Goal: Task Accomplishment & Management: Complete application form

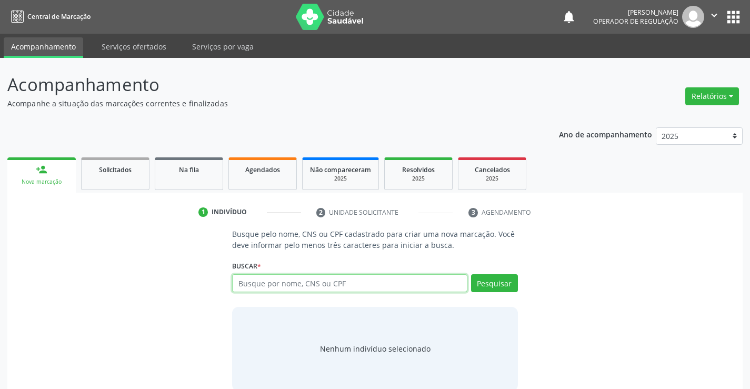
click at [288, 281] on input "text" at bounding box center [349, 283] width 235 height 18
type input "7068052882624"
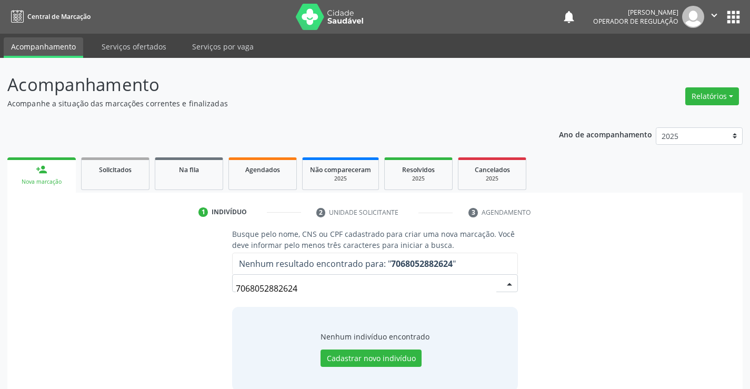
drag, startPoint x: 305, startPoint y: 290, endPoint x: 225, endPoint y: 292, distance: 79.5
click at [225, 292] on div "Busque pelo nome, CNS ou CPF cadastrado para criar uma nova marcação. Você deve…" at bounding box center [375, 310] width 300 height 162
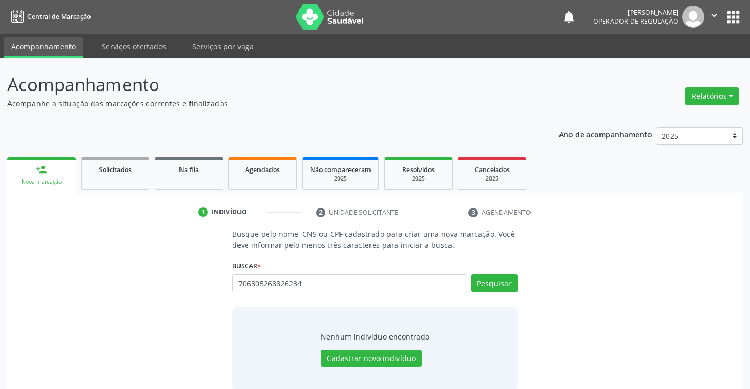
type input "706805268826234"
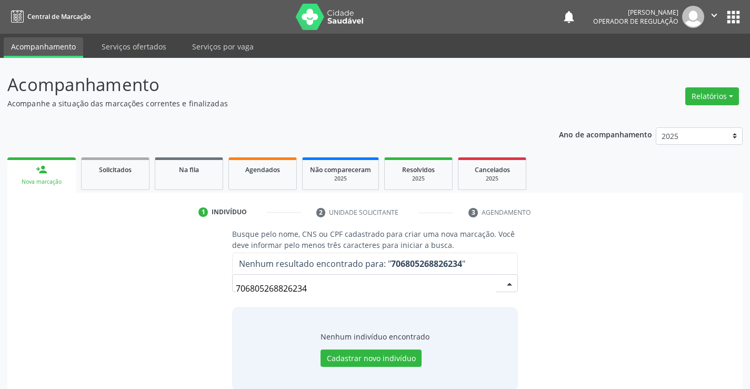
drag, startPoint x: 325, startPoint y: 287, endPoint x: 150, endPoint y: 301, distance: 175.9
click at [150, 301] on div "Busque pelo nome, CNS ou CPF cadastrado para criar uma nova marcação. Você deve…" at bounding box center [375, 310] width 721 height 162
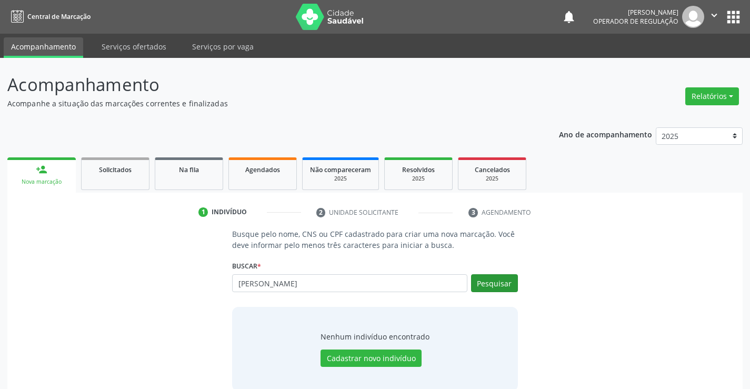
type input "RAVI MIGUEL DA SILVA BATISTA"
click at [495, 289] on button "Pesquisar" at bounding box center [494, 283] width 47 height 18
type input "RAVI MIGUEL DA SILVA BATISTA"
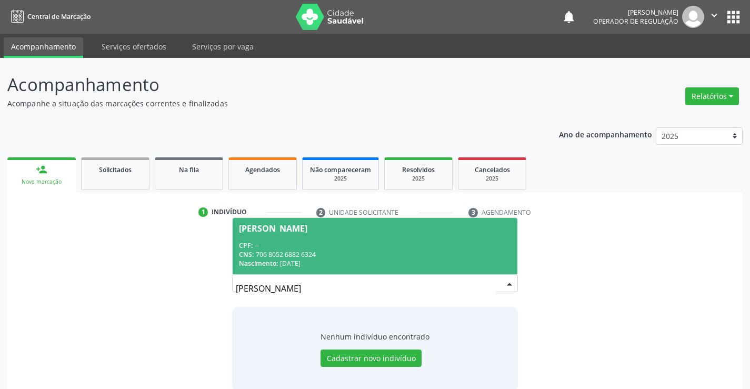
click at [388, 252] on div "CNS: 706 8052 6882 6324" at bounding box center [375, 254] width 272 height 9
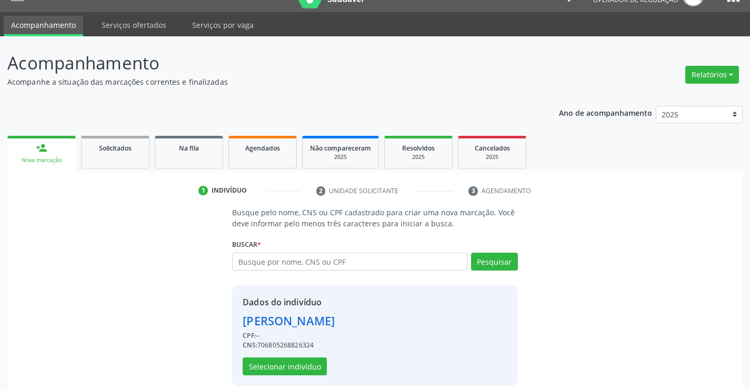
scroll to position [33, 0]
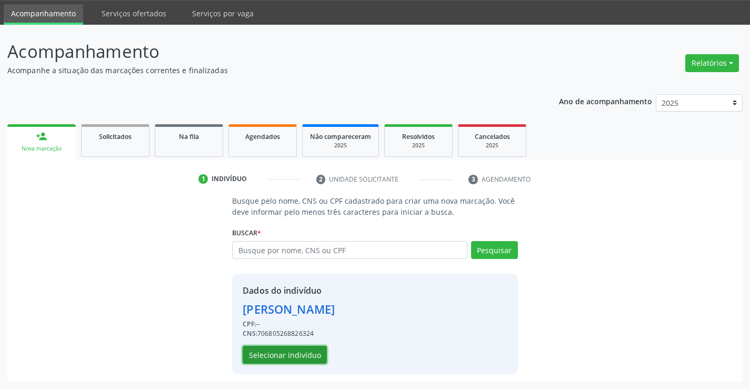
click at [317, 357] on button "Selecionar indivíduo" at bounding box center [285, 355] width 84 height 18
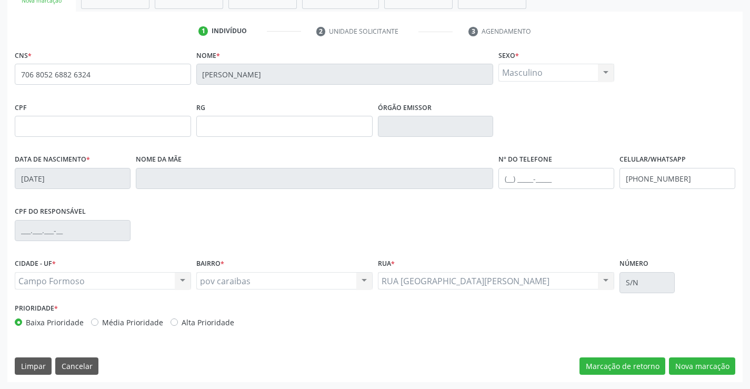
scroll to position [182, 0]
click at [702, 366] on button "Nova marcação" at bounding box center [702, 366] width 66 height 18
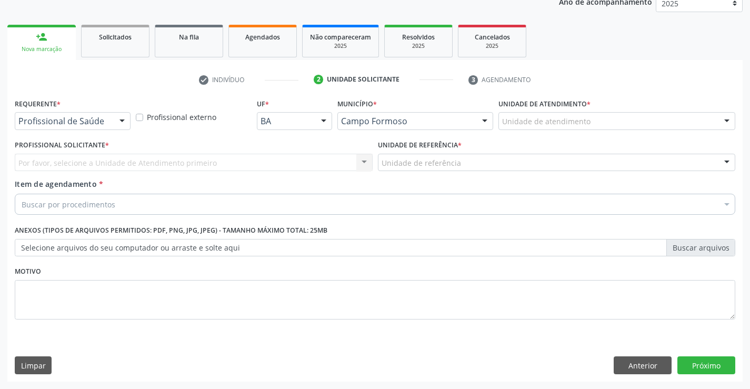
scroll to position [133, 0]
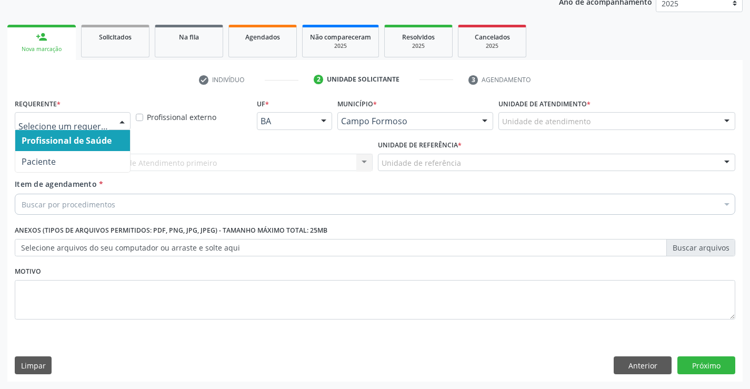
click at [117, 123] on div at bounding box center [122, 122] width 16 height 18
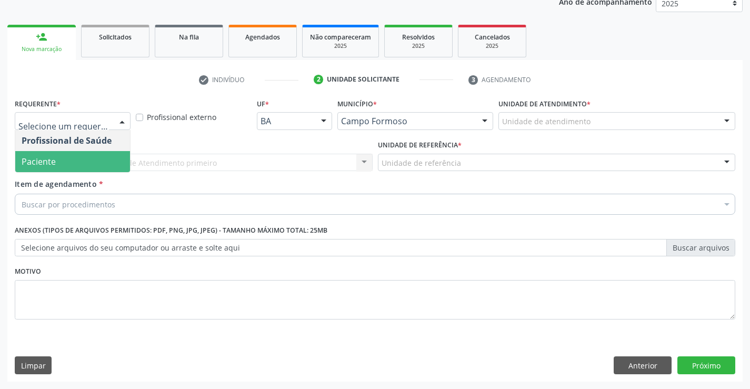
click at [97, 165] on span "Paciente" at bounding box center [72, 161] width 115 height 21
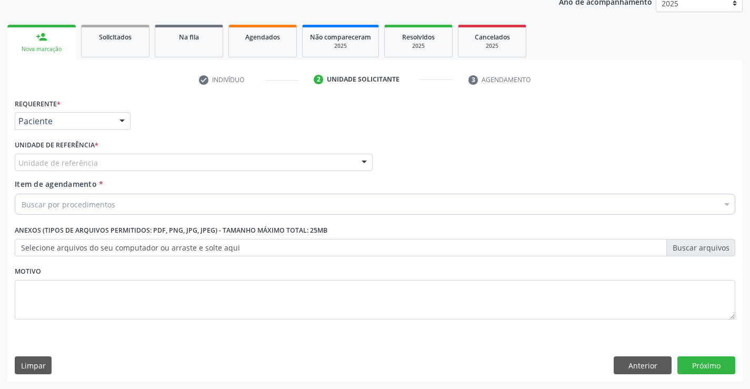
click at [143, 166] on div "Unidade de referência" at bounding box center [194, 163] width 358 height 18
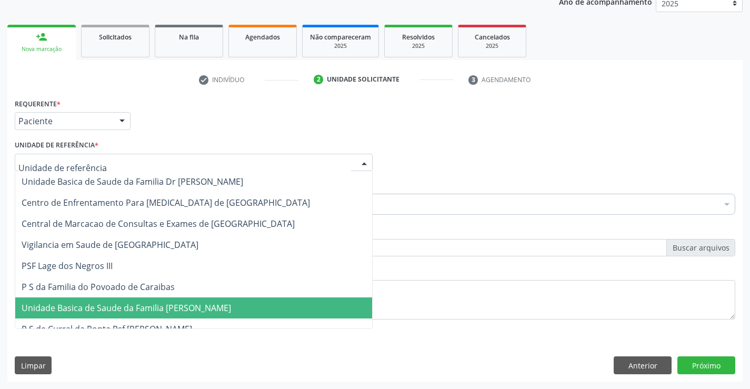
click at [172, 313] on span "Unidade Basica de Saude da Familia [PERSON_NAME]" at bounding box center [127, 308] width 210 height 12
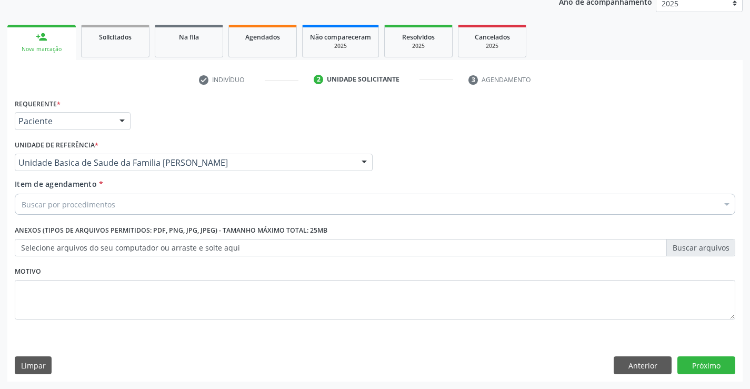
click at [145, 208] on div "Buscar por procedimentos" at bounding box center [375, 204] width 721 height 21
click at [22, 208] on input "Item de agendamento *" at bounding box center [22, 204] width 0 height 21
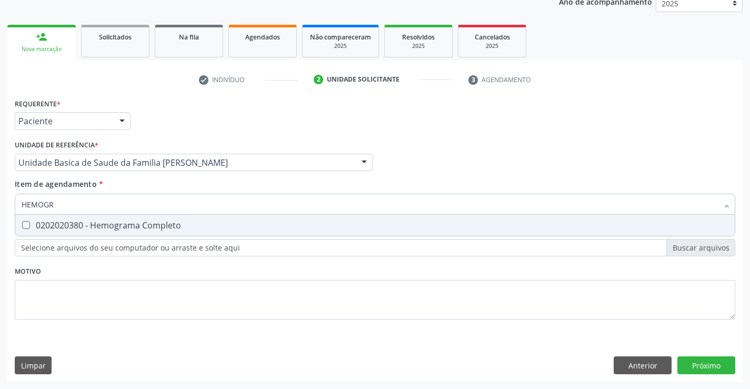
type input "HEMOGRA"
click at [141, 229] on div "0202020380 - Hemograma Completo" at bounding box center [375, 225] width 707 height 8
checkbox Completo "true"
click at [189, 136] on div "Requerente * Paciente Profissional de Saúde Paciente Nenhum resultado encontrad…" at bounding box center [375, 116] width 726 height 41
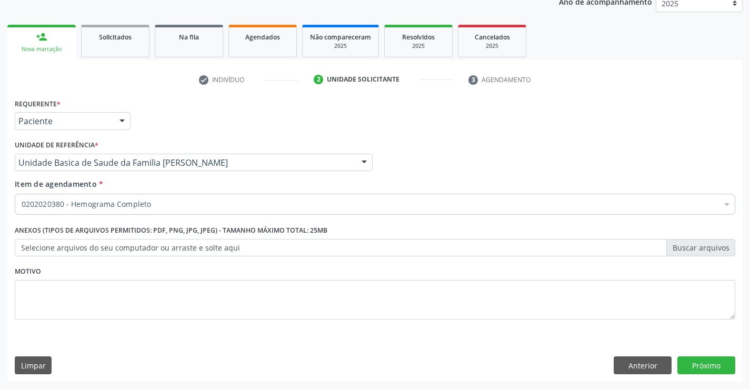
click at [22, 207] on input "Item de agendamento *" at bounding box center [22, 204] width 0 height 21
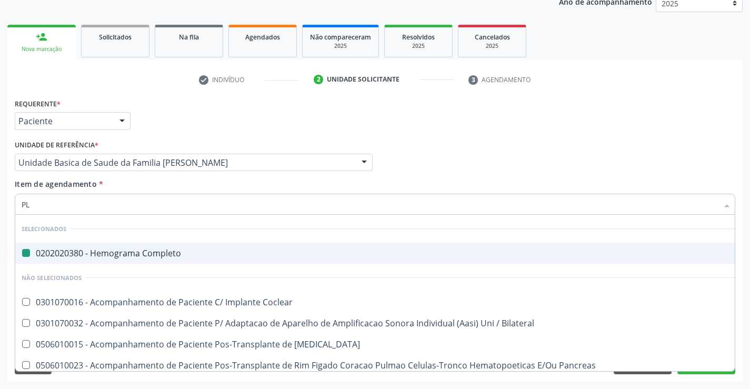
type input "PLA"
checkbox Completo "false"
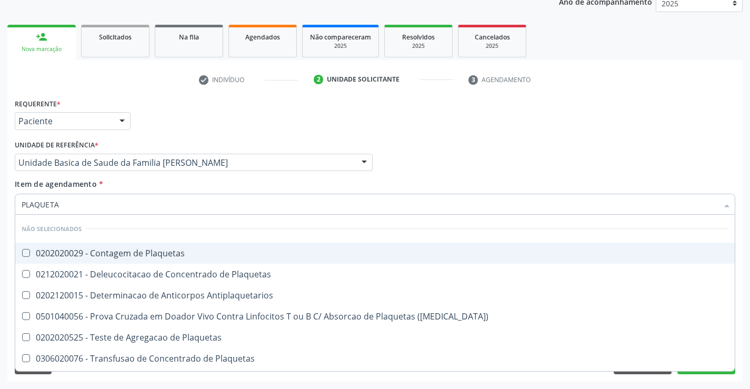
type input "PLAQUETAS"
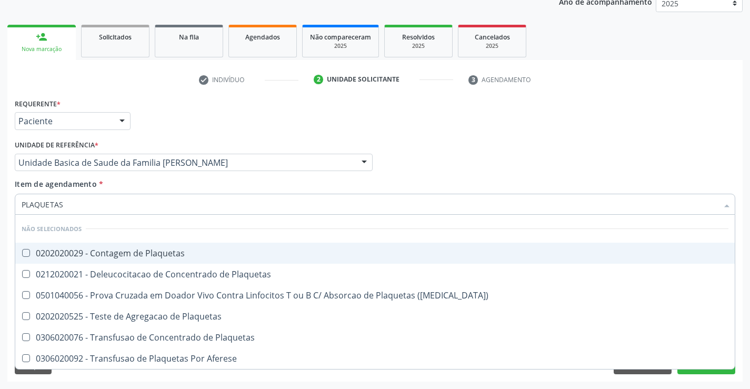
click at [94, 255] on div "0202020029 - Contagem de Plaquetas" at bounding box center [375, 253] width 707 height 8
checkbox Plaquetas "false"
type input "PLAQUETAS"
click at [118, 183] on div "Item de agendamento * PLAQUETAS Desfazer seleção Não selecionados 0202020029 - …" at bounding box center [375, 195] width 721 height 33
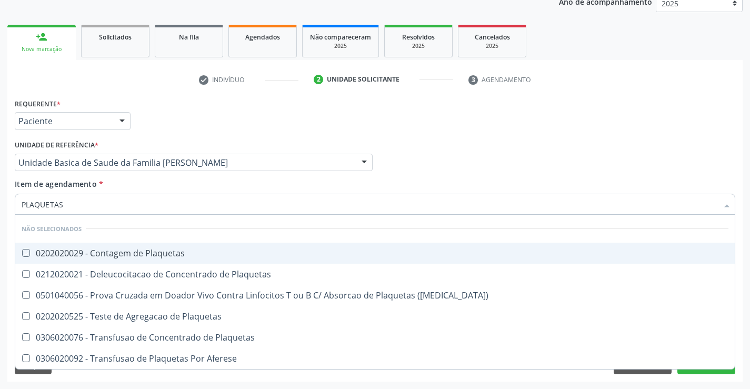
click at [118, 183] on div "Item de agendamento * PLAQUETAS Desfazer seleção Não selecionados 0202020029 - …" at bounding box center [375, 195] width 721 height 33
checkbox Plaquetas "true"
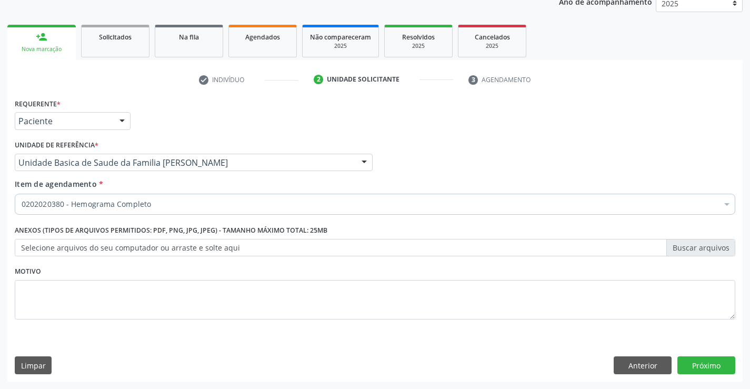
click at [22, 205] on input "Item de agendamento *" at bounding box center [22, 204] width 0 height 21
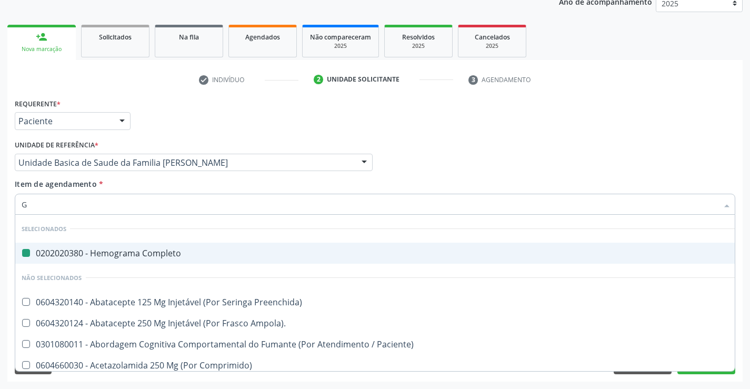
type input "GL"
checkbox Completo "false"
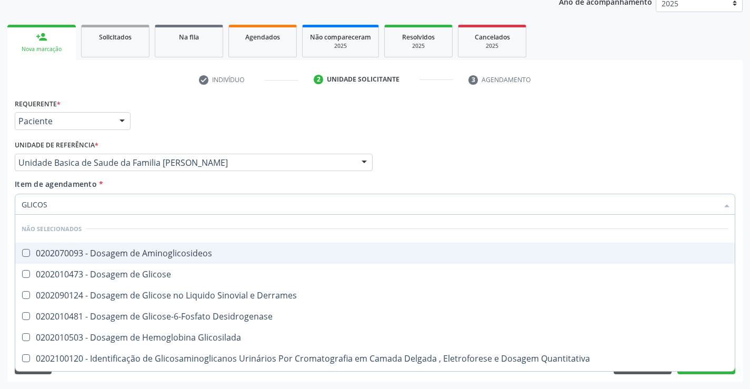
type input "GLICOSE"
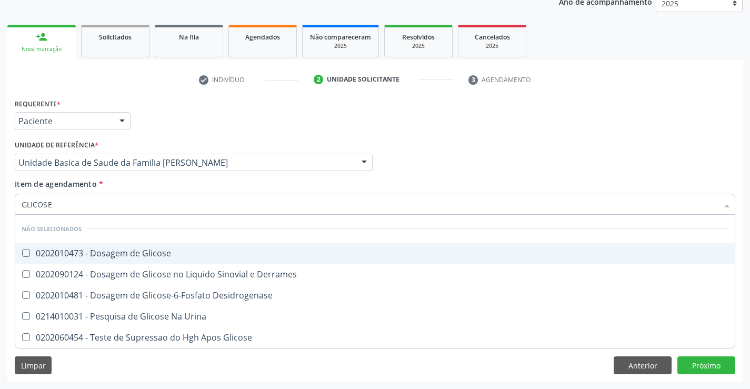
click at [103, 249] on div "0202010473 - Dosagem de Glicose" at bounding box center [375, 253] width 707 height 8
click at [131, 182] on div "Item de agendamento * GLICOSE Desfazer seleção Não selecionados 0202010473 - Do…" at bounding box center [375, 195] width 721 height 33
checkbox Glicose "true"
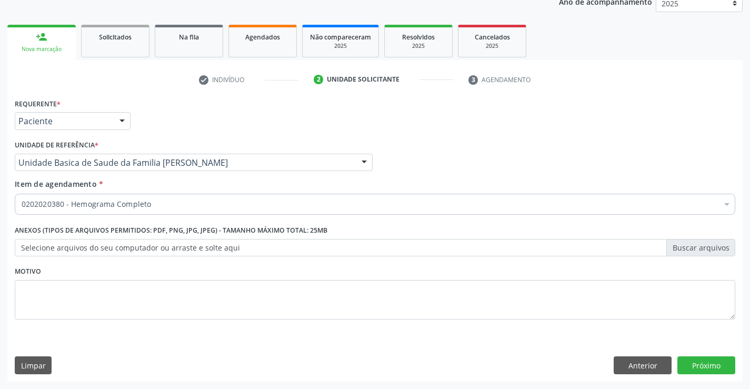
click at [22, 206] on input "Item de agendamento *" at bounding box center [22, 204] width 0 height 21
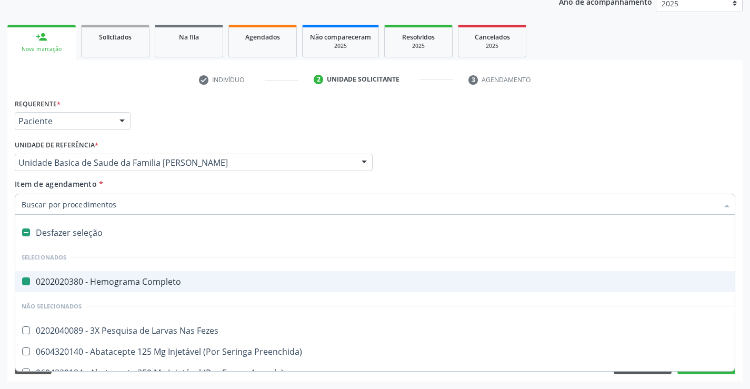
type input "F"
checkbox Completo "false"
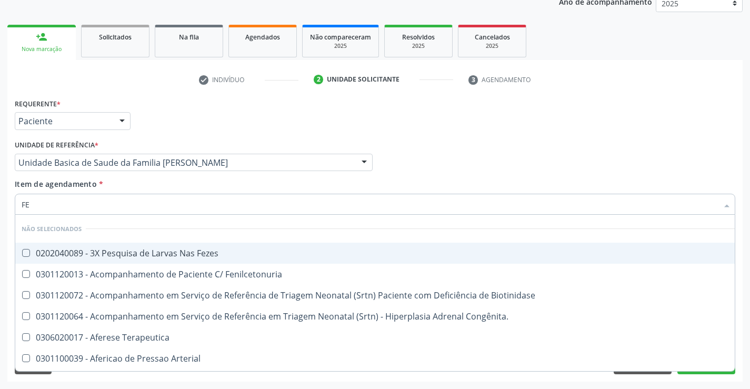
type input "FEZ"
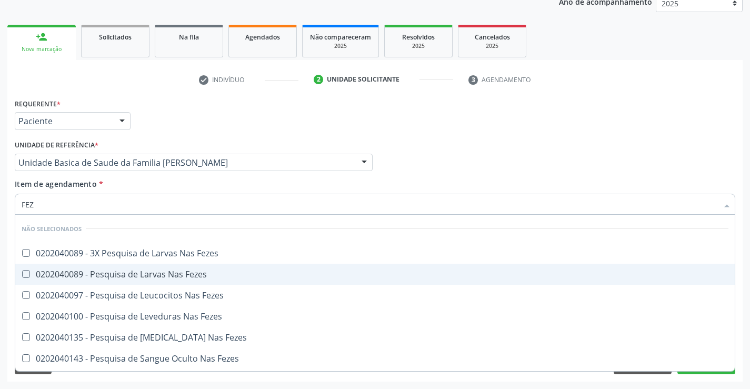
click at [97, 276] on div "0202040089 - Pesquisa de Larvas Nas Fezes" at bounding box center [375, 274] width 707 height 8
checkbox Fezes "true"
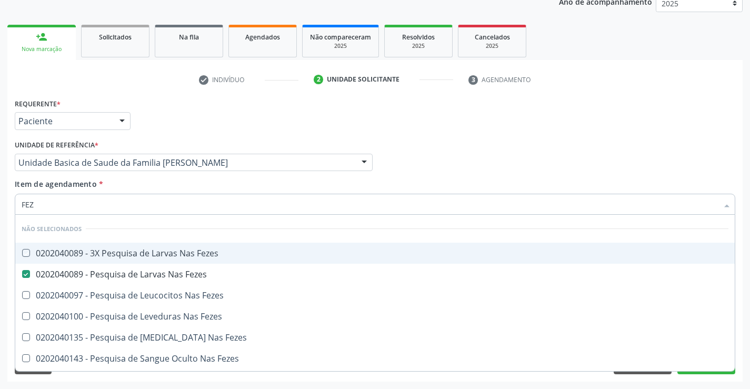
click at [133, 188] on div "Item de agendamento * FEZ Desfazer seleção Não selecionados 0202040089 - 3X Pes…" at bounding box center [375, 195] width 721 height 33
checkbox Fezes "true"
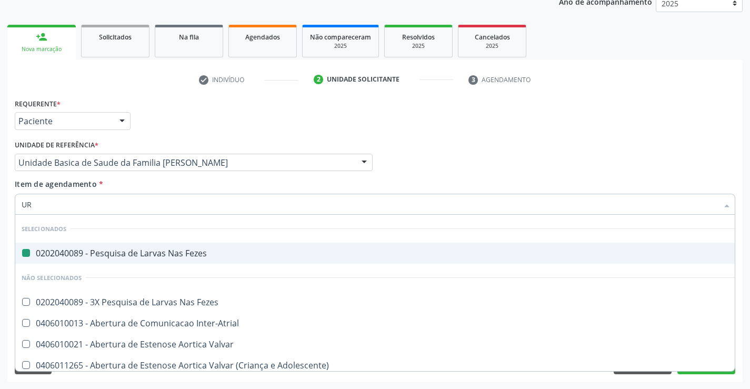
type input "URI"
checkbox Fezes "false"
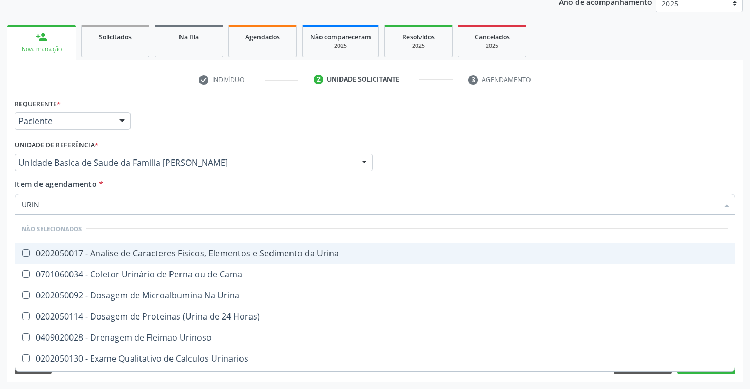
type input "URINA"
click at [90, 253] on div "0202050017 - Analise de Caracteres Fisicos, Elementos e Sedimento da Urina" at bounding box center [375, 253] width 707 height 8
checkbox Urina "true"
click at [117, 184] on div "Item de agendamento * URINA Desfazer seleção Não selecionados 0202050017 - Anal…" at bounding box center [375, 195] width 721 height 33
checkbox Horas\) "true"
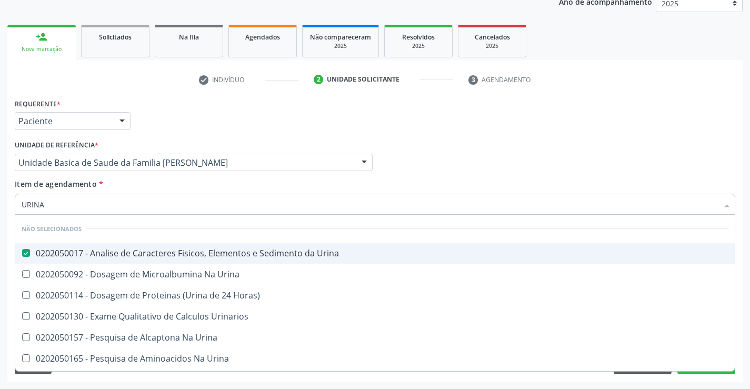
checkbox Urina "true"
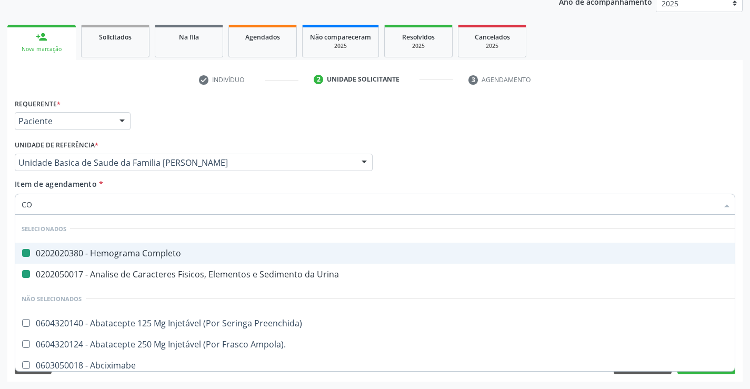
type input "COL"
checkbox Completo "false"
checkbox Urina "false"
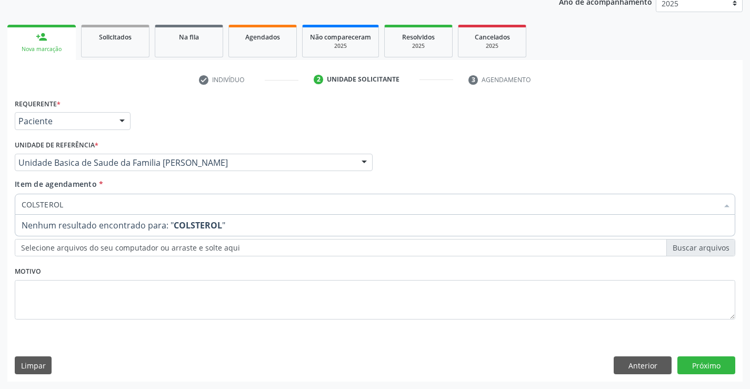
drag, startPoint x: 92, startPoint y: 205, endPoint x: 0, endPoint y: 215, distance: 92.7
click at [0, 215] on div "Acompanhamento Acompanhe a situação das marcações correntes e finalizadas Relat…" at bounding box center [375, 157] width 750 height 464
click at [22, 206] on input "Item de agendamento *" at bounding box center [22, 204] width 0 height 21
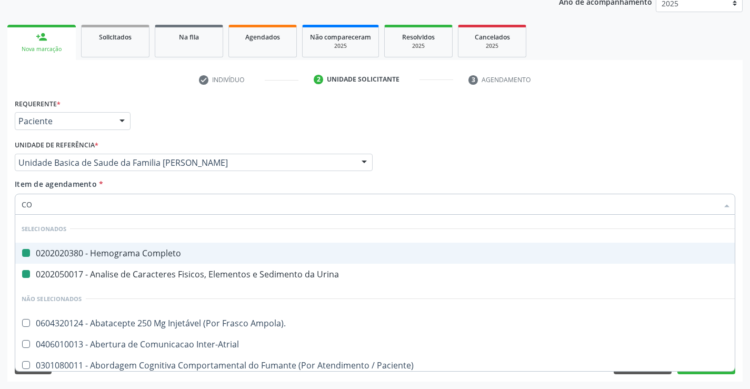
type input "COL"
checkbox Completo "false"
checkbox Urina "false"
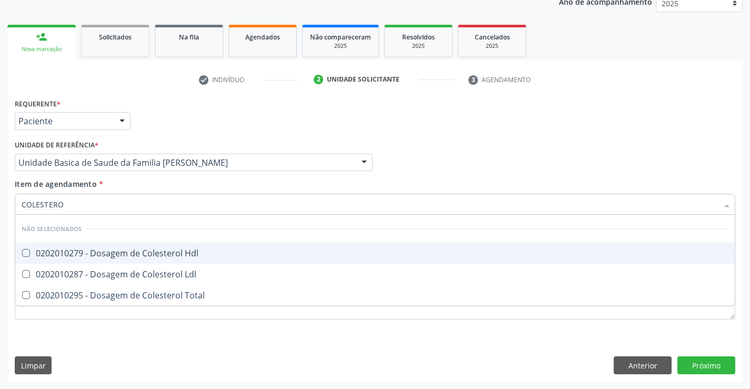
type input "COLESTEROL"
click at [81, 252] on div "0202010279 - Dosagem de Colesterol Hdl" at bounding box center [375, 253] width 707 height 8
checkbox Hdl "true"
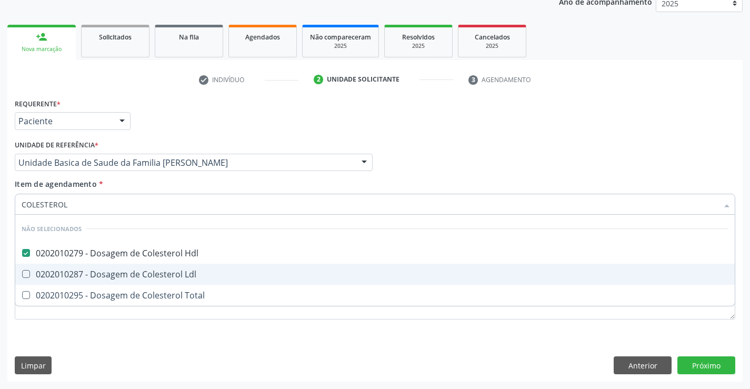
click at [76, 275] on div "0202010287 - Dosagem de Colesterol Ldl" at bounding box center [375, 274] width 707 height 8
checkbox Ldl "true"
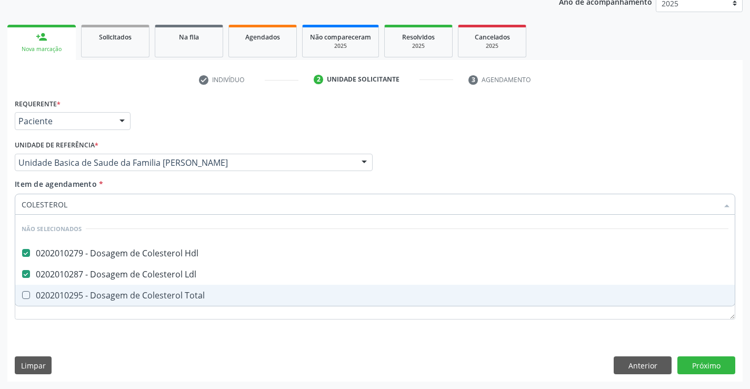
click at [73, 292] on div "0202010295 - Dosagem de Colesterol Total" at bounding box center [375, 295] width 707 height 8
click at [73, 306] on span "0202010295 - Dosagem de Colesterol Total" at bounding box center [375, 295] width 720 height 21
click at [64, 293] on div "0202010295 - Dosagem de Colesterol Total" at bounding box center [375, 295] width 707 height 8
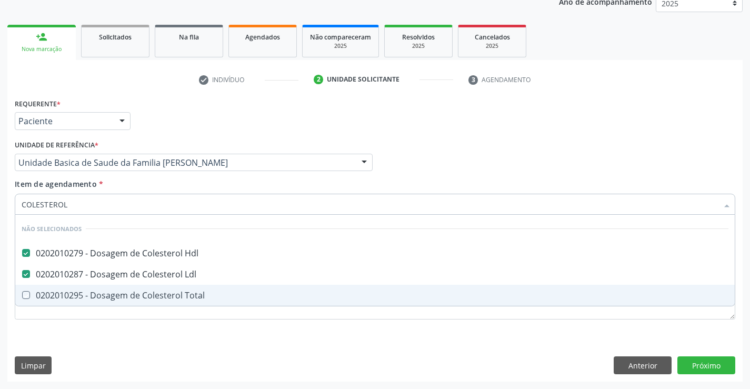
checkbox Total "true"
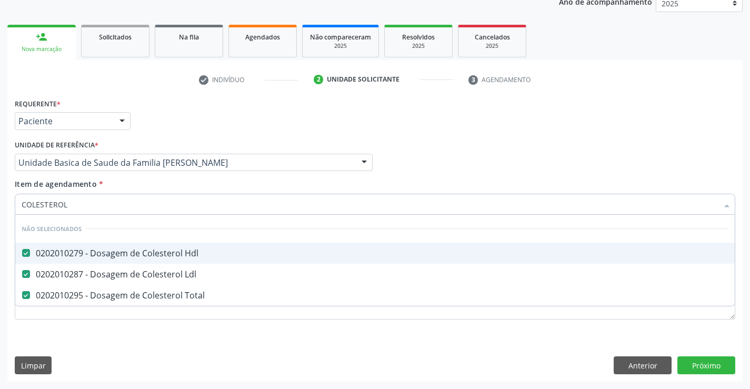
click at [127, 187] on div "Item de agendamento * COLESTEROL Desfazer seleção Não selecionados 0202010279 -…" at bounding box center [375, 195] width 721 height 33
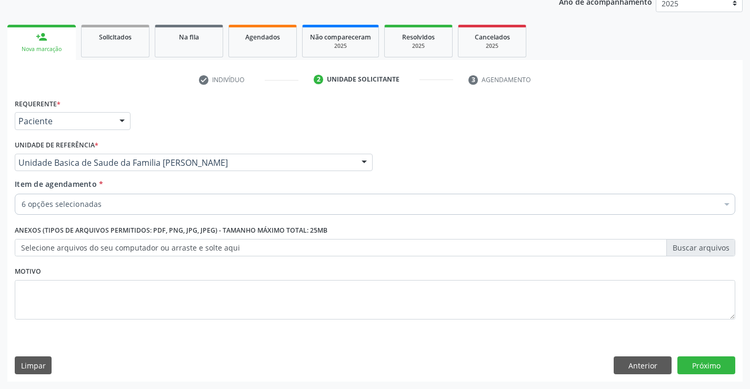
click at [22, 206] on input "Item de agendamento *" at bounding box center [22, 204] width 0 height 21
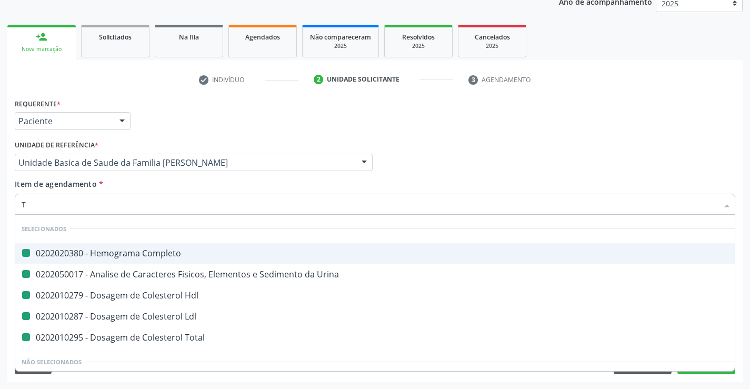
type input "TR"
checkbox Completo "false"
checkbox Urina "false"
checkbox Hdl "false"
checkbox Ldl "false"
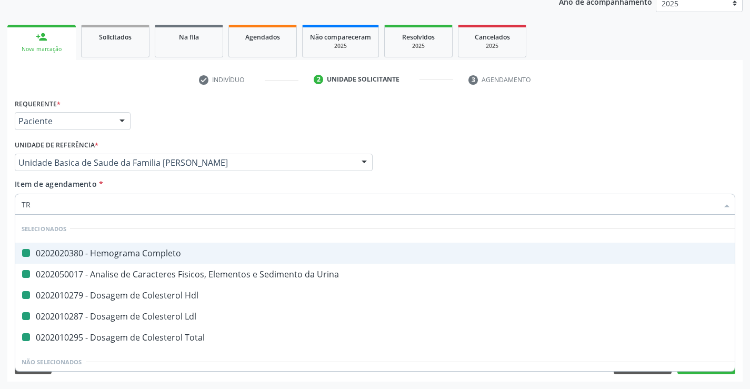
checkbox Total "false"
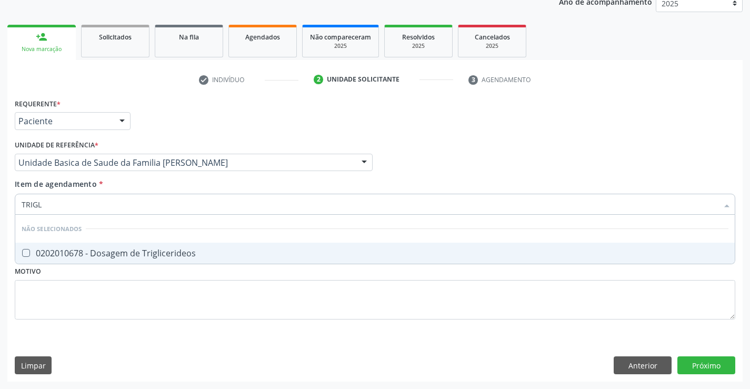
type input "TRIGLI"
click at [77, 249] on div "0202010678 - Dosagem de Triglicerideos" at bounding box center [375, 253] width 707 height 8
checkbox Triglicerideos "true"
click at [112, 182] on div "Item de agendamento * TRIGLI Desfazer seleção Não selecionados 0202010678 - Dos…" at bounding box center [375, 195] width 721 height 33
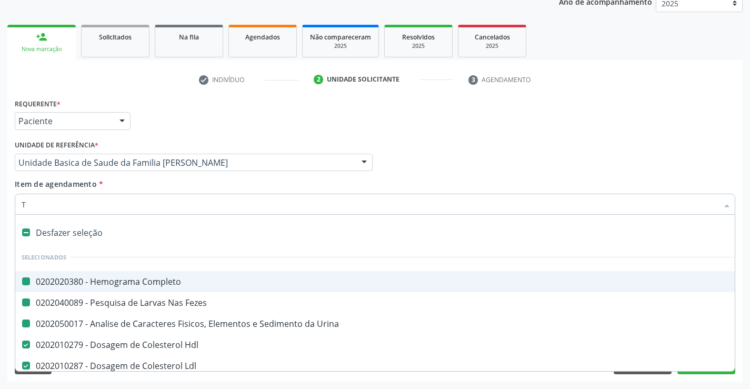
type input "TG"
checkbox Completo "false"
checkbox Fezes "false"
checkbox Urina "false"
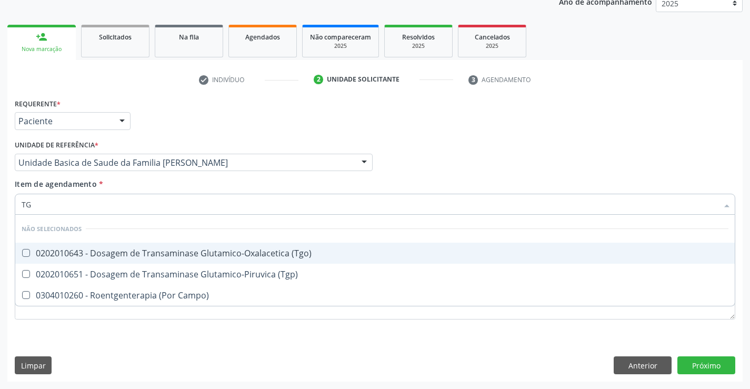
click at [127, 252] on div "0202010643 - Dosagem de Transaminase Glutamico-Oxalacetica (Tgo)" at bounding box center [375, 253] width 707 height 8
checkbox \(Tgo\) "true"
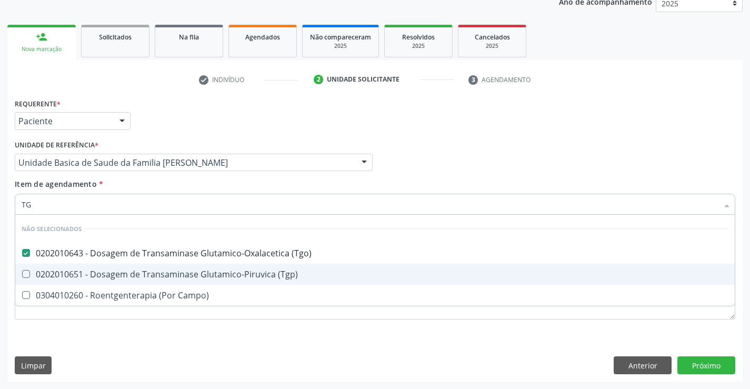
click at [114, 268] on span "0202010651 - Dosagem de Transaminase Glutamico-Piruvica (Tgp)" at bounding box center [375, 274] width 720 height 21
checkbox \(Tgp\) "true"
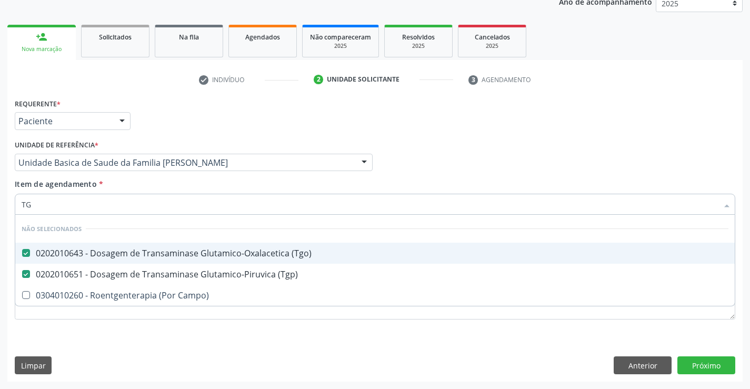
click at [191, 129] on div "Requerente * Paciente Profissional de Saúde Paciente Nenhum resultado encontrad…" at bounding box center [375, 116] width 726 height 41
checkbox Campo\) "true"
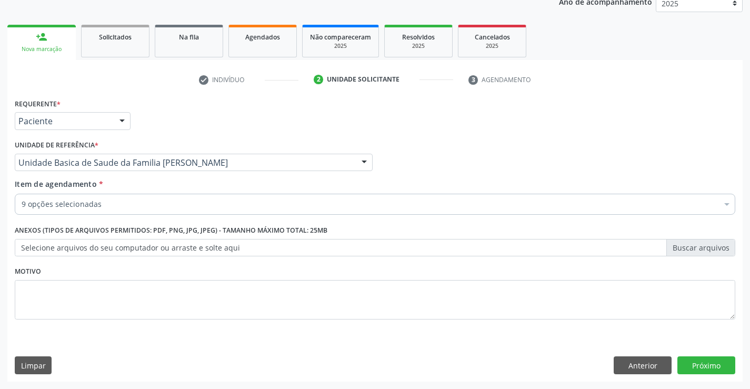
click at [22, 200] on input "Item de agendamento *" at bounding box center [22, 204] width 0 height 21
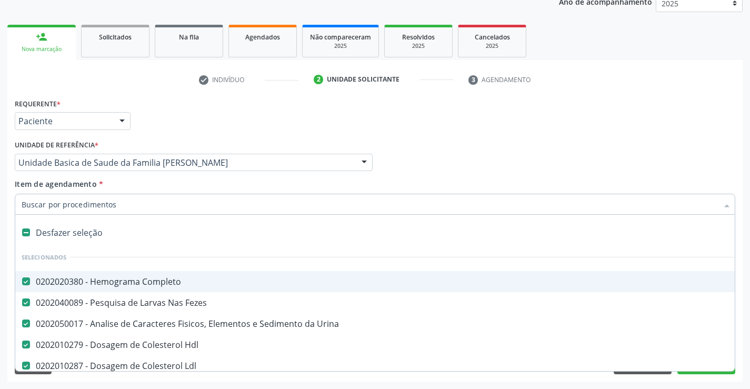
type input "U"
checkbox Total "false"
checkbox Triglicerideos "false"
checkbox \(Tgo\) "false"
checkbox \(Tgp\) "false"
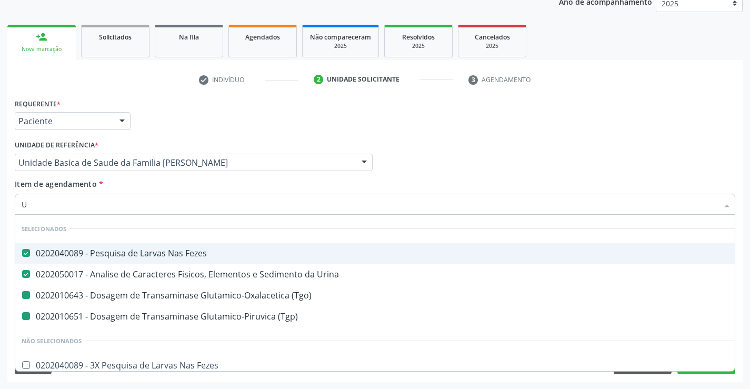
type input "UR"
checkbox \(Tgo\) "false"
checkbox \(Tgp\) "false"
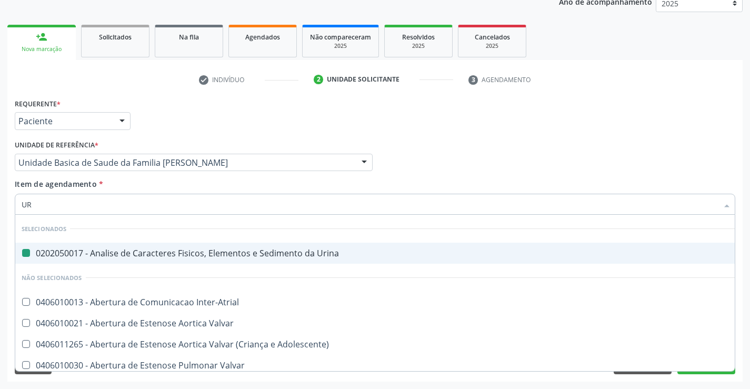
type input "URE"
checkbox Urina "false"
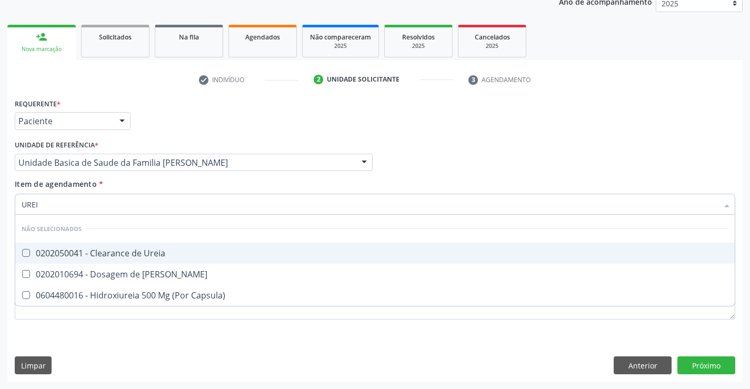
type input "UREIA"
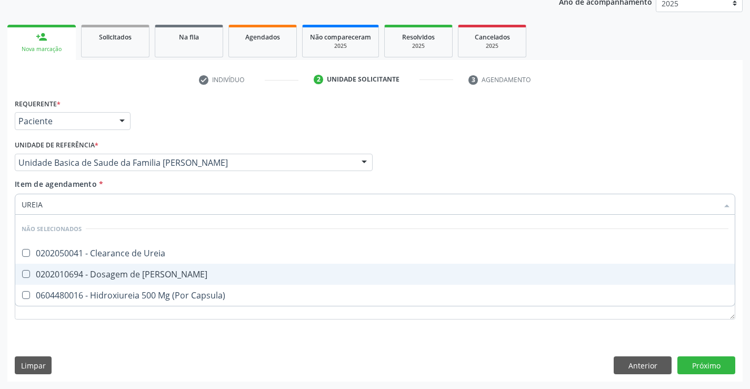
click at [109, 277] on div "0202010694 - Dosagem de [PERSON_NAME]" at bounding box center [375, 274] width 707 height 8
checkbox Ureia "true"
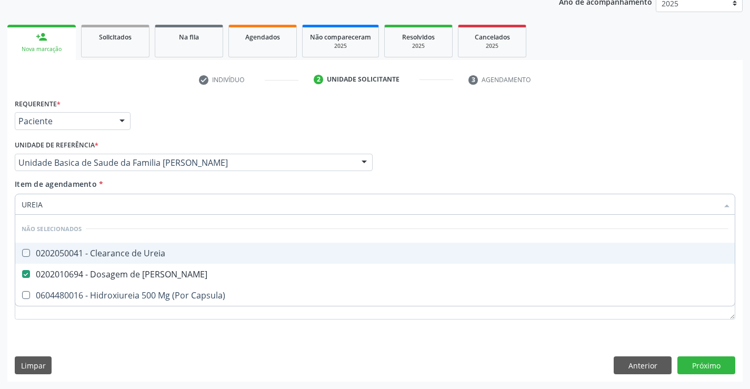
click at [176, 114] on div "Requerente * Paciente Profissional de Saúde Paciente Nenhum resultado encontrad…" at bounding box center [375, 116] width 726 height 41
checkbox Ureia "true"
checkbox Capsula\) "true"
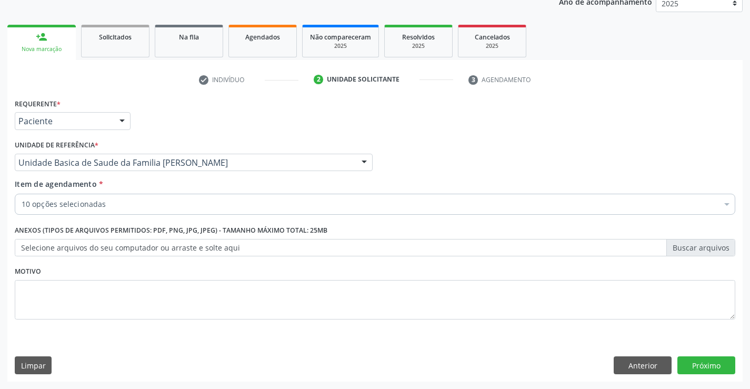
click at [22, 205] on input "Item de agendamento *" at bounding box center [22, 204] width 0 height 21
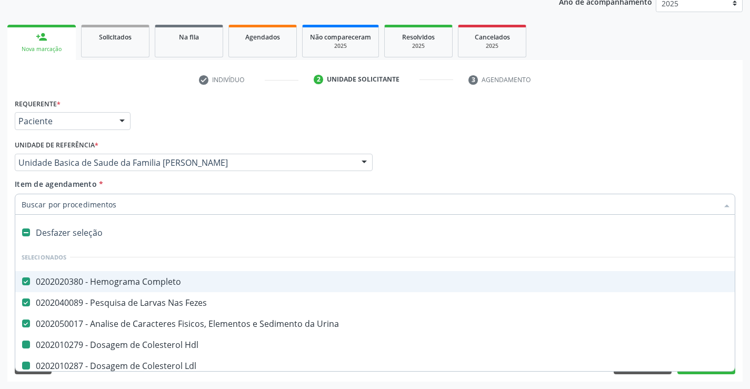
type input "V"
checkbox Hdl "false"
checkbox Ldl "false"
checkbox Total "false"
checkbox Triglicerideos "false"
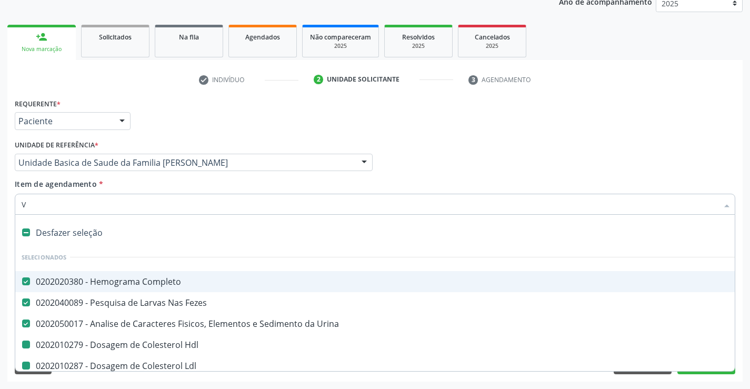
checkbox \(Tgo\) "false"
checkbox \(Tgp\) "false"
checkbox Ureia "false"
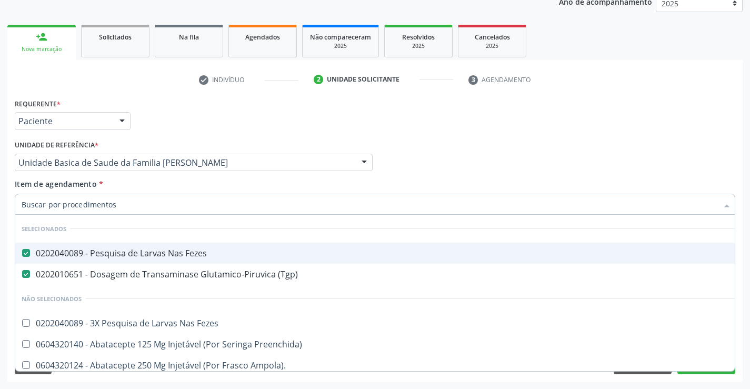
checkbox Fezes "true"
checkbox Preenchida\) "true"
checkbox Ampola\)\ "true"
checkbox Valvar "true"
checkbox Adolescente\) "true"
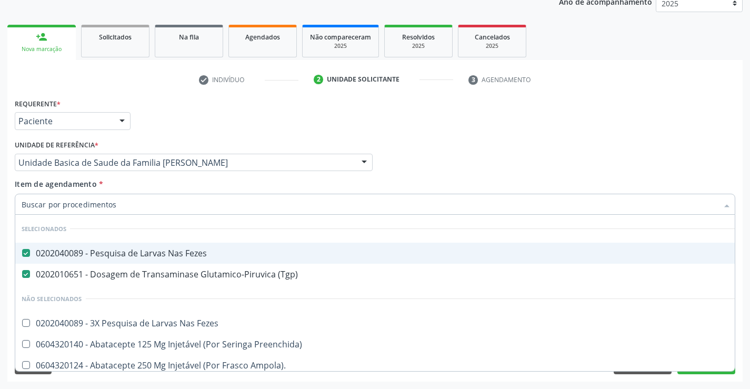
checkbox Valvar "true"
checkbox Adolescente\) "true"
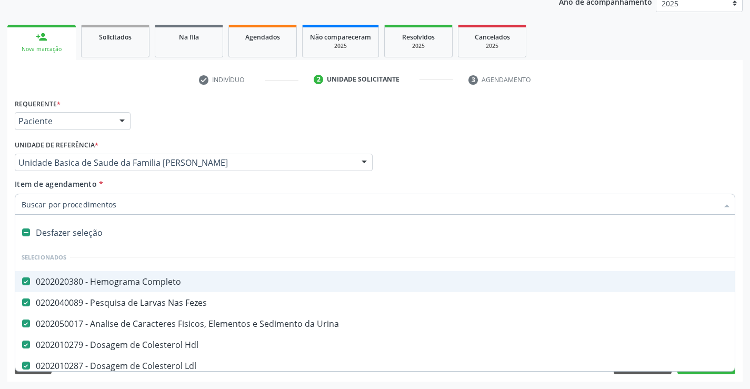
type input "C"
checkbox Ureia "false"
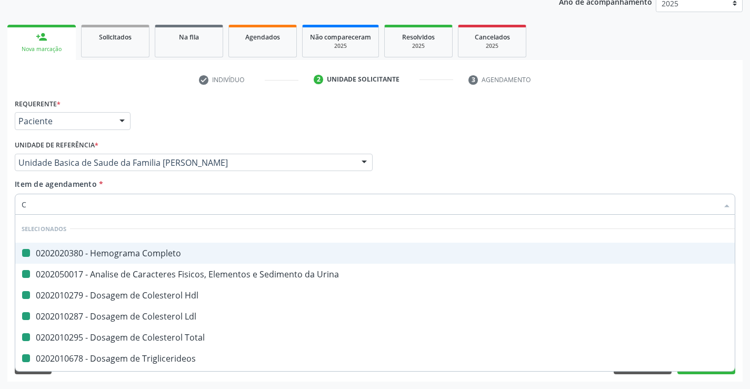
type input "CR"
checkbox Completo "false"
checkbox Urina "false"
checkbox Ldl "false"
checkbox Total "false"
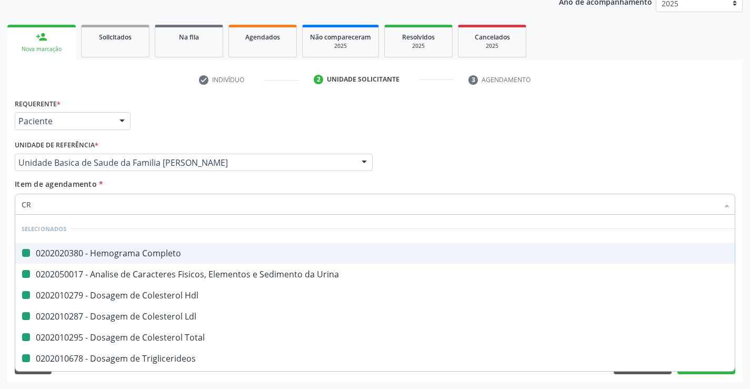
checkbox Triglicerideos "false"
checkbox \(Tgo\) "false"
checkbox \(Tgp\) "false"
checkbox Hdl "false"
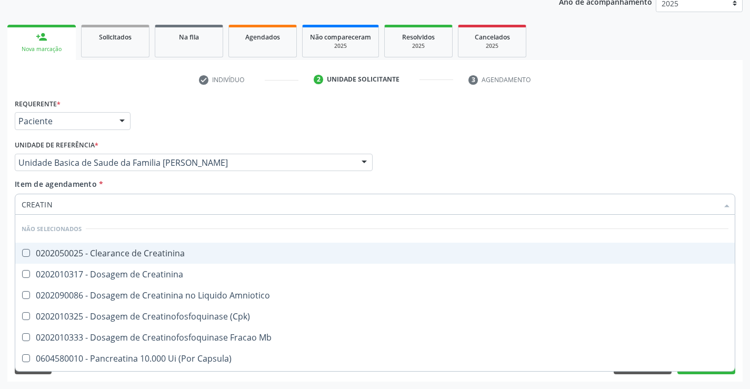
type input "CREATINI"
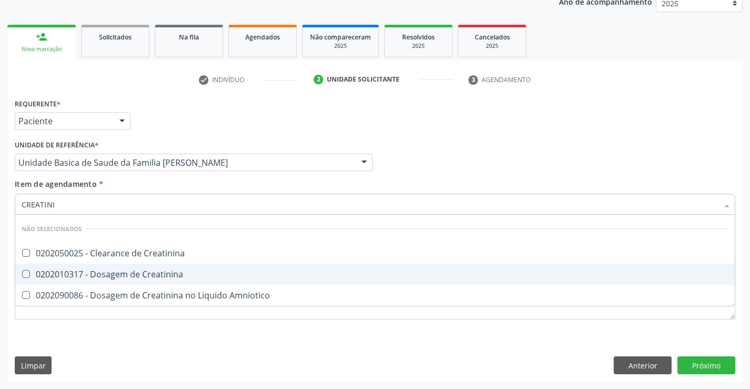
click at [123, 279] on div "0202010317 - Dosagem de Creatinina" at bounding box center [375, 274] width 707 height 8
checkbox Creatinina "true"
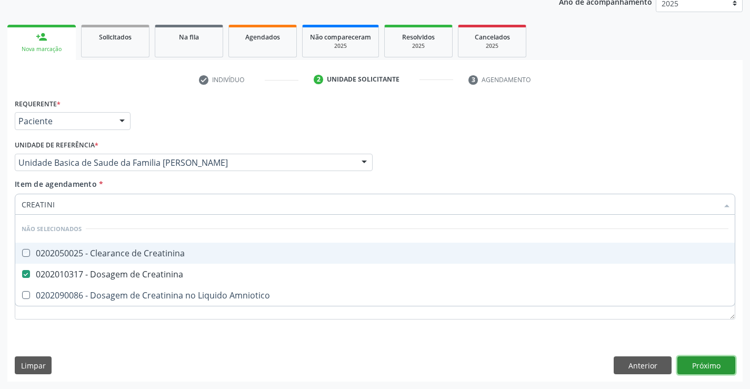
click at [711, 367] on div "Requerente * Paciente Profissional de Saúde Paciente Nenhum resultado encontrad…" at bounding box center [375, 239] width 736 height 286
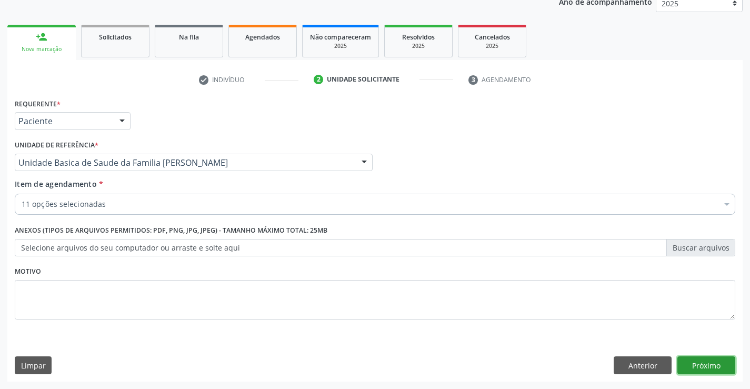
click at [700, 366] on button "Próximo" at bounding box center [707, 366] width 58 height 18
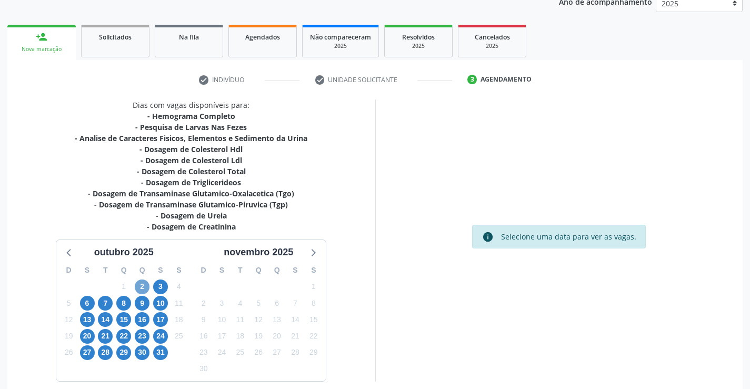
click at [145, 288] on span "2" at bounding box center [142, 287] width 15 height 15
click at [140, 289] on span "2" at bounding box center [142, 287] width 15 height 15
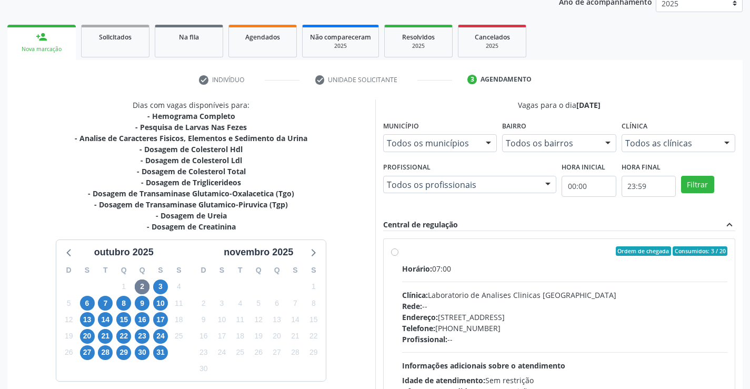
click at [502, 302] on div "Rede: --" at bounding box center [565, 306] width 326 height 11
click at [399, 256] on input "Ordem de chegada Consumidos: 3 / 20 Horário: 07:00 Clínica: Laboratorio de Anal…" at bounding box center [394, 250] width 7 height 9
radio input "true"
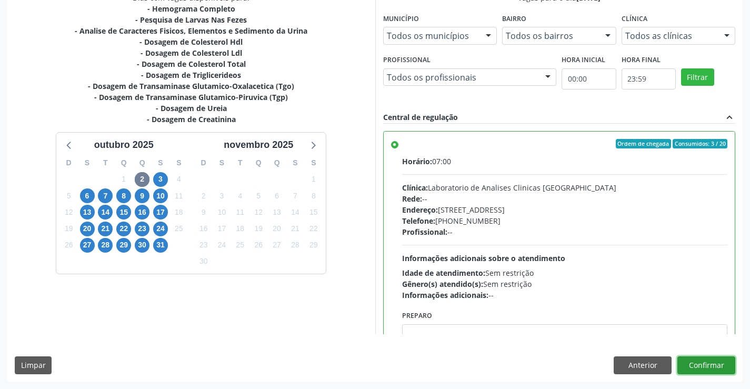
click at [698, 368] on button "Confirmar" at bounding box center [707, 366] width 58 height 18
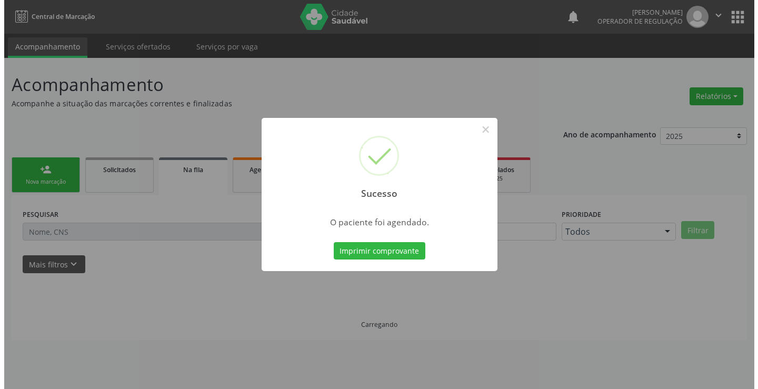
scroll to position [0, 0]
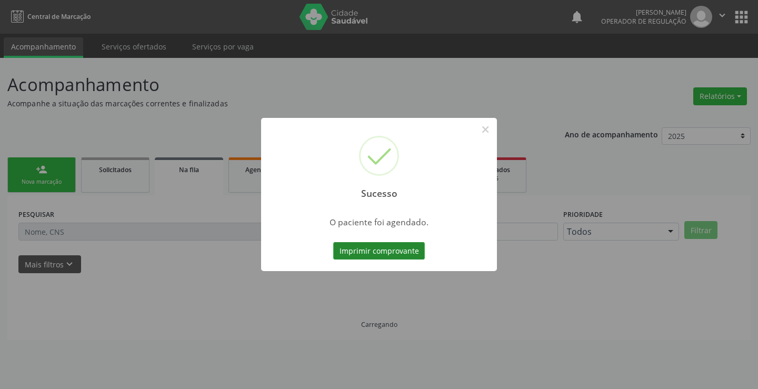
click at [363, 253] on button "Imprimir comprovante" at bounding box center [379, 251] width 92 height 18
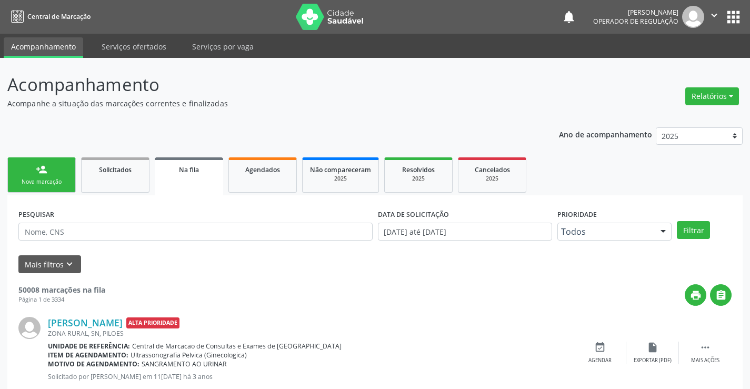
click at [40, 175] on link "person_add Nova marcação" at bounding box center [41, 174] width 68 height 35
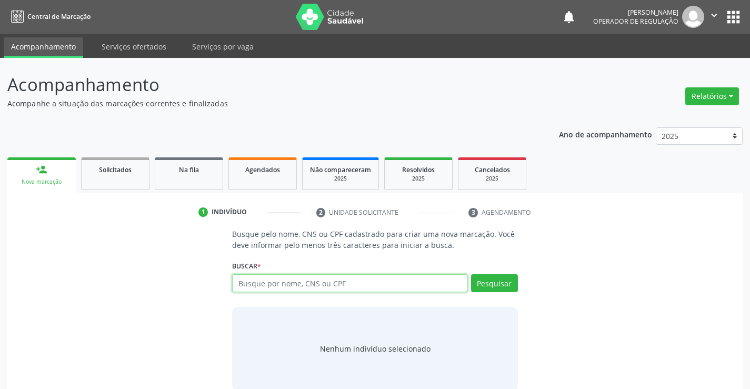
click at [288, 281] on input "text" at bounding box center [349, 283] width 235 height 18
type input "706308682700280"
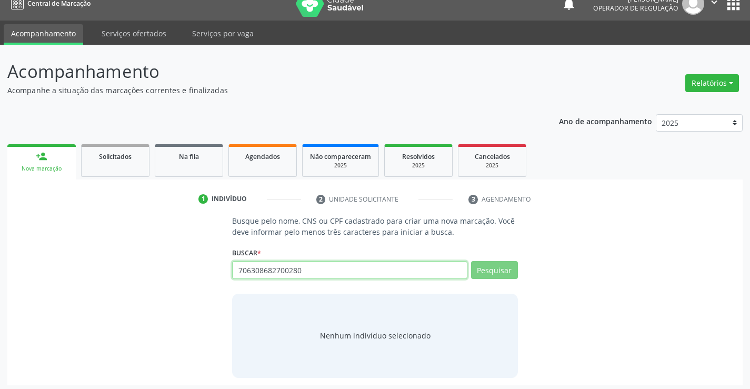
scroll to position [17, 0]
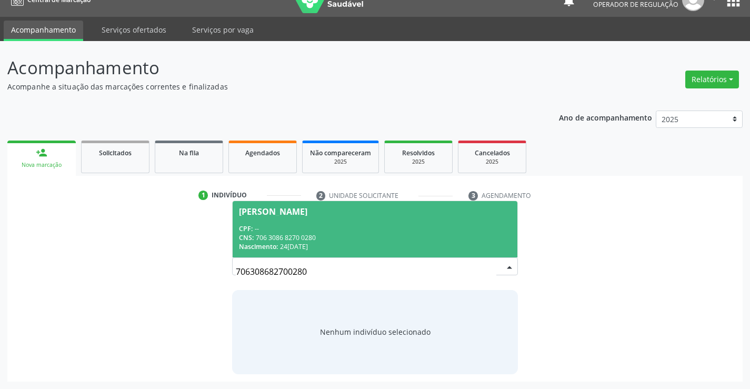
click at [364, 238] on div "CNS: 706 3086 8270 0280" at bounding box center [375, 237] width 272 height 9
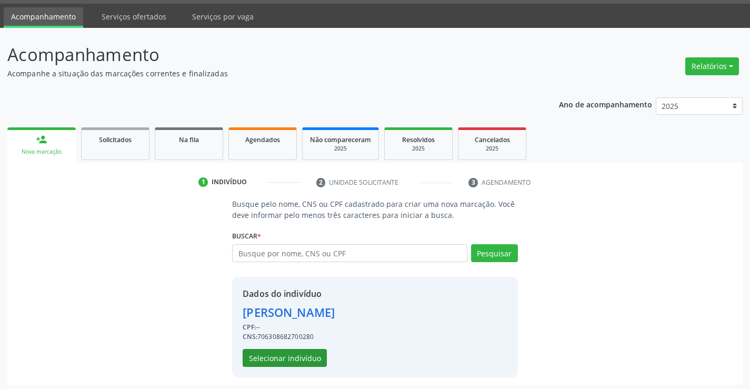
scroll to position [33, 0]
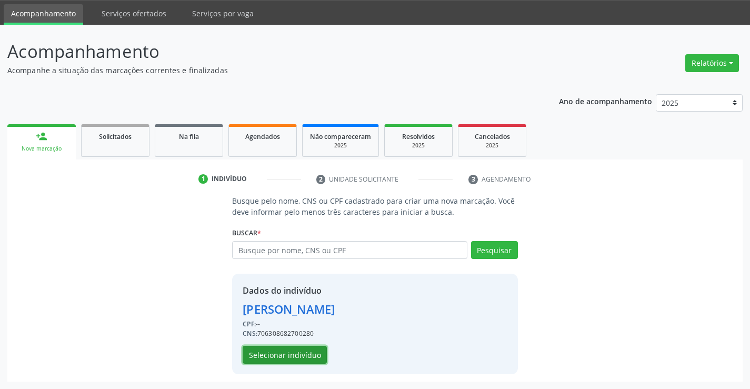
click at [312, 352] on button "Selecionar indivíduo" at bounding box center [285, 355] width 84 height 18
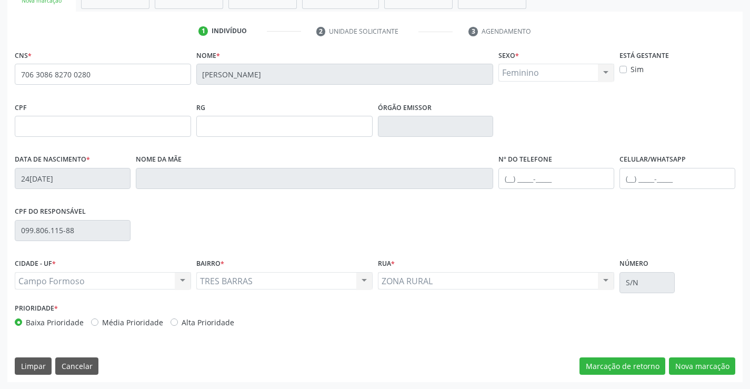
scroll to position [182, 0]
click at [554, 184] on input "text" at bounding box center [557, 177] width 116 height 21
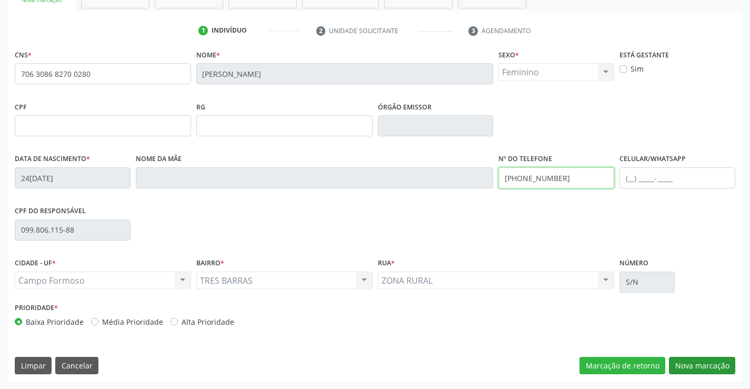
type input "[PHONE_NUMBER]"
click at [688, 370] on button "Nova marcação" at bounding box center [702, 366] width 66 height 18
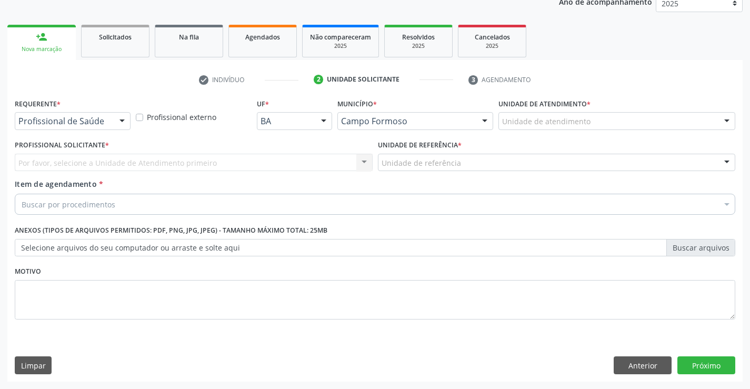
scroll to position [133, 0]
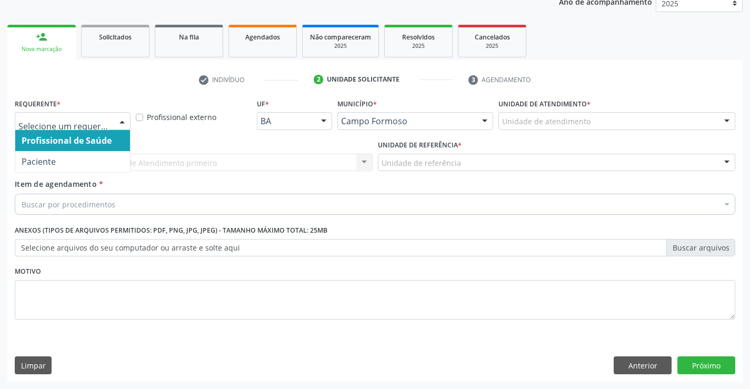
click at [124, 114] on div at bounding box center [122, 122] width 16 height 18
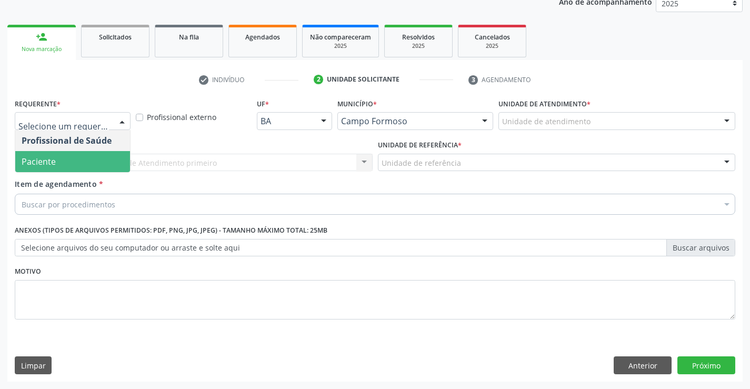
click at [75, 161] on span "Paciente" at bounding box center [72, 161] width 115 height 21
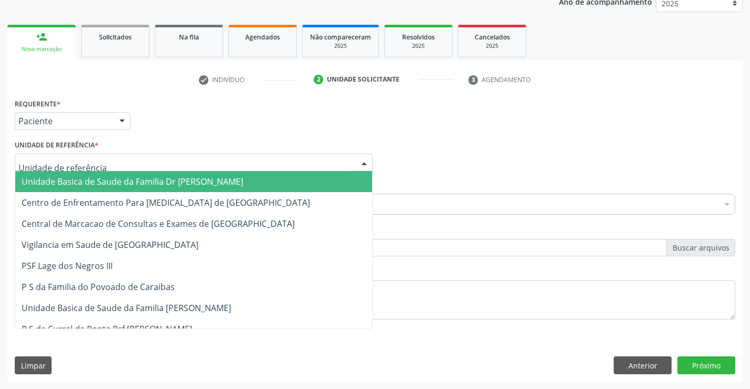
click at [131, 163] on div at bounding box center [194, 163] width 358 height 18
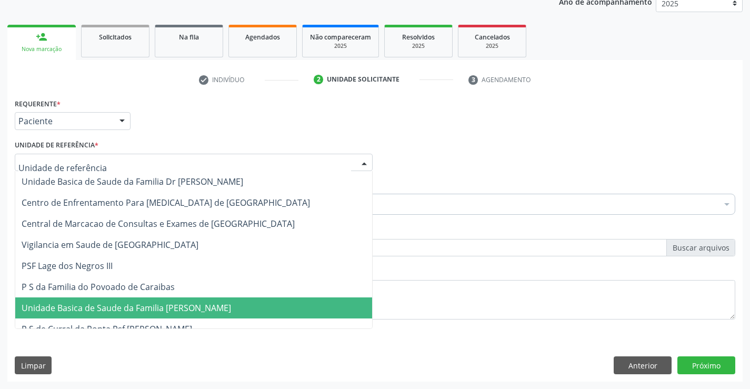
click at [144, 309] on span "Unidade Basica de Saude da Familia [PERSON_NAME]" at bounding box center [127, 308] width 210 height 12
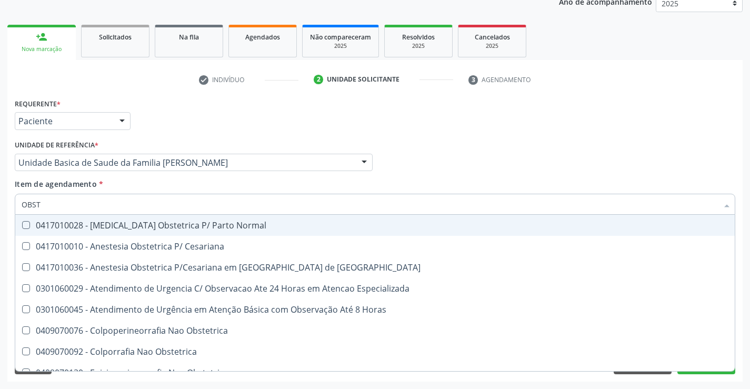
type input "OBSTE"
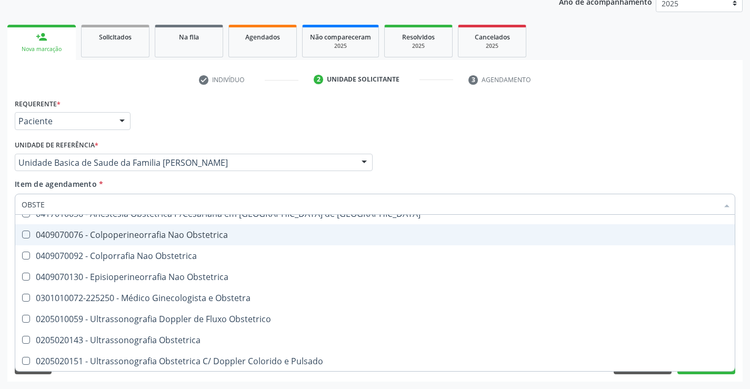
scroll to position [54, 0]
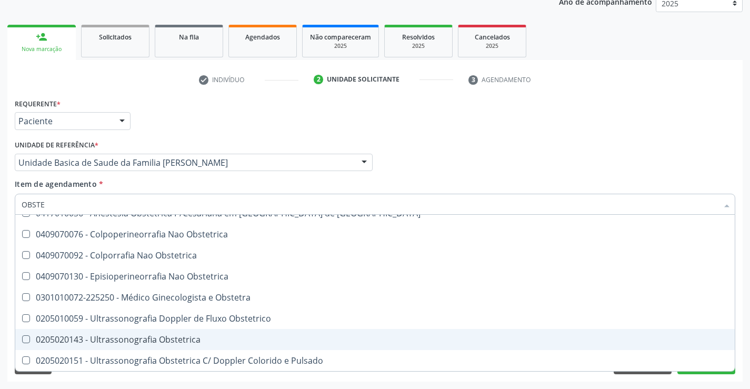
click at [173, 335] on div "0205020143 - Ultrassonografia Obstetrica" at bounding box center [375, 339] width 707 height 8
checkbox Obstetrica "true"
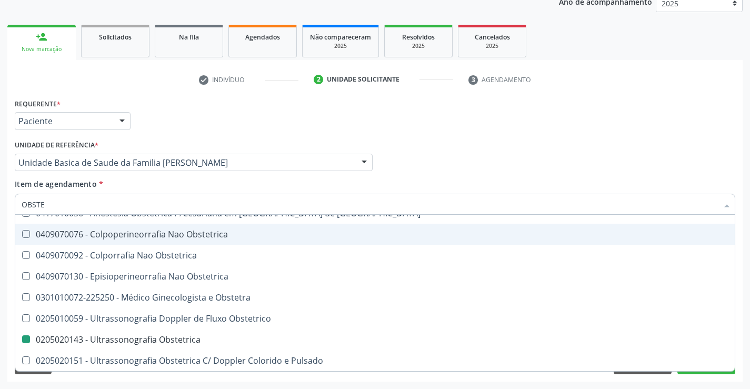
click at [491, 150] on div "Profissional Solicitante Por favor, selecione a Unidade de Atendimento primeiro…" at bounding box center [375, 157] width 726 height 41
checkbox Cesariana "true"
checkbox Obstetrica "false"
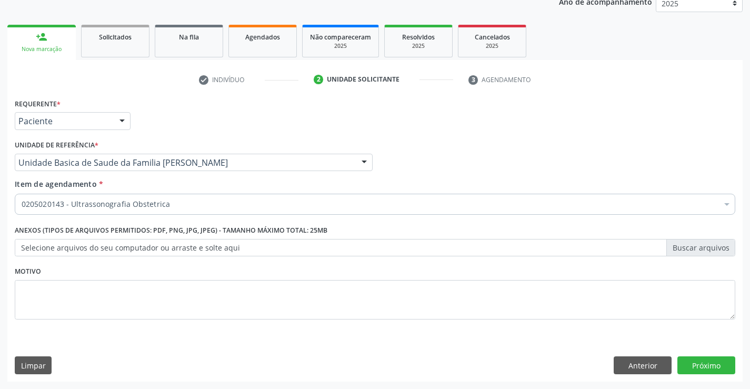
scroll to position [0, 0]
click at [693, 368] on button "Próximo" at bounding box center [707, 366] width 58 height 18
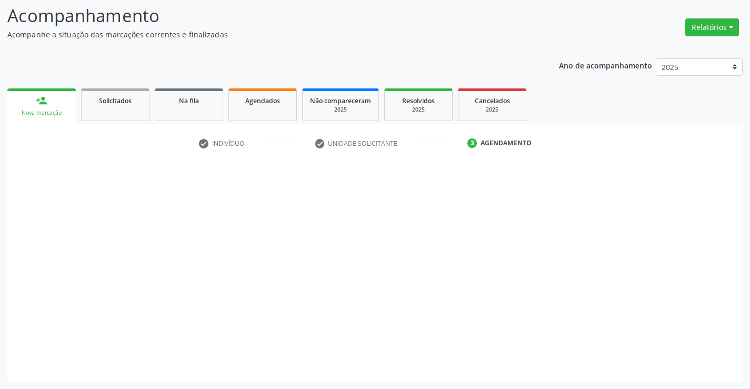
scroll to position [69, 0]
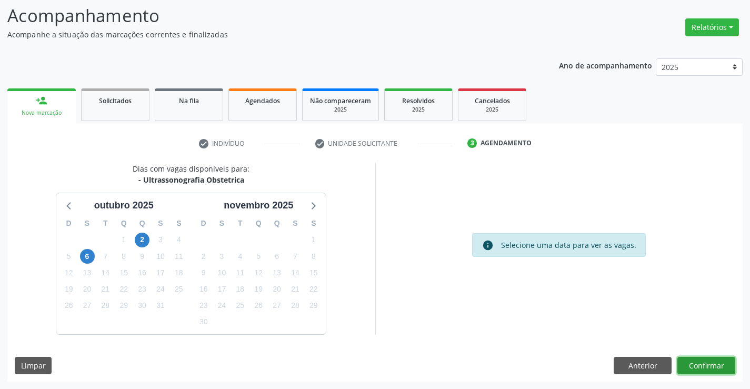
click at [707, 367] on button "Confirmar" at bounding box center [707, 366] width 58 height 18
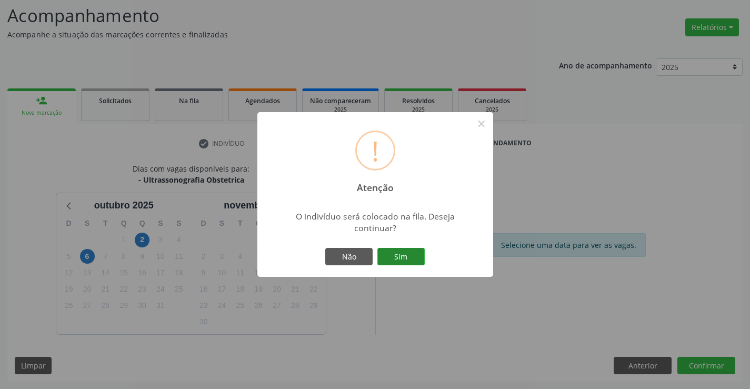
click at [401, 253] on button "Sim" at bounding box center [401, 257] width 47 height 18
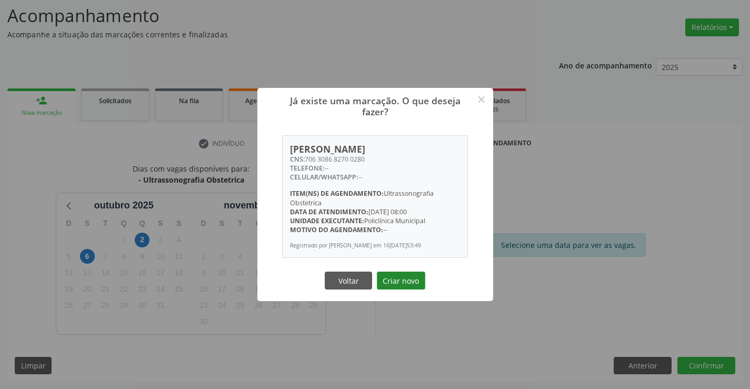
click at [407, 282] on button "Criar novo" at bounding box center [401, 281] width 48 height 18
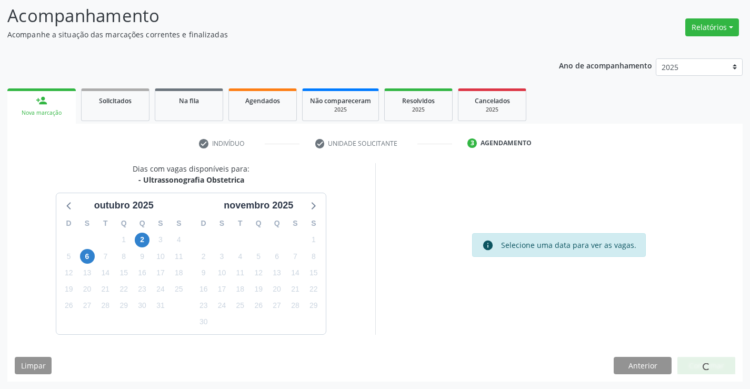
scroll to position [0, 0]
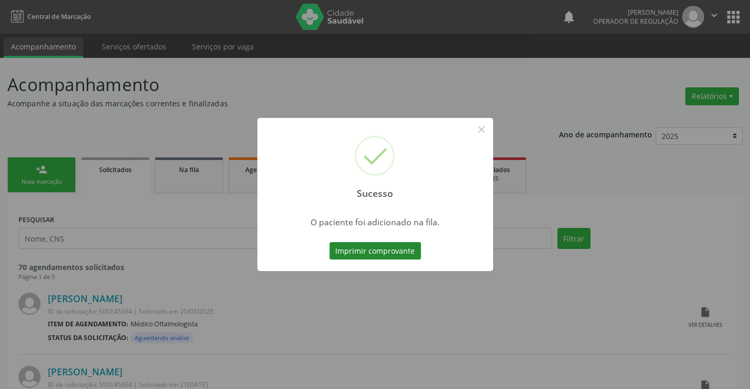
click at [371, 249] on button "Imprimir comprovante" at bounding box center [376, 251] width 92 height 18
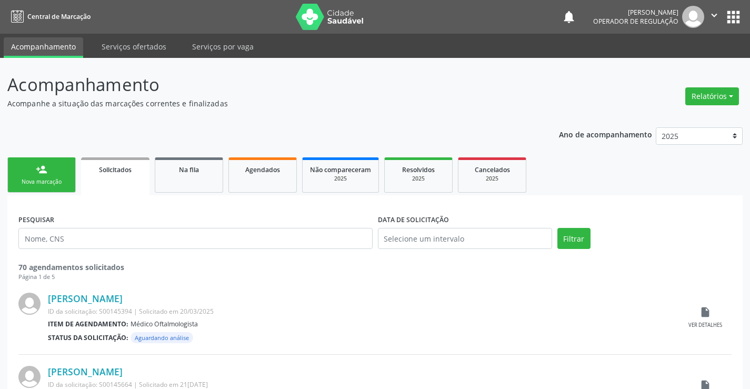
click at [31, 167] on link "person_add Nova marcação" at bounding box center [41, 174] width 68 height 35
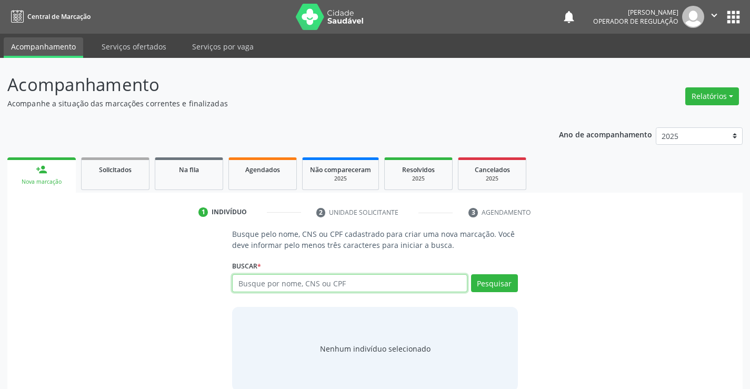
click at [282, 283] on input "text" at bounding box center [349, 283] width 235 height 18
type input "700000860785402"
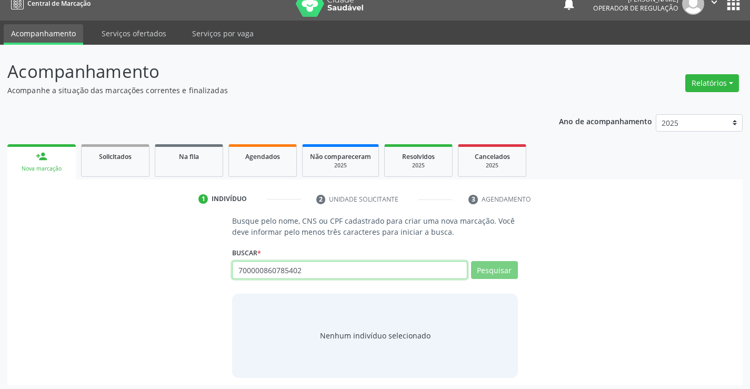
scroll to position [17, 0]
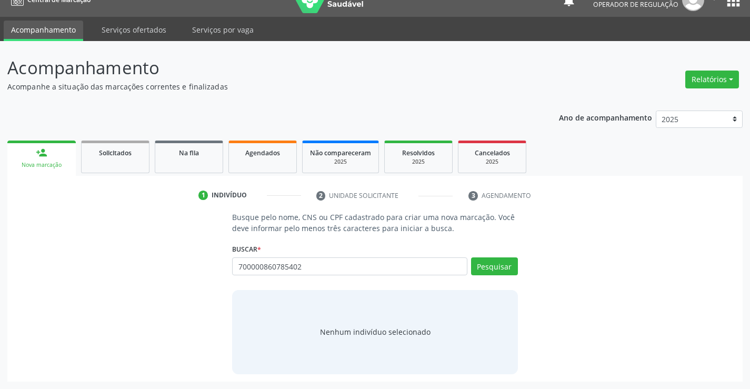
click at [508, 271] on div "700000860785402 Busque por nome, CNS ou CPF [PERSON_NAME] CPF: -- CNS: 700 0008…" at bounding box center [374, 270] width 285 height 25
click at [491, 270] on button "Pesquisar" at bounding box center [494, 267] width 47 height 18
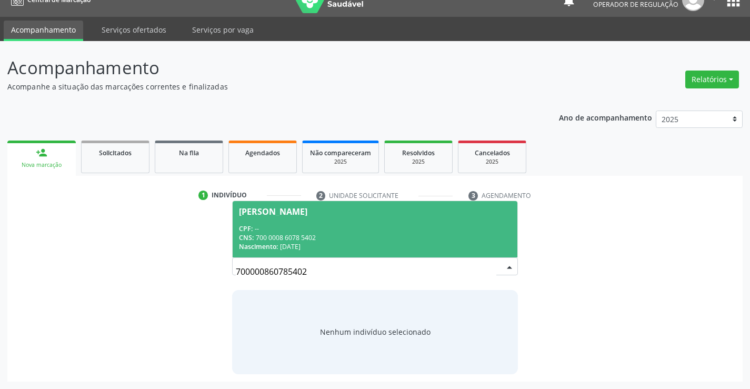
click at [327, 228] on div "CPF: --" at bounding box center [375, 228] width 272 height 9
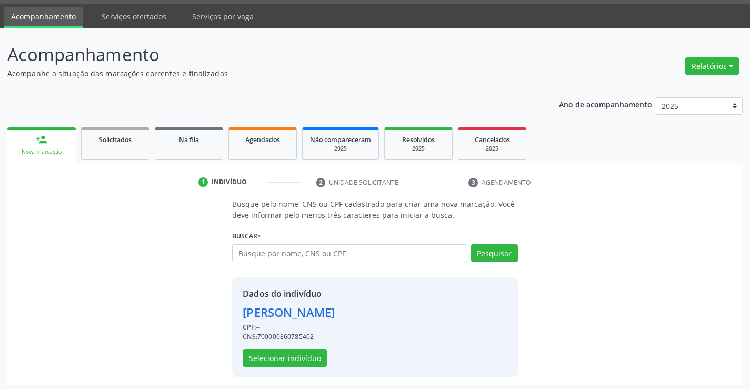
scroll to position [33, 0]
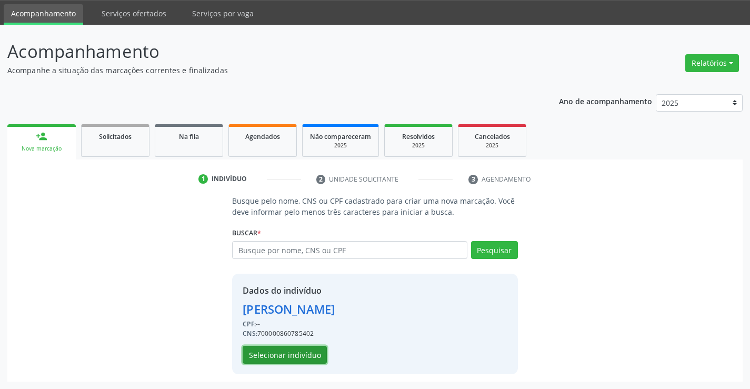
click at [284, 356] on button "Selecionar indivíduo" at bounding box center [285, 355] width 84 height 18
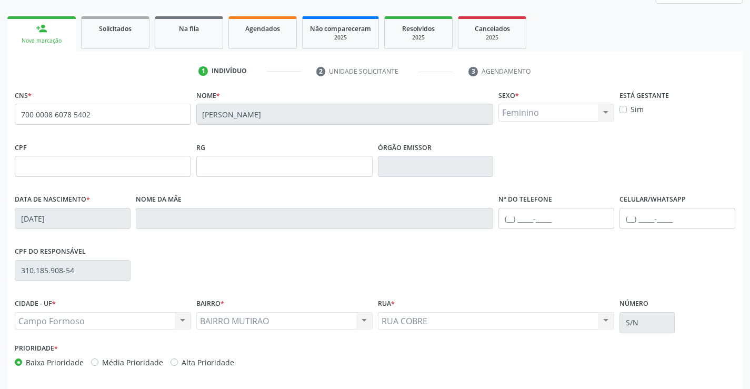
scroll to position [182, 0]
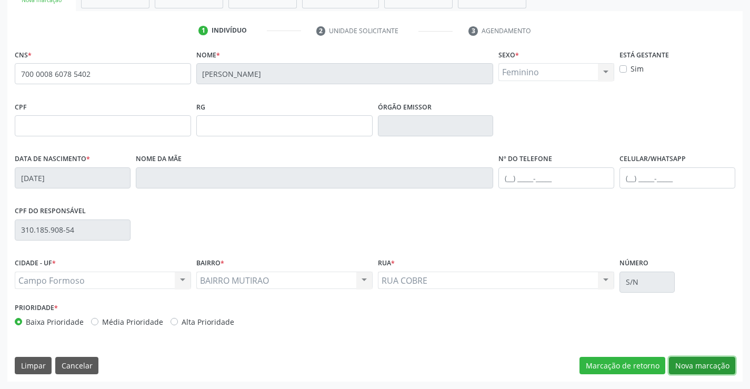
click at [704, 359] on button "Nova marcação" at bounding box center [702, 366] width 66 height 18
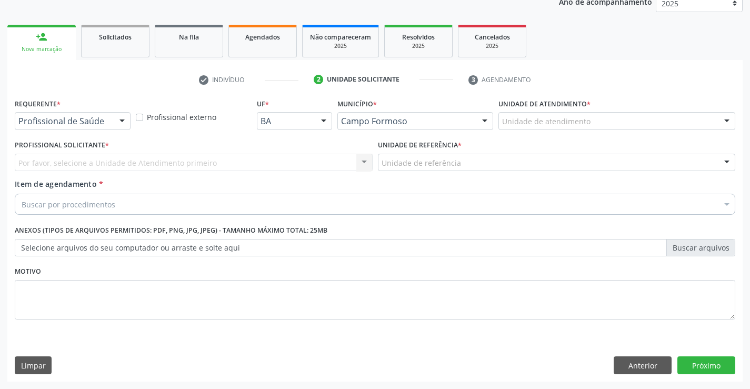
scroll to position [133, 0]
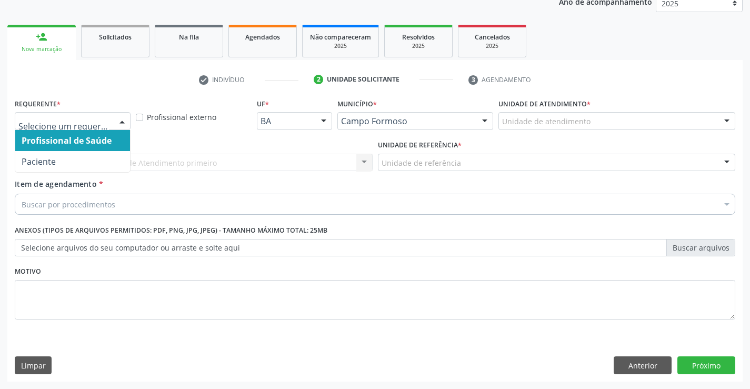
click at [121, 120] on div at bounding box center [122, 122] width 16 height 18
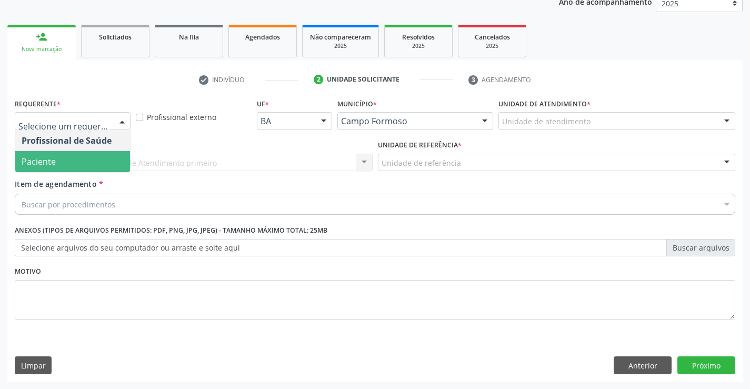
click at [37, 161] on span "Paciente" at bounding box center [39, 162] width 34 height 12
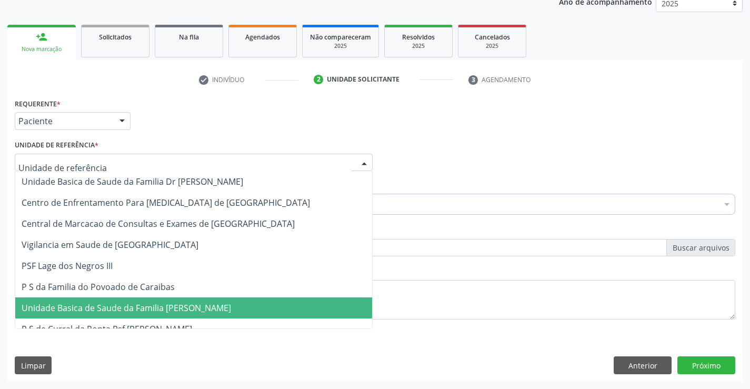
click at [84, 302] on span "Unidade Basica de Saude da Familia [PERSON_NAME]" at bounding box center [193, 308] width 357 height 21
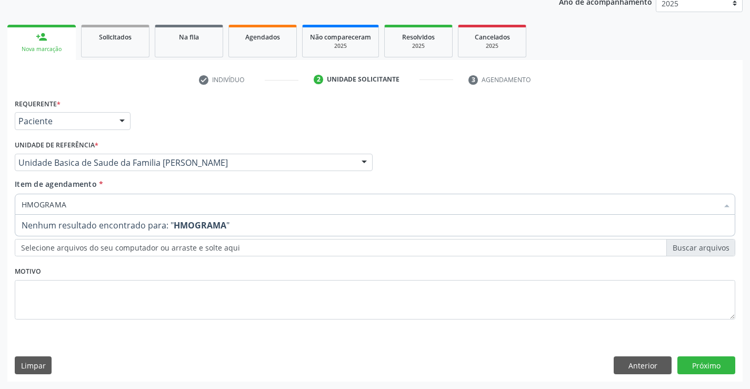
click at [30, 205] on input "HMOGRAMA" at bounding box center [370, 204] width 697 height 21
type input "HEMOGRAMA"
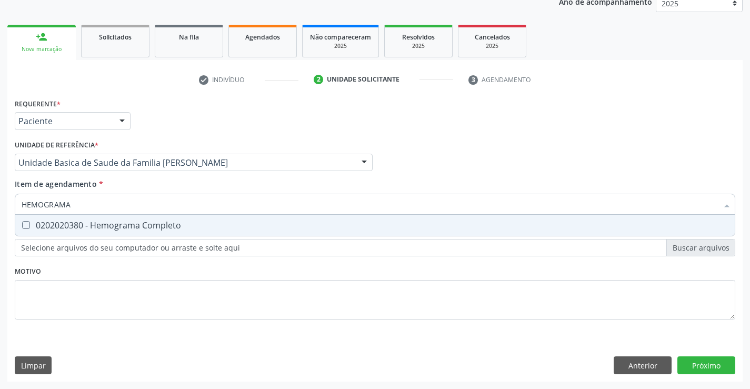
click at [36, 230] on div "0202020380 - Hemograma Completo" at bounding box center [375, 225] width 707 height 8
checkbox Completo "true"
click at [144, 93] on div "check Indivíduo 2 Unidade solicitante 3 Agendamento CNS * 700 0008 6078 5402 [G…" at bounding box center [375, 226] width 736 height 311
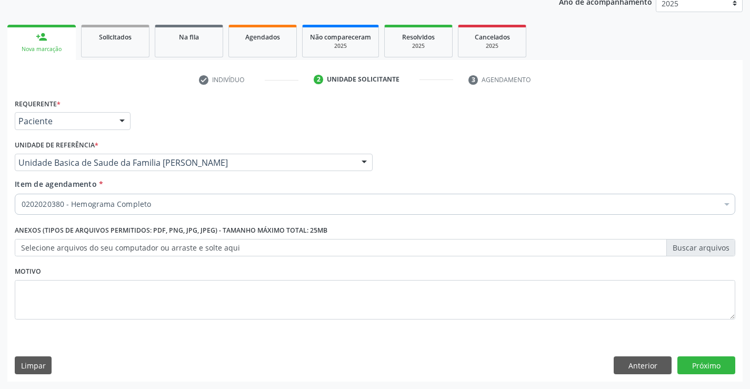
click at [72, 199] on div "0202020380 - Hemograma Completo" at bounding box center [375, 204] width 721 height 21
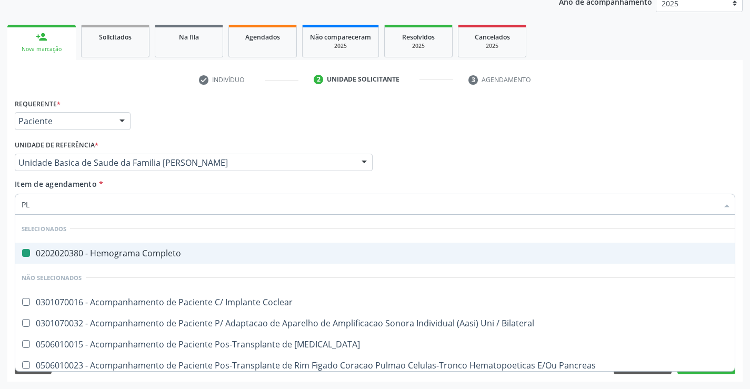
type input "PLA"
checkbox Completo "false"
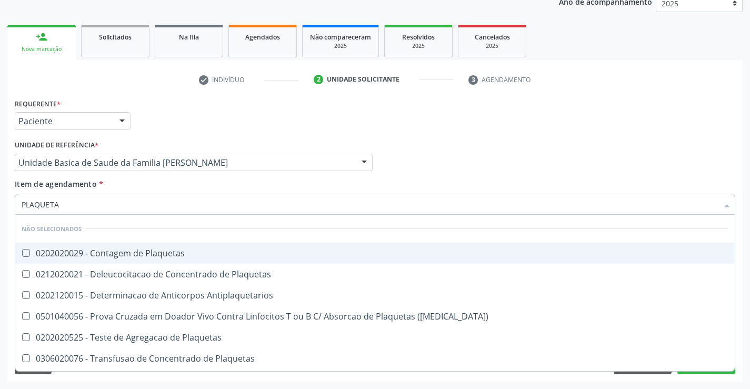
type input "PLAQUETAS"
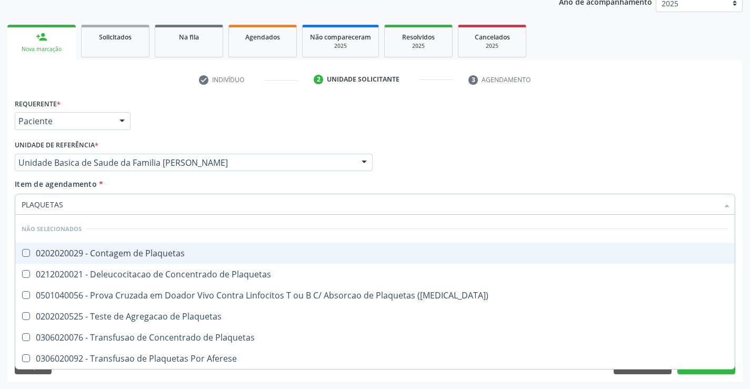
click at [79, 251] on div "0202020029 - Contagem de Plaquetas" at bounding box center [375, 253] width 707 height 8
click at [74, 259] on span "0202020029 - Contagem de Plaquetas" at bounding box center [375, 253] width 720 height 21
checkbox Plaquetas "true"
type input "PLAQUETAS"
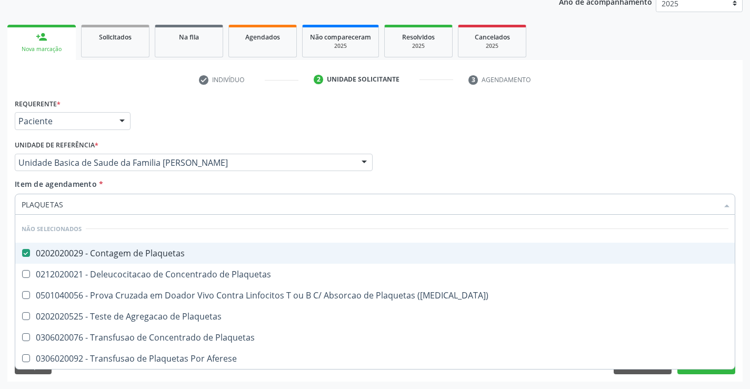
click at [191, 124] on div "Requerente * Paciente Profissional de Saúde Paciente Nenhum resultado encontrad…" at bounding box center [375, 116] width 726 height 41
checkbox Plaquetas "true"
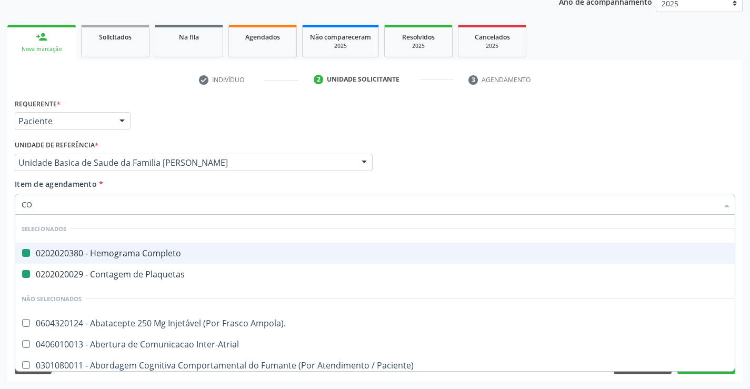
type input "COL"
checkbox Completo "false"
checkbox Plaquetas "false"
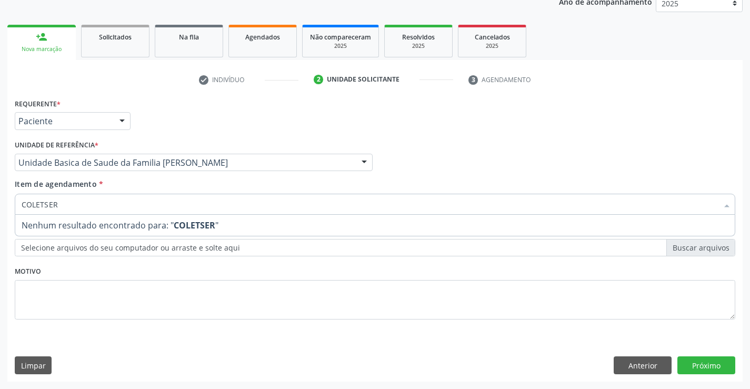
drag, startPoint x: 51, startPoint y: 202, endPoint x: 23, endPoint y: 206, distance: 28.2
click at [23, 206] on input "COLETSER" at bounding box center [370, 204] width 697 height 21
drag, startPoint x: 70, startPoint y: 207, endPoint x: 0, endPoint y: 212, distance: 69.7
click at [0, 212] on div "Acompanhamento Acompanhe a situação das marcações correntes e finalizadas Relat…" at bounding box center [375, 157] width 750 height 464
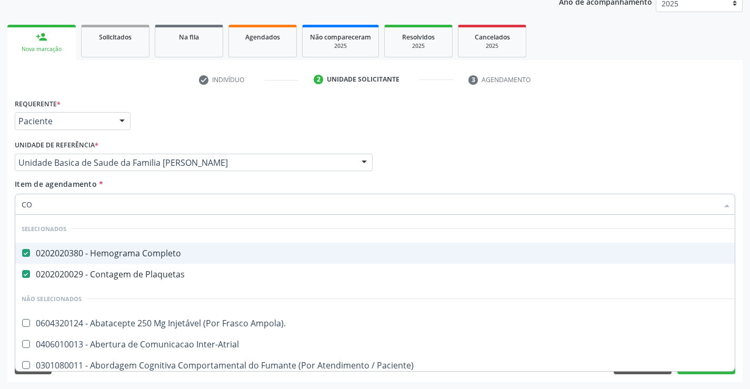
type input "COL"
checkbox Completo "false"
checkbox Plaquetas "false"
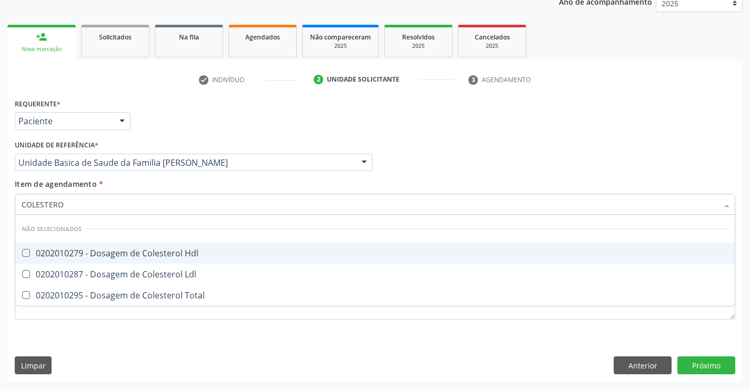
type input "COLESTEROL"
click at [56, 250] on div "0202010279 - Dosagem de Colesterol Hdl" at bounding box center [375, 253] width 707 height 8
checkbox Hdl "true"
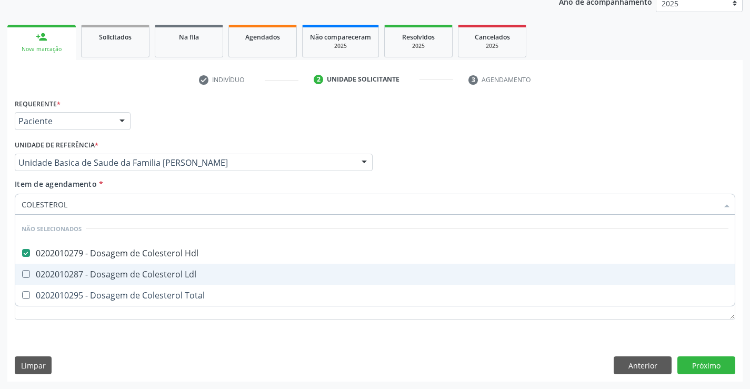
click at [56, 270] on div "0202010287 - Dosagem de Colesterol Ldl" at bounding box center [375, 274] width 707 height 8
checkbox Ldl "true"
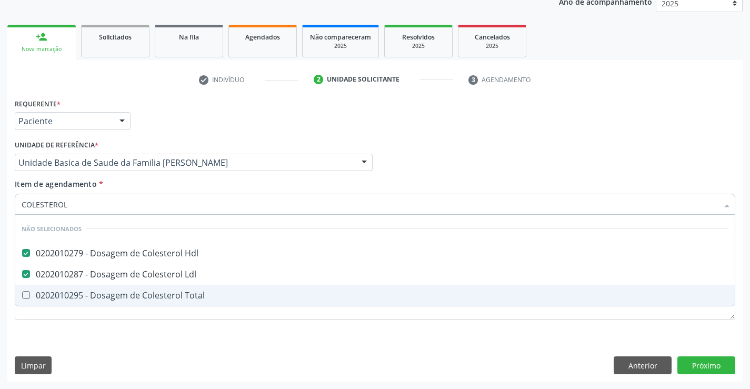
click at [110, 298] on div "0202010295 - Dosagem de Colesterol Total" at bounding box center [375, 295] width 707 height 8
checkbox Total "true"
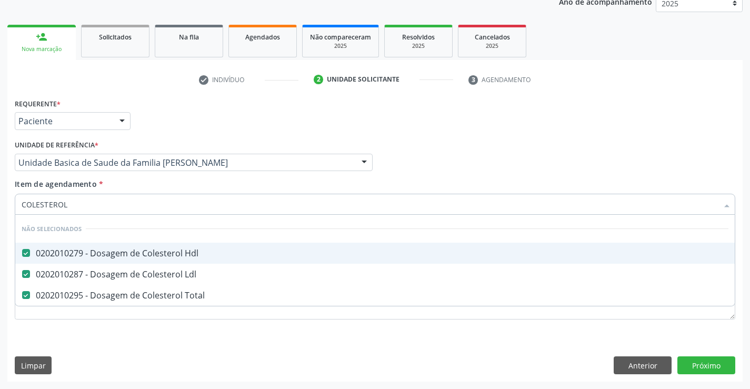
type input "COLESTEROL"
click at [305, 125] on div "Requerente * Paciente Profissional de Saúde Paciente Nenhum resultado encontrad…" at bounding box center [375, 116] width 726 height 41
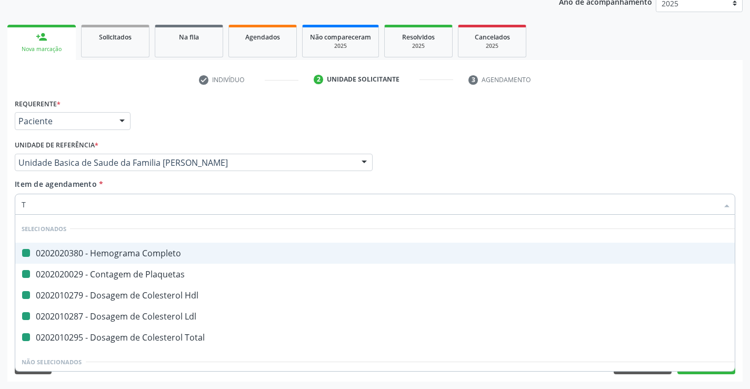
type input "TR"
checkbox Completo "false"
checkbox Plaquetas "false"
checkbox Hdl "false"
checkbox Ldl "false"
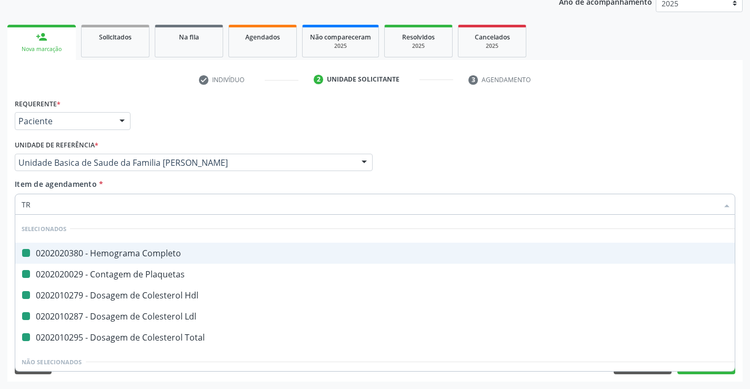
checkbox Total "false"
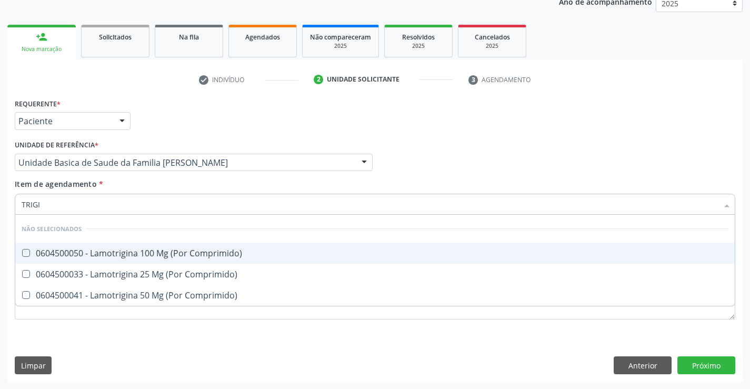
click at [56, 203] on input "TRIGI" at bounding box center [370, 204] width 697 height 21
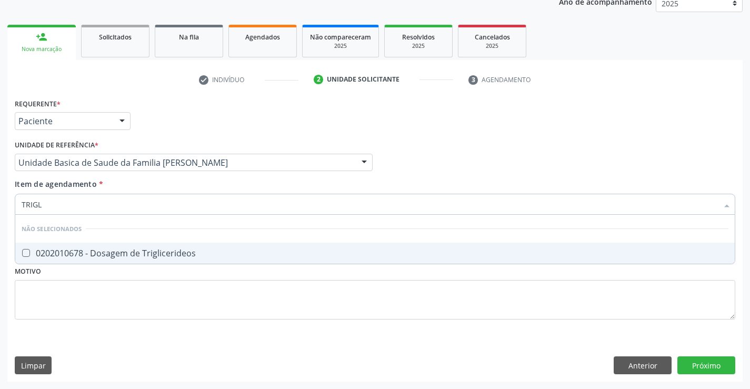
type input "TRIGLI"
click at [57, 249] on div "0202010678 - Dosagem de Triglicerideos" at bounding box center [375, 253] width 707 height 8
checkbox Triglicerideos "true"
click at [129, 181] on div "Item de agendamento * TRIGLI Desfazer seleção Não selecionados 0202010678 - Dos…" at bounding box center [375, 195] width 721 height 33
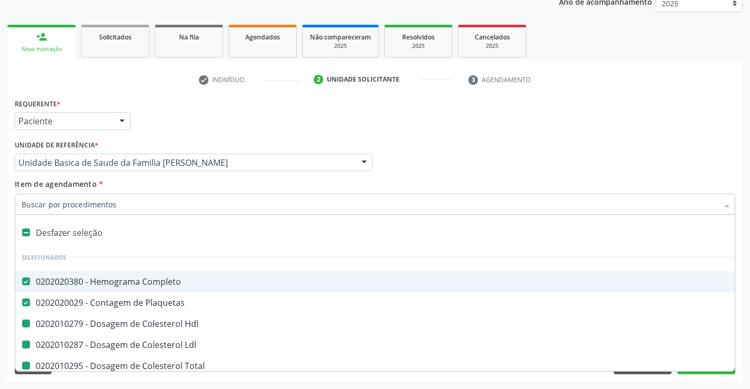
type input "U"
checkbox Hdl "false"
checkbox Ldl "false"
checkbox Total "false"
checkbox Triglicerideos "false"
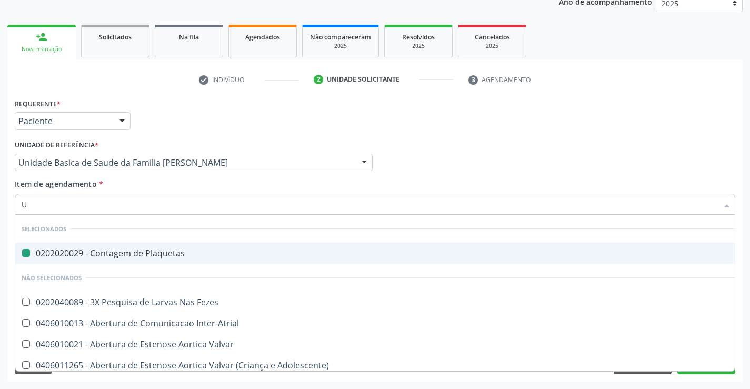
type input "UR"
checkbox Plaquetas "false"
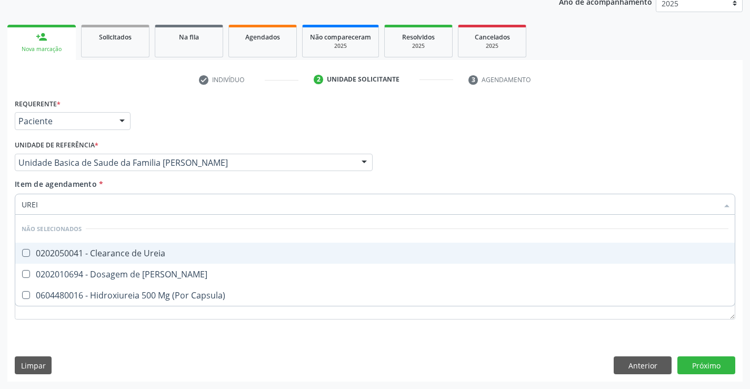
type input "UREIA"
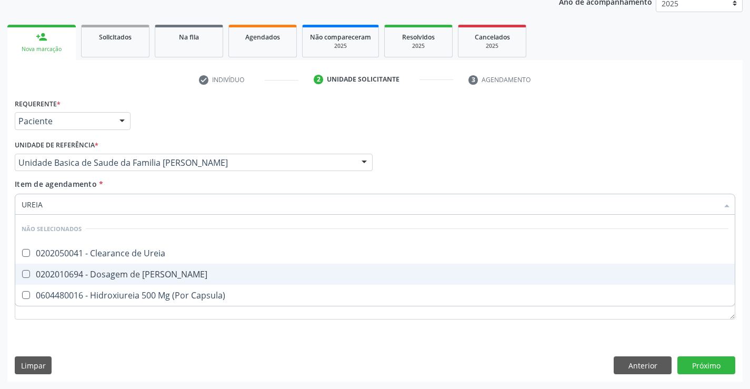
click at [89, 276] on div "0202010694 - Dosagem de [PERSON_NAME]" at bounding box center [375, 274] width 707 height 8
checkbox Ureia "true"
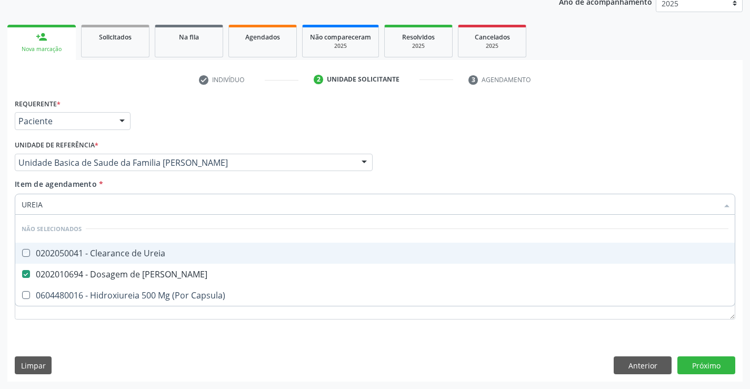
click at [124, 183] on div "Item de agendamento * UREIA Desfazer seleção Não selecionados 0202050041 - Clea…" at bounding box center [375, 195] width 721 height 33
checkbox Ureia "true"
checkbox Capsula\) "true"
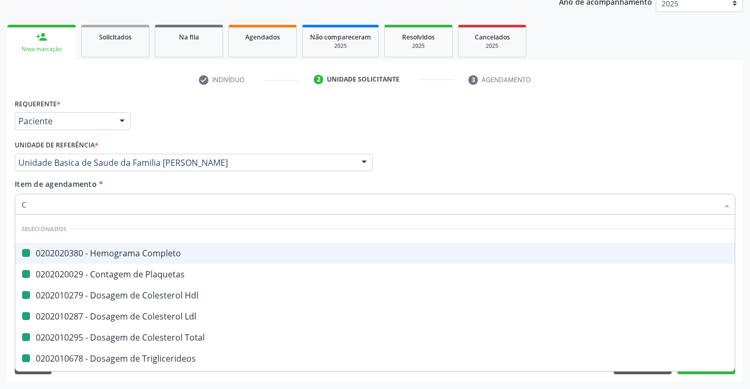
type input "CR"
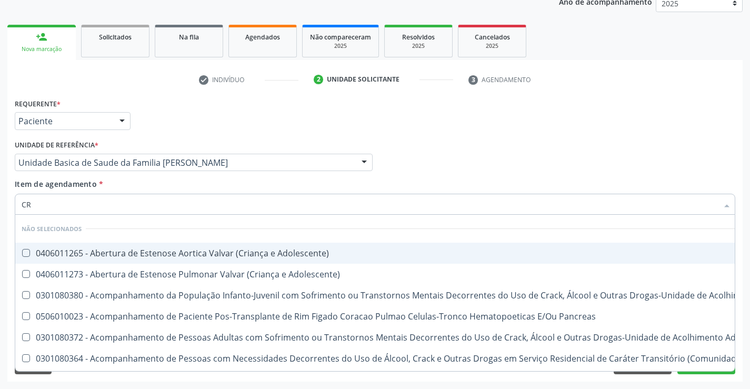
checkbox Adolescente\) "false"
checkbox \(Uai\)\ "false"
checkbox Adolescente\) "false"
checkbox Pancreas "false"
checkbox \(Uaa\)\ "false"
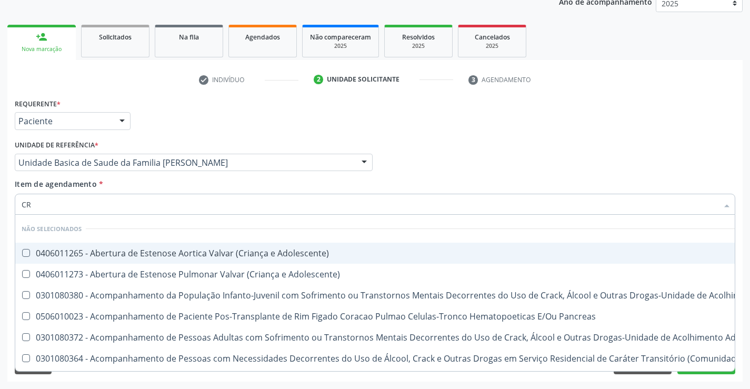
checkbox Terapêuticas\)\ "false"
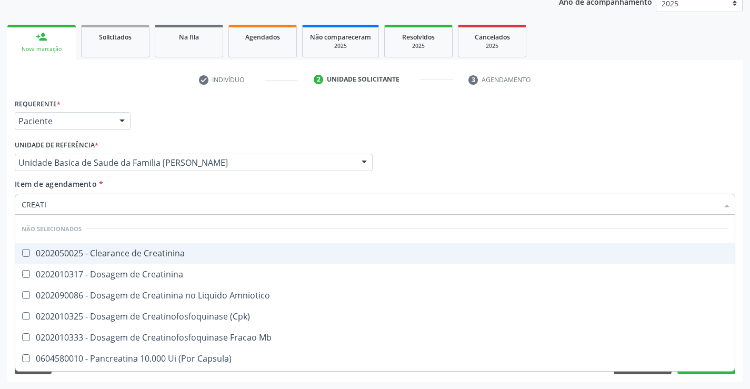
type input "CREATIN"
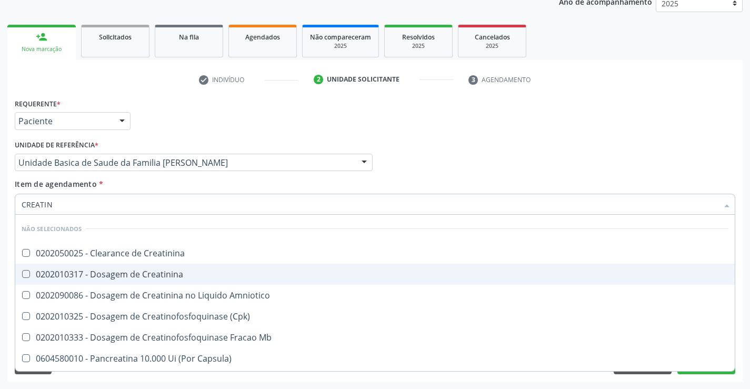
click at [84, 274] on div "0202010317 - Dosagem de Creatinina" at bounding box center [375, 274] width 707 height 8
checkbox Creatinina "true"
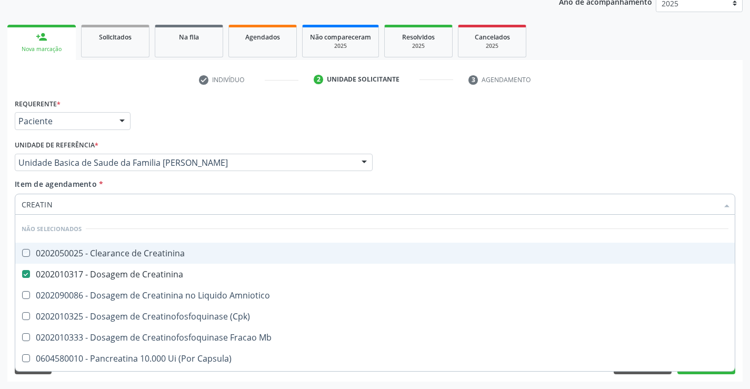
click at [195, 114] on div "Requerente * Paciente Profissional de Saúde Paciente Nenhum resultado encontrad…" at bounding box center [375, 116] width 726 height 41
checkbox Creatinina "true"
checkbox Amniotico "true"
checkbox \(Cpk\) "true"
checkbox Mb "true"
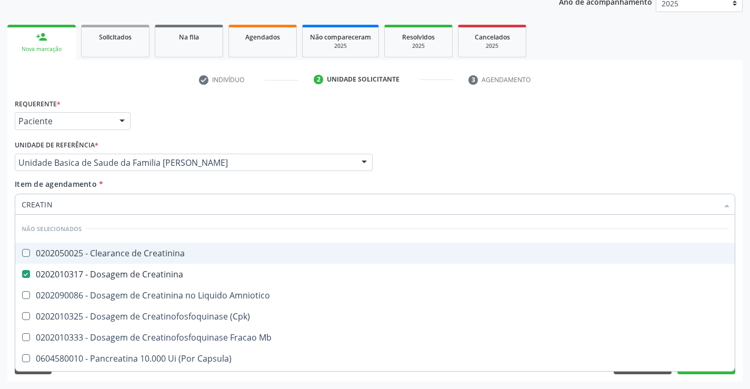
checkbox Capsula\) "true"
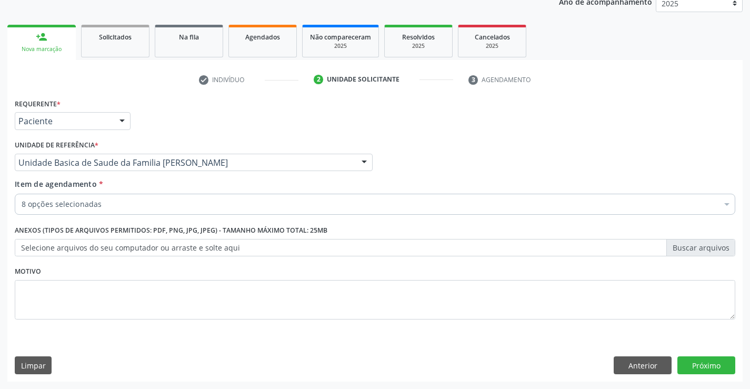
click at [22, 204] on input "Item de agendamento *" at bounding box center [22, 204] width 0 height 21
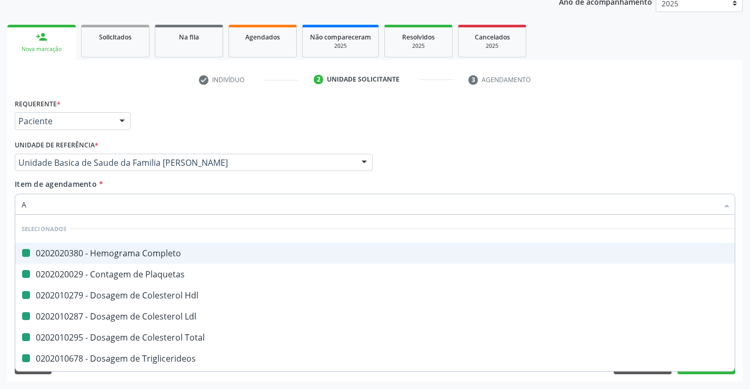
type input "AC"
checkbox Completo "false"
checkbox Hdl "false"
checkbox Plaquetas "false"
checkbox Ldl "false"
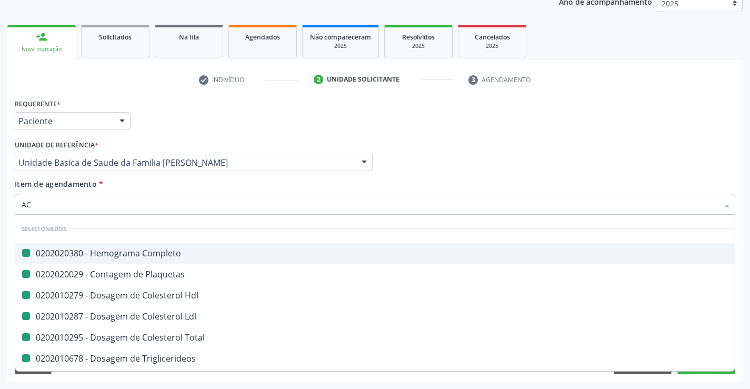
checkbox Total "false"
checkbox Triglicerideos "false"
checkbox Ureia "false"
checkbox Creatinina "false"
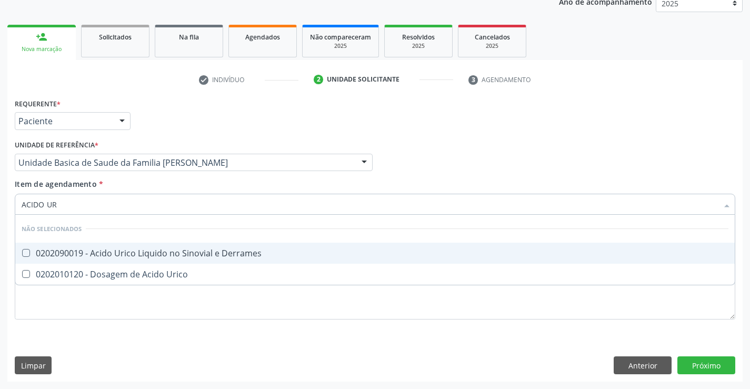
type input "ACIDO URI"
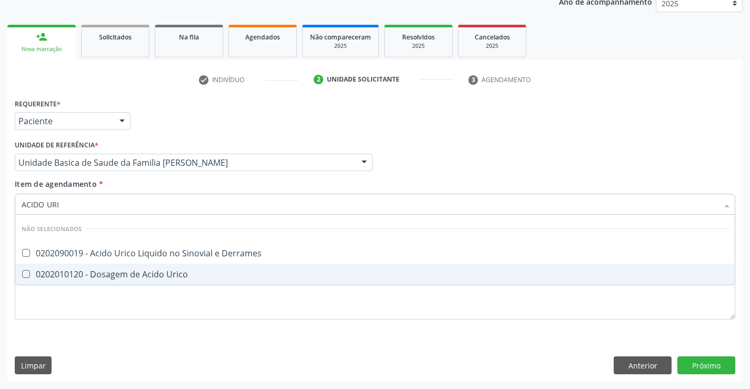
click at [102, 272] on div "0202010120 - Dosagem de Acido Urico" at bounding box center [375, 274] width 707 height 8
checkbox Urico "true"
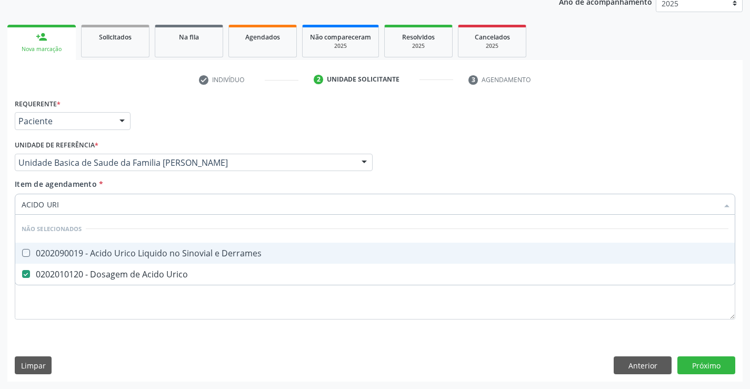
click at [145, 182] on div "Item de agendamento * ACIDO URI Desfazer seleção Não selecionados 0202090019 - …" at bounding box center [375, 195] width 721 height 33
checkbox Derrames "true"
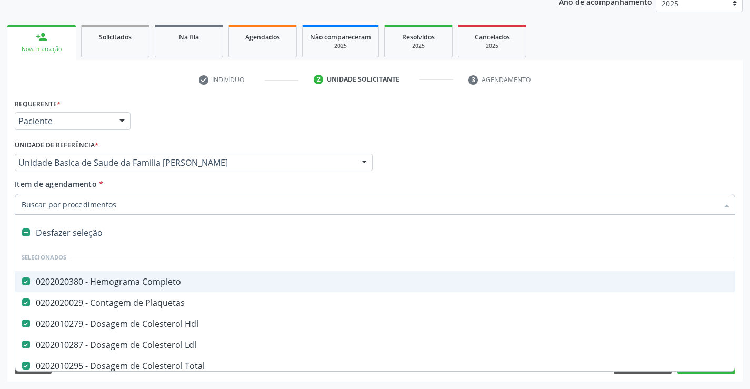
click at [78, 205] on input "Item de agendamento *" at bounding box center [370, 204] width 697 height 21
type input "T"
checkbox Urico "false"
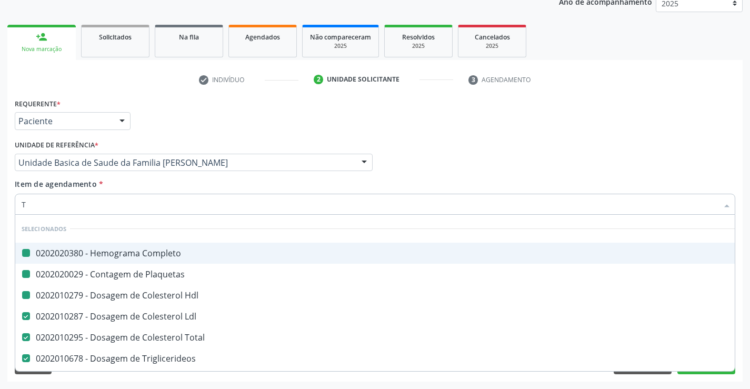
type input "TG"
checkbox Completo "false"
checkbox Plaquetas "false"
checkbox Hdl "false"
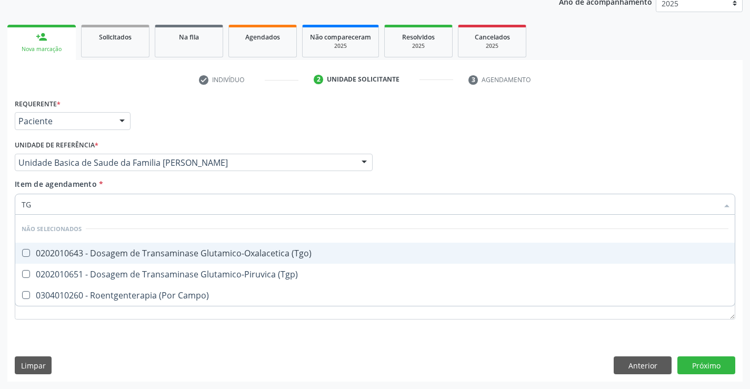
click at [91, 250] on div "0202010643 - Dosagem de Transaminase Glutamico-Oxalacetica (Tgo)" at bounding box center [375, 253] width 707 height 8
checkbox \(Tgo\) "false"
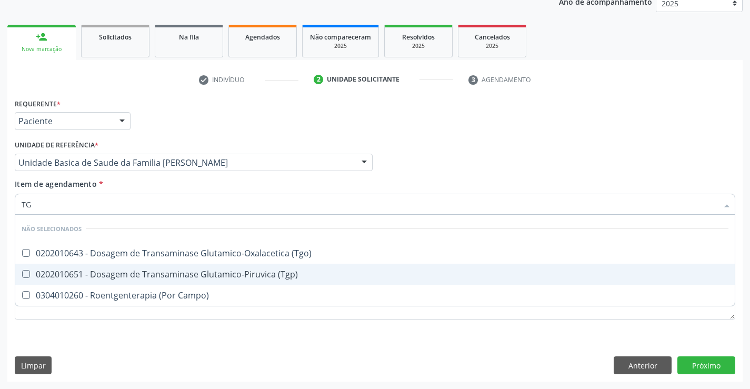
click at [74, 273] on div "0202010651 - Dosagem de Transaminase Glutamico-Piruvica (Tgp)" at bounding box center [375, 274] width 707 height 8
checkbox \(Tgp\) "true"
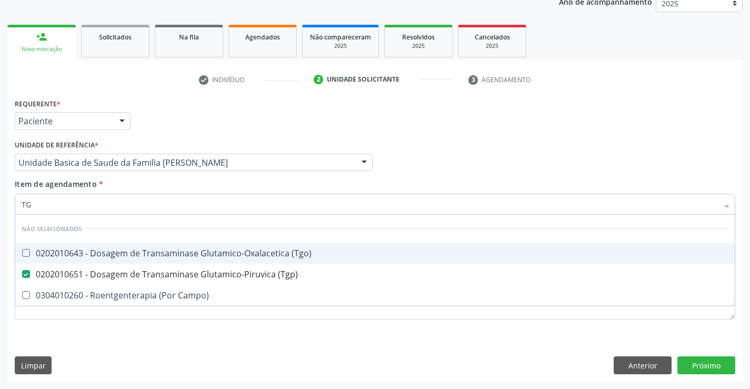
click at [81, 251] on div "0202010643 - Dosagem de Transaminase Glutamico-Oxalacetica (Tgo)" at bounding box center [375, 253] width 707 height 8
checkbox \(Tgo\) "true"
click at [121, 193] on div "Item de agendamento * TG Desfazer seleção Não selecionados 0202010643 - Dosagem…" at bounding box center [375, 195] width 721 height 33
checkbox Campo\) "true"
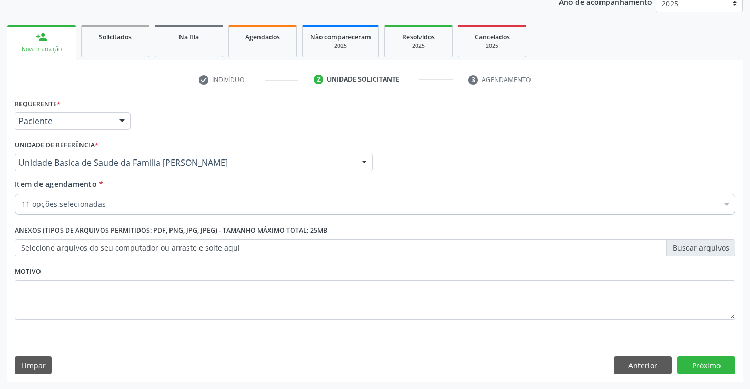
click at [22, 205] on input "Item de agendamento *" at bounding box center [22, 204] width 0 height 21
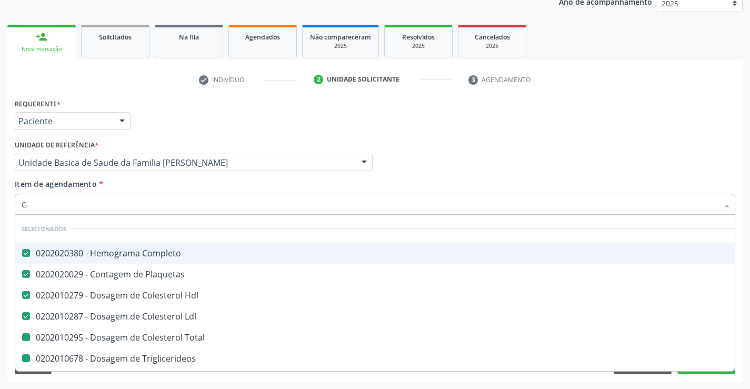
type input "GL"
checkbox Total "false"
checkbox Triglicerideos "false"
checkbox Ureia "false"
checkbox Creatinina "false"
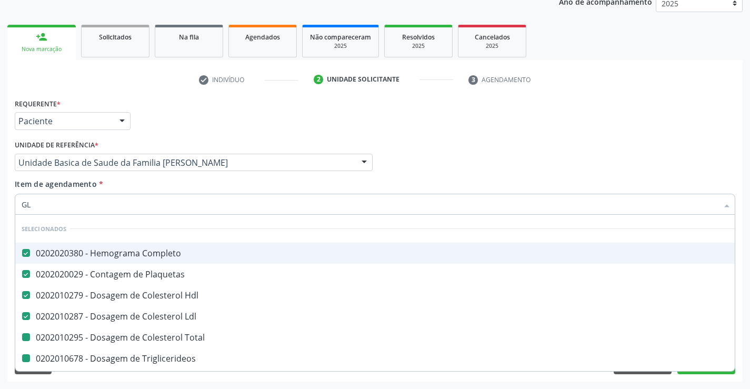
checkbox Urico "false"
checkbox \(Tgp\) "false"
checkbox \(Tgo\) "false"
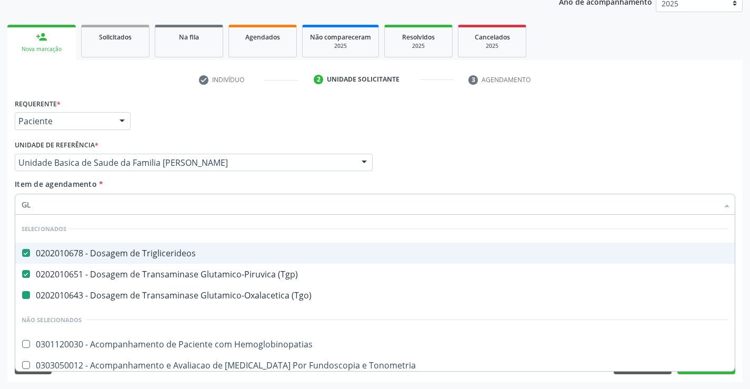
type input "GLI"
checkbox \(Tgo\) "false"
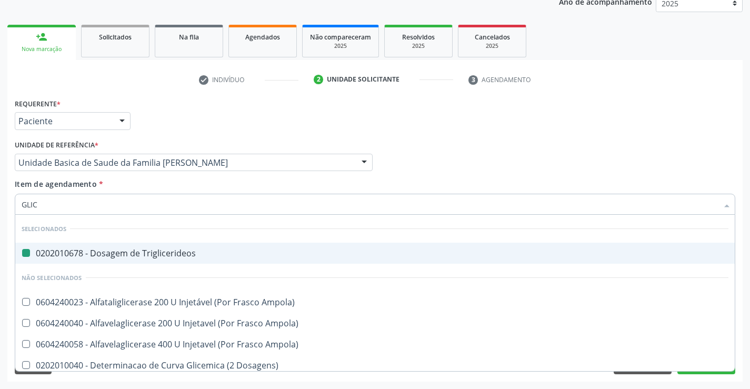
type input "GLICO"
checkbox Triglicerideos "false"
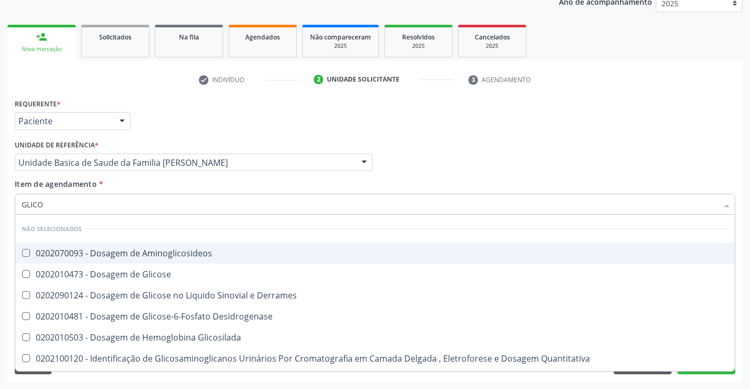
type input "GLICOS"
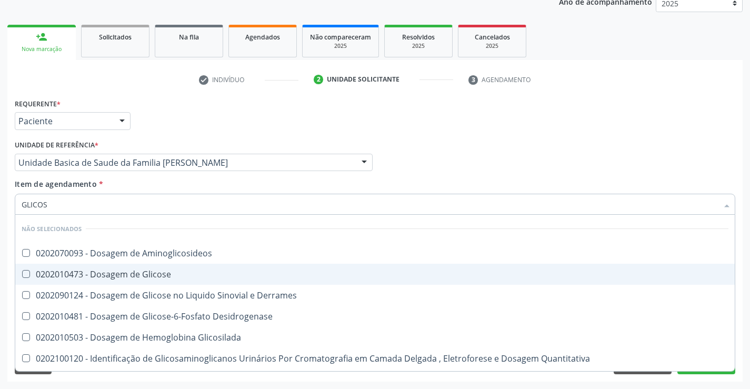
click at [83, 274] on div "0202010473 - Dosagem de Glicose" at bounding box center [375, 274] width 707 height 8
checkbox Glicose "true"
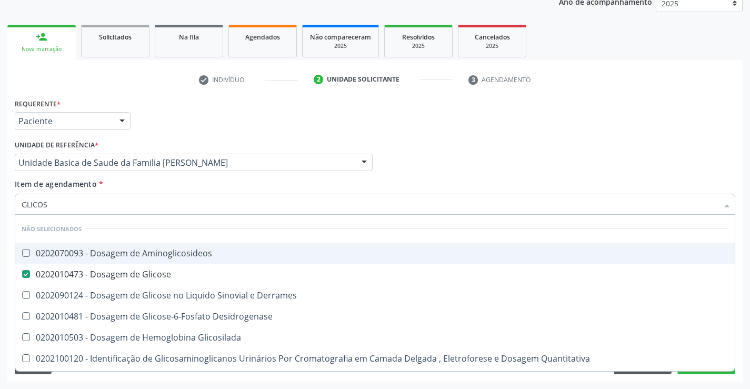
click at [175, 137] on div "Unidade de referência * Unidade Basica de Saude da Familia Maninho Ferreira Uni…" at bounding box center [194, 154] width 358 height 34
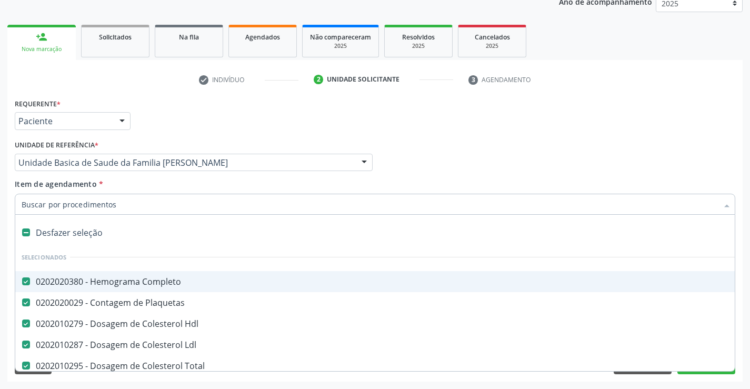
type input "U"
checkbox Ureia "false"
checkbox Creatinina "false"
checkbox Urico "false"
checkbox \(Tgp\) "false"
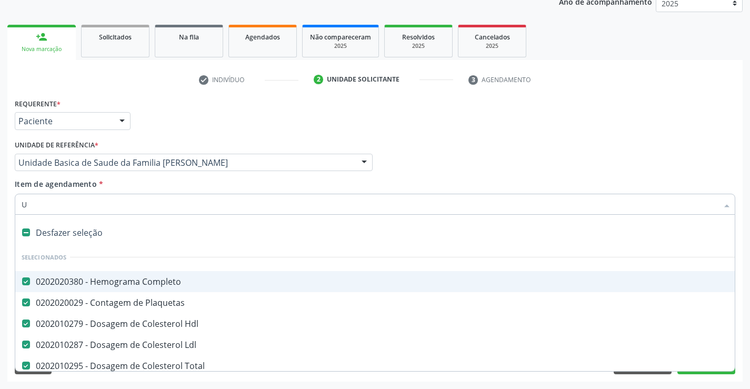
checkbox \(Tgo\) "false"
checkbox Glicose "false"
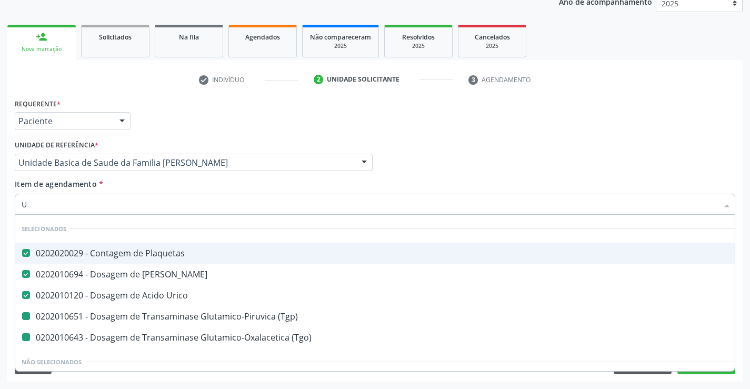
type input "UR"
checkbox \(Tgo\) "false"
checkbox \(Tgp\) "false"
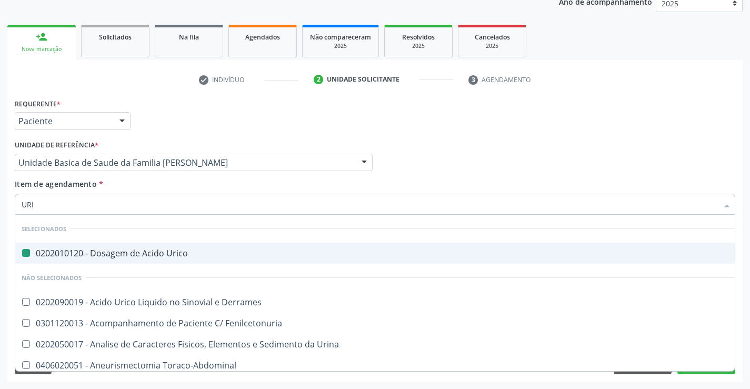
type input "URIN"
checkbox Urico "false"
type input "URINA"
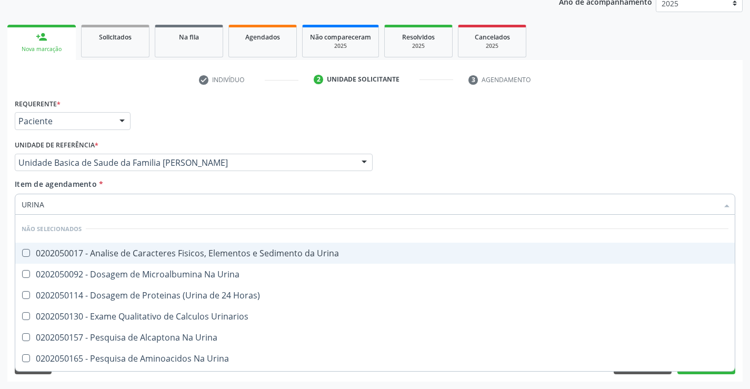
click at [75, 251] on div "0202050017 - Analise de Caracteres Fisicos, Elementos e Sedimento da Urina" at bounding box center [375, 253] width 707 height 8
checkbox Urina "true"
click at [187, 139] on div "Unidade de referência * Unidade Basica de Saude da Familia Maninho Ferreira Uni…" at bounding box center [194, 154] width 358 height 34
checkbox Urina "true"
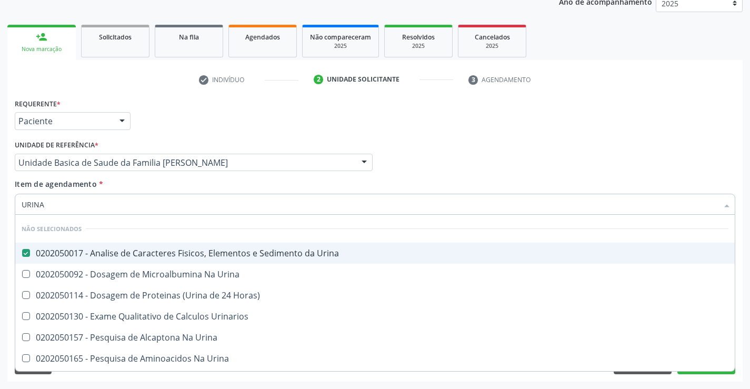
checkbox Urina "true"
checkbox Urinarios "true"
checkbox Urina "true"
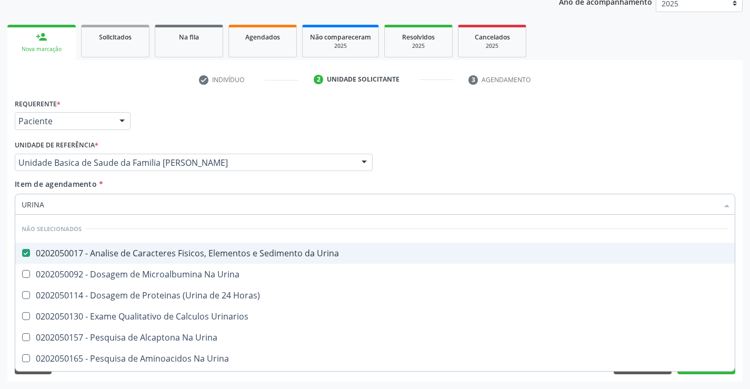
checkbox Urina "true"
checkbox Horas\) "true"
checkbox Urina "true"
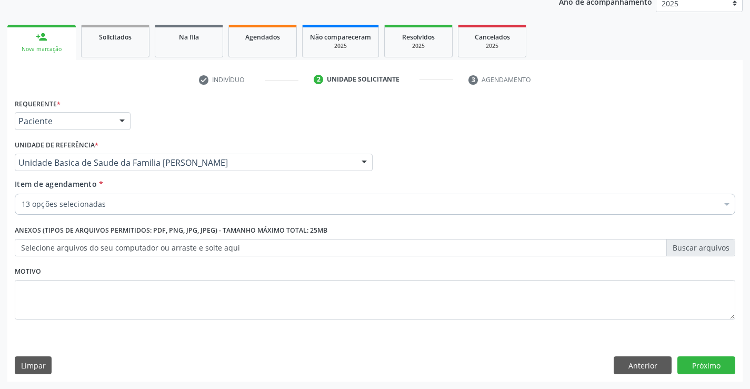
click at [95, 200] on div "13 opções selecionadas" at bounding box center [375, 204] width 721 height 21
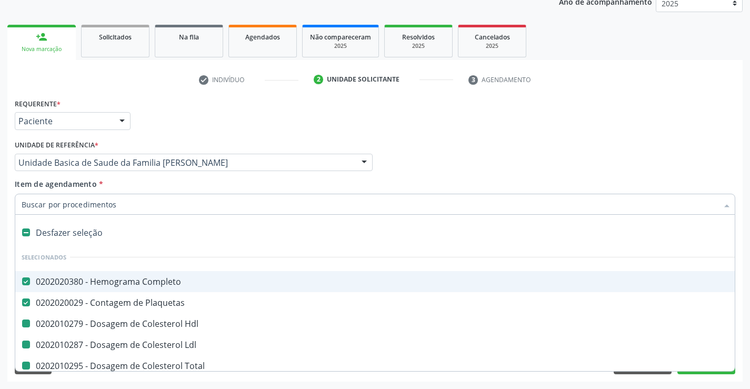
type input "F"
checkbox Total "false"
checkbox Ureia "false"
checkbox Creatinina "false"
checkbox Ldl "false"
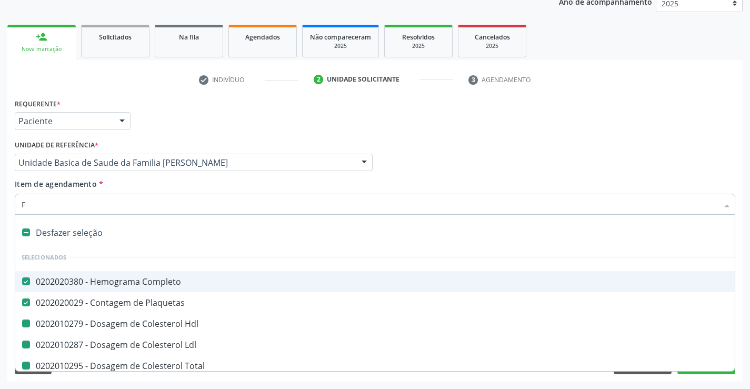
checkbox Urico "false"
checkbox \(Tgp\) "false"
checkbox \(Tgo\) "false"
checkbox Glicose "false"
checkbox Urina "false"
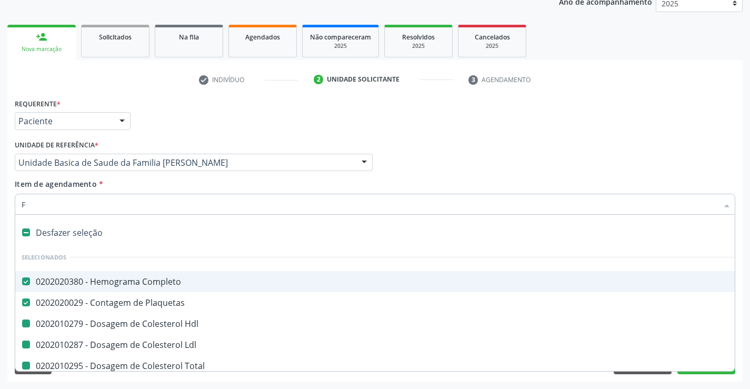
checkbox Hdl "false"
checkbox Triglicerideos "false"
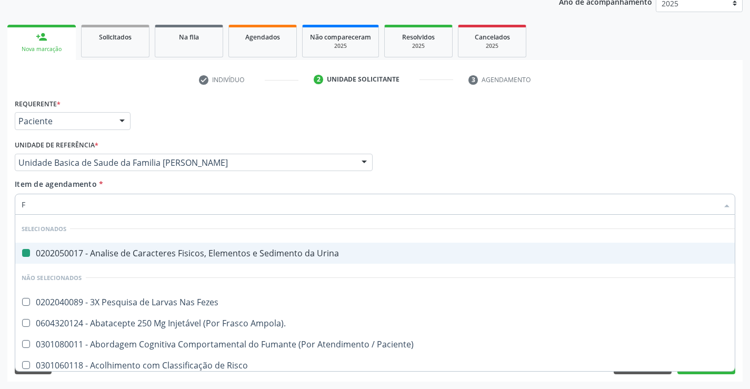
type input "FE"
checkbox Urina "false"
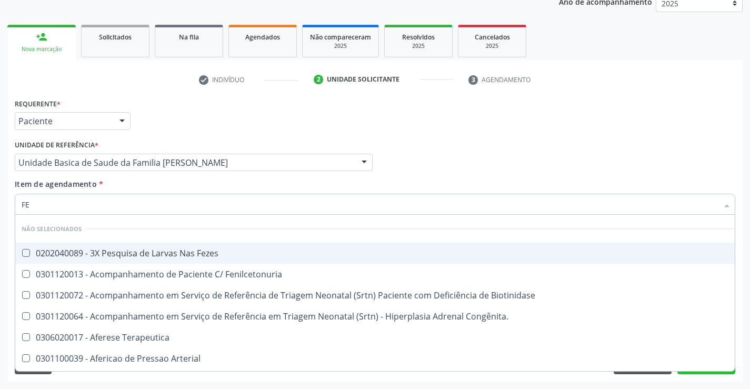
type input "FEZ"
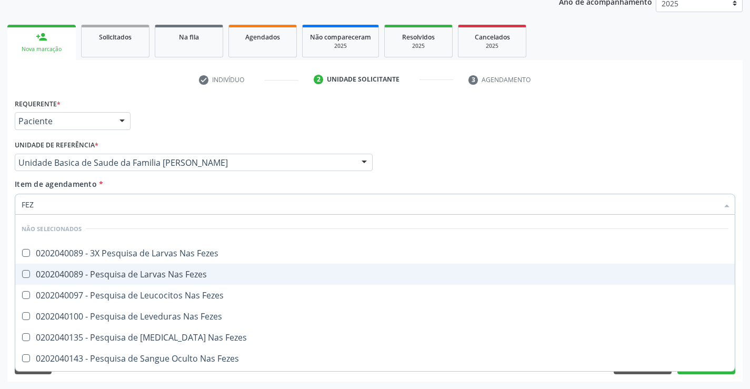
click at [96, 277] on div "0202040089 - Pesquisa de Larvas Nas Fezes" at bounding box center [375, 274] width 707 height 8
checkbox Fezes "true"
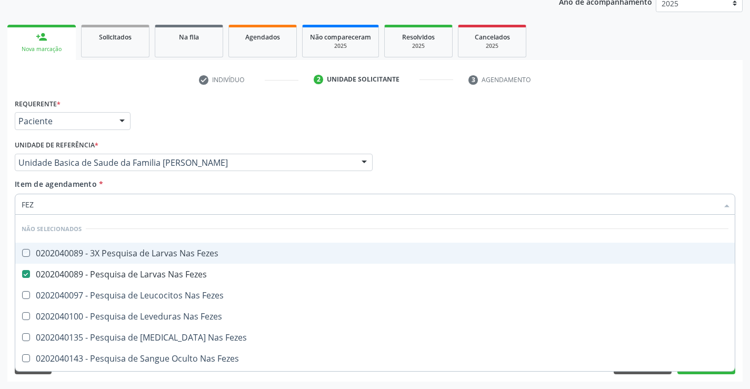
click at [162, 120] on div "Requerente * Paciente Profissional de Saúde Paciente Nenhum resultado encontrad…" at bounding box center [375, 116] width 726 height 41
checkbox Fezes "true"
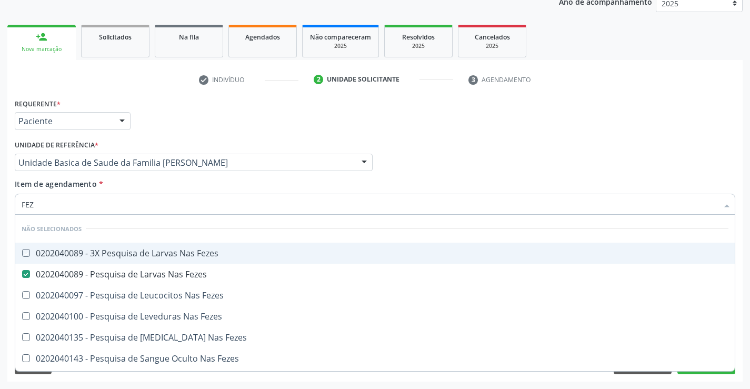
checkbox Fezes "true"
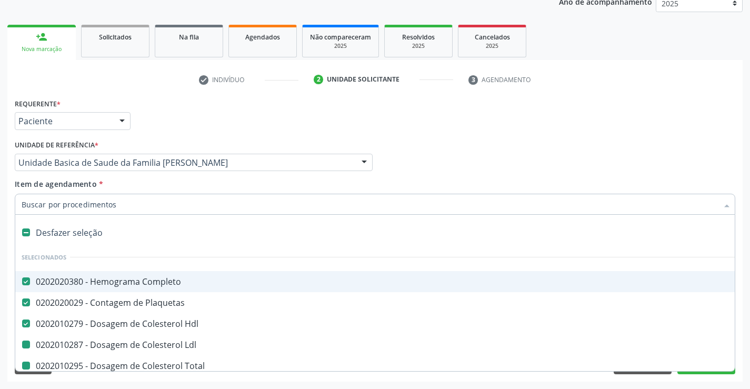
type input "F"
checkbox Total "false"
checkbox Ureia "false"
checkbox Creatinina "false"
checkbox Ldl "false"
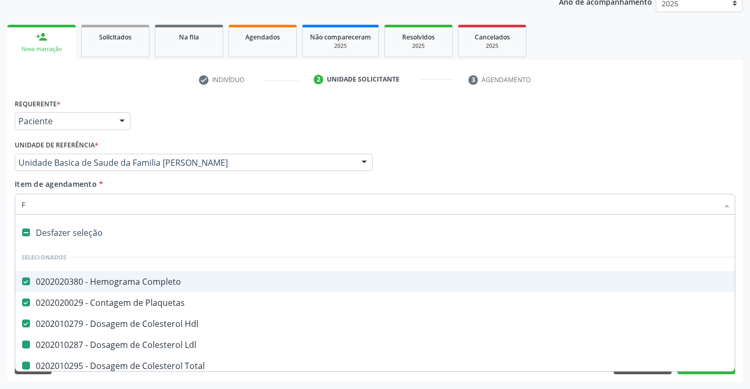
checkbox Urico "false"
checkbox Triglicerideos "false"
checkbox \(Tgp\) "false"
checkbox \(Tgo\) "false"
checkbox Glicose "false"
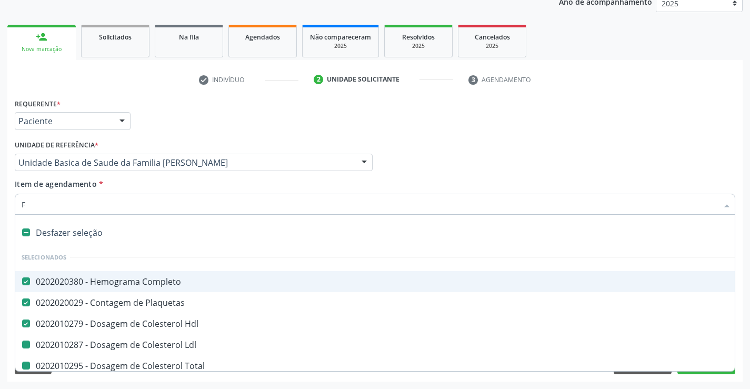
checkbox Urina "false"
checkbox Fezes "false"
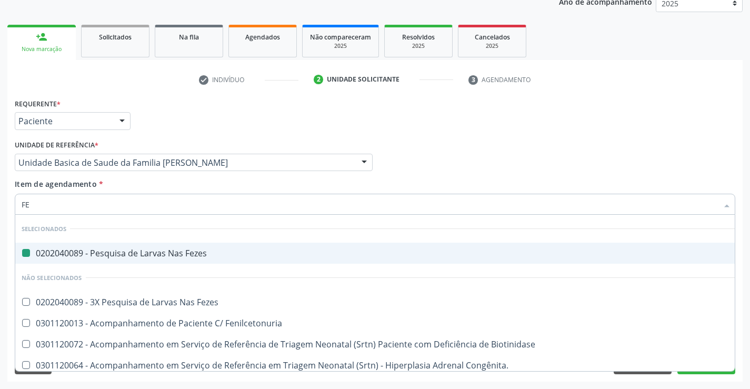
type input "FER"
checkbox Fezes "false"
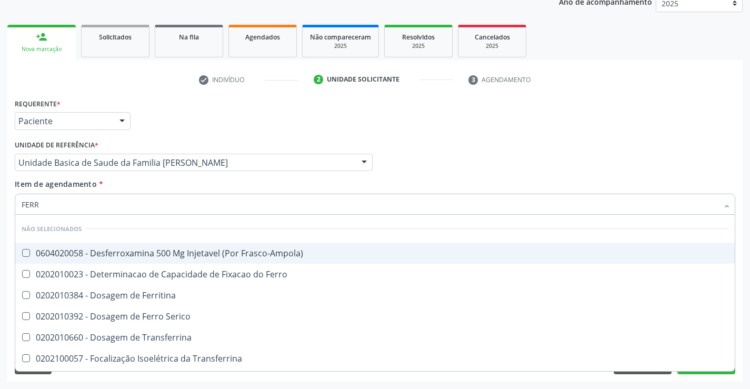
type input "FERRO"
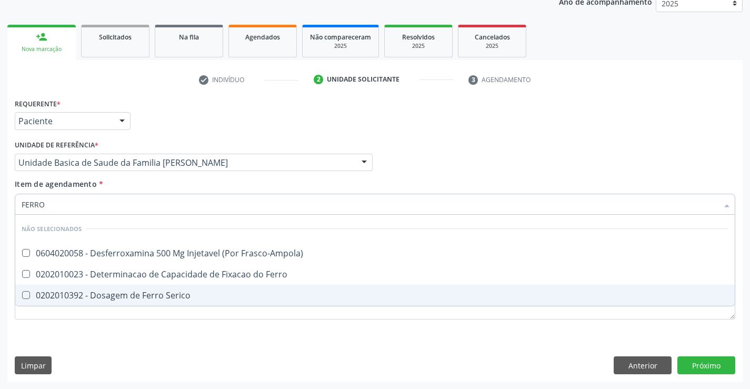
click at [77, 298] on div "0202010392 - Dosagem de Ferro Serico" at bounding box center [375, 295] width 707 height 8
checkbox Serico "true"
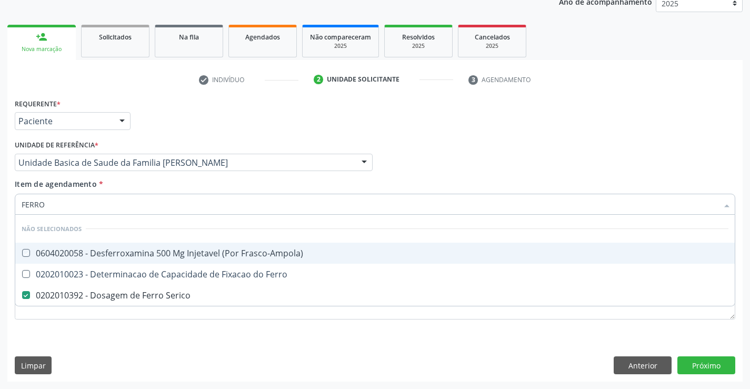
click at [222, 122] on div "Requerente * Paciente Profissional de Saúde Paciente Nenhum resultado encontrad…" at bounding box center [375, 116] width 726 height 41
checkbox Frasco-Ampola\) "true"
checkbox Ferro "true"
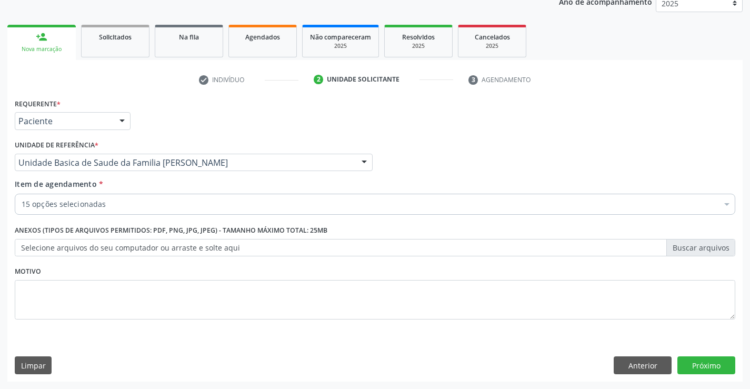
click at [22, 209] on input "Item de agendamento *" at bounding box center [22, 204] width 0 height 21
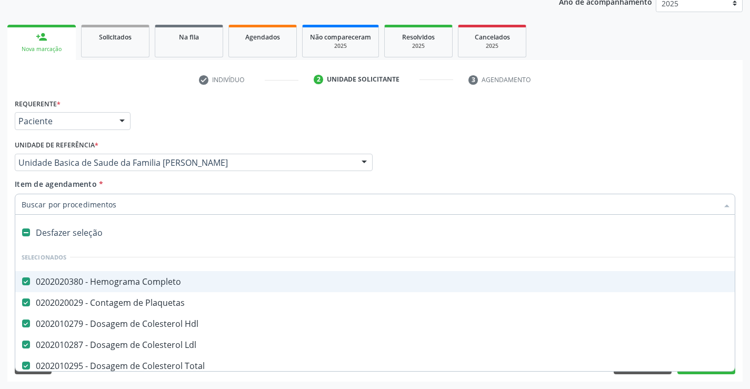
type input "U"
checkbox Urico "false"
checkbox \(Tgp\) "false"
checkbox \(Tgo\) "false"
checkbox Glicose "false"
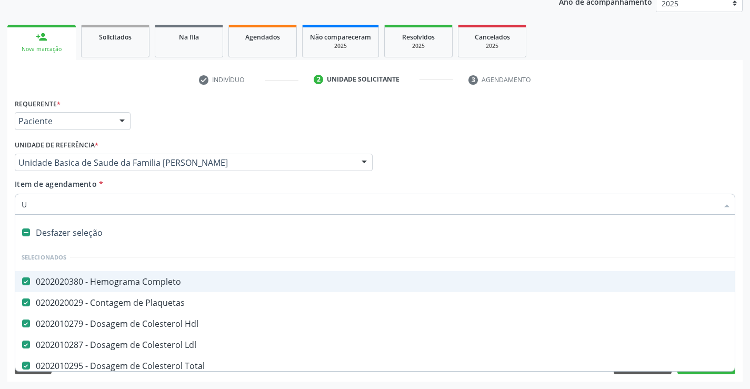
checkbox Urina "false"
checkbox Fezes "false"
checkbox Serico "false"
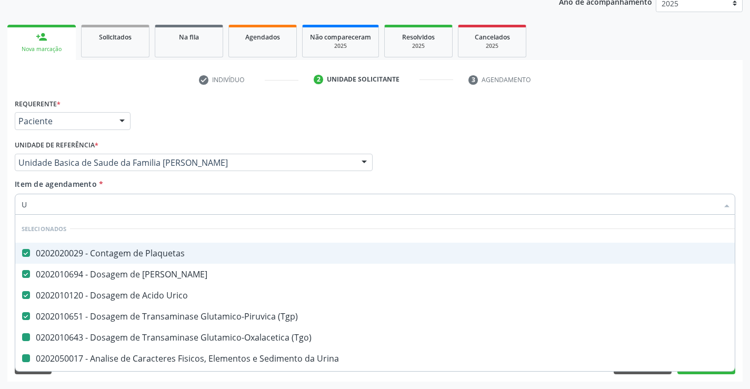
type input "UR"
checkbox \(Tgo\) "false"
checkbox Urina "false"
checkbox Fezes "false"
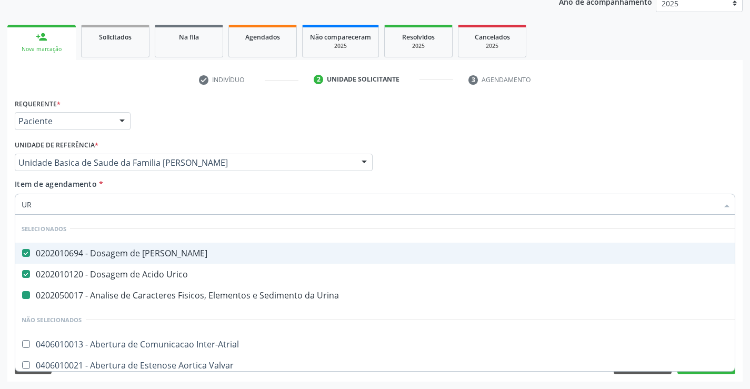
type input "URE"
checkbox Urina "false"
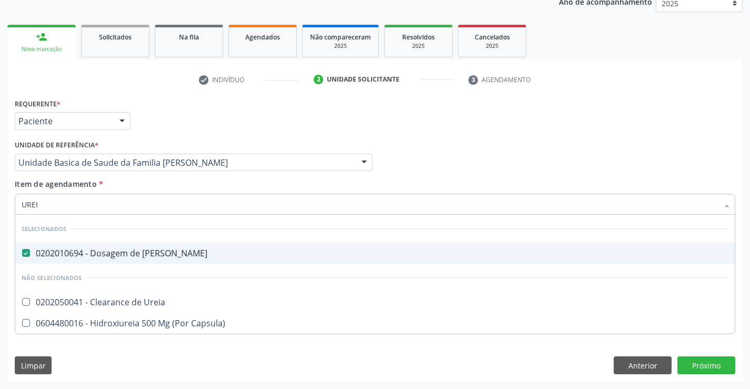
type input "UREIA"
click at [177, 97] on div "Requerente * Paciente Profissional de Saúde Paciente Nenhum resultado encontrad…" at bounding box center [375, 116] width 726 height 41
checkbox Ureia "true"
checkbox Capsula\) "true"
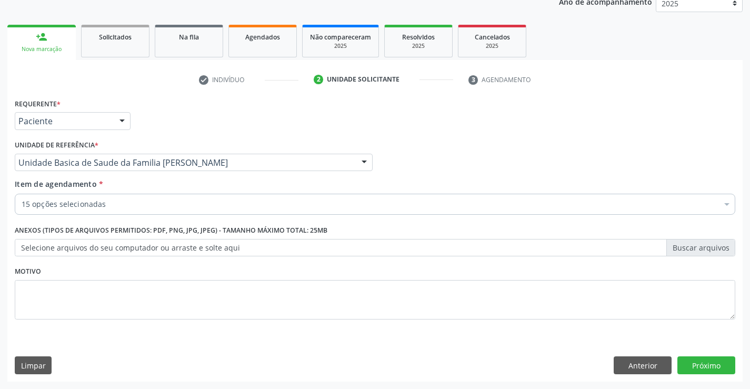
click at [22, 202] on input "Item de agendamento *" at bounding box center [22, 204] width 0 height 21
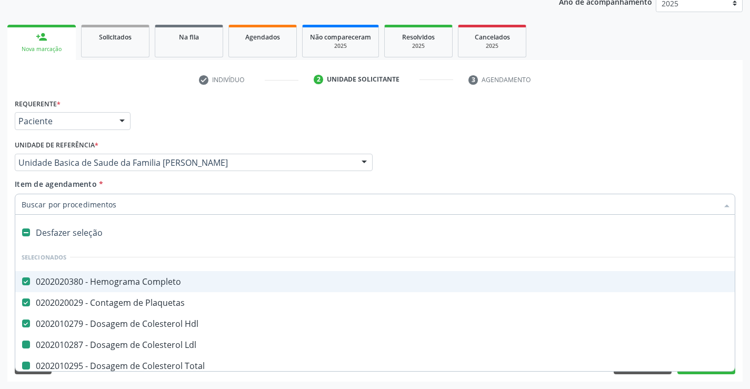
type input "H"
checkbox Ldl "false"
checkbox Total "false"
checkbox Triglicerideos "false"
checkbox Ureia "false"
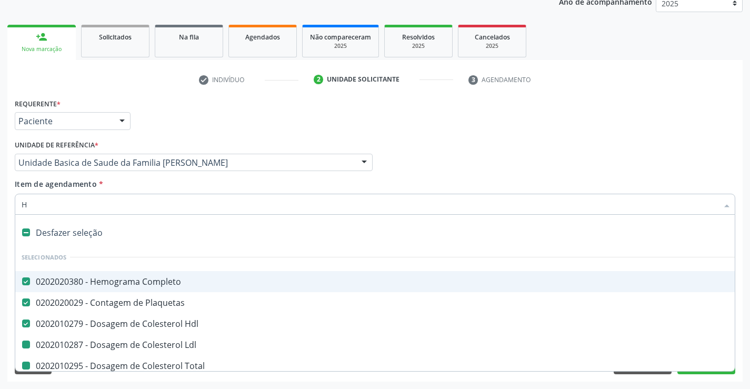
checkbox Creatinina "false"
checkbox Urico "false"
checkbox \(Tgp\) "false"
checkbox \(Tgo\) "false"
checkbox Glicose "false"
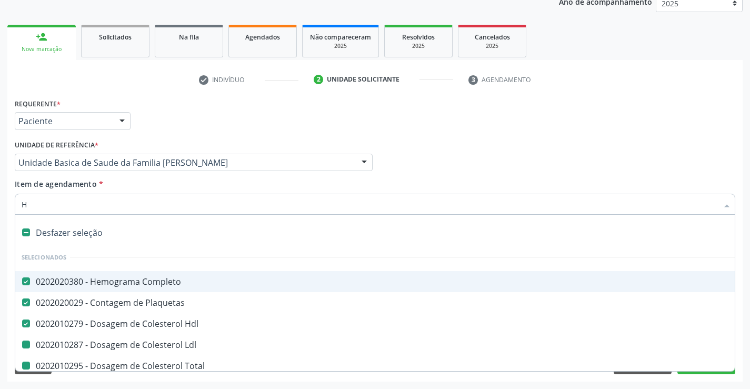
checkbox Urina "false"
checkbox Fezes "false"
checkbox Serico "false"
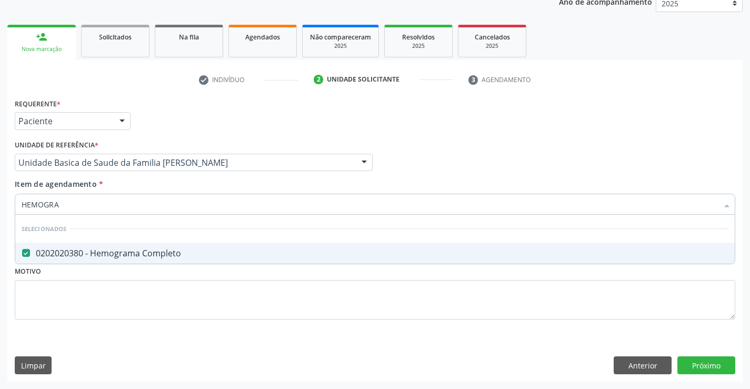
click at [185, 102] on div "Requerente * Paciente Profissional de Saúde Paciente Nenhum resultado encontrad…" at bounding box center [375, 116] width 726 height 41
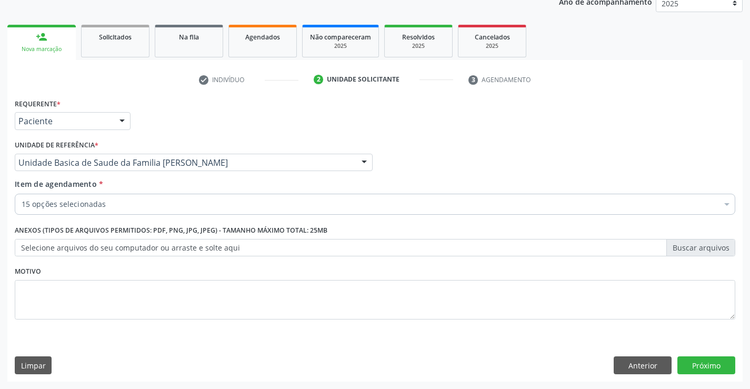
click at [22, 203] on input "Item de agendamento *" at bounding box center [22, 204] width 0 height 21
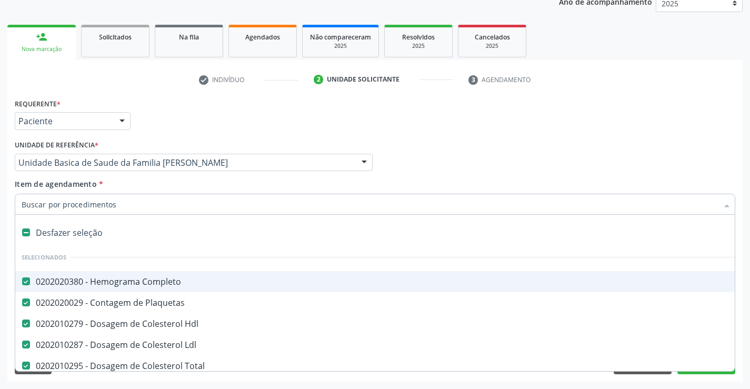
type input "G"
checkbox Serico "false"
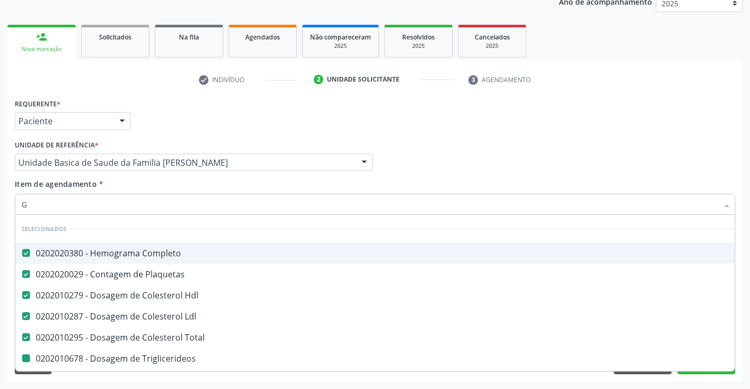
type input "GL"
checkbox Triglicerideos "false"
checkbox Ureia "false"
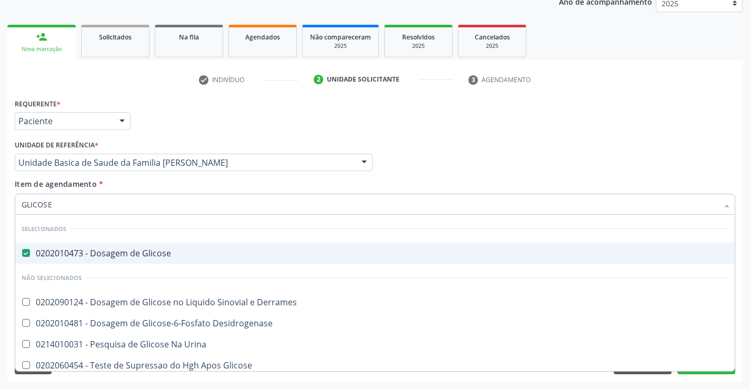
click at [191, 115] on div "Requerente * Paciente Profissional de Saúde Paciente Nenhum resultado encontrad…" at bounding box center [375, 116] width 726 height 41
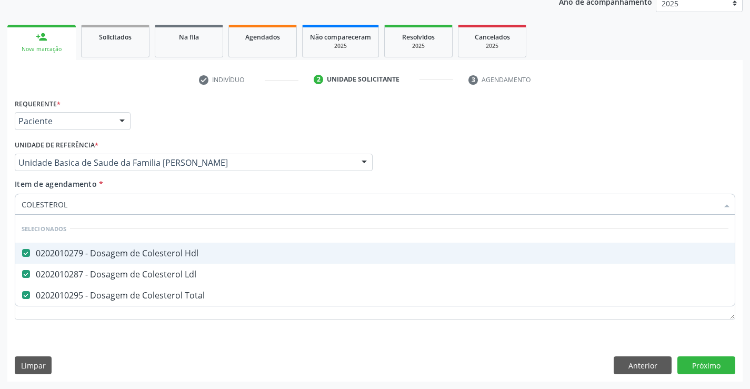
click at [146, 108] on div "Requerente * Paciente Profissional de Saúde Paciente Nenhum resultado encontrad…" at bounding box center [375, 116] width 726 height 41
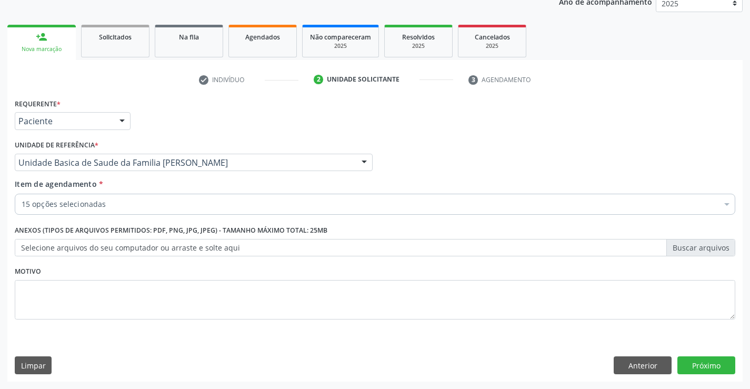
click at [22, 203] on input "Item de agendamento *" at bounding box center [22, 204] width 0 height 21
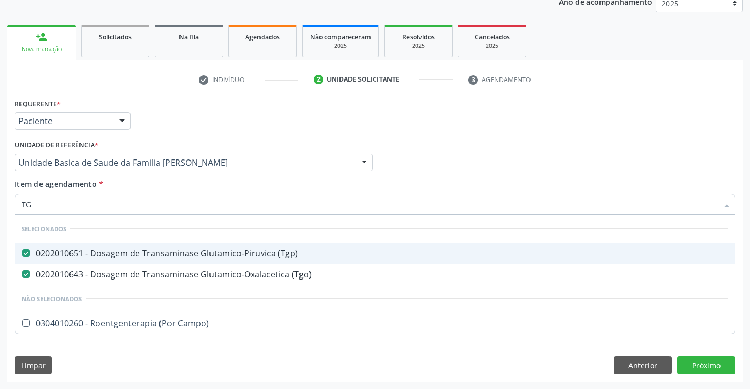
click at [205, 122] on div "Requerente * Paciente Profissional de Saúde Paciente Nenhum resultado encontrad…" at bounding box center [375, 116] width 726 height 41
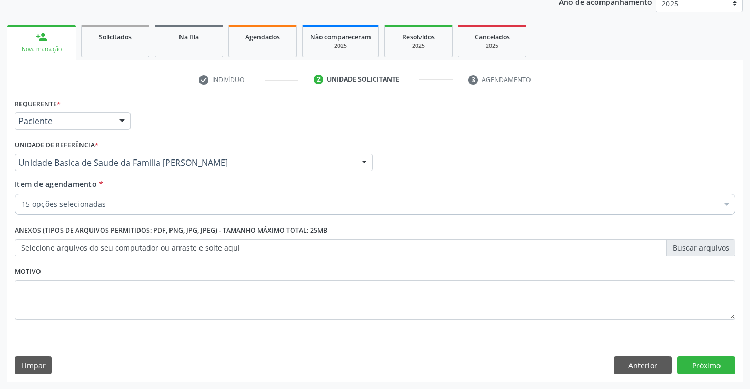
click at [22, 200] on input "Item de agendamento *" at bounding box center [22, 204] width 0 height 21
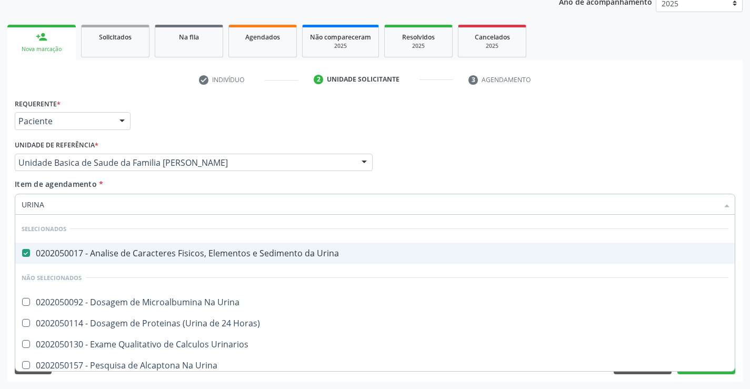
click at [646, 136] on div "Requerente * Paciente Profissional de Saúde Paciente Nenhum resultado encontrad…" at bounding box center [375, 116] width 726 height 41
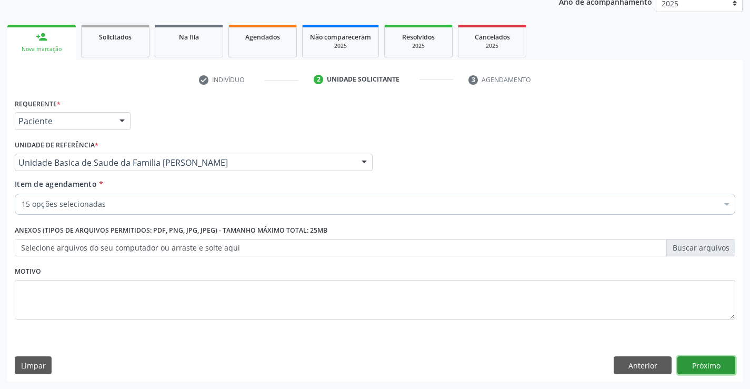
click at [700, 367] on button "Próximo" at bounding box center [707, 366] width 58 height 18
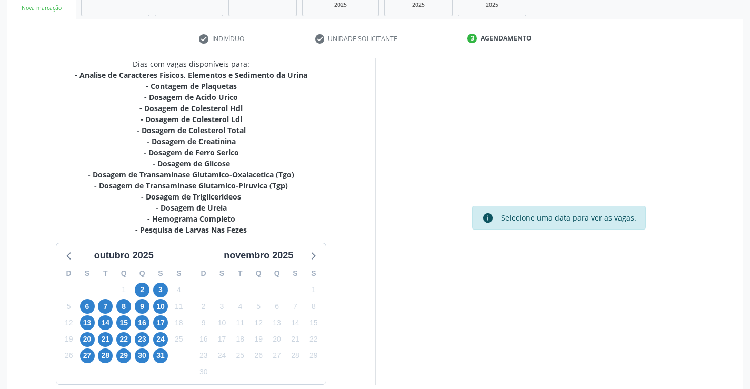
scroll to position [224, 0]
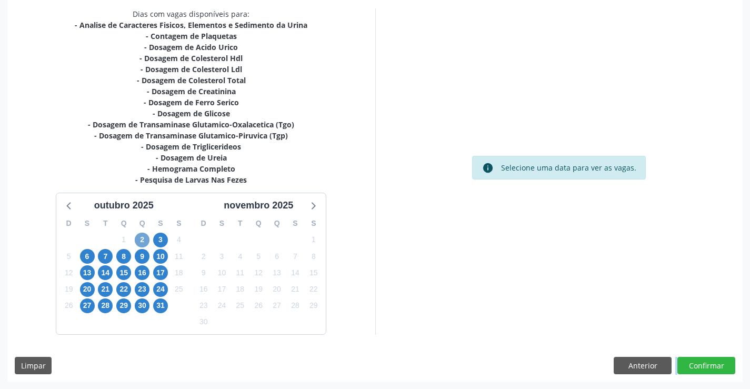
click at [142, 237] on span "2" at bounding box center [142, 240] width 15 height 15
click at [142, 240] on span "2" at bounding box center [142, 240] width 15 height 15
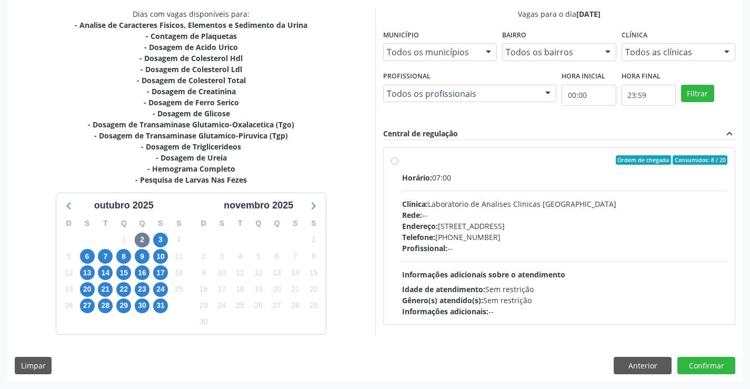
click at [508, 270] on span "Informações adicionais sobre o atendimento" at bounding box center [483, 275] width 163 height 10
click at [399, 165] on input "Ordem de chegada Consumidos: 8 / 20 Horário: 07:00 Clínica: Laboratorio de Anal…" at bounding box center [394, 159] width 7 height 9
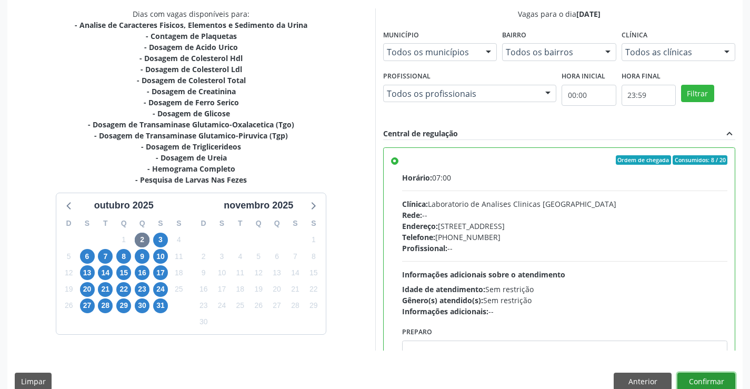
click at [704, 382] on button "Confirmar" at bounding box center [707, 382] width 58 height 18
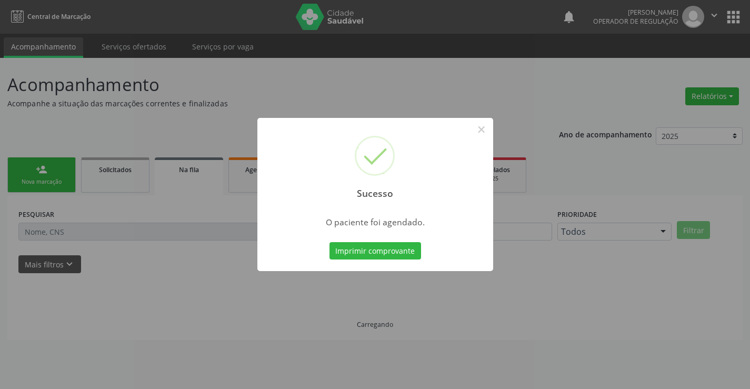
scroll to position [0, 0]
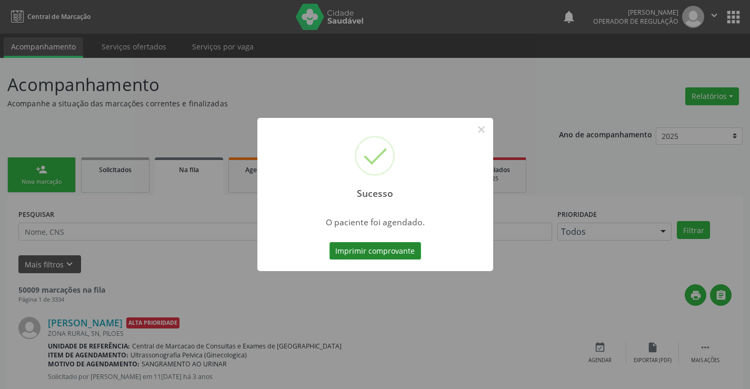
click at [380, 247] on button "Imprimir comprovante" at bounding box center [376, 251] width 92 height 18
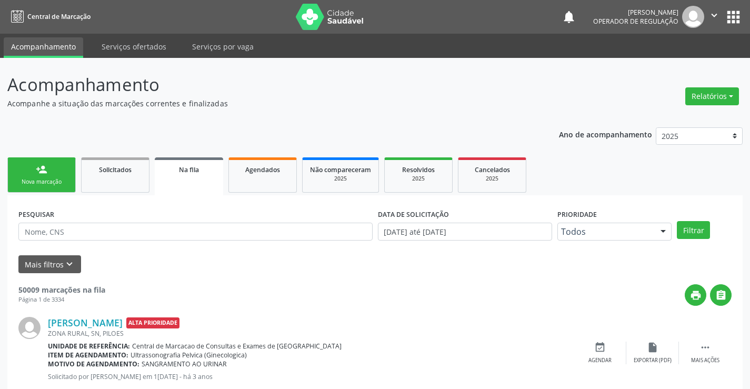
click at [39, 174] on div "person_add" at bounding box center [42, 170] width 12 height 12
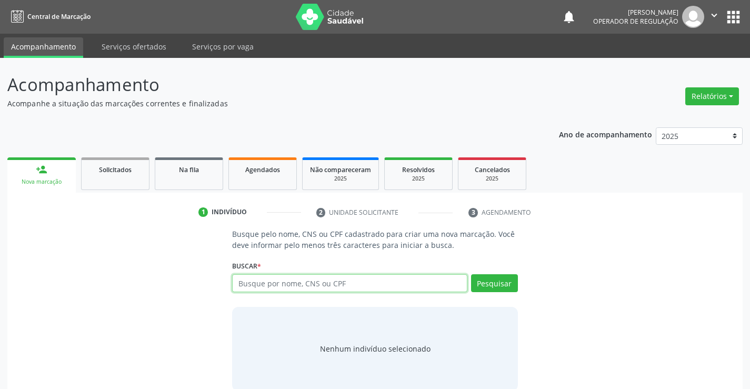
click at [282, 285] on input "text" at bounding box center [349, 283] width 235 height 18
type input "700009617795404"
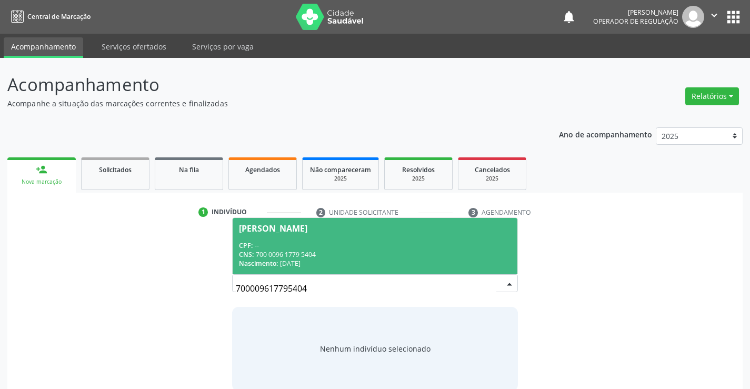
click at [308, 268] on div "Nascimento: 10/04/2008" at bounding box center [375, 263] width 272 height 9
click at [308, 268] on div "Buscar * Nara Rubia Oliveira da Silva CPF: -- CNS: 700 0096 1779 5404 Nasciment…" at bounding box center [374, 278] width 285 height 41
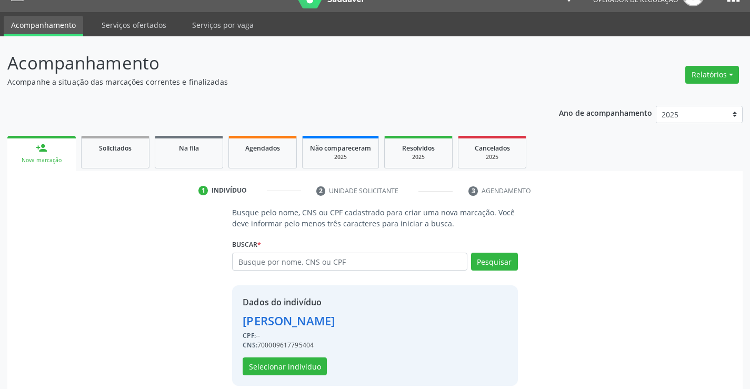
scroll to position [33, 0]
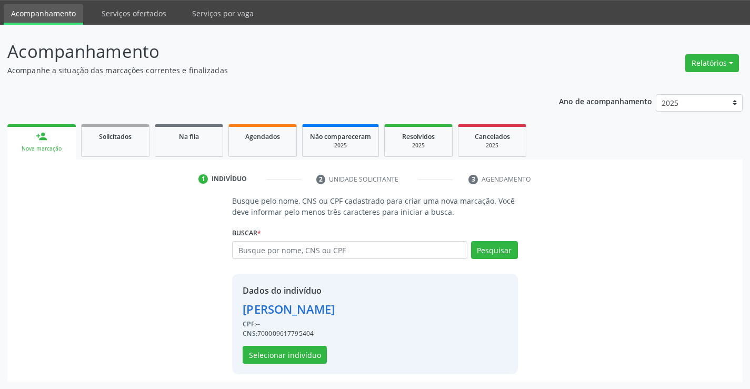
click at [283, 367] on div "Dados do indivíduo Nara Rubia Oliveira da Silva CPF: -- CNS: 700009617795404 Se…" at bounding box center [374, 324] width 285 height 101
click at [284, 363] on button "Selecionar indivíduo" at bounding box center [285, 355] width 84 height 18
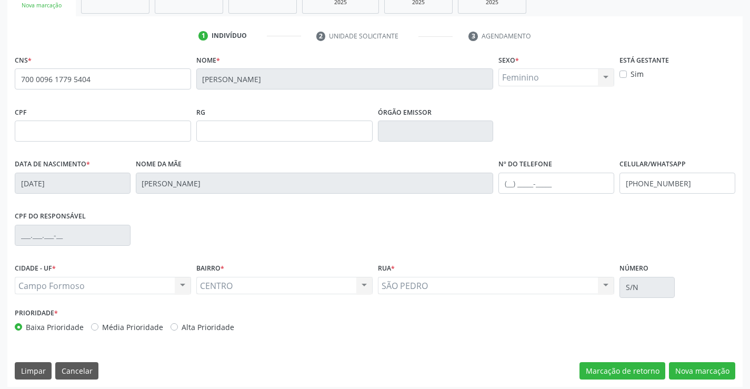
scroll to position [182, 0]
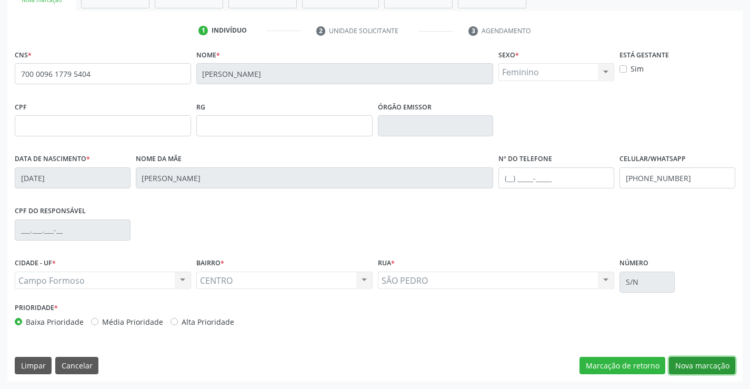
click at [713, 371] on button "Nova marcação" at bounding box center [702, 366] width 66 height 18
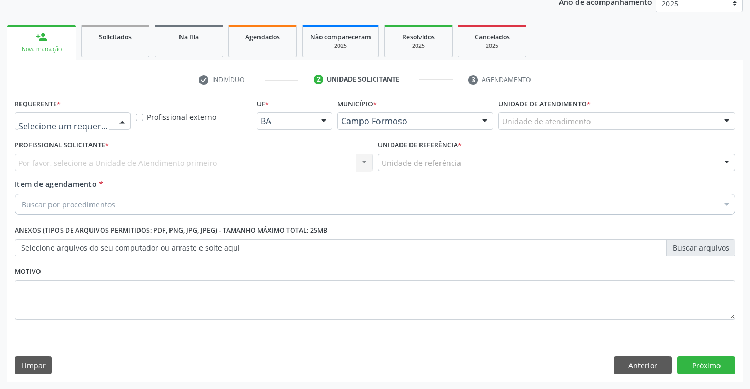
click at [120, 121] on div at bounding box center [122, 122] width 16 height 18
click at [126, 117] on div at bounding box center [122, 122] width 16 height 18
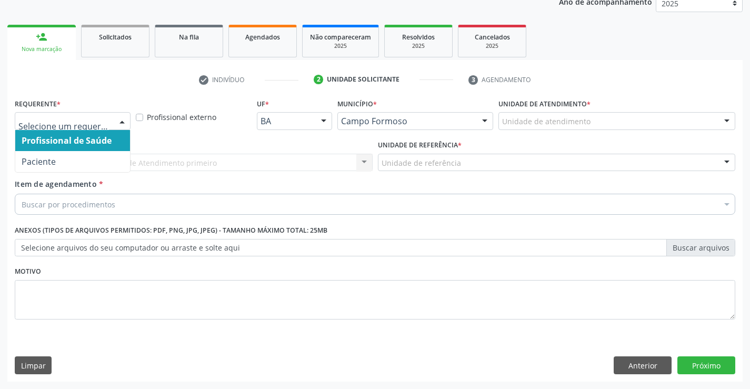
click at [116, 121] on div at bounding box center [122, 122] width 16 height 18
click at [125, 123] on div at bounding box center [122, 122] width 16 height 18
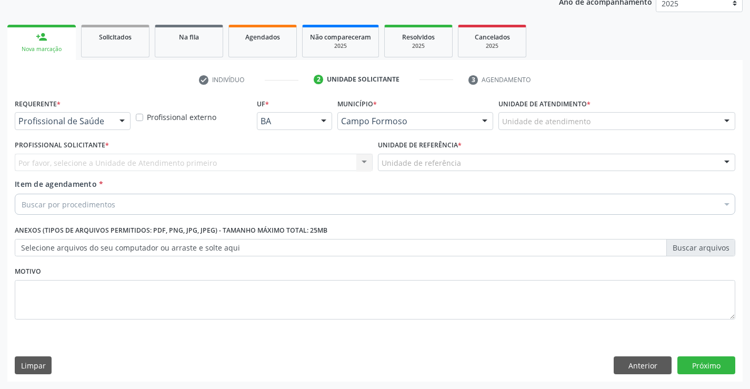
click at [173, 144] on div "Profissional Solicitante * Por favor, selecione a Unidade de Atendimento primei…" at bounding box center [194, 154] width 358 height 34
click at [139, 155] on div "Por favor, selecione a Unidade de Atendimento primeiro Nenhum resultado encontr…" at bounding box center [194, 163] width 358 height 18
click at [124, 117] on div at bounding box center [122, 122] width 16 height 18
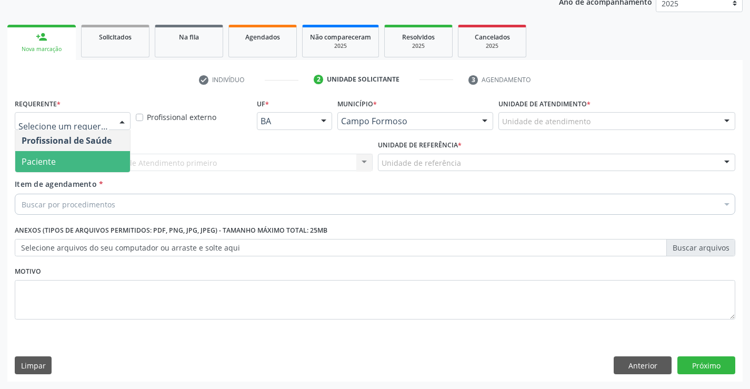
click at [35, 164] on span "Paciente" at bounding box center [39, 162] width 34 height 12
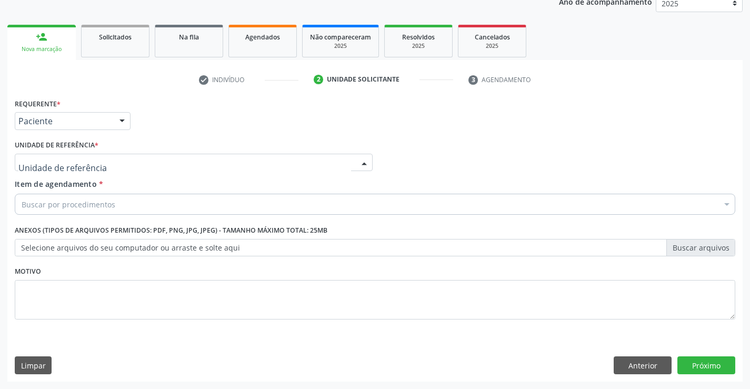
click at [116, 166] on div at bounding box center [194, 163] width 358 height 18
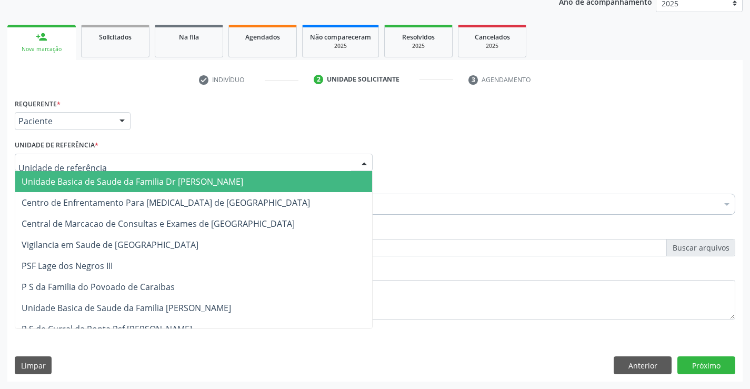
click at [166, 185] on span "Unidade Basica de Saude da Familia Dr [PERSON_NAME]" at bounding box center [133, 182] width 222 height 12
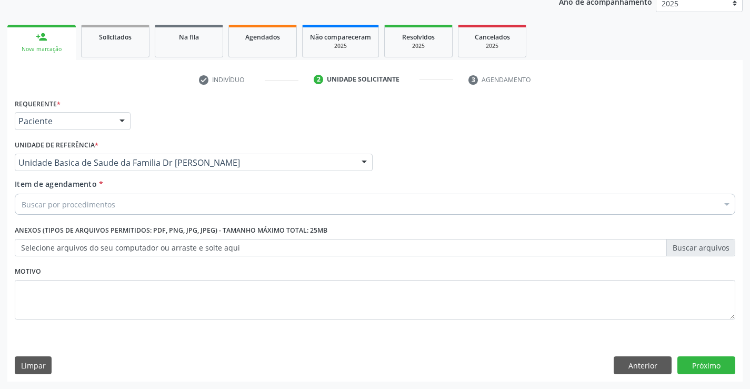
click at [113, 207] on div "Buscar por procedimentos" at bounding box center [375, 204] width 721 height 21
click at [22, 207] on input "Item de agendamento *" at bounding box center [22, 204] width 0 height 21
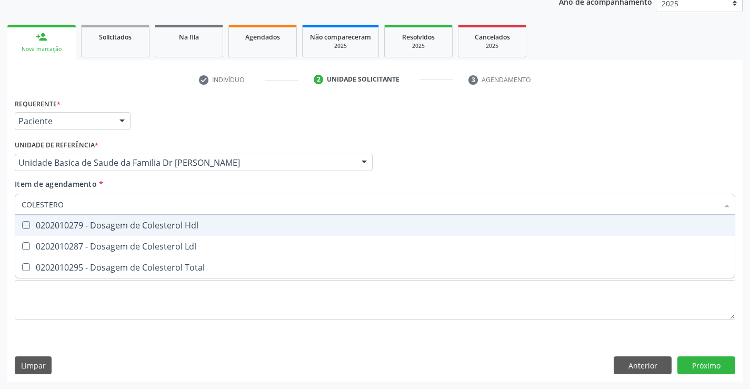
type input "COLESTEROL"
click at [109, 229] on div "0202010279 - Dosagem de Colesterol Hdl" at bounding box center [375, 225] width 707 height 8
checkbox Hdl "true"
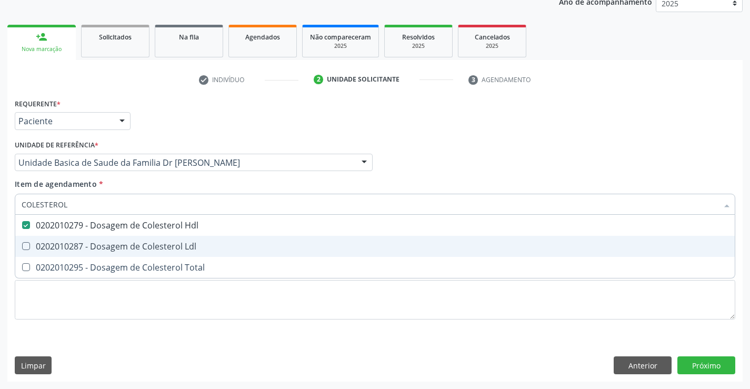
click at [100, 250] on div "0202010287 - Dosagem de Colesterol Ldl" at bounding box center [375, 246] width 707 height 8
checkbox Ldl "true"
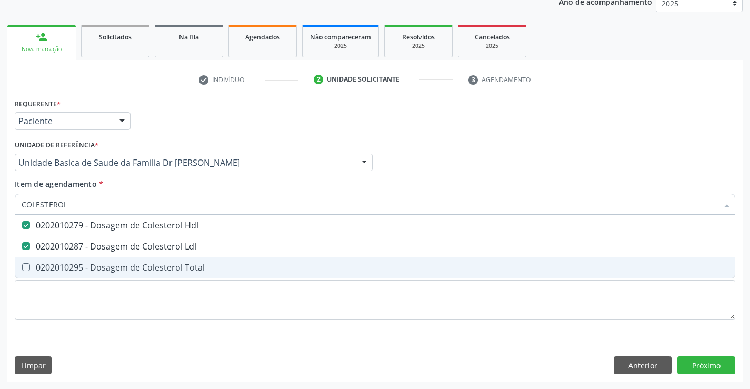
click at [85, 264] on div "0202010295 - Dosagem de Colesterol Total" at bounding box center [375, 267] width 707 height 8
click at [103, 269] on div "0202010295 - Dosagem de Colesterol Total" at bounding box center [375, 267] width 707 height 8
click at [53, 269] on div "0202010295 - Dosagem de Colesterol Total" at bounding box center [375, 267] width 707 height 8
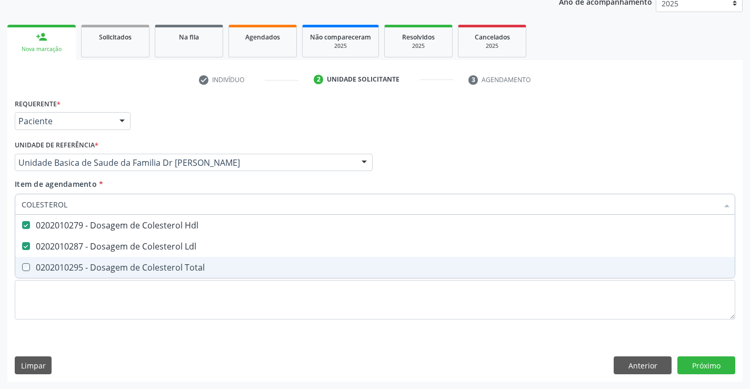
click at [53, 269] on div "0202010295 - Dosagem de Colesterol Total" at bounding box center [375, 267] width 707 height 8
click at [27, 266] on Total at bounding box center [26, 267] width 8 height 8
click at [22, 266] on Total "checkbox" at bounding box center [18, 267] width 7 height 7
checkbox Total "true"
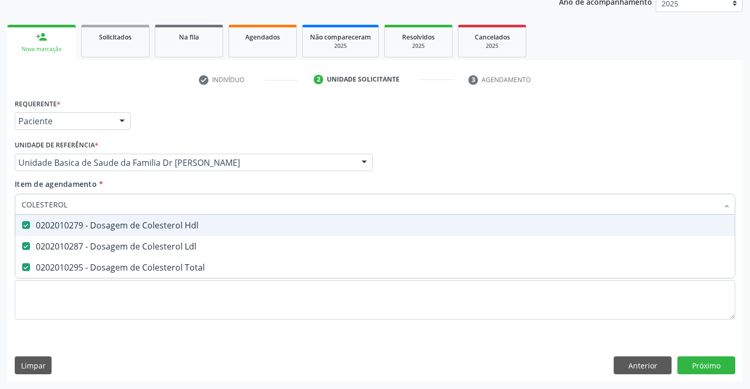
click at [225, 118] on div "Requerente * Paciente Profissional de Saúde Paciente Nenhum resultado encontrad…" at bounding box center [375, 116] width 726 height 41
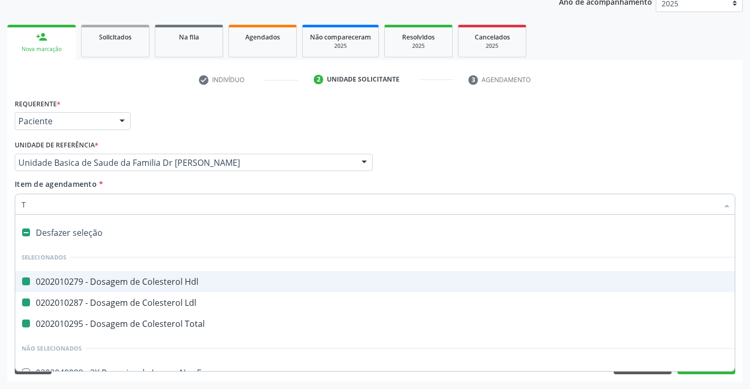
type input "TR"
checkbox Hdl "false"
checkbox Ldl "false"
checkbox Total "false"
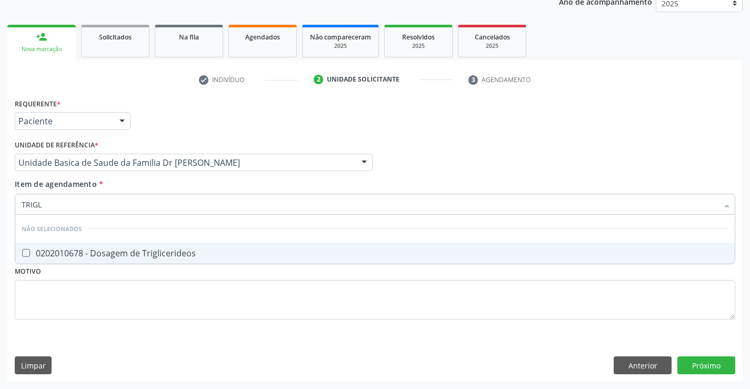
type input "TRIGLI"
click at [104, 253] on div "0202010678 - Dosagem de Triglicerideos" at bounding box center [375, 253] width 707 height 8
checkbox Triglicerideos "true"
drag, startPoint x: 193, startPoint y: 134, endPoint x: 200, endPoint y: 133, distance: 7.0
click at [194, 134] on div "Requerente * Paciente Profissional de Saúde Paciente Nenhum resultado encontrad…" at bounding box center [375, 116] width 726 height 41
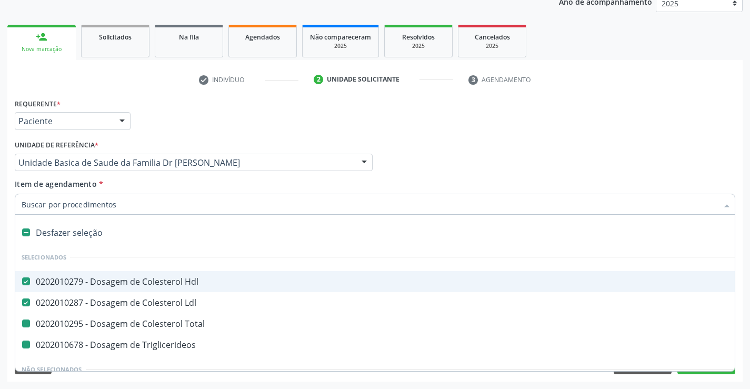
type input "H"
checkbox Total "false"
checkbox Triglicerideos "false"
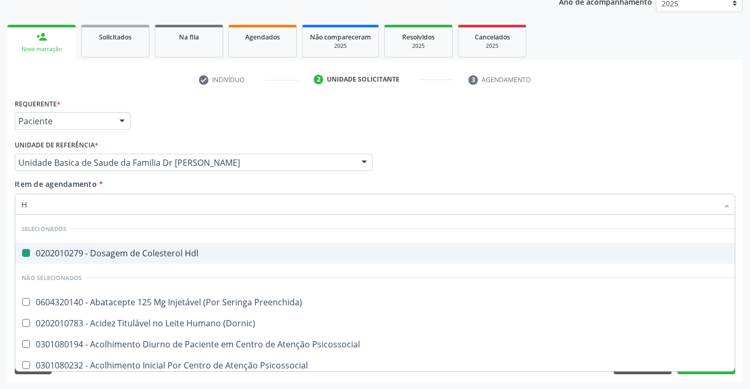
type input "HE"
checkbox Hdl "false"
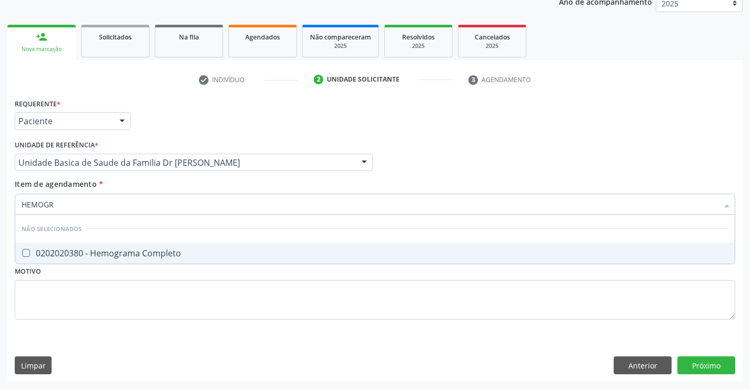
type input "HEMOGRA"
click at [144, 258] on div "0202020380 - Hemograma Completo" at bounding box center [375, 253] width 707 height 8
checkbox Completo "true"
click at [215, 123] on div "Requerente * Paciente Profissional de Saúde Paciente Nenhum resultado encontrad…" at bounding box center [375, 116] width 726 height 41
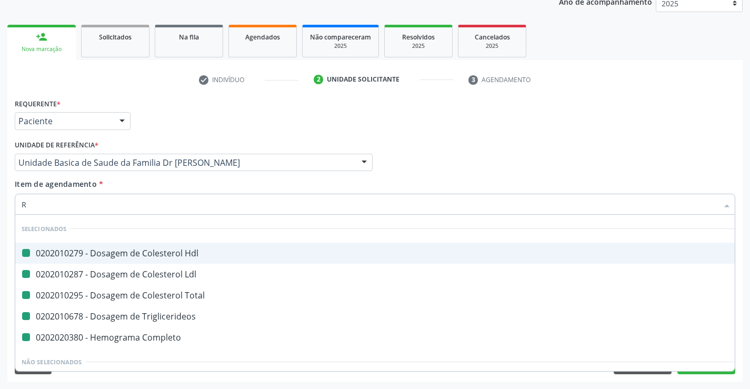
type input "RE"
checkbox Hdl "false"
checkbox Ldl "false"
checkbox Total "false"
checkbox Triglicerideos "false"
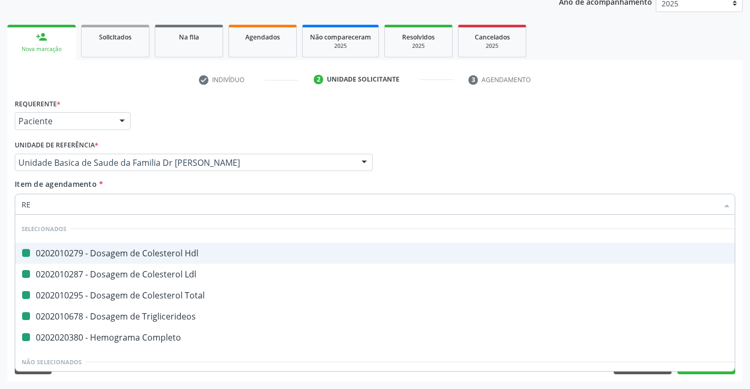
checkbox Completo "false"
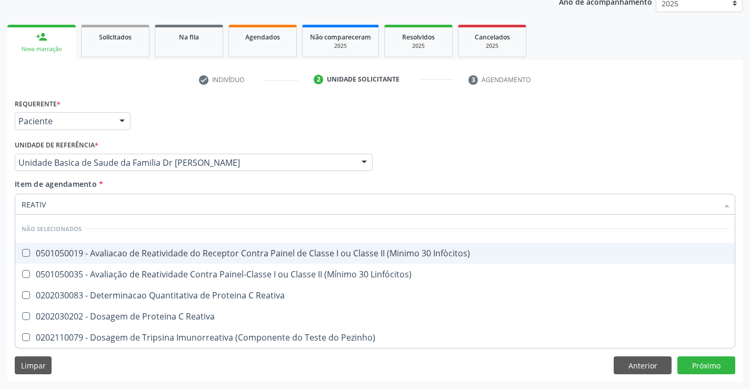
type input "REATIVA"
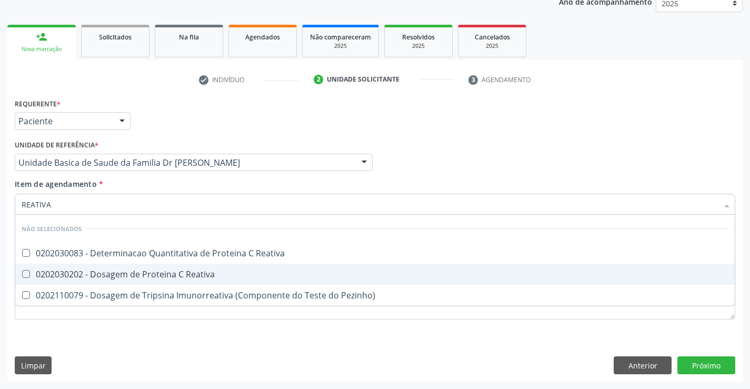
click at [126, 273] on div "0202030202 - Dosagem de Proteina C Reativa" at bounding box center [375, 274] width 707 height 8
checkbox Reativa "true"
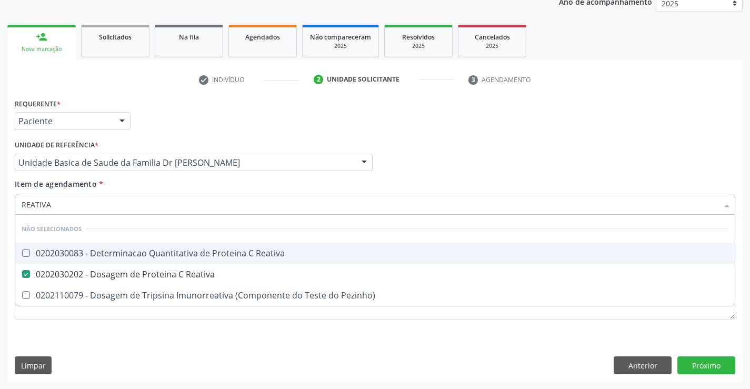
click at [199, 145] on div "Unidade de referência * Unidade Basica de Saude da Familia Dr Paulo Sudre Unida…" at bounding box center [194, 154] width 358 height 34
checkbox Reativa "true"
checkbox Pezinho\) "true"
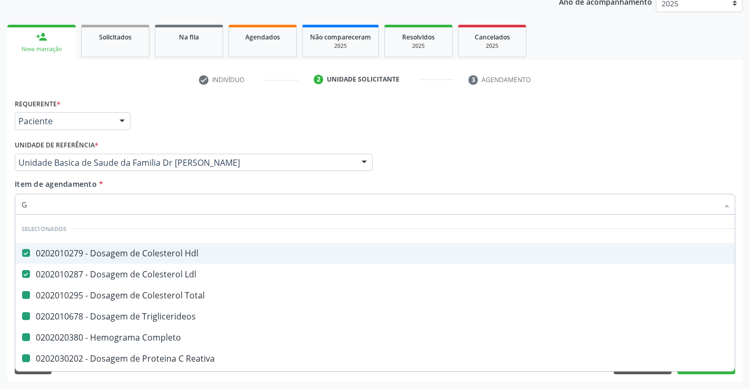
type input "GL"
checkbox Total "false"
checkbox Triglicerideos "false"
checkbox Completo "false"
checkbox Reativa "false"
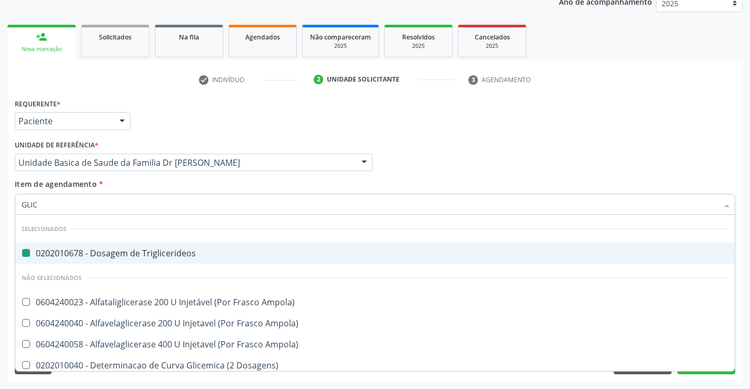
type input "GLICO"
checkbox Triglicerideos "false"
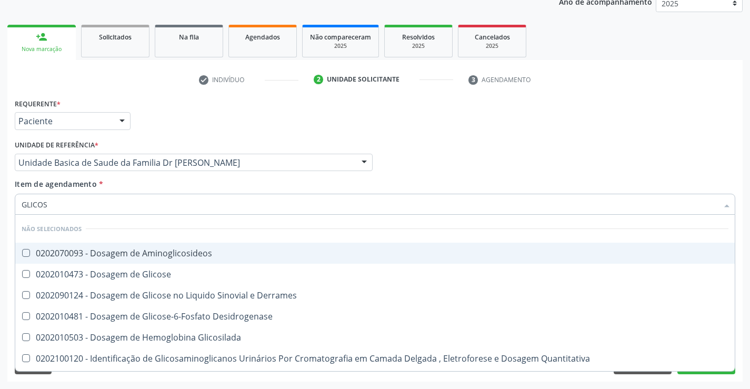
type input "GLICOSE"
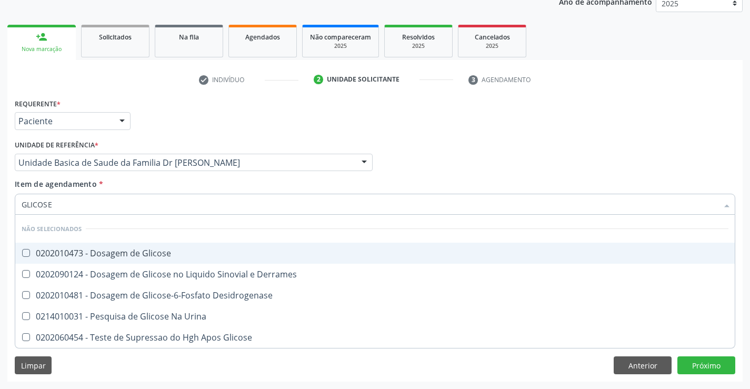
click at [96, 253] on div "0202010473 - Dosagem de Glicose" at bounding box center [375, 253] width 707 height 8
checkbox Glicose "true"
click at [172, 143] on div "Unidade de referência * Unidade Basica de Saude da Familia Dr Paulo Sudre Unida…" at bounding box center [194, 154] width 358 height 34
checkbox Desidrogenase "true"
checkbox Urina "true"
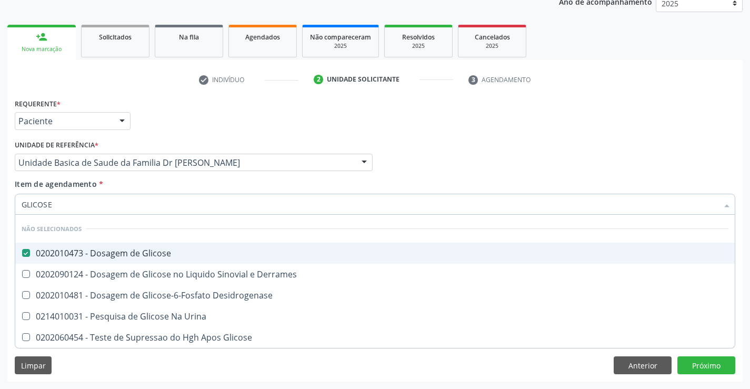
checkbox Glicose "true"
checkbox Derrames "true"
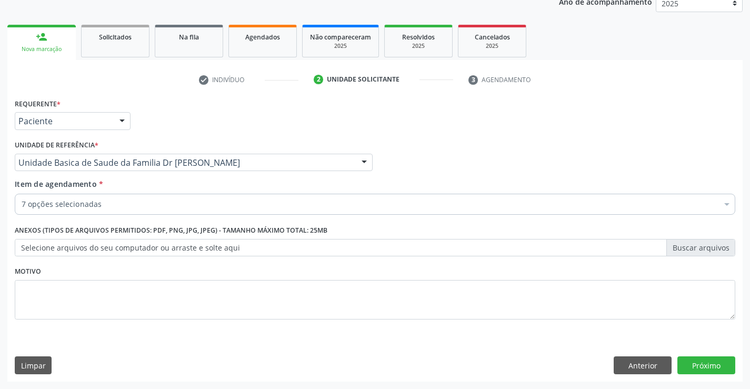
click at [105, 199] on div "7 opções selecionadas" at bounding box center [375, 204] width 721 height 21
click at [22, 199] on input "Item de agendamento *" at bounding box center [22, 204] width 0 height 21
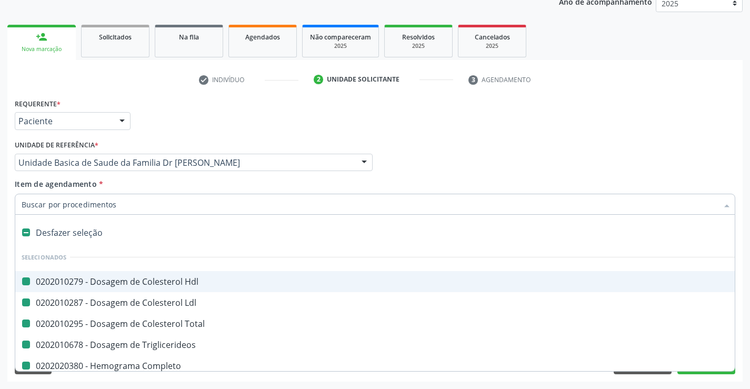
type input "U"
checkbox Hdl "false"
checkbox Total "false"
checkbox Triglicerideos "false"
checkbox Completo "false"
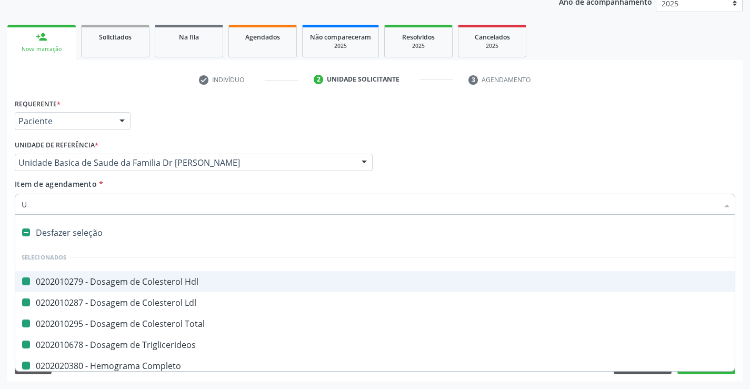
checkbox Ldl "false"
checkbox Reativa "false"
checkbox Glicose "false"
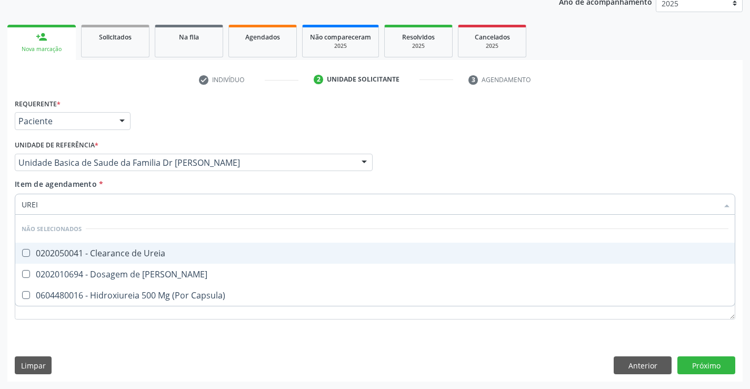
type input "UREIA"
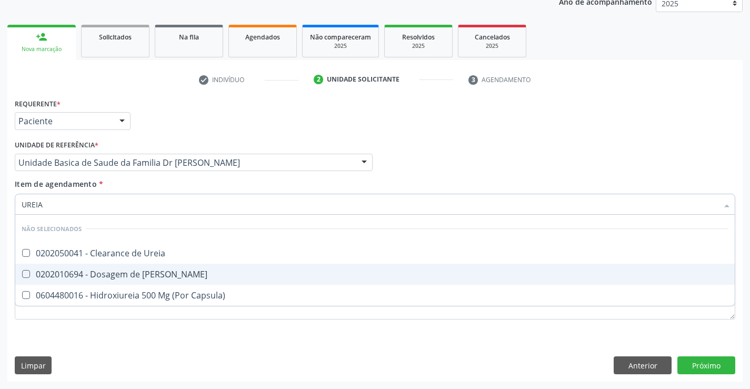
click at [91, 272] on div "0202010694 - Dosagem de [PERSON_NAME]" at bounding box center [375, 274] width 707 height 8
checkbox Ureia "true"
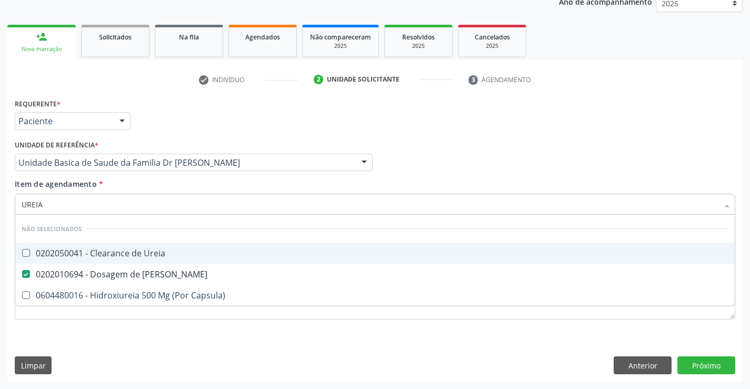
click at [167, 101] on div "Requerente * Paciente Profissional de Saúde Paciente Nenhum resultado encontrad…" at bounding box center [375, 116] width 726 height 41
checkbox Ureia "true"
checkbox Capsula\) "true"
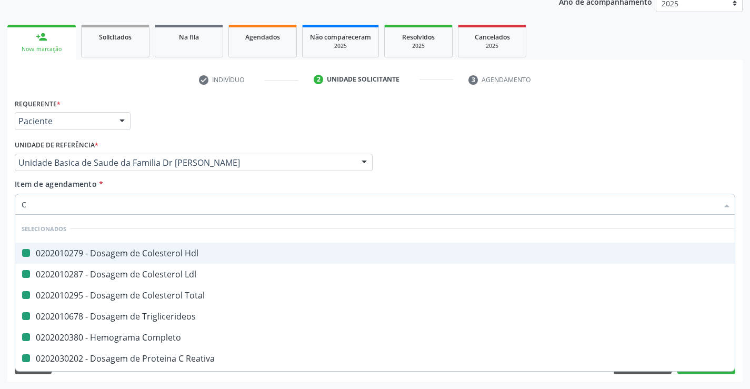
type input "CR"
checkbox Hdl "false"
checkbox Total "false"
checkbox Ldl "false"
checkbox Triglicerideos "false"
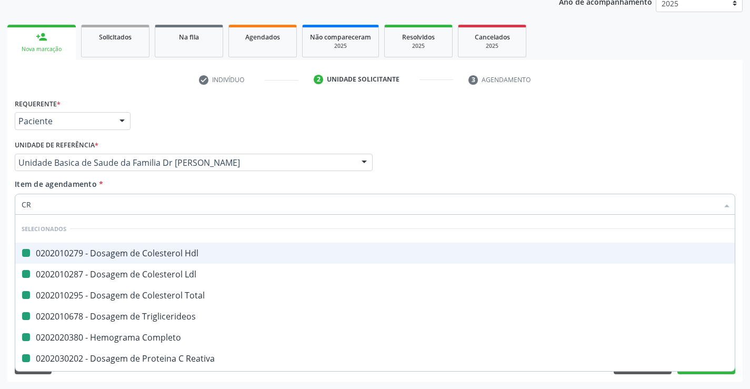
checkbox Completo "false"
checkbox Reativa "false"
checkbox Glicose "false"
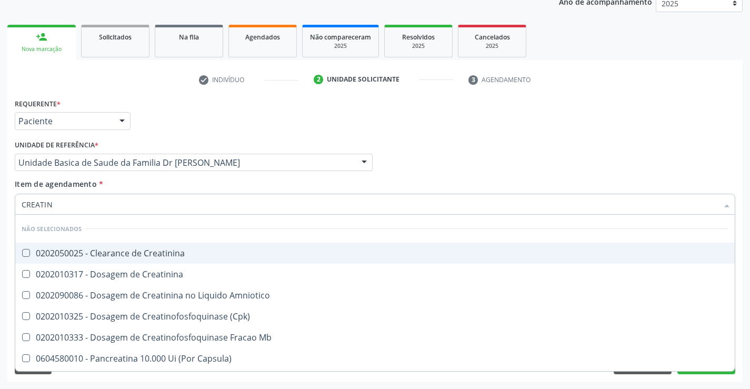
type input "CREATINI"
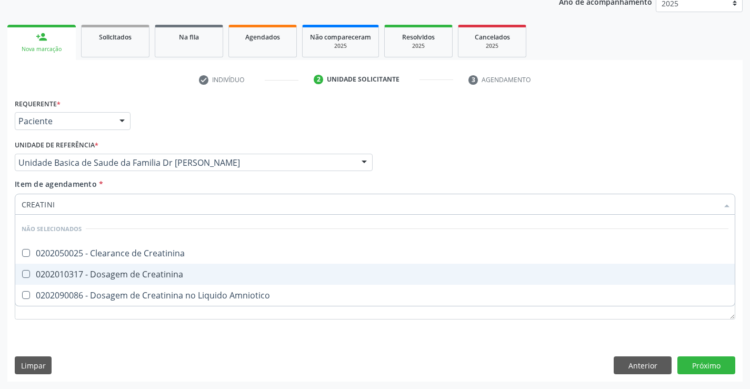
click at [121, 276] on div "0202010317 - Dosagem de Creatinina" at bounding box center [375, 274] width 707 height 8
checkbox Creatinina "true"
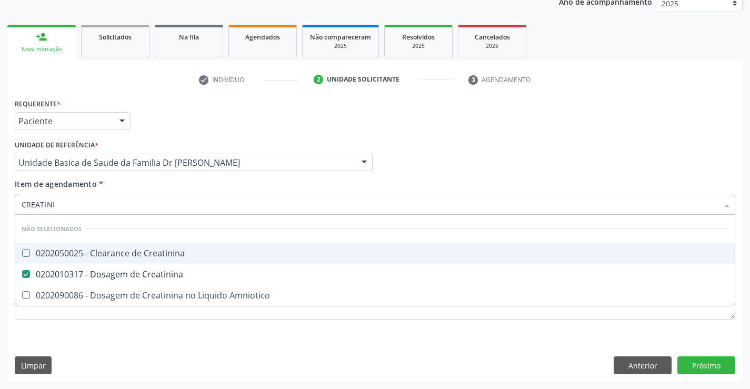
click at [200, 105] on div "Requerente * Paciente Profissional de Saúde Paciente Nenhum resultado encontrad…" at bounding box center [375, 116] width 726 height 41
checkbox Creatinina "true"
checkbox Amniotico "true"
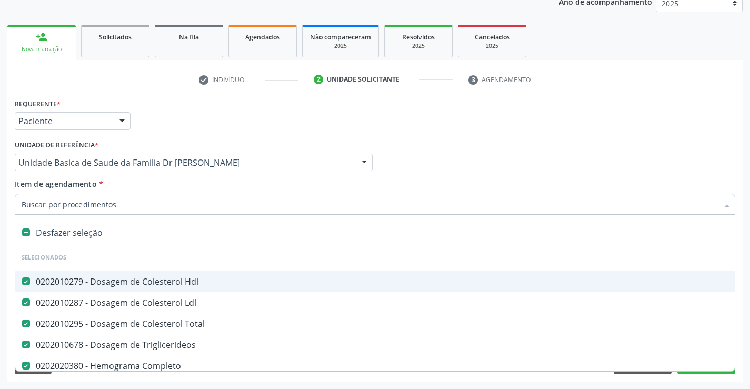
type input "T"
checkbox Creatinina "false"
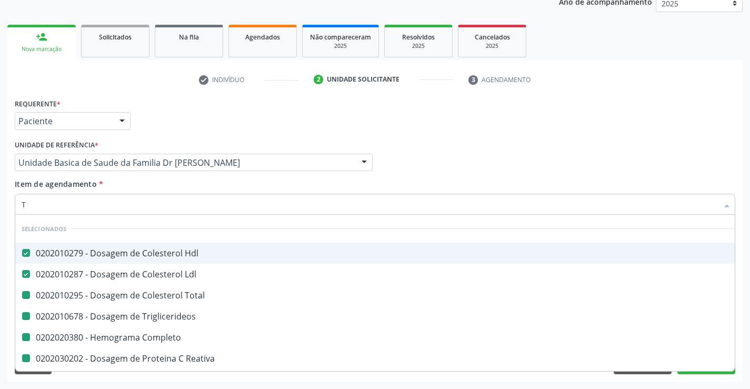
type input "TR"
checkbox Total "false"
checkbox Triglicerideos "false"
checkbox Completo "false"
checkbox Reativa "false"
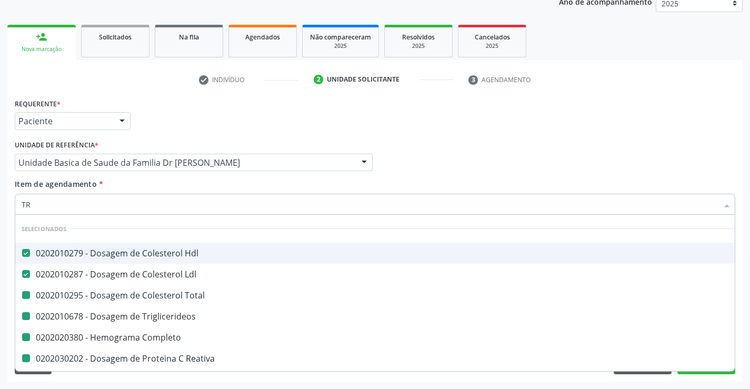
checkbox Creatinina "false"
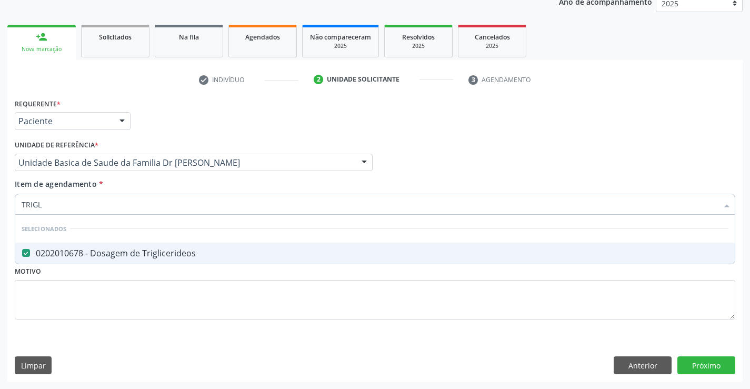
type input "TRIGLI"
click at [245, 114] on div "Requerente * Paciente Profissional de Saúde Paciente Nenhum resultado encontrad…" at bounding box center [375, 116] width 726 height 41
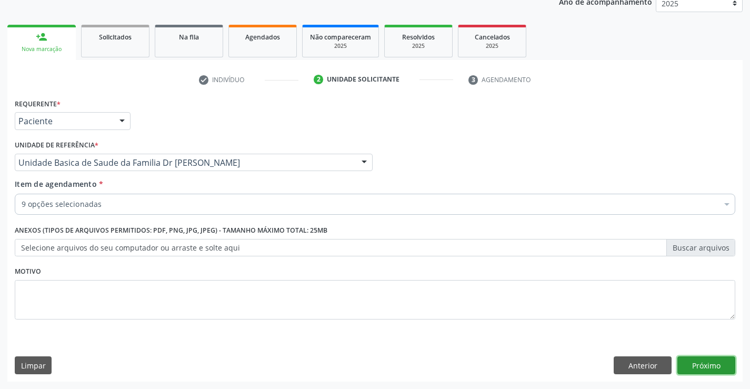
click at [726, 364] on button "Próximo" at bounding box center [707, 366] width 58 height 18
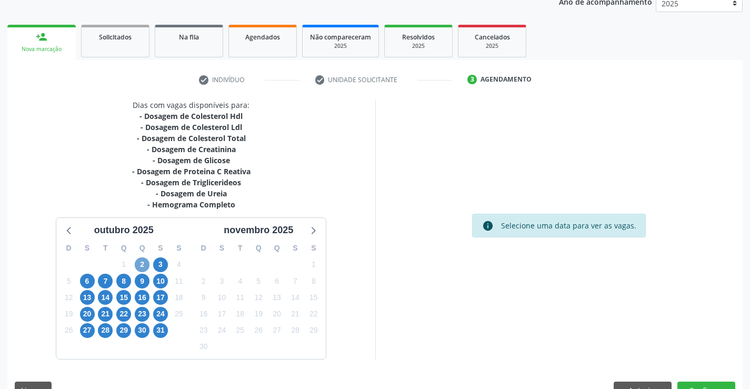
click at [140, 264] on span "2" at bounding box center [142, 265] width 15 height 15
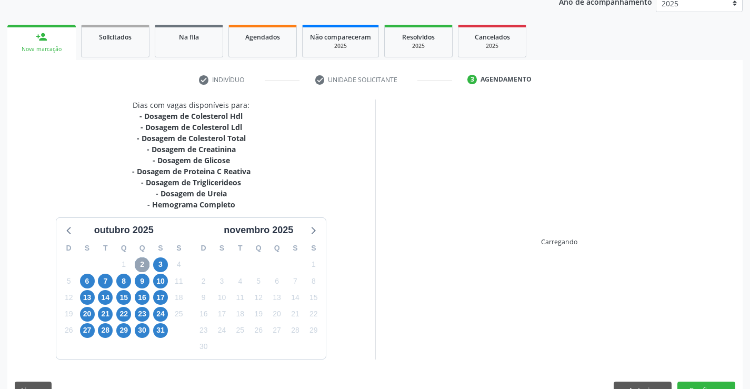
scroll to position [157, 0]
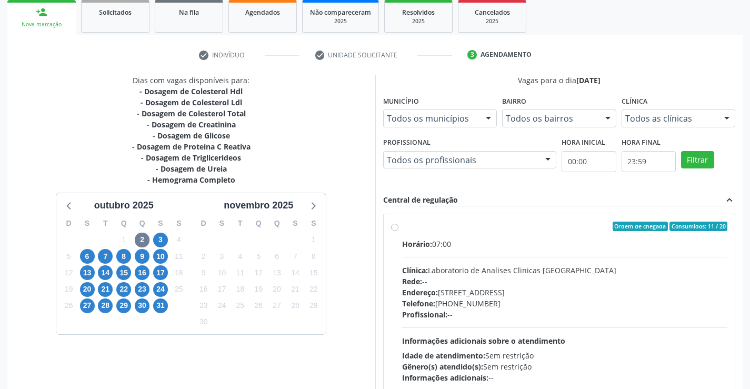
click at [432, 299] on span "Telefone:" at bounding box center [418, 304] width 33 height 10
click at [399, 231] on input "Ordem de chegada Consumidos: 11 / 20 Horário: 07:00 Clínica: Laboratorio de Ana…" at bounding box center [394, 226] width 7 height 9
radio input "true"
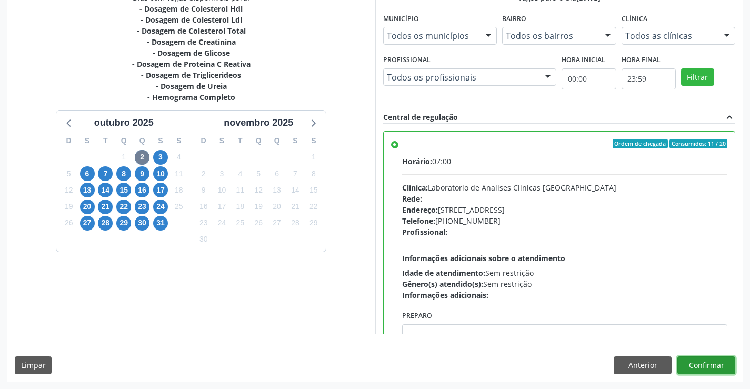
click at [693, 363] on button "Confirmar" at bounding box center [707, 366] width 58 height 18
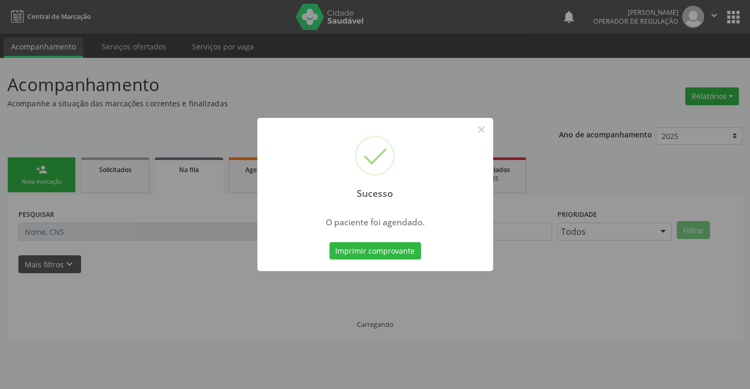
scroll to position [0, 0]
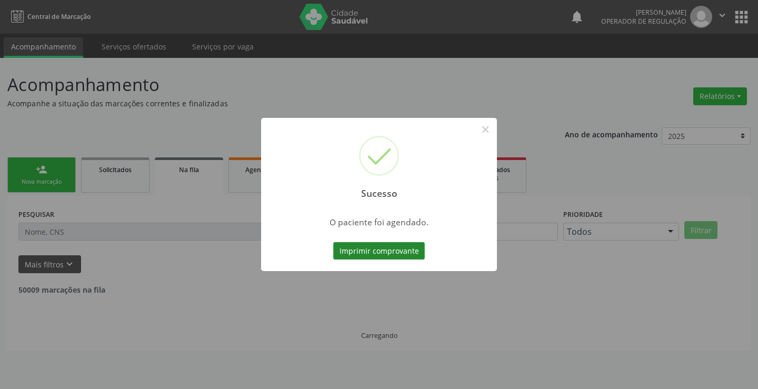
click at [402, 246] on button "Imprimir comprovante" at bounding box center [379, 251] width 92 height 18
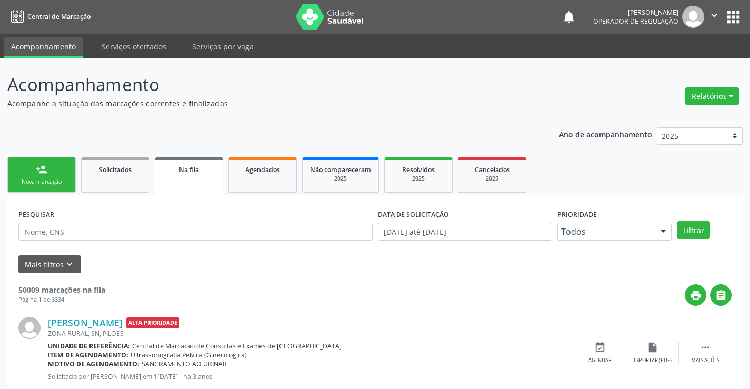
click at [46, 190] on link "person_add Nova marcação" at bounding box center [41, 174] width 68 height 35
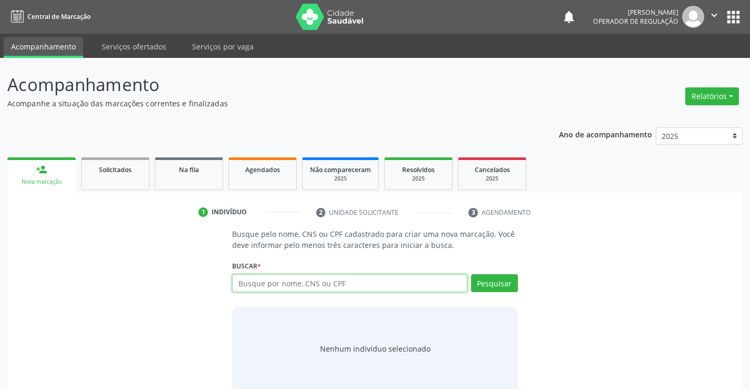
click at [391, 289] on input "text" at bounding box center [349, 283] width 235 height 18
type input "700006025912801"
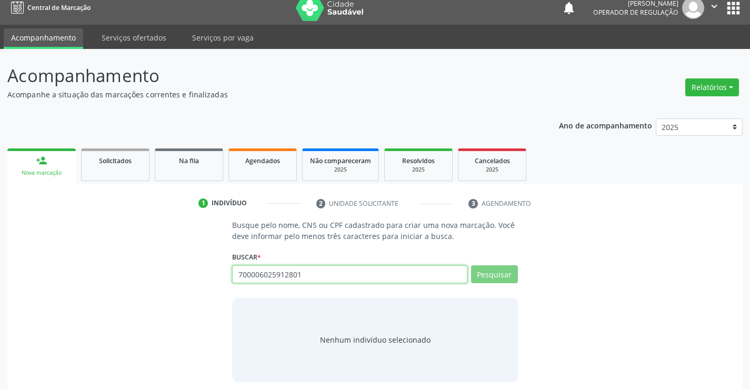
scroll to position [17, 0]
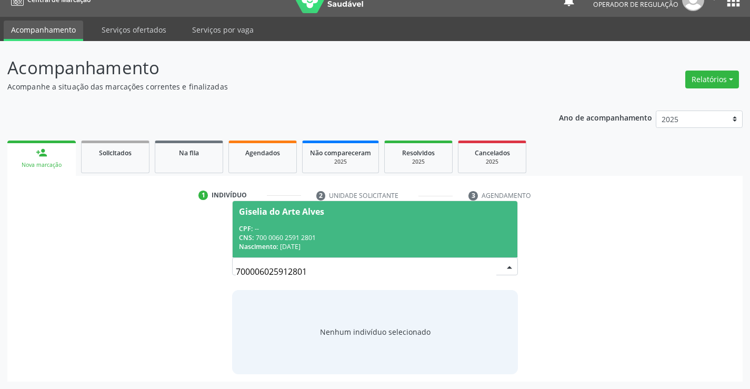
click at [423, 209] on div "Giselia do Arte Alves" at bounding box center [375, 211] width 272 height 8
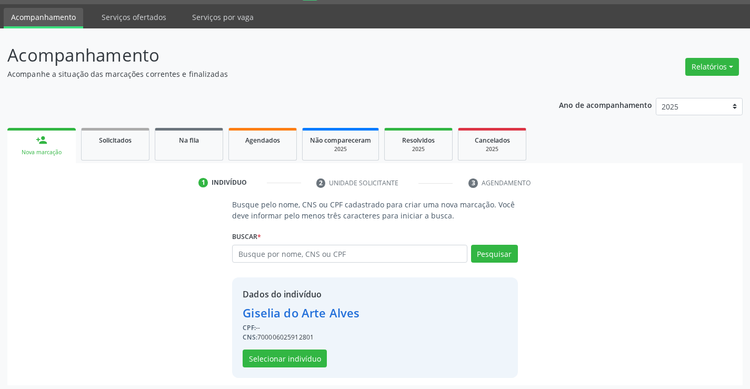
scroll to position [33, 0]
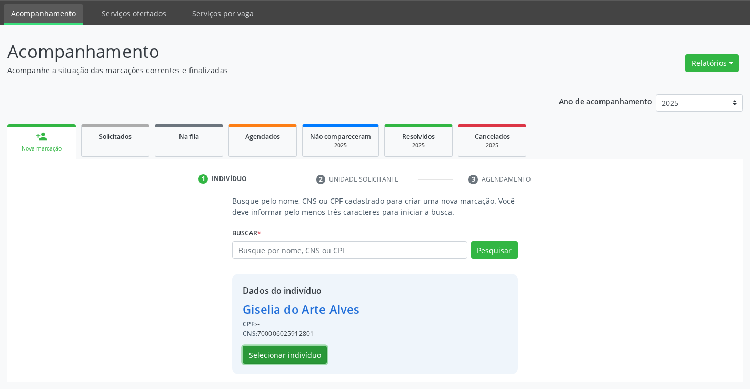
click at [295, 353] on button "Selecionar indivíduo" at bounding box center [285, 355] width 84 height 18
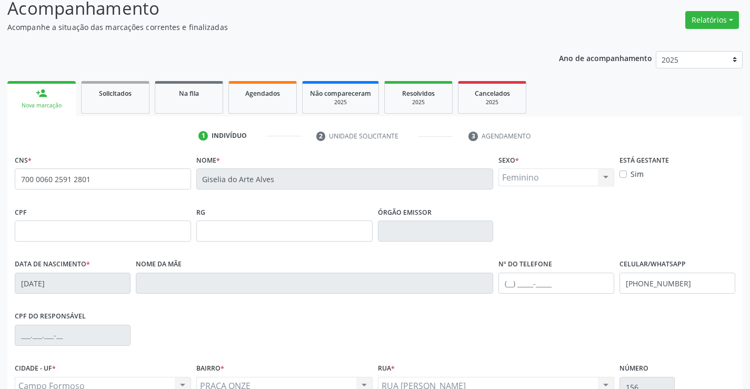
scroll to position [182, 0]
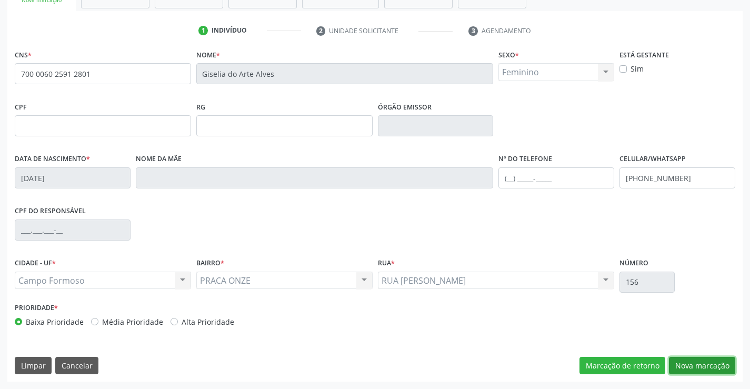
click at [688, 367] on button "Nova marcação" at bounding box center [702, 366] width 66 height 18
click at [0, 0] on button "Próximo" at bounding box center [0, 0] width 0 height 0
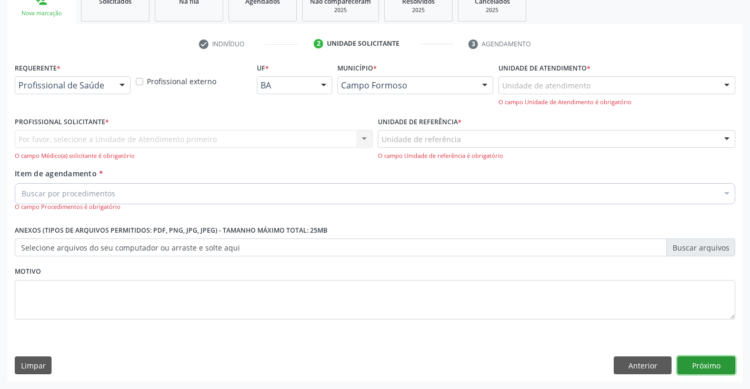
scroll to position [133, 0]
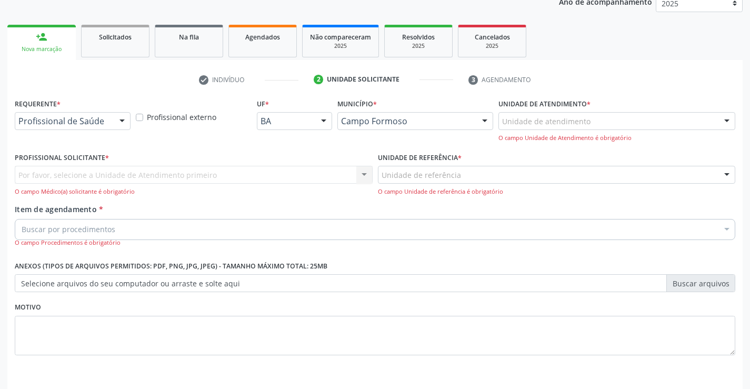
click at [116, 125] on div at bounding box center [122, 122] width 16 height 18
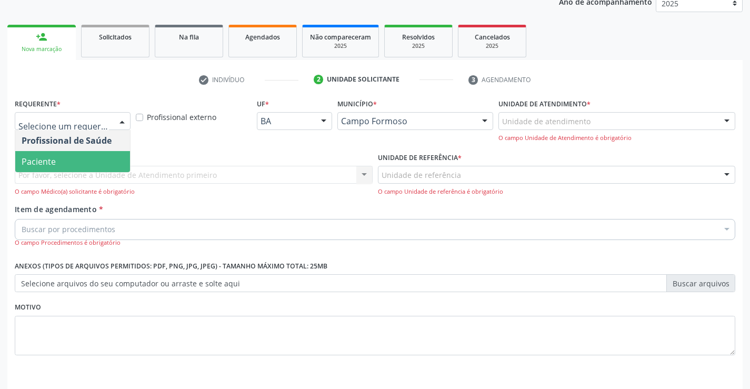
click at [40, 160] on span "Paciente" at bounding box center [39, 162] width 34 height 12
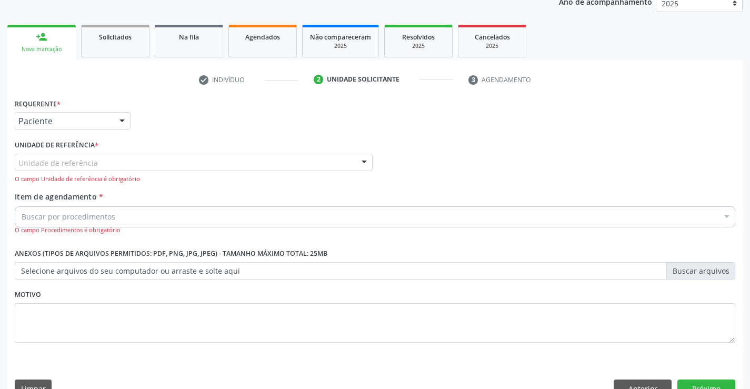
click at [45, 170] on div "Unidade de referência" at bounding box center [194, 163] width 358 height 18
click at [18, 170] on input "text" at bounding box center [18, 167] width 0 height 21
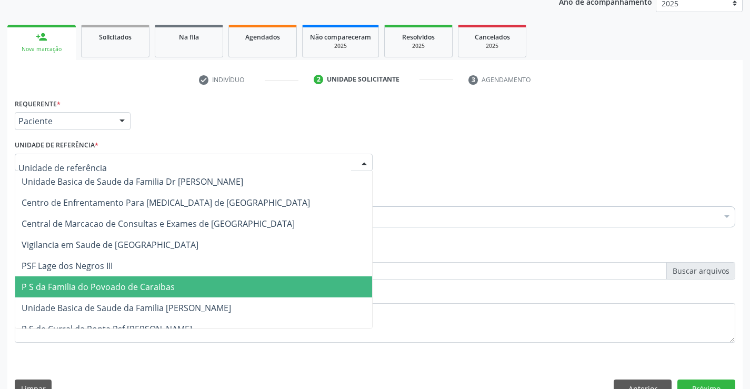
click at [81, 290] on span "P S da Familia do Povoado de Caraibas" at bounding box center [98, 287] width 153 height 12
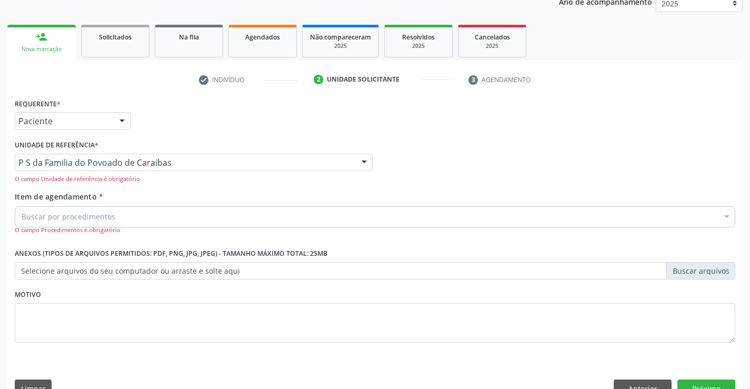
click at [22, 220] on input "Item de agendamento *" at bounding box center [22, 216] width 0 height 21
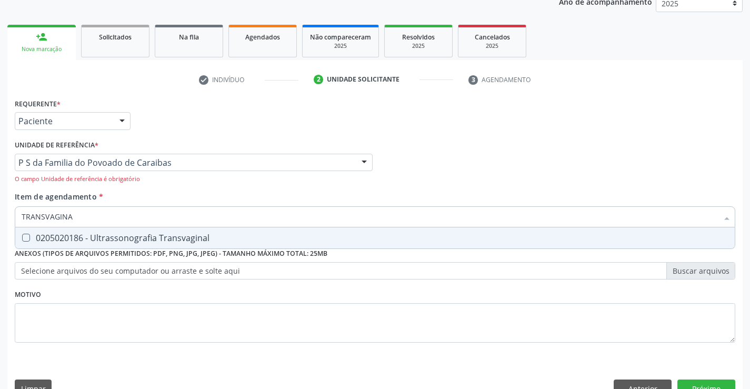
type input "TRANSVAGINAL"
click at [91, 241] on div "0205020186 - Ultrassonografia Transvaginal" at bounding box center [375, 238] width 707 height 8
click at [204, 238] on div "0205020186 - Ultrassonografia Transvaginal" at bounding box center [375, 238] width 707 height 8
checkbox Transvaginal "true"
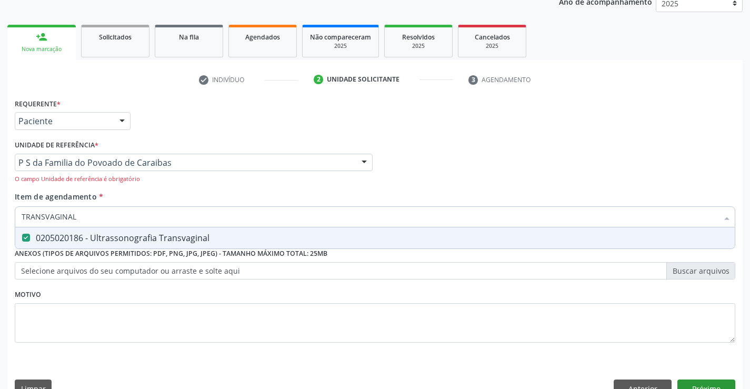
click at [689, 380] on div "Requerente * Paciente Profissional de Saúde Paciente Nenhum resultado encontrad…" at bounding box center [375, 250] width 736 height 309
click at [689, 381] on button "Próximo" at bounding box center [707, 389] width 58 height 18
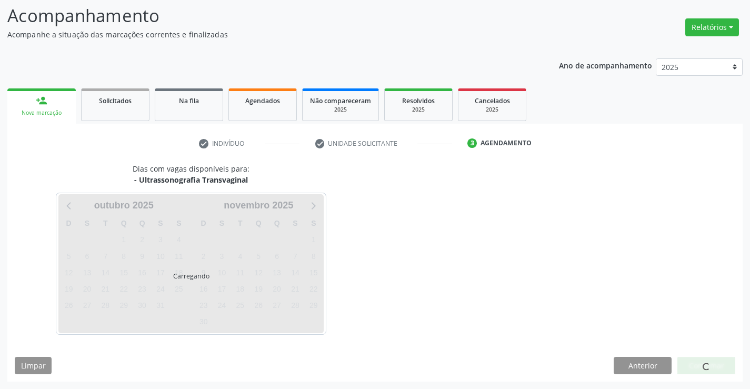
click at [689, 381] on div "Dias com vagas disponíveis para: - Ultrassonografia Transvaginal Carregando out…" at bounding box center [375, 272] width 736 height 219
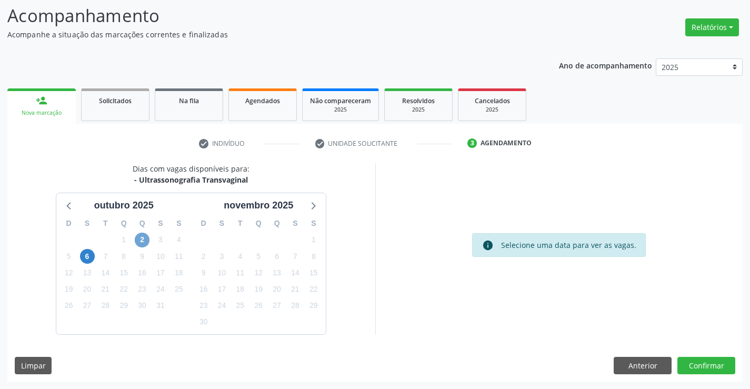
click at [142, 242] on span "2" at bounding box center [142, 240] width 15 height 15
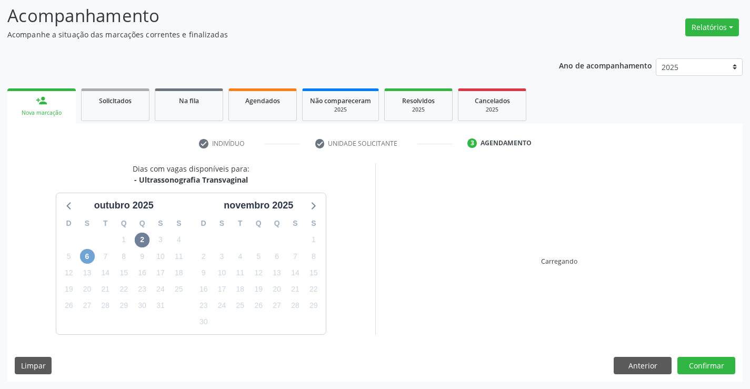
click at [88, 259] on span "6" at bounding box center [87, 256] width 15 height 15
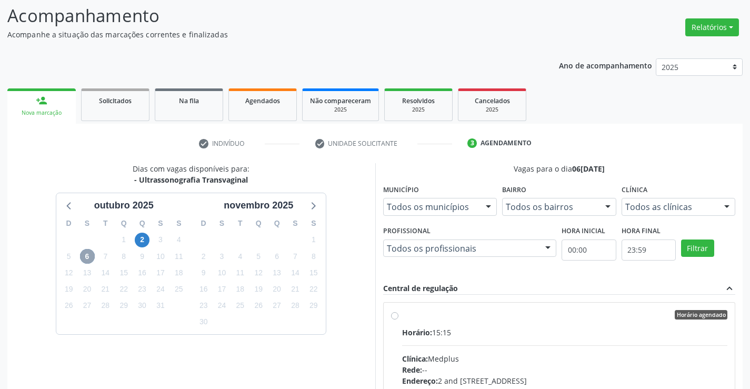
click at [89, 254] on span "6" at bounding box center [87, 256] width 15 height 15
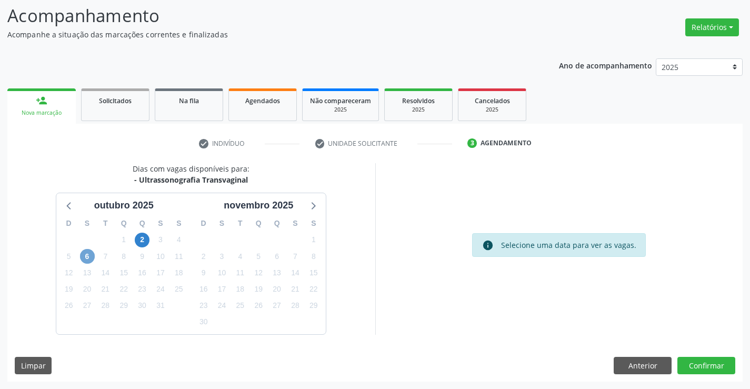
click at [88, 259] on span "6" at bounding box center [87, 256] width 15 height 15
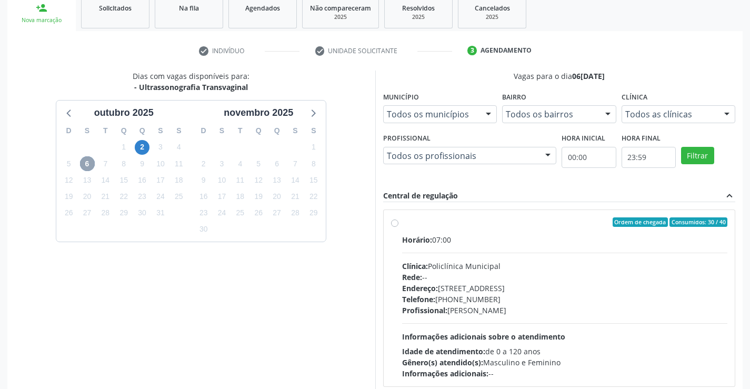
scroll to position [221, 0]
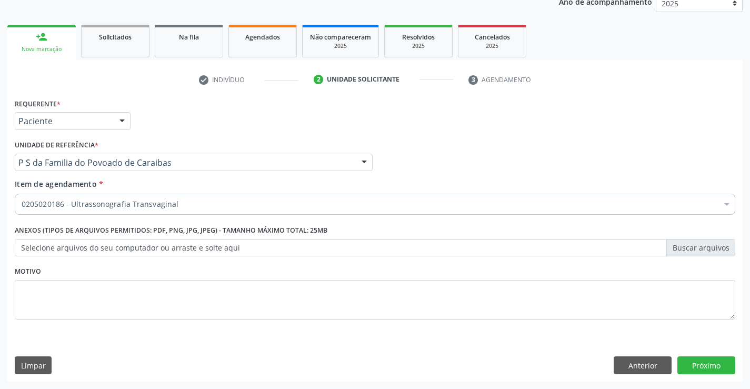
scroll to position [133, 0]
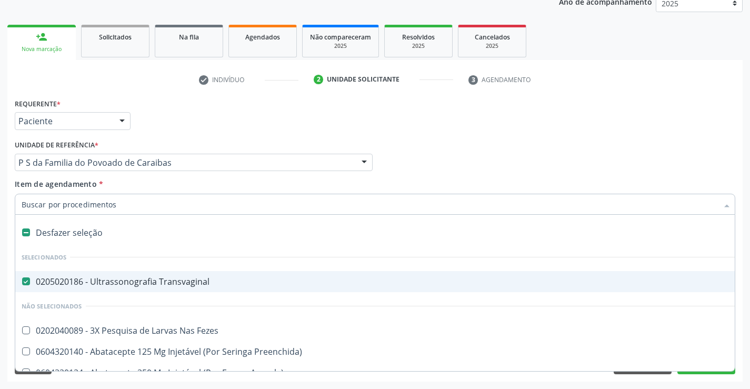
click at [28, 283] on Transvaginal at bounding box center [26, 282] width 8 height 8
click at [22, 283] on Transvaginal "checkbox" at bounding box center [18, 281] width 7 height 7
click at [28, 283] on Transvaginal at bounding box center [26, 282] width 8 height 8
click at [22, 283] on Transvaginal "checkbox" at bounding box center [18, 281] width 7 height 7
click at [22, 281] on Transvaginal at bounding box center [26, 282] width 8 height 8
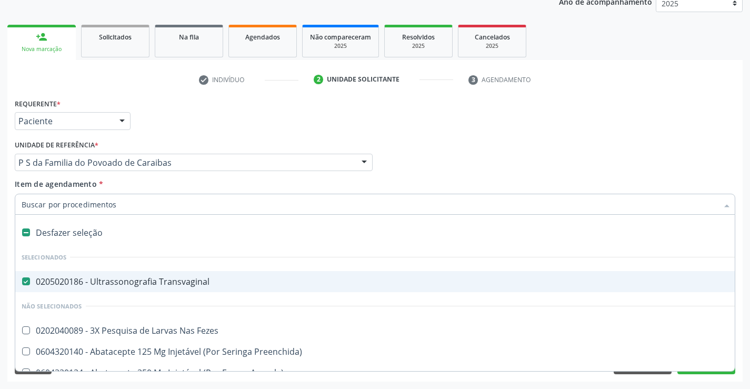
click at [22, 281] on Transvaginal "checkbox" at bounding box center [18, 281] width 7 height 7
click at [22, 281] on Transvaginal at bounding box center [26, 282] width 8 height 8
click at [22, 281] on Transvaginal "checkbox" at bounding box center [18, 281] width 7 height 7
click at [26, 280] on Transvaginal at bounding box center [26, 282] width 8 height 8
click at [22, 280] on Transvaginal "checkbox" at bounding box center [18, 281] width 7 height 7
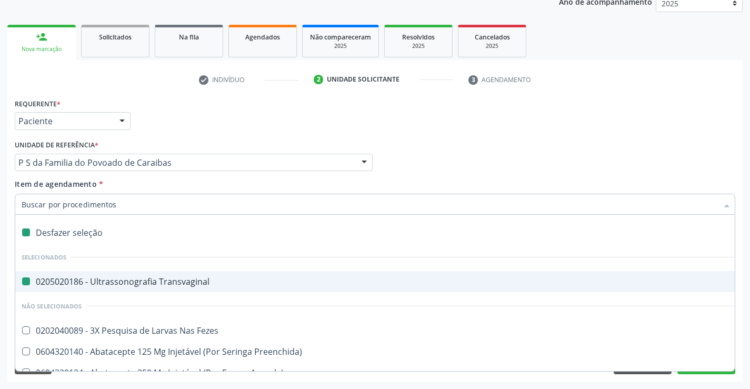
click at [26, 280] on Transvaginal at bounding box center [26, 282] width 8 height 8
click at [22, 280] on Transvaginal "checkbox" at bounding box center [18, 281] width 7 height 7
checkbox Transvaginal "true"
click at [49, 204] on input "Item de agendamento *" at bounding box center [370, 204] width 697 height 21
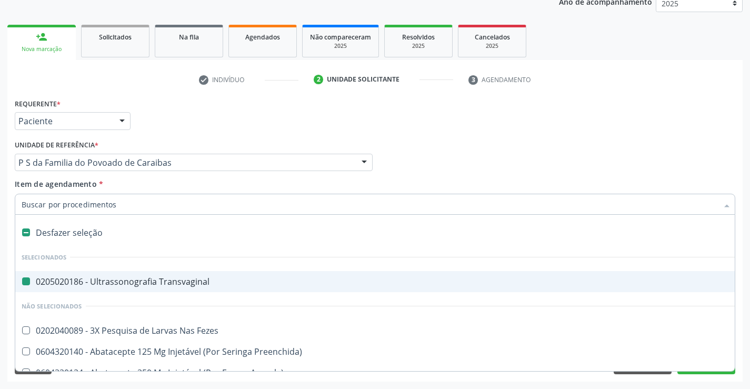
type input "C"
checkbox Transvaginal "false"
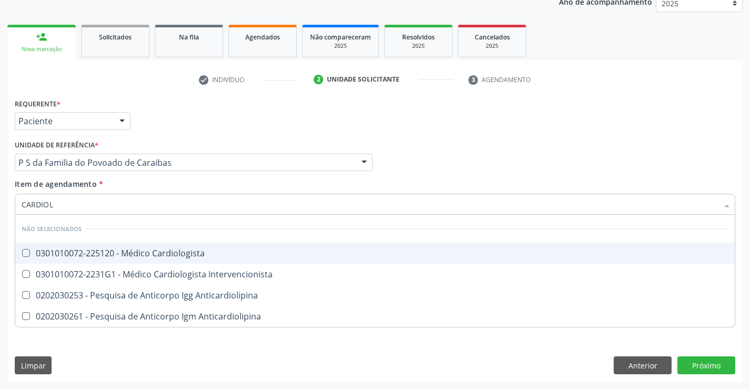
type input "CARDIOLO"
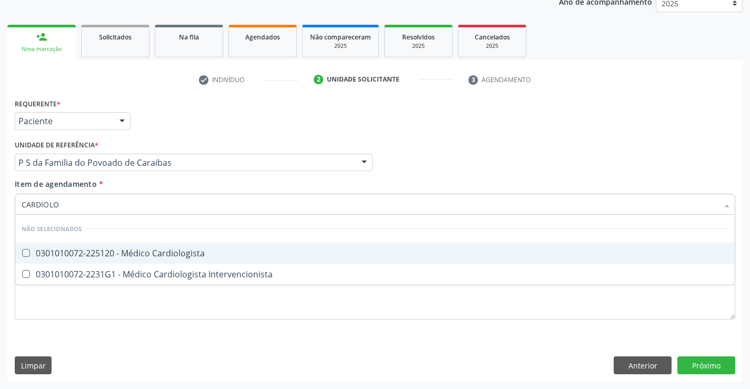
click at [60, 254] on div "0301010072-225120 - Médico Cardiologista" at bounding box center [375, 253] width 707 height 8
checkbox Cardiologista "true"
click at [170, 136] on div "Requerente * Paciente Profissional de Saúde Paciente Nenhum resultado encontrad…" at bounding box center [375, 116] width 726 height 41
checkbox Intervencionista "true"
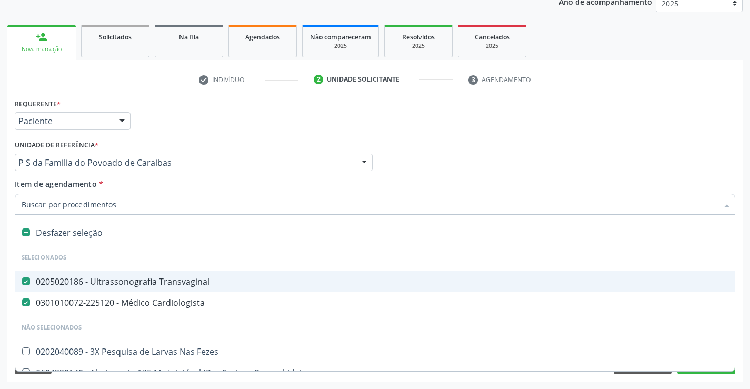
click at [27, 281] on Transvaginal at bounding box center [26, 282] width 8 height 8
click at [22, 281] on Transvaginal "checkbox" at bounding box center [18, 281] width 7 height 7
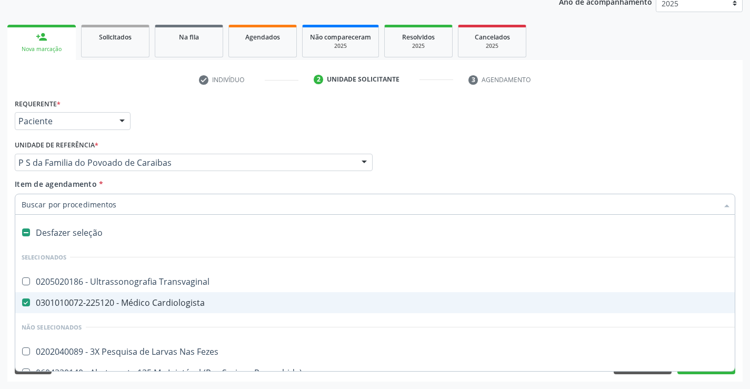
click at [706, 175] on div "Profissional Solicitante Por favor, selecione a Unidade de Atendimento primeiro…" at bounding box center [375, 157] width 726 height 41
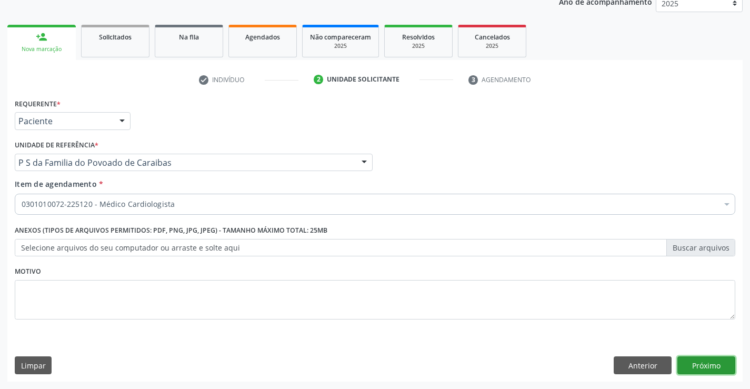
click at [693, 369] on button "Próximo" at bounding box center [707, 366] width 58 height 18
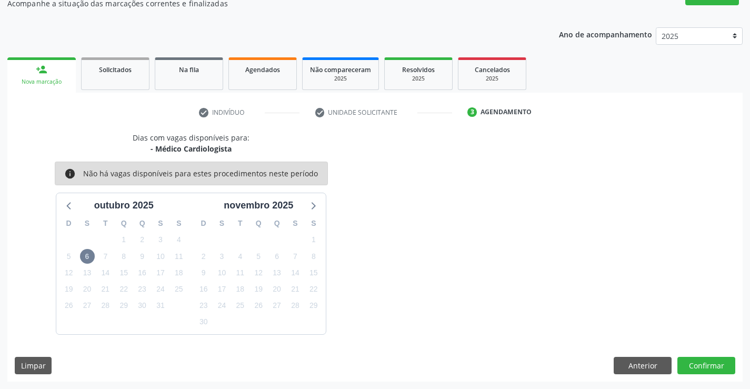
scroll to position [100, 0]
click at [90, 256] on span "6" at bounding box center [87, 256] width 15 height 15
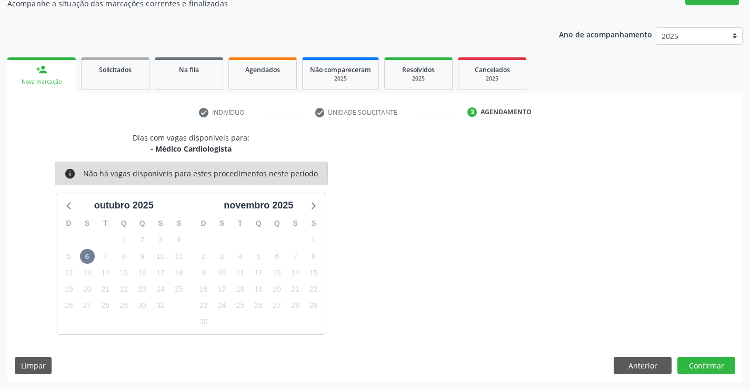
click at [567, 289] on div "Dias com vagas disponíveis para: - Médico Cardiologista info Não há vagas dispo…" at bounding box center [375, 233] width 736 height 202
click at [81, 258] on span "6" at bounding box center [87, 256] width 15 height 15
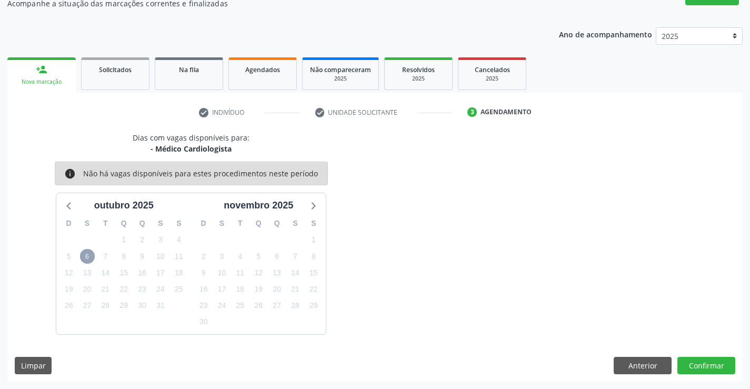
click at [81, 258] on span "6" at bounding box center [87, 256] width 15 height 15
click at [85, 258] on span "6" at bounding box center [87, 256] width 15 height 15
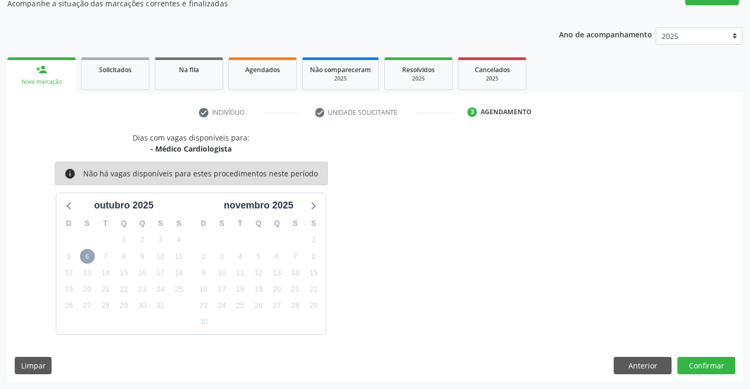
click at [85, 258] on span "6" at bounding box center [87, 256] width 15 height 15
click at [71, 207] on icon at bounding box center [70, 206] width 14 height 14
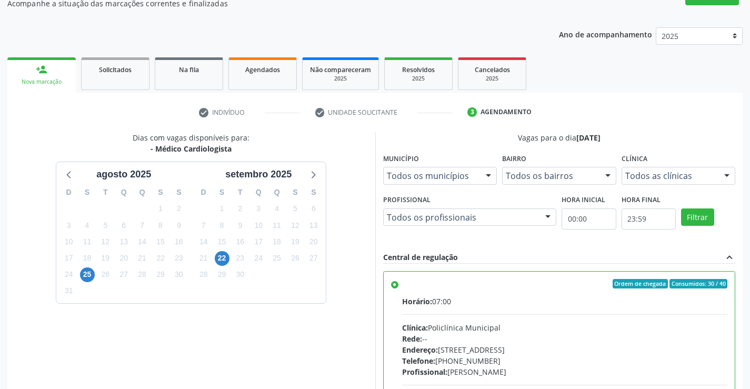
click at [261, 330] on div "Dias com vagas disponíveis para: - Médico Cardiologista agosto 2025 D S T Q Q S…" at bounding box center [191, 303] width 368 height 342
click at [262, 330] on div "Dias com vagas disponíveis para: - Médico Cardiologista agosto 2025 D S T Q Q S…" at bounding box center [191, 303] width 368 height 342
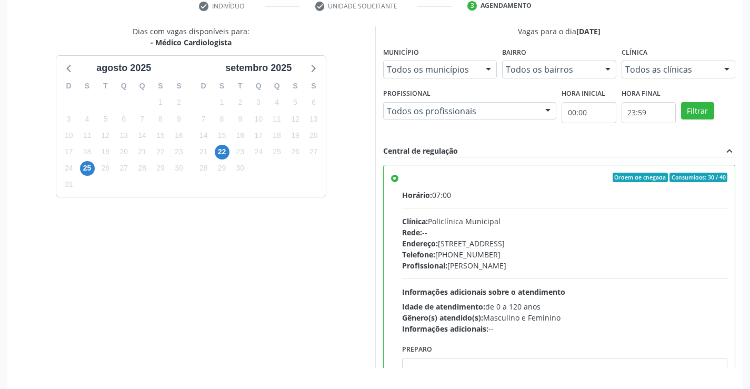
scroll to position [240, 0]
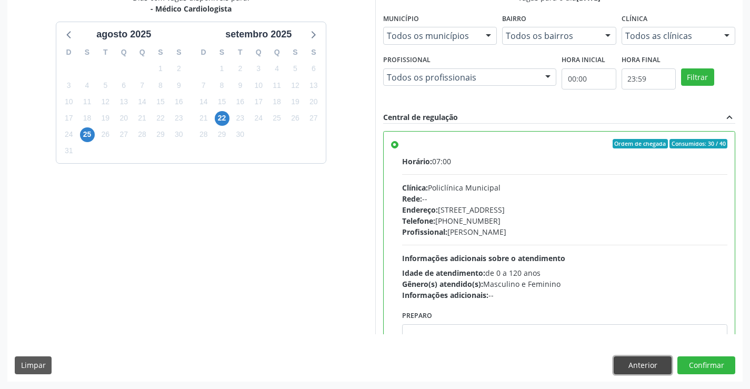
click at [649, 364] on button "Anterior" at bounding box center [643, 366] width 58 height 18
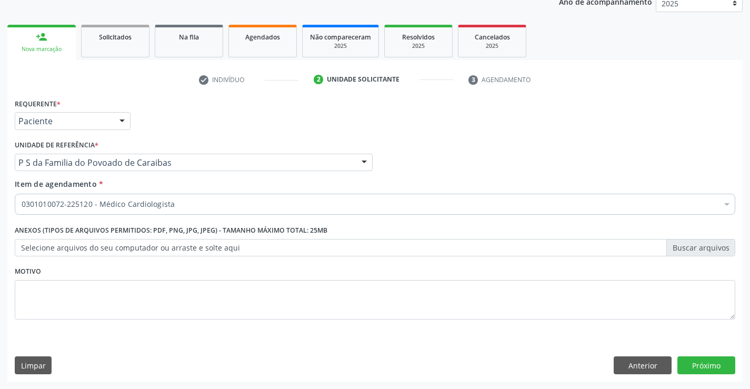
scroll to position [133, 0]
click at [713, 367] on button "Próximo" at bounding box center [707, 366] width 58 height 18
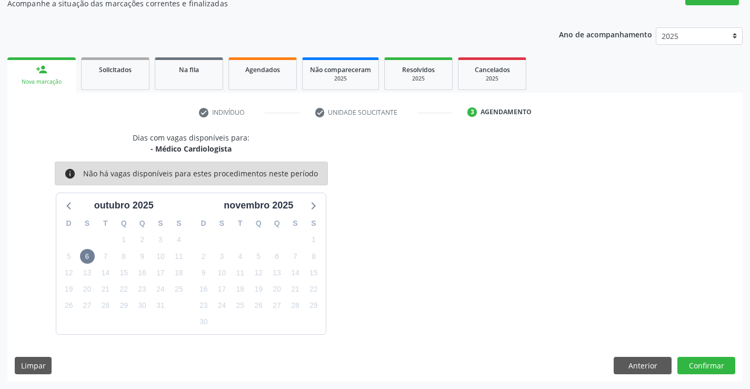
scroll to position [100, 0]
click at [627, 365] on button "Anterior" at bounding box center [643, 366] width 58 height 18
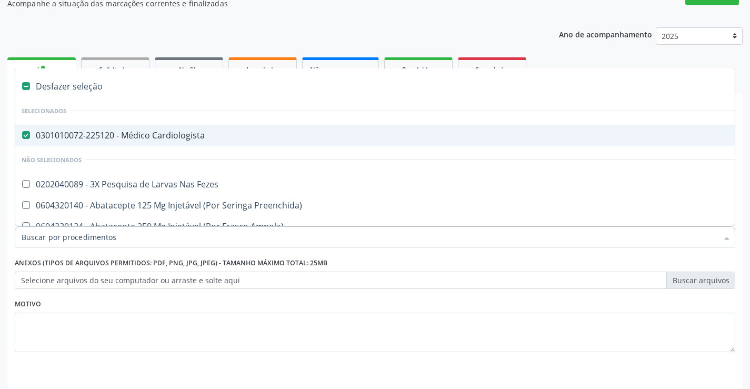
click at [59, 131] on div "0301010072-225120 - Médico Cardiologista" at bounding box center [432, 135] width 820 height 8
checkbox Cardiologista "false"
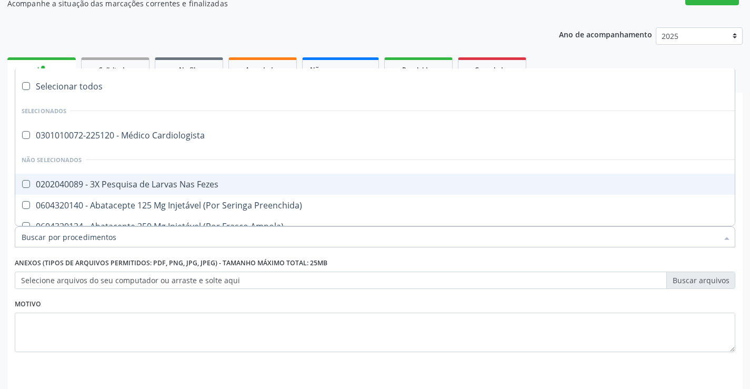
click at [80, 238] on input "Item de agendamento *" at bounding box center [370, 236] width 697 height 21
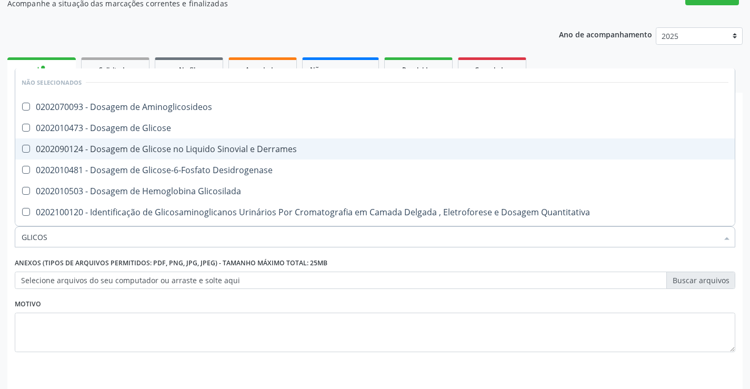
type input "GLICOSE"
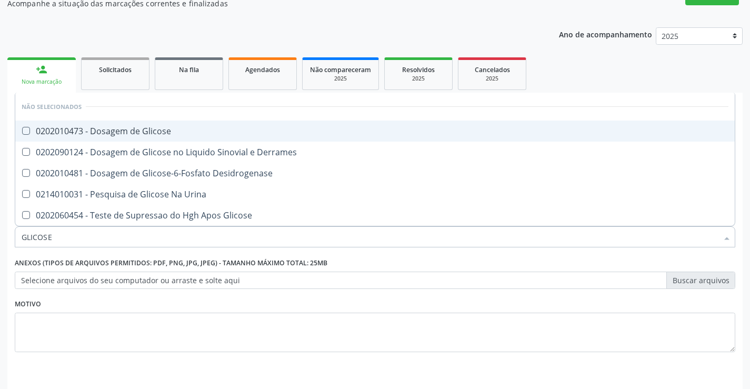
click at [115, 128] on div "0202010473 - Dosagem de Glicose" at bounding box center [375, 131] width 707 height 8
checkbox Glicose "true"
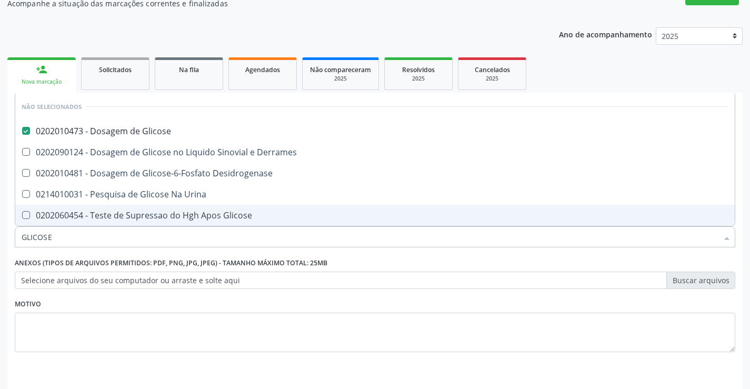
type input "GLICOSE"
click at [71, 300] on div "Motivo" at bounding box center [375, 325] width 721 height 56
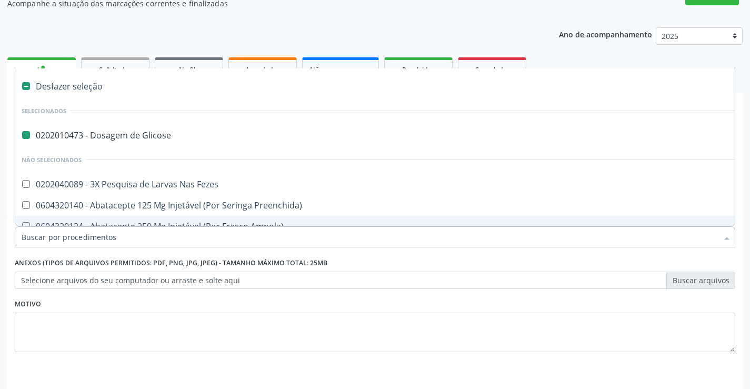
type input "H"
checkbox Glicose "false"
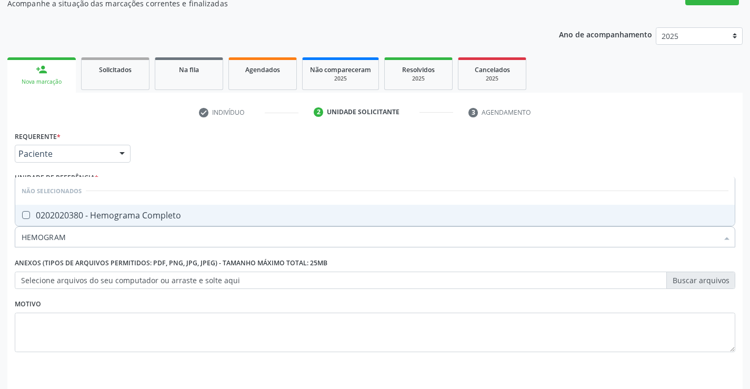
type input "HEMOGRAMA"
click at [90, 211] on div "0202020380 - Hemograma Completo" at bounding box center [375, 215] width 707 height 8
checkbox Completo "true"
type input "HEMOGRAMA"
click at [153, 141] on div "Requerente * Paciente Profissional de Saúde Paciente Nenhum resultado encontrad…" at bounding box center [375, 248] width 721 height 239
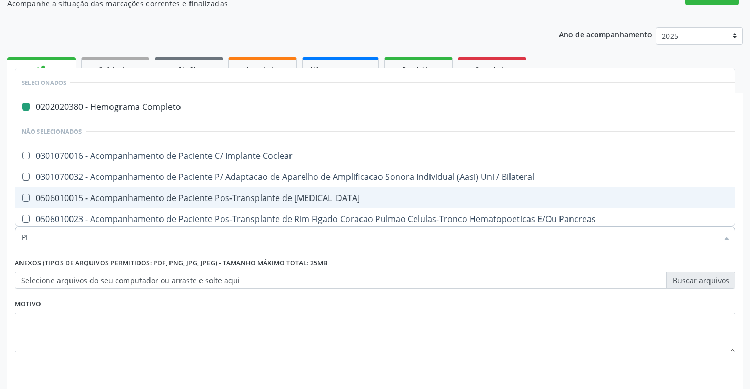
type input "PLA"
checkbox Completo "false"
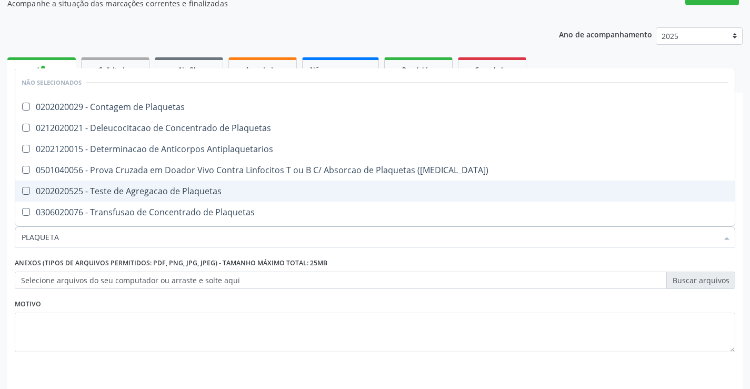
type input "PLAQUETAS"
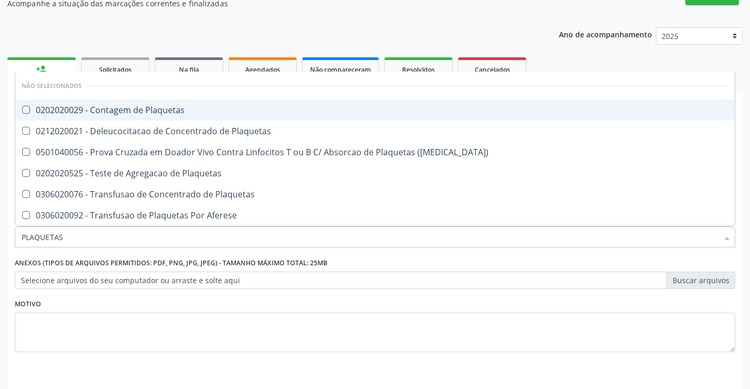
click at [137, 110] on div "0202020029 - Contagem de Plaquetas" at bounding box center [375, 110] width 707 height 8
checkbox Plaquetas "true"
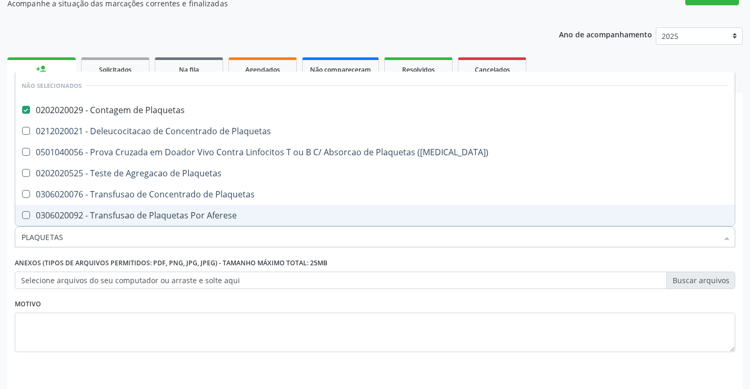
type input "PLAQUETAS"
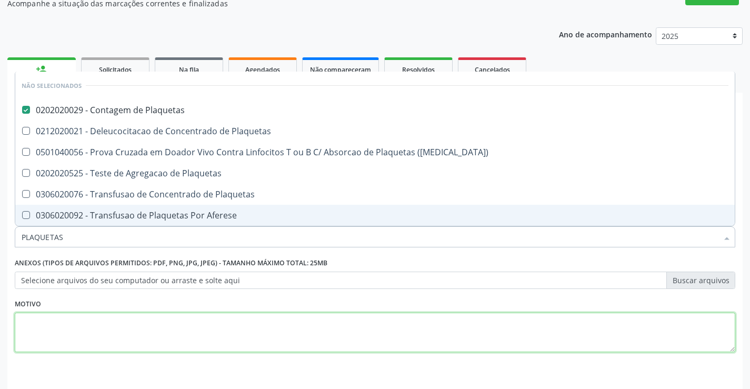
click at [68, 330] on textarea at bounding box center [375, 333] width 721 height 40
checkbox Match\) "true"
checkbox Plaquetas "true"
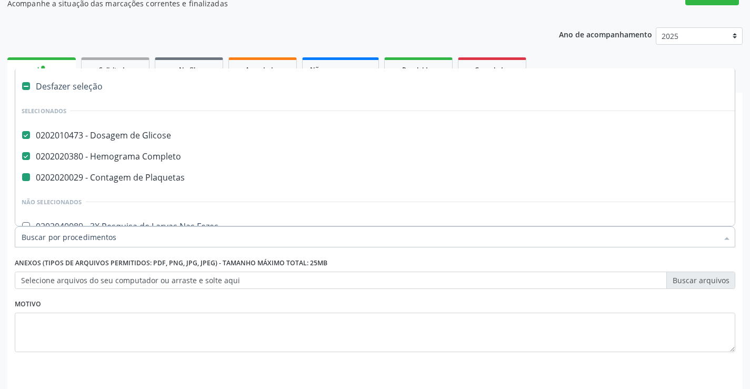
type input "H"
checkbox Plaquetas "false"
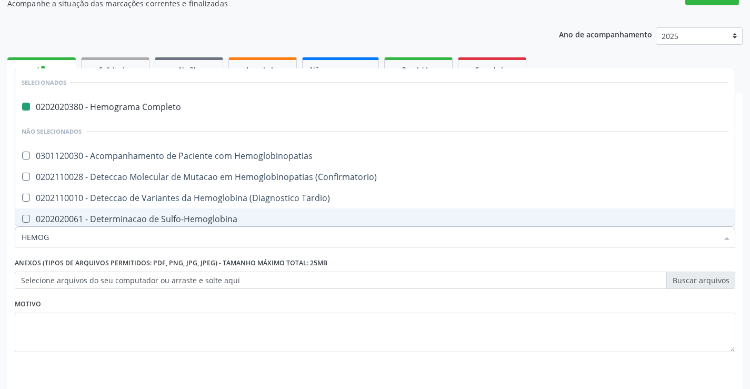
type input "HEMOGL"
checkbox Completo "false"
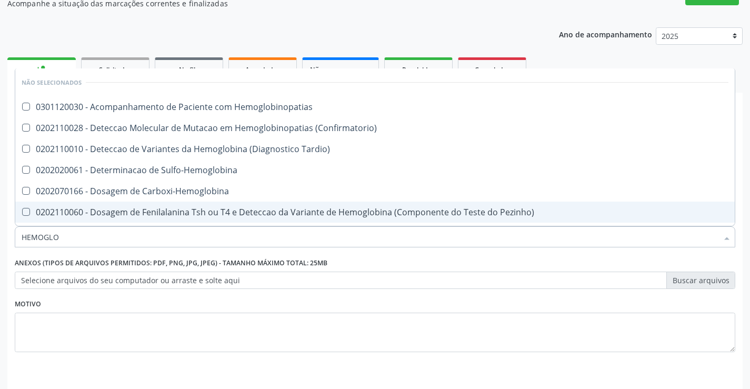
type input "HEMOGLOB"
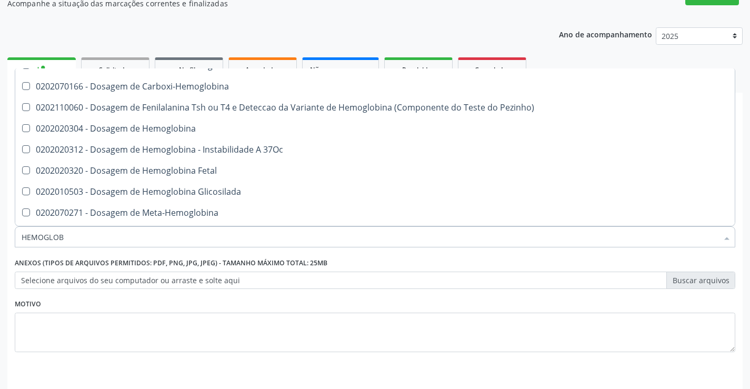
scroll to position [105, 0]
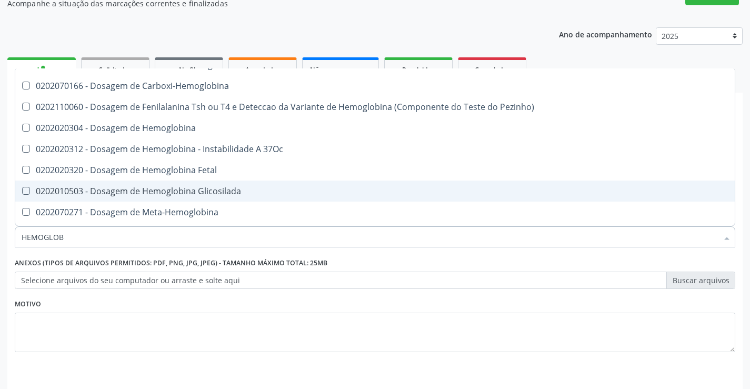
click at [215, 198] on span "0202010503 - Dosagem de Hemoglobina Glicosilada" at bounding box center [375, 191] width 720 height 21
checkbox Glicosilada "true"
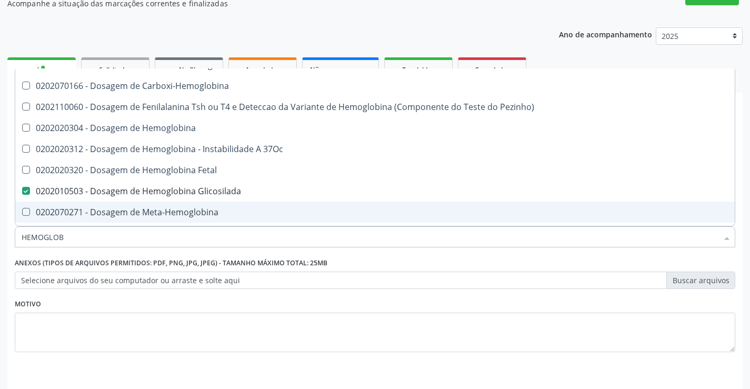
click at [80, 304] on div "Motivo" at bounding box center [375, 325] width 721 height 56
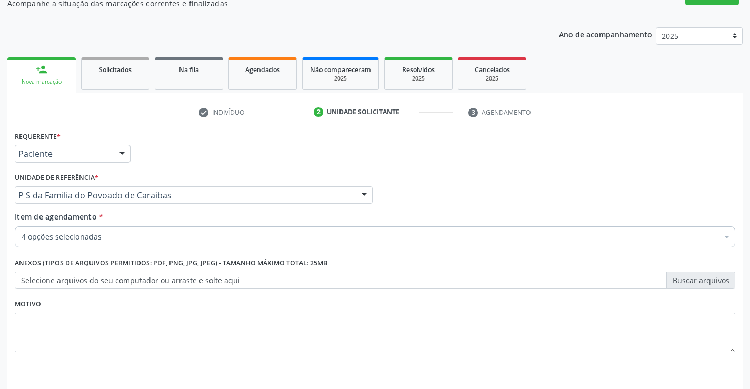
scroll to position [0, 0]
click at [22, 240] on input "Item de agendamento *" at bounding box center [22, 236] width 0 height 21
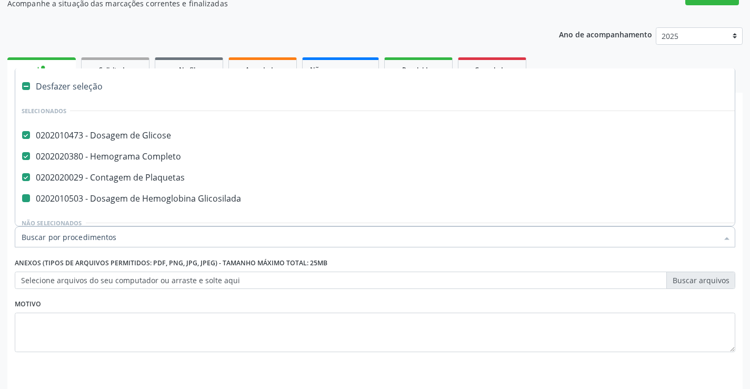
type input "H"
checkbox Glicosilada "false"
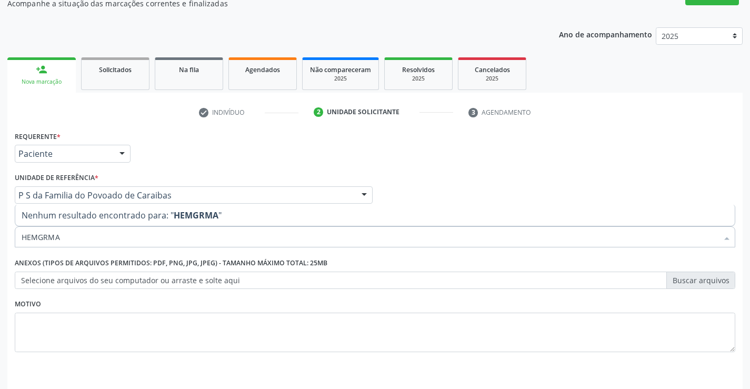
click at [47, 240] on input "HEMGRMA" at bounding box center [370, 236] width 697 height 21
click at [37, 237] on input "HEMGRAMA" at bounding box center [370, 236] width 697 height 21
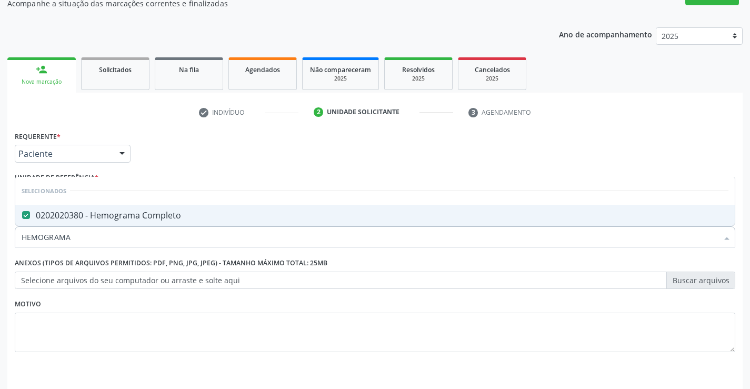
click at [191, 167] on div "Requerente * Paciente Profissional de Saúde Paciente Nenhum resultado encontrad…" at bounding box center [375, 248] width 721 height 239
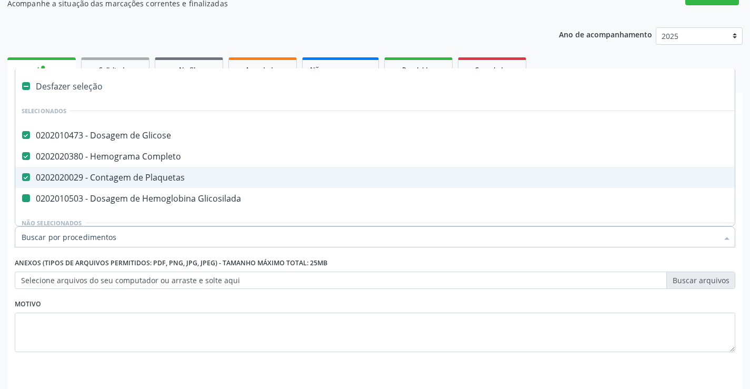
type input "P"
checkbox Glicosilada "false"
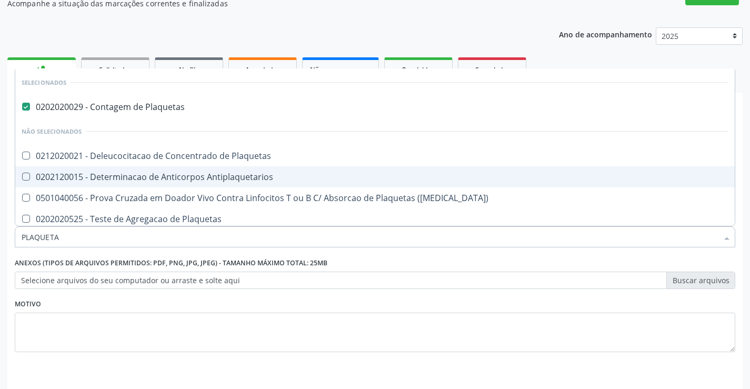
type input "PLAQUETAS"
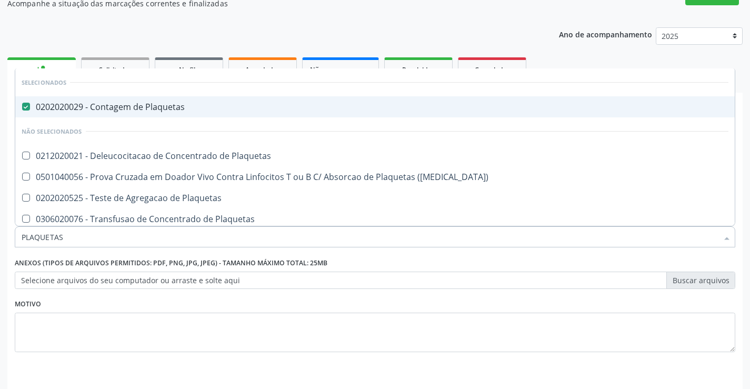
click at [258, 98] on span "0202020029 - Contagem de Plaquetas" at bounding box center [375, 106] width 720 height 21
checkbox Plaquetas "false"
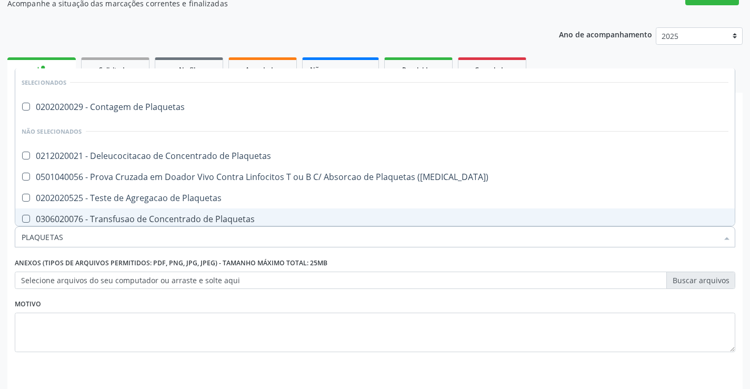
click at [87, 243] on input "PLAQUETAS" at bounding box center [370, 236] width 697 height 21
click at [68, 299] on div "Motivo" at bounding box center [375, 325] width 721 height 56
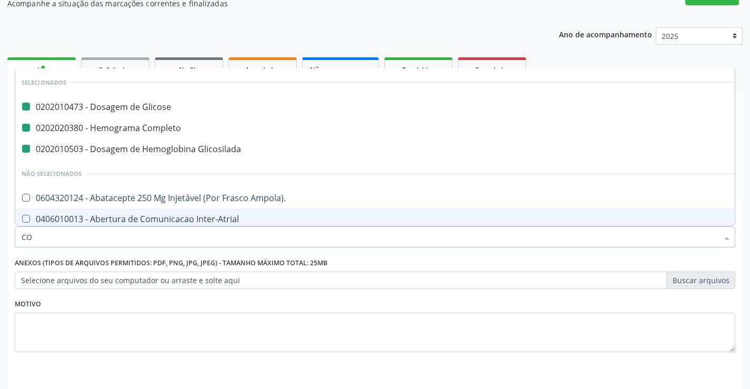
type input "COL"
checkbox Glicose "false"
checkbox Glicosilada "false"
checkbox Completo "false"
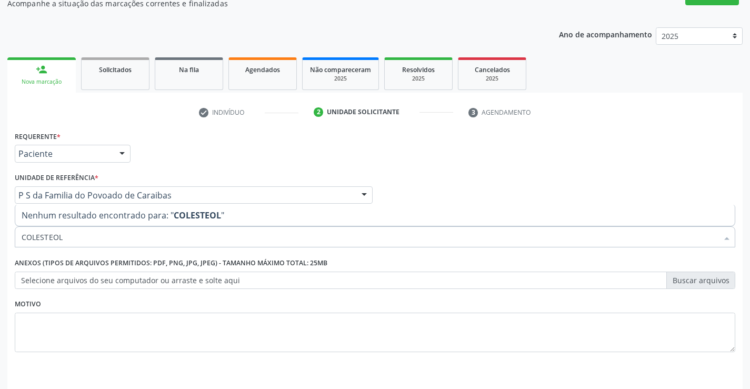
drag, startPoint x: 82, startPoint y: 239, endPoint x: 0, endPoint y: 249, distance: 82.2
click at [0, 249] on div "Acompanhamento Acompanhe a situação das marcações correntes e finalizadas Relat…" at bounding box center [375, 190] width 750 height 464
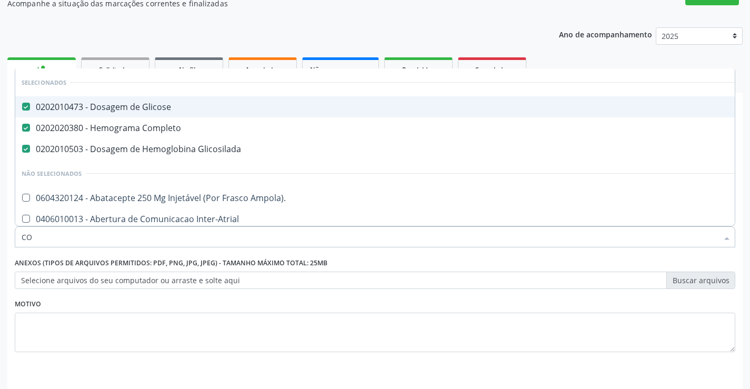
type input "COL"
checkbox Glicose "false"
checkbox Completo "false"
checkbox Glicosilada "false"
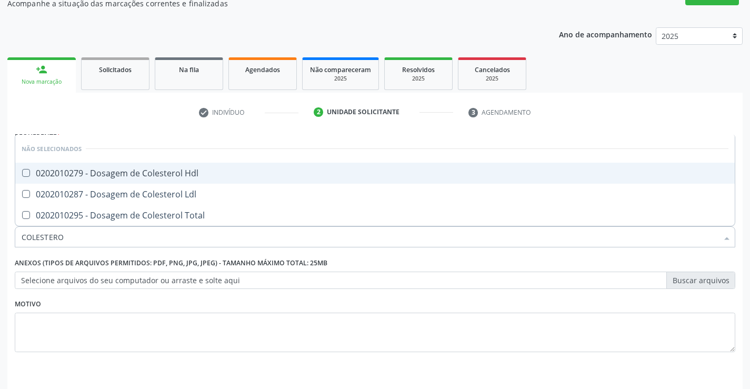
type input "COLESTEROL"
click at [78, 169] on div "0202010279 - Dosagem de Colesterol Hdl" at bounding box center [375, 173] width 707 height 8
checkbox Hdl "true"
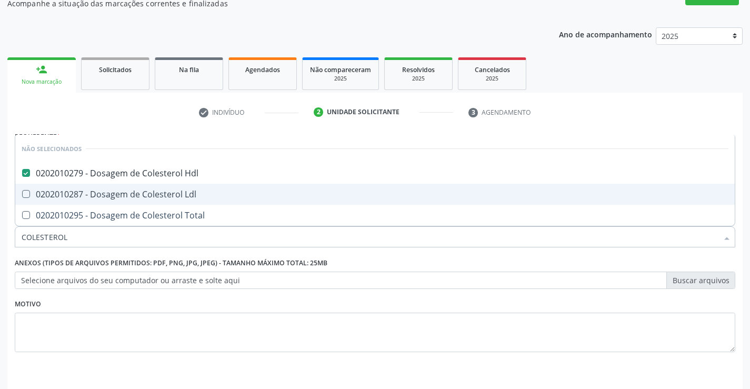
click at [75, 197] on div "0202010287 - Dosagem de Colesterol Ldl" at bounding box center [375, 194] width 707 height 8
checkbox Ldl "true"
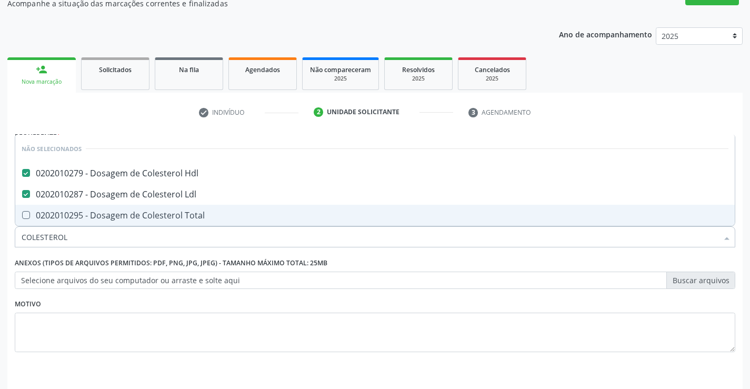
click at [75, 218] on div "0202010295 - Dosagem de Colesterol Total" at bounding box center [375, 215] width 707 height 8
checkbox Total "true"
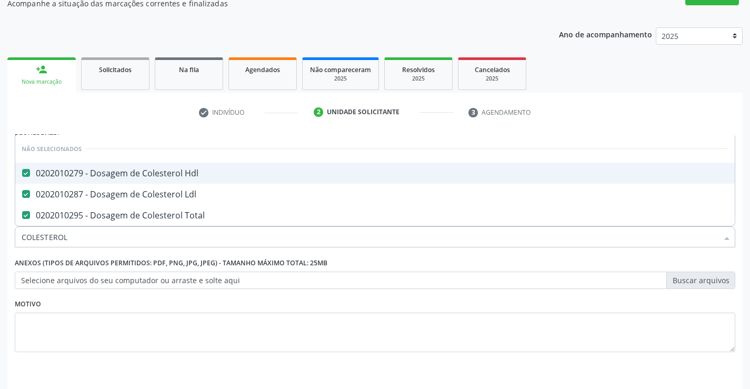
click at [125, 127] on div "check Indivíduo 2 Unidade solicitante 3 Agendamento CNS * 700 0060 2591 2801 No…" at bounding box center [375, 259] width 736 height 311
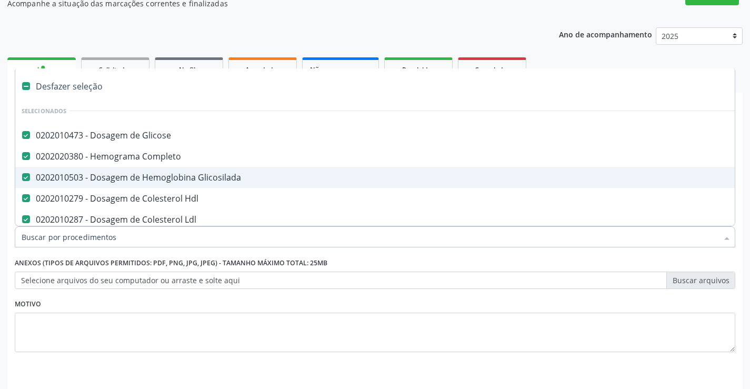
type input "T"
checkbox Total "false"
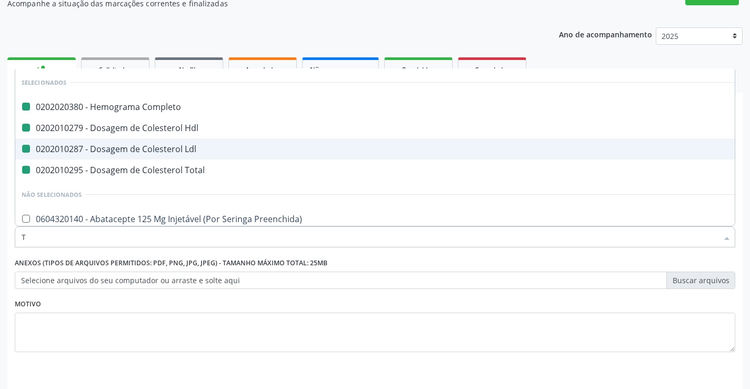
type input "TR"
checkbox Completo "false"
checkbox Hdl "false"
checkbox Ldl "false"
checkbox Total "false"
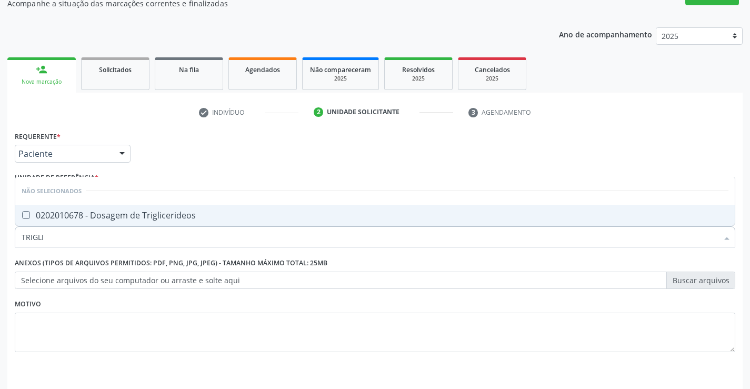
type input "TRIGLIC"
click at [91, 209] on span "0202010678 - Dosagem de Triglicerideos" at bounding box center [375, 215] width 720 height 21
click at [72, 215] on div "0202010678 - Dosagem de Triglicerideos" at bounding box center [375, 215] width 707 height 8
checkbox Triglicerideos "true"
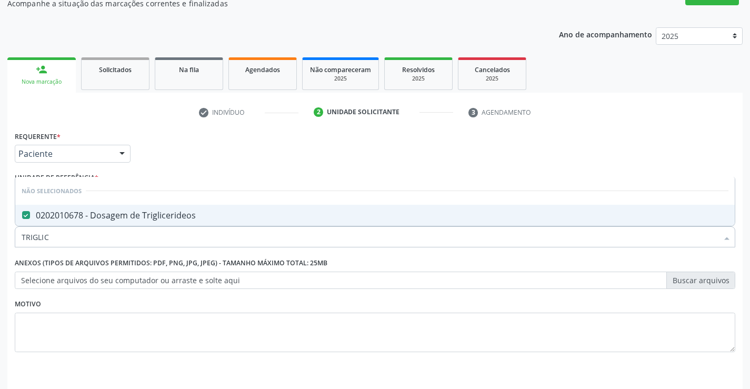
click at [145, 154] on div "Requerente * Paciente Profissional de Saúde Paciente Nenhum resultado encontrad…" at bounding box center [375, 248] width 721 height 239
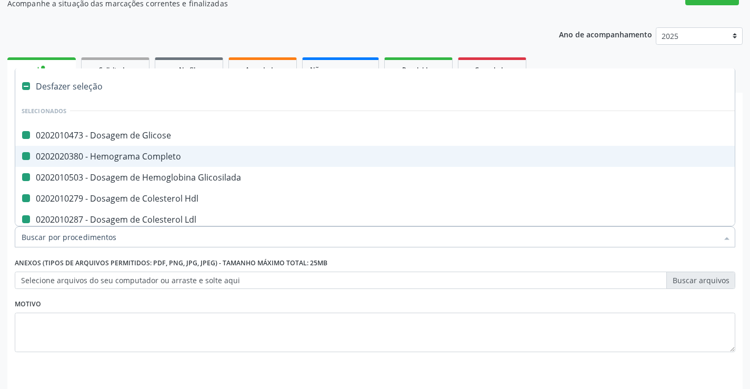
type input "U"
checkbox Glicose "false"
checkbox Completo "false"
checkbox Glicosilada "false"
checkbox Hdl "false"
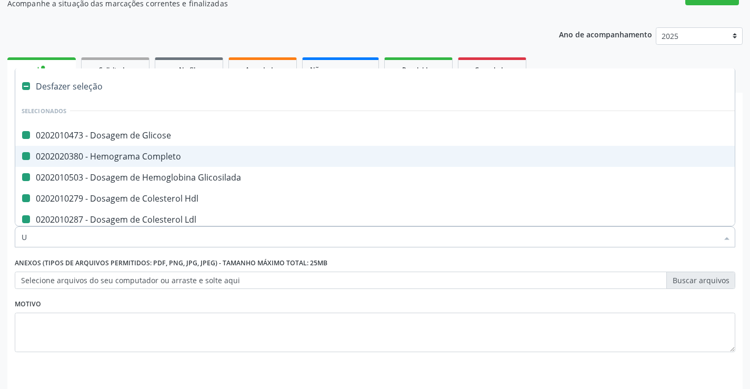
checkbox Ldl "false"
checkbox Total "false"
checkbox Triglicerideos "false"
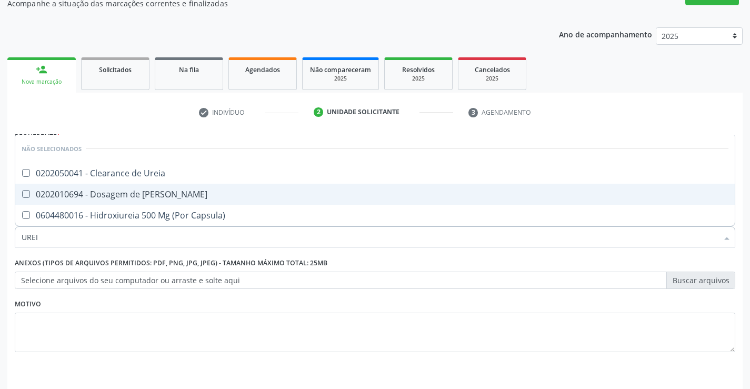
type input "UREIA"
click at [95, 193] on div "0202010694 - Dosagem de [PERSON_NAME]" at bounding box center [375, 194] width 707 height 8
checkbox Ureia "true"
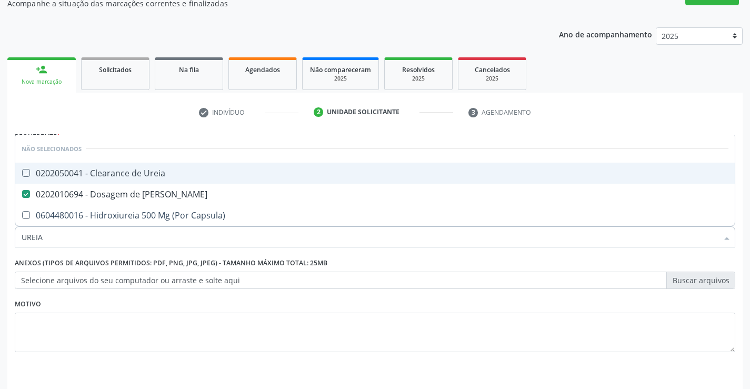
click at [151, 116] on div "check Indivíduo 2 Unidade solicitante 3 Agendamento CNS * 700 0060 2591 2801 No…" at bounding box center [375, 259] width 736 height 311
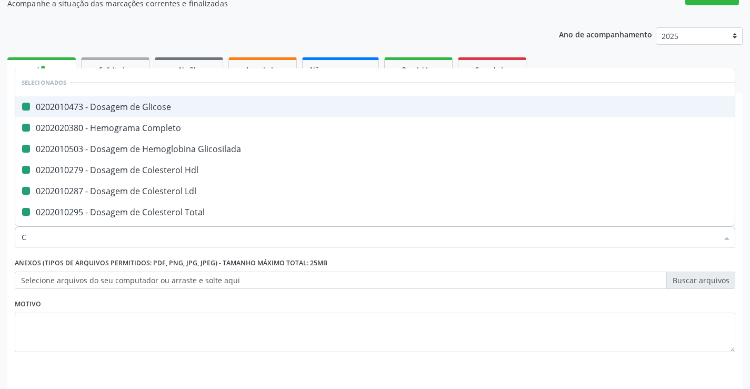
type input "CR"
checkbox Glicose "false"
checkbox Completo "false"
checkbox Glicosilada "false"
checkbox Hdl "false"
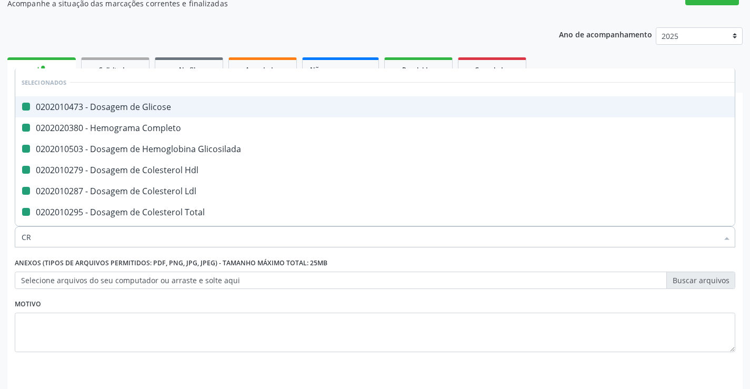
checkbox Ldl "false"
checkbox Total "false"
checkbox Triglicerideos "false"
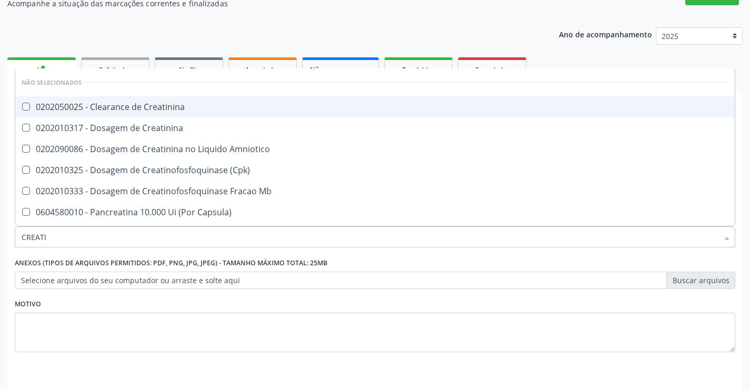
type input "CREATIN"
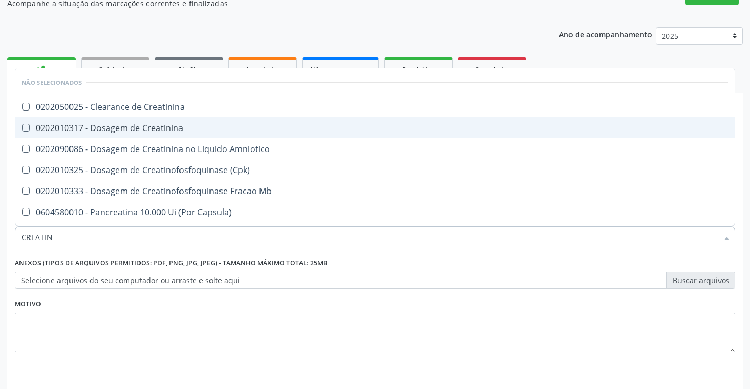
click at [111, 129] on div "0202010317 - Dosagem de Creatinina" at bounding box center [375, 128] width 707 height 8
checkbox Creatinina "true"
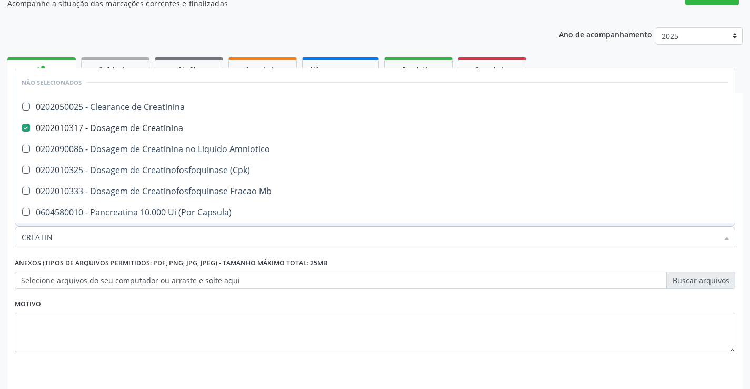
click at [85, 304] on div "Motivo" at bounding box center [375, 325] width 721 height 56
checkbox Creatinina "true"
checkbox Amniotico "true"
checkbox \(Cpk\) "true"
checkbox Mb "true"
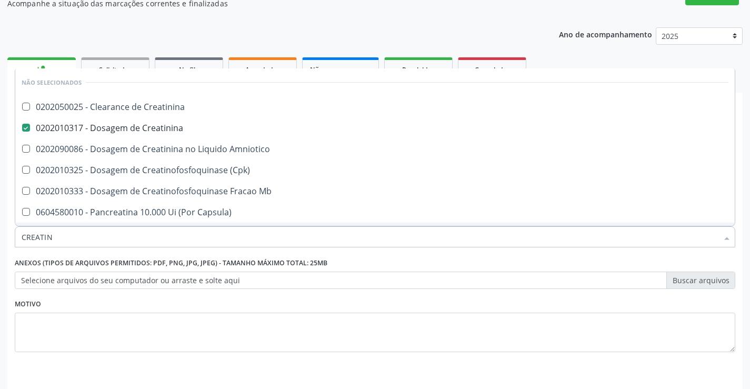
checkbox Capsula\) "true"
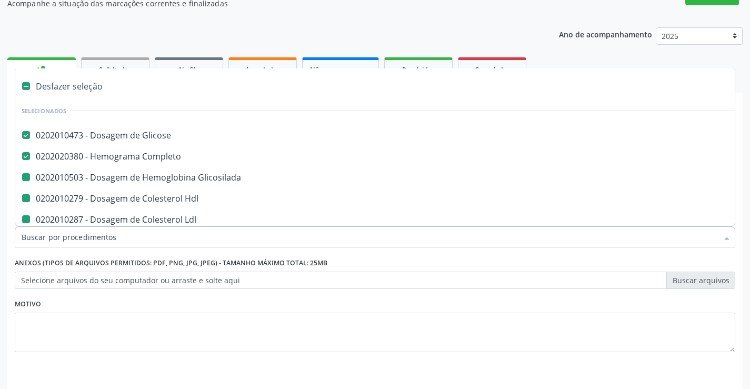
type input "U"
checkbox Glicosilada "false"
checkbox Hdl "false"
checkbox Ldl "false"
checkbox Total "false"
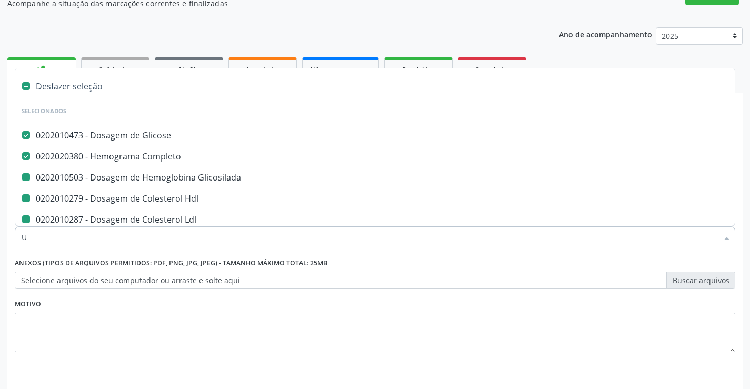
checkbox Triglicerideos "false"
checkbox Ureia "false"
checkbox Creatinina "false"
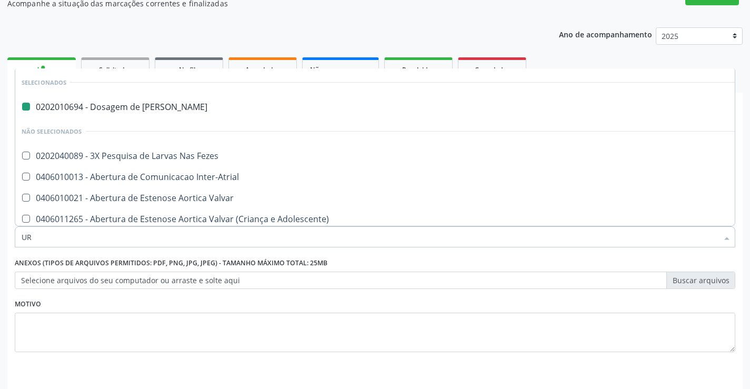
type input "URI"
checkbox Ureia "false"
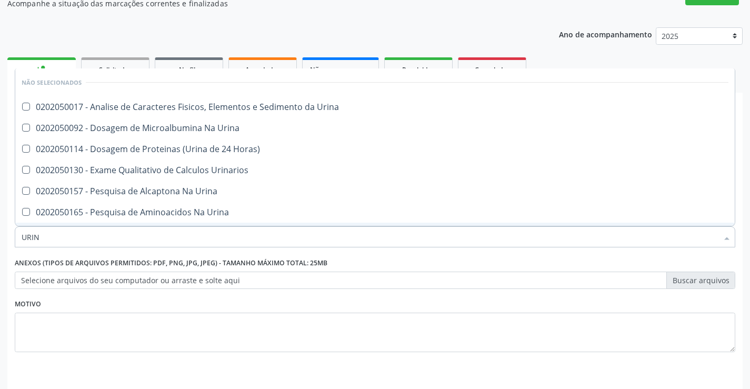
type input "URINA"
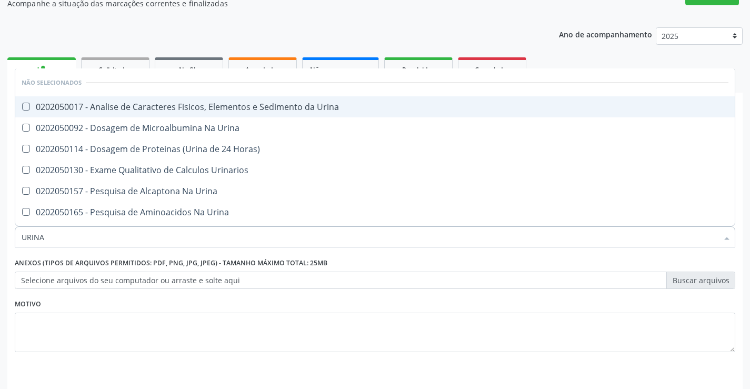
click at [136, 111] on div "0202050017 - Analise de Caracteres Fisicos, Elementos e Sedimento da Urina" at bounding box center [375, 107] width 707 height 8
checkbox Urina "true"
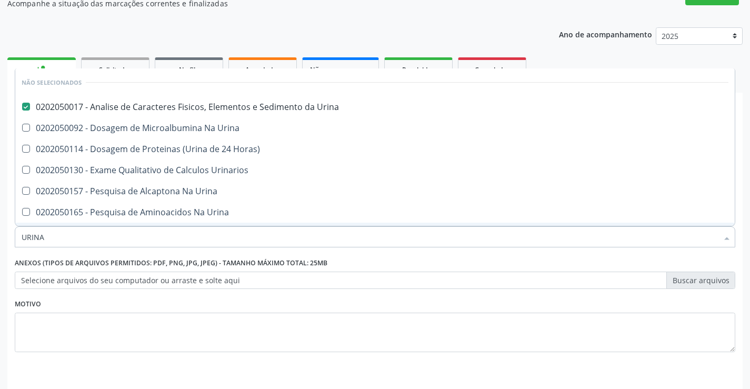
click at [81, 254] on div "Requerente * Paciente Profissional de Saúde Paciente Nenhum resultado encontrad…" at bounding box center [375, 248] width 721 height 239
checkbox Horas\) "true"
checkbox Urinarios "true"
checkbox Urina "true"
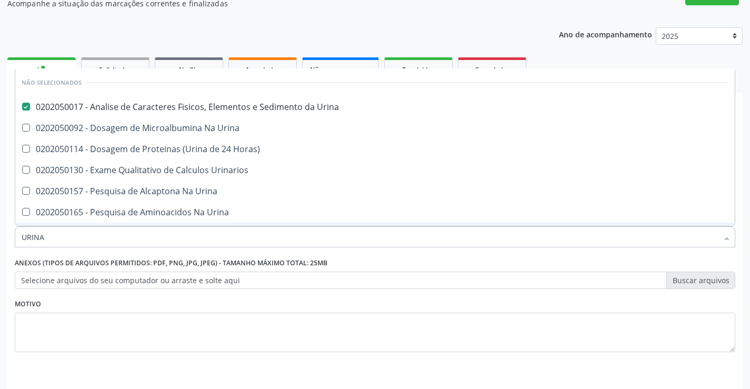
checkbox Urina "true"
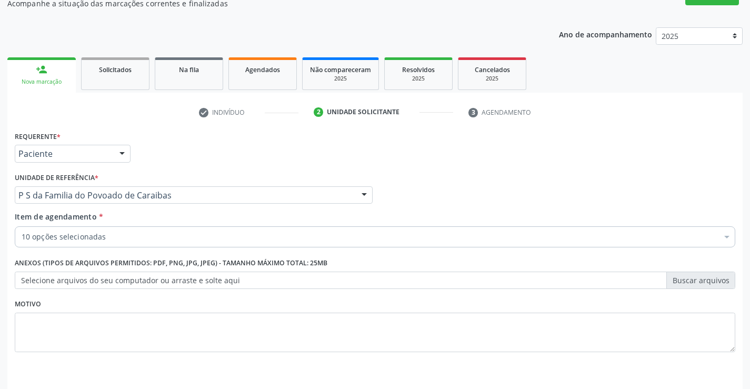
click at [22, 241] on input "Item de agendamento *" at bounding box center [22, 236] width 0 height 21
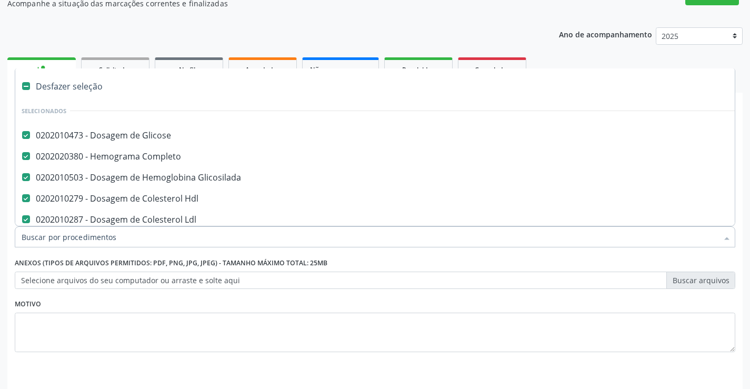
type input "T"
checkbox Creatinina "false"
checkbox Urina "false"
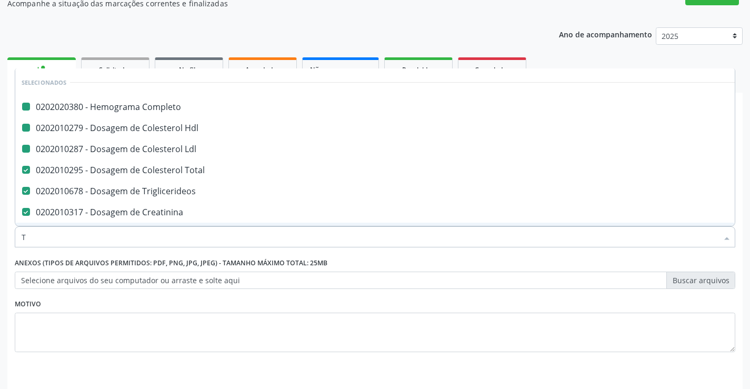
type input "TG"
checkbox Completo "false"
checkbox Ldl "false"
checkbox Hdl "false"
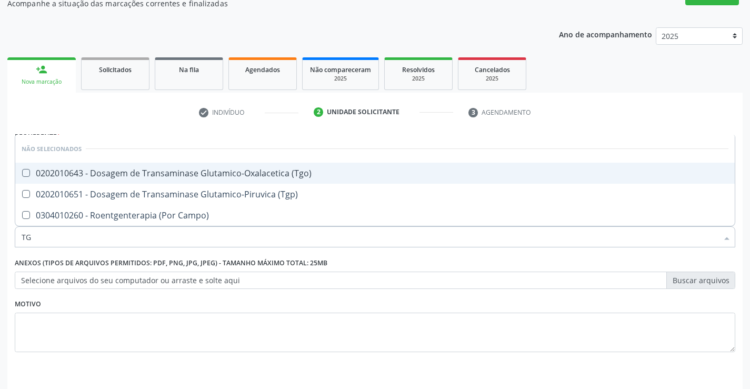
click at [125, 172] on div "0202010643 - Dosagem de Transaminase Glutamico-Oxalacetica (Tgo)" at bounding box center [375, 173] width 707 height 8
checkbox \(Tgo\) "true"
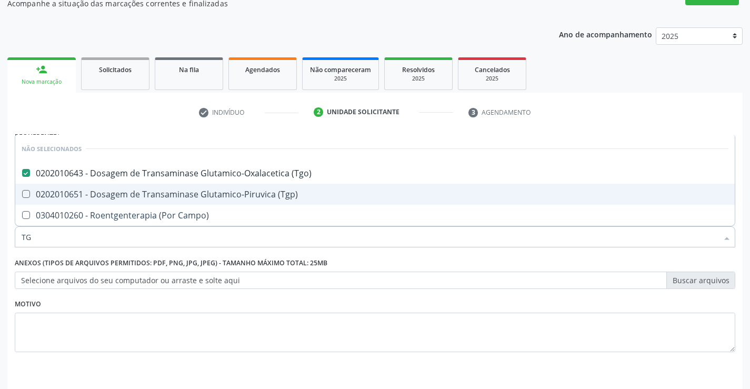
click at [111, 196] on div "0202010651 - Dosagem de Transaminase Glutamico-Piruvica (Tgp)" at bounding box center [375, 194] width 707 height 8
checkbox \(Tgp\) "true"
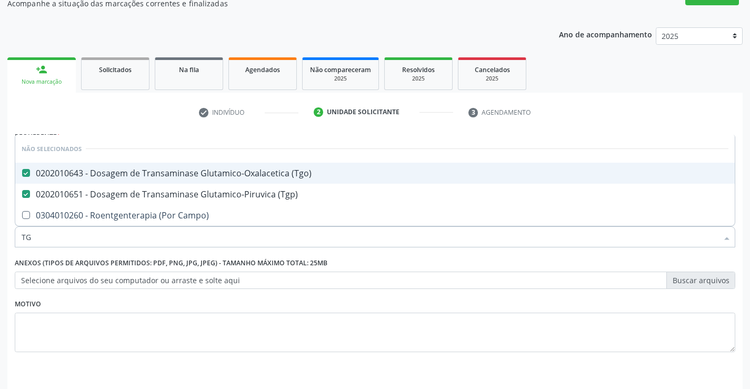
click at [143, 124] on div "check Indivíduo 2 Unidade solicitante 3 Agendamento CNS * 700 0060 2591 2801 No…" at bounding box center [375, 259] width 736 height 311
click at [143, 135] on li "Não selecionados" at bounding box center [375, 149] width 720 height 28
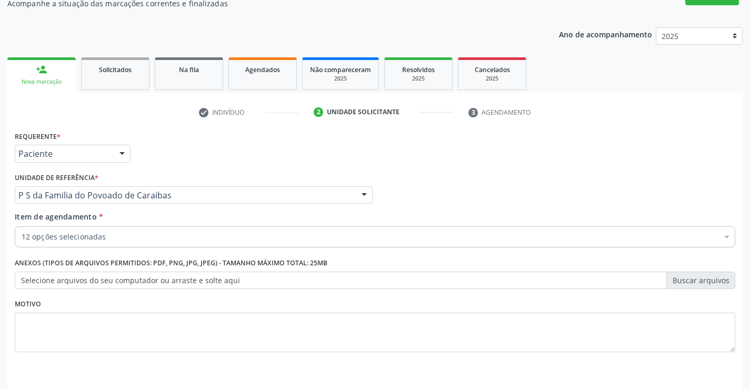
checkbox Glicosilada "true"
click at [22, 234] on input "Item de agendamento *" at bounding box center [22, 236] width 0 height 21
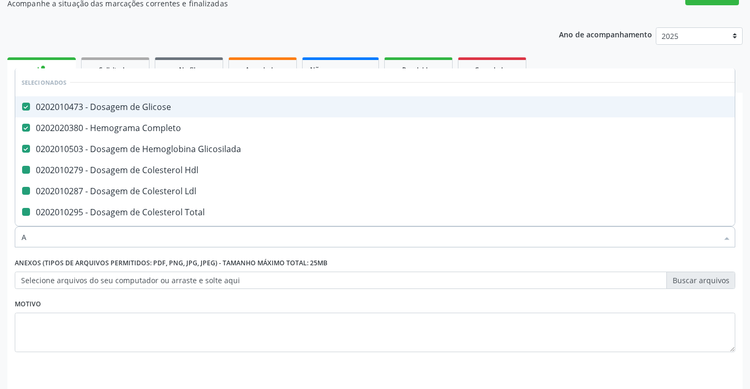
type input "AC"
checkbox Hdl "false"
checkbox Ldl "false"
checkbox Total "false"
checkbox Triglicerideos "false"
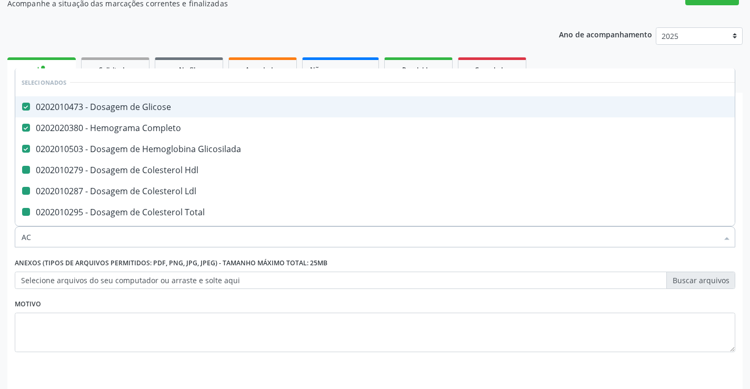
checkbox Ureia "false"
checkbox Creatinina "false"
checkbox Urina "false"
checkbox \(Tgo\) "false"
checkbox \(Tgp\) "false"
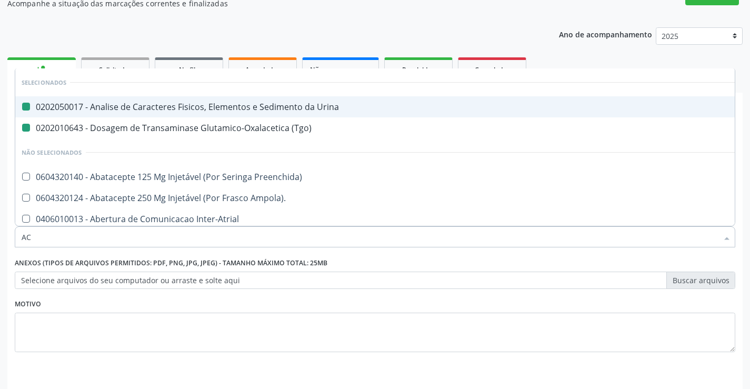
type input "ACI"
checkbox Urina "false"
checkbox \(Tgo\) "false"
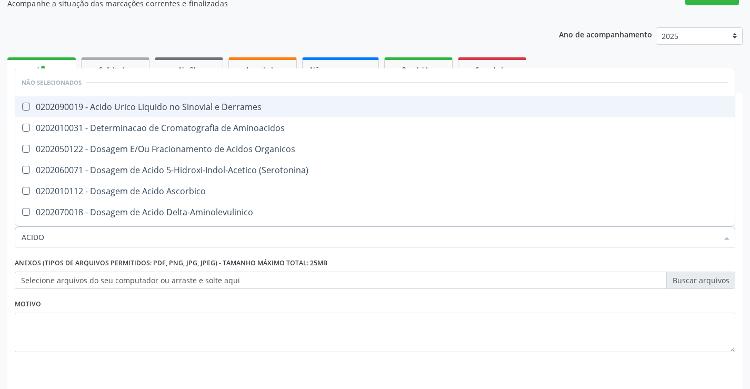
type input "ACIDO U"
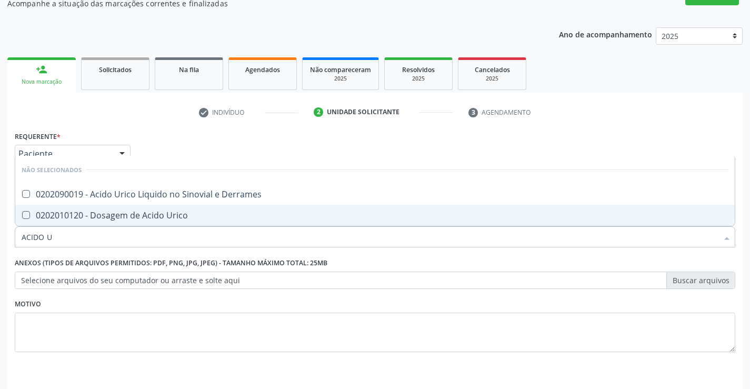
click at [96, 213] on div "0202010120 - Dosagem de Acido Urico" at bounding box center [375, 215] width 707 height 8
checkbox Urico "true"
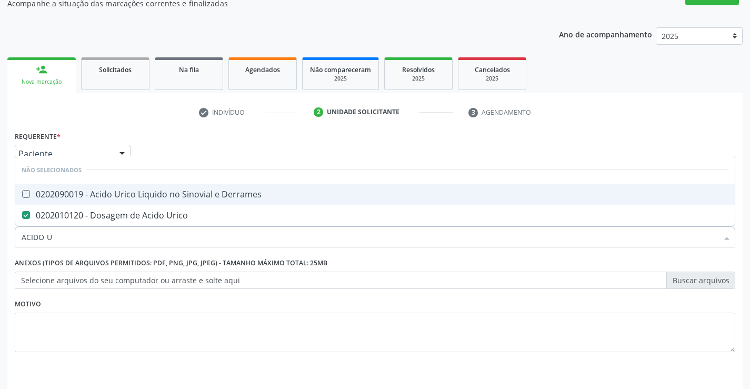
click at [678, 137] on div "Requerente * Paciente Profissional de Saúde Paciente Nenhum resultado encontrad…" at bounding box center [375, 248] width 721 height 239
checkbox Derrames "true"
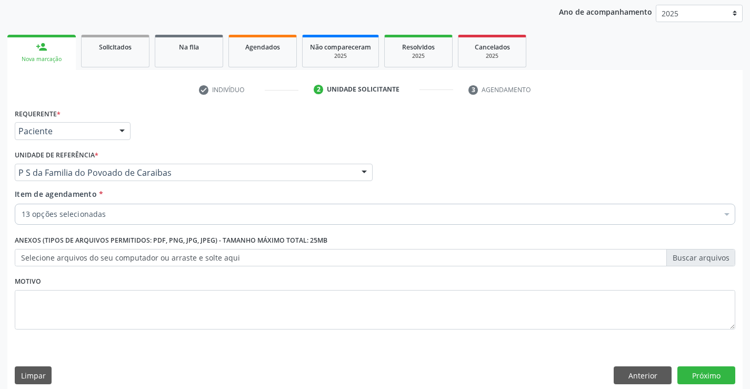
scroll to position [133, 0]
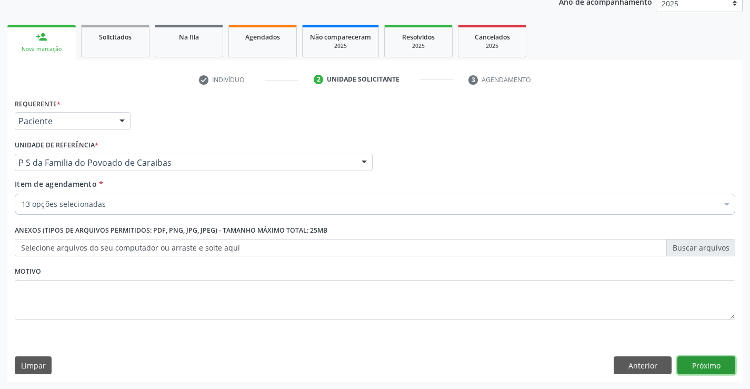
click at [714, 368] on button "Próximo" at bounding box center [707, 366] width 58 height 18
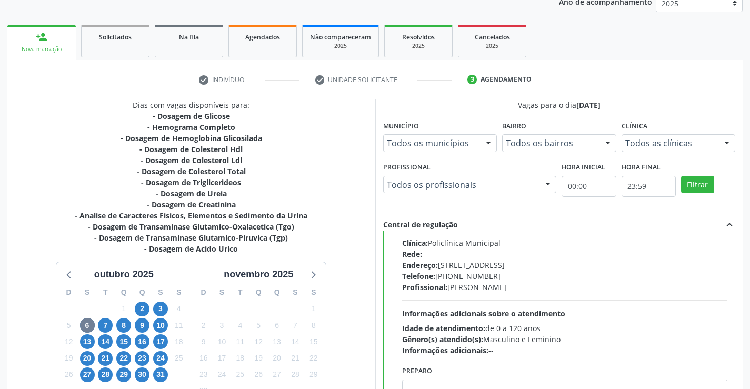
scroll to position [240, 0]
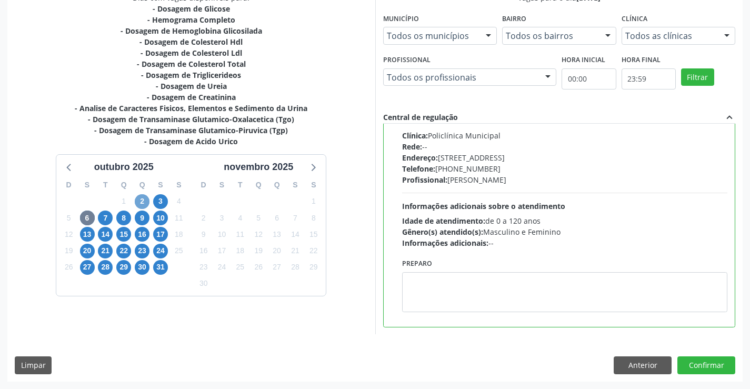
click at [143, 202] on span "2" at bounding box center [142, 201] width 15 height 15
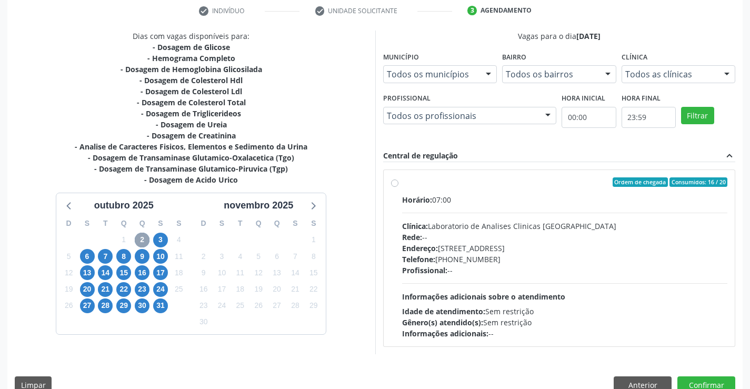
scroll to position [221, 0]
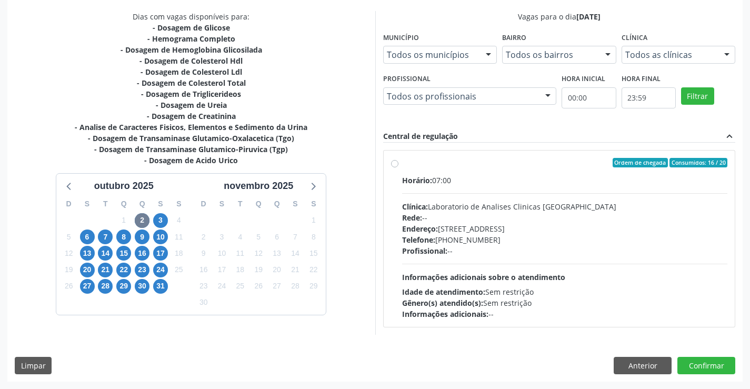
click at [552, 235] on div "Telefone: (74) 36453588" at bounding box center [565, 239] width 326 height 11
click at [399, 167] on input "Ordem de chegada Consumidos: 16 / 20 Horário: 07:00 Clínica: Laboratorio de Ana…" at bounding box center [394, 162] width 7 height 9
radio input "true"
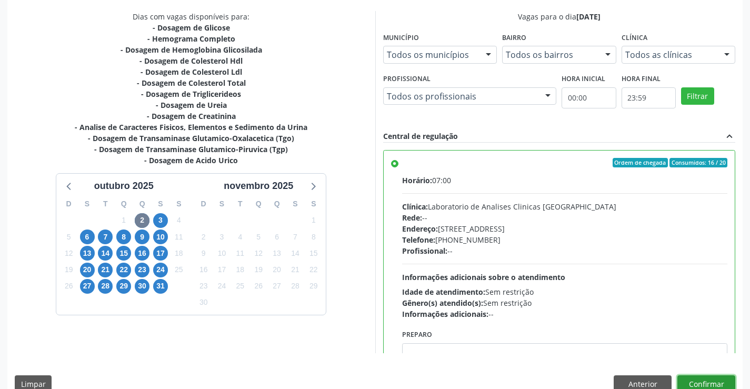
click at [702, 379] on button "Confirmar" at bounding box center [707, 384] width 58 height 18
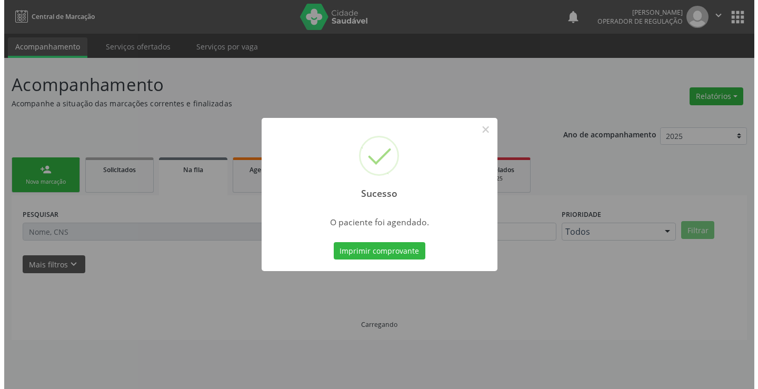
scroll to position [0, 0]
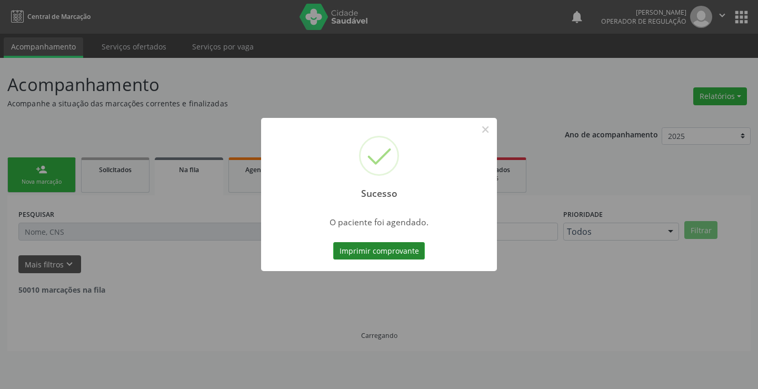
click at [374, 249] on button "Imprimir comprovante" at bounding box center [379, 251] width 92 height 18
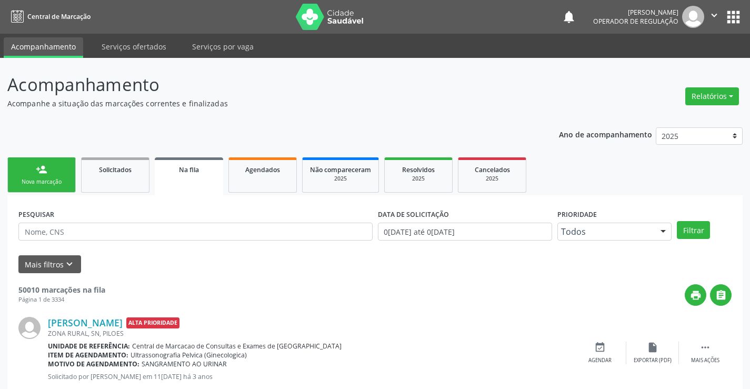
click at [43, 164] on div "person_add" at bounding box center [42, 170] width 12 height 12
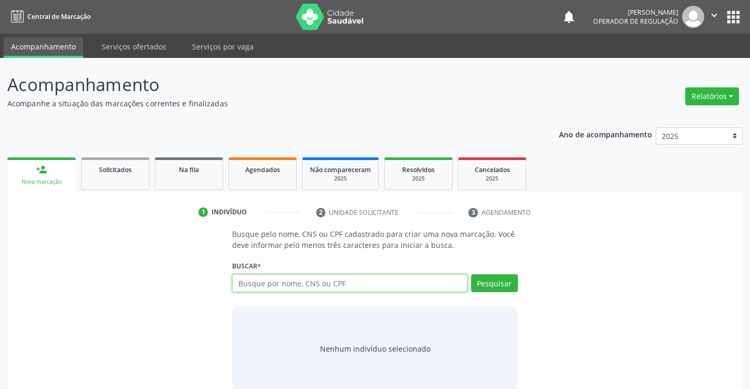
click at [283, 281] on input "text" at bounding box center [349, 283] width 235 height 18
type input "700606997907368"
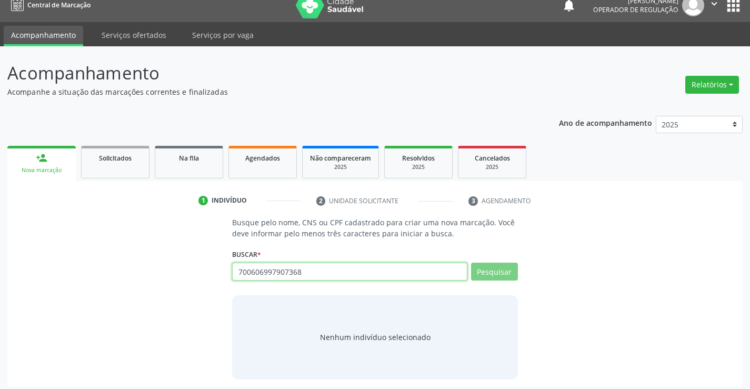
scroll to position [17, 0]
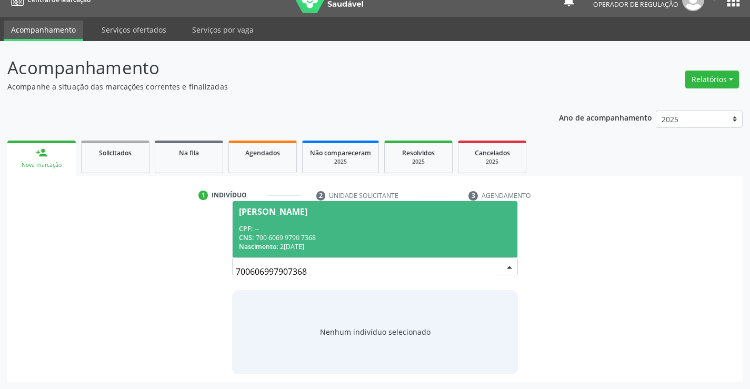
click at [283, 221] on span "[PERSON_NAME] CPF: -- CNS: 700 6069 9790 7368 Nascimento: 22[DATE]" at bounding box center [375, 229] width 284 height 56
click at [283, 221] on p "Busque pelo nome, CNS ou CPF cadastrado para criar uma nova marcação. Você deve…" at bounding box center [374, 223] width 285 height 22
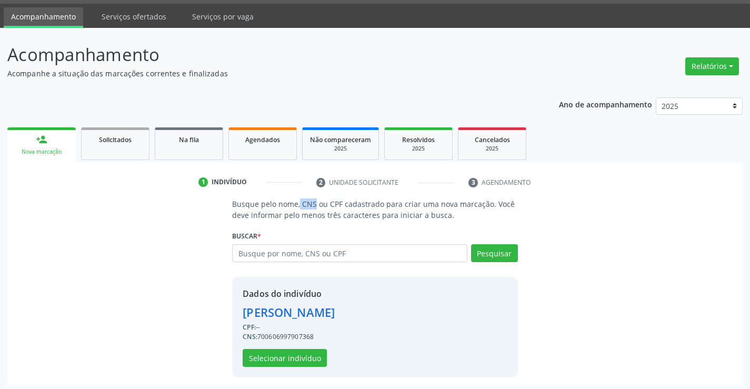
scroll to position [33, 0]
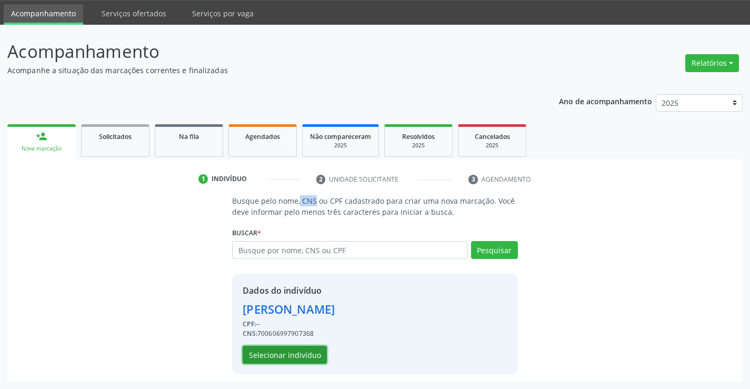
click at [308, 354] on button "Selecionar indivíduo" at bounding box center [285, 355] width 84 height 18
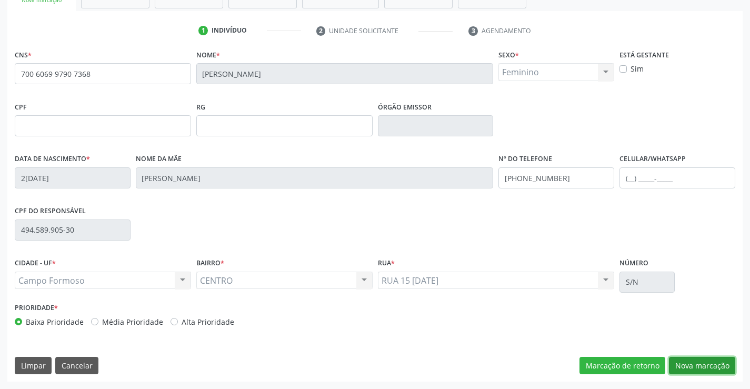
click at [681, 371] on button "Nova marcação" at bounding box center [702, 366] width 66 height 18
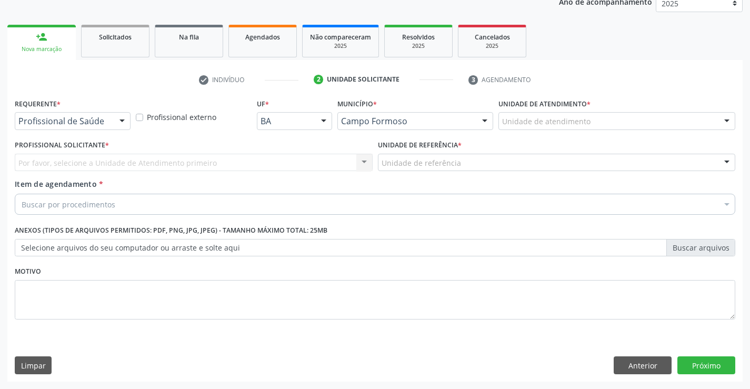
scroll to position [133, 0]
click at [121, 122] on div at bounding box center [122, 122] width 16 height 18
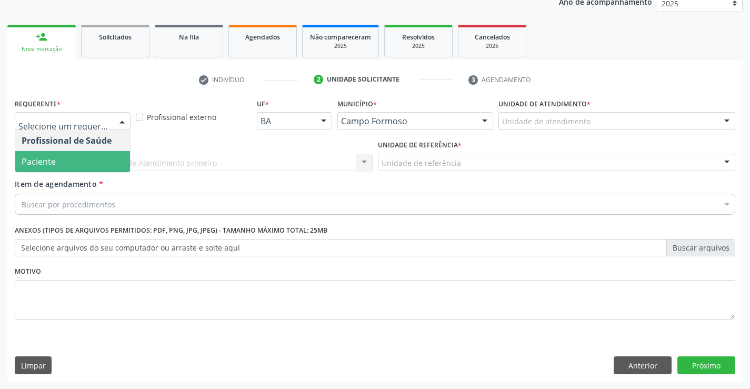
click at [56, 170] on span "Paciente" at bounding box center [72, 161] width 115 height 21
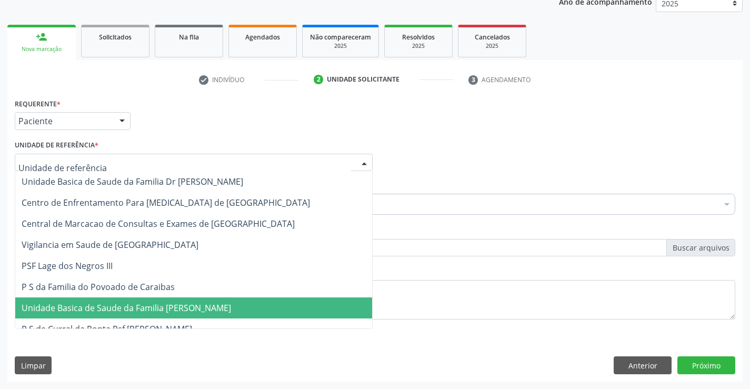
click at [102, 299] on span "Unidade Basica de Saude da Familia [PERSON_NAME]" at bounding box center [193, 308] width 357 height 21
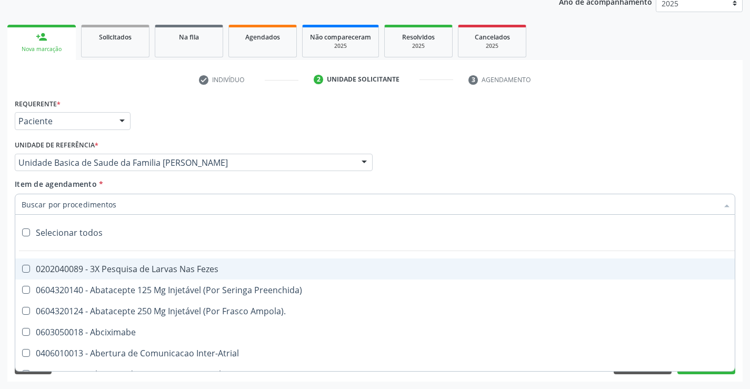
click at [109, 206] on input "Item de agendamento *" at bounding box center [370, 204] width 697 height 21
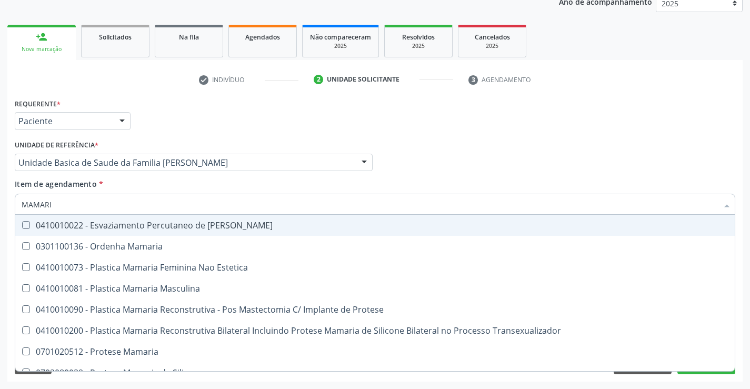
type input "MAMARIA"
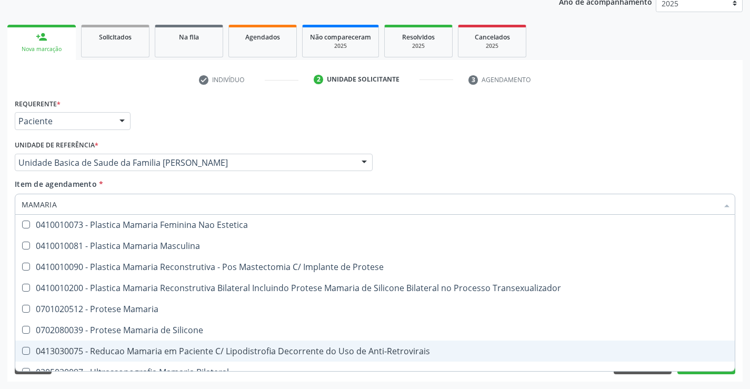
scroll to position [33, 0]
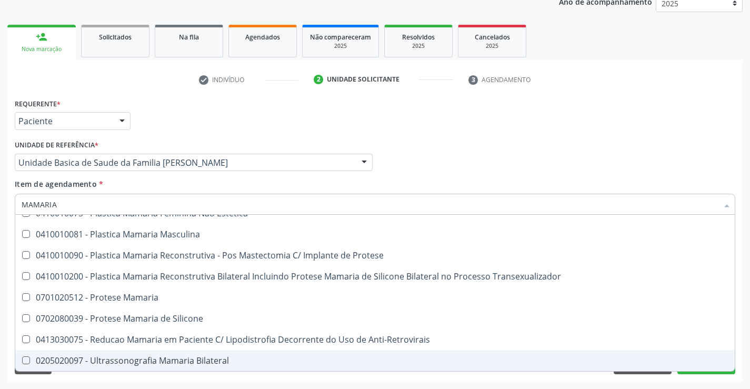
click at [187, 362] on div "0205020097 - Ultrassonografia Mamaria Bilateral" at bounding box center [375, 361] width 707 height 8
click at [211, 360] on div "0205020097 - Ultrassonografia Mamaria Bilateral" at bounding box center [375, 361] width 707 height 8
checkbox Bilateral "true"
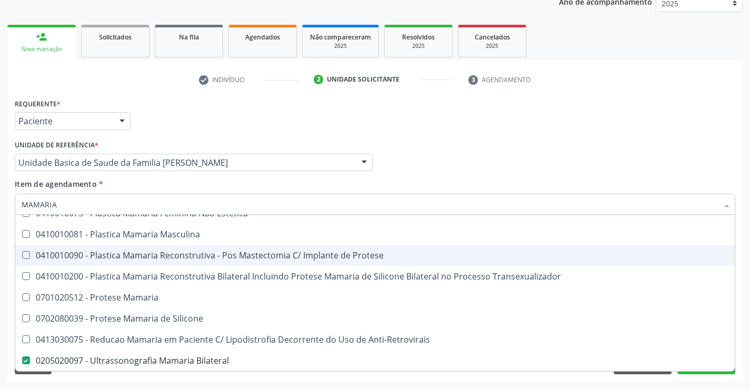
click at [533, 146] on div "Profissional Solicitante Por favor, selecione a Unidade de Atendimento primeiro…" at bounding box center [375, 157] width 726 height 41
checkbox Estetica "true"
checkbox Bilateral "false"
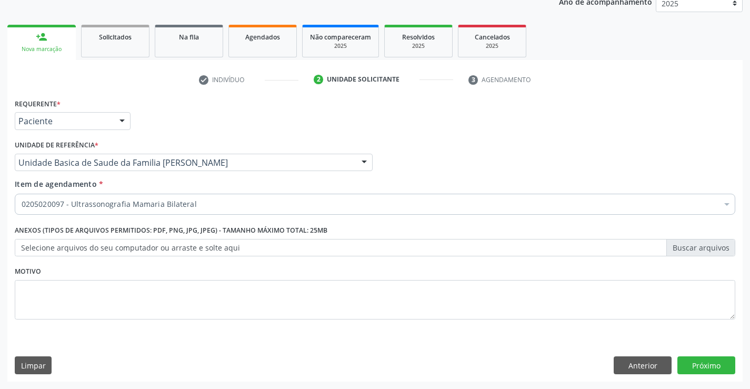
scroll to position [0, 0]
click at [703, 370] on button "Próximo" at bounding box center [707, 366] width 58 height 18
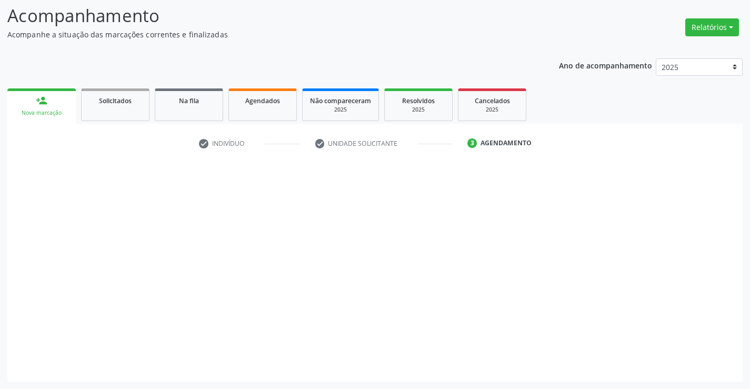
scroll to position [69, 0]
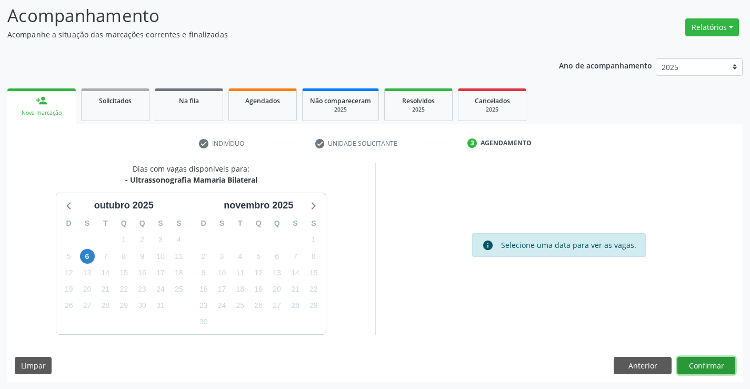
click at [702, 365] on button "Confirmar" at bounding box center [707, 366] width 58 height 18
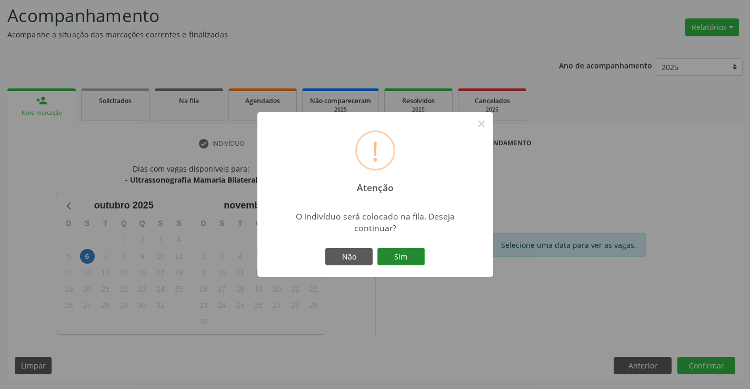
click at [395, 255] on button "Sim" at bounding box center [401, 257] width 47 height 18
click at [395, 255] on div "Não Sim" at bounding box center [375, 257] width 104 height 22
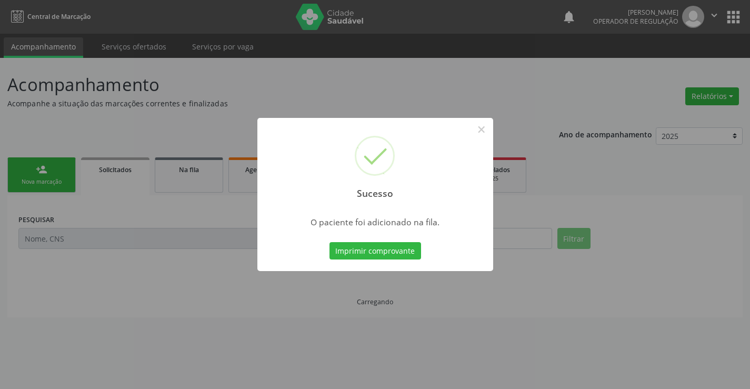
scroll to position [0, 0]
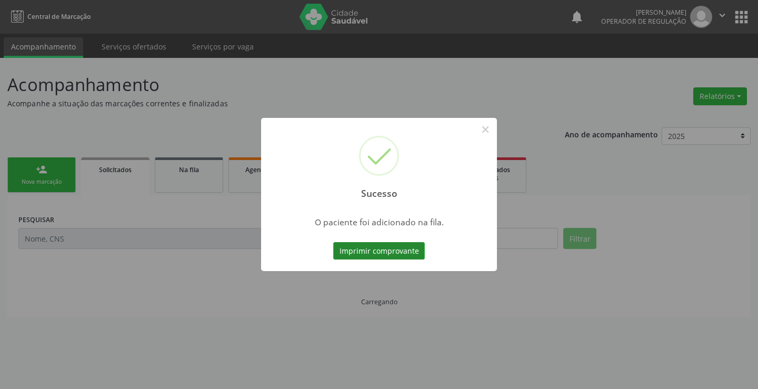
click at [391, 253] on button "Imprimir comprovante" at bounding box center [379, 251] width 92 height 18
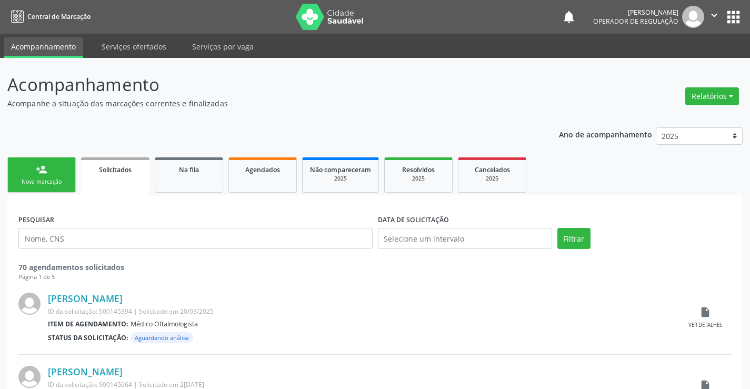
click at [28, 179] on div "Nova marcação" at bounding box center [41, 182] width 53 height 8
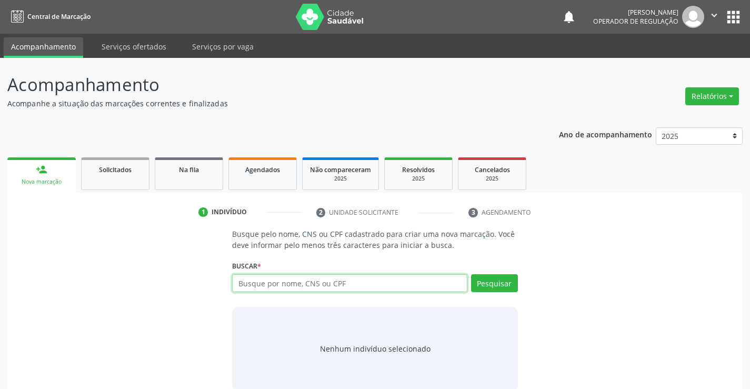
click at [301, 279] on input "text" at bounding box center [349, 283] width 235 height 18
type input "702606277614342"
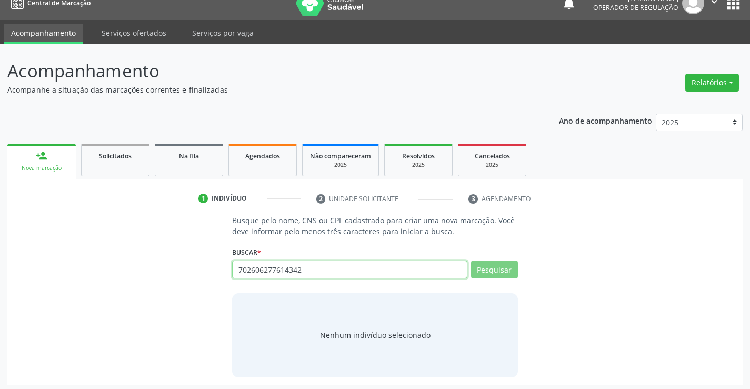
scroll to position [17, 0]
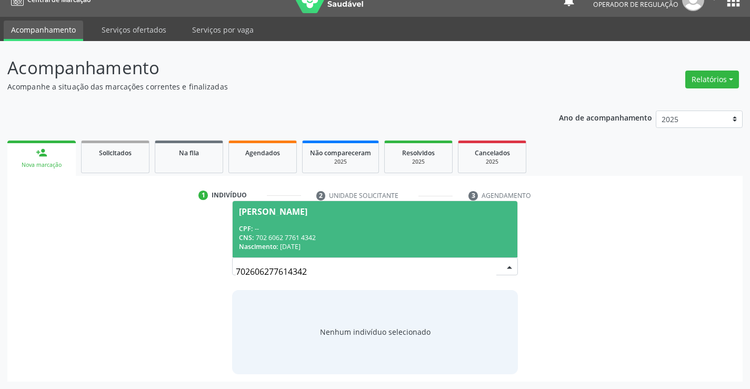
click at [278, 246] on span "Nascimento:" at bounding box center [258, 246] width 39 height 9
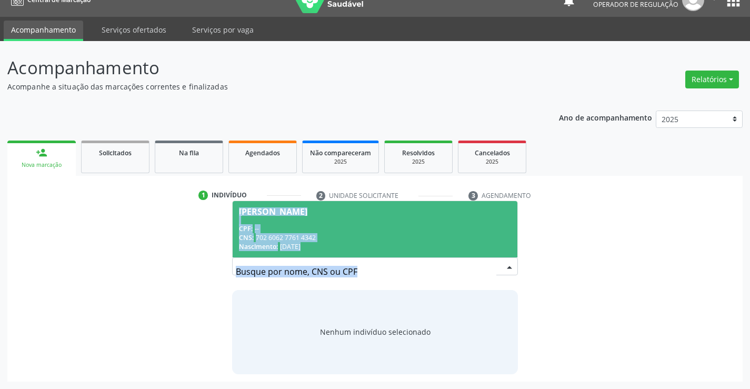
click at [279, 246] on div "Buscar * Antonia Maria da Silva CPF: -- CNS: 702 6062 7761 4342 Nascimento: 07/…" at bounding box center [374, 261] width 285 height 41
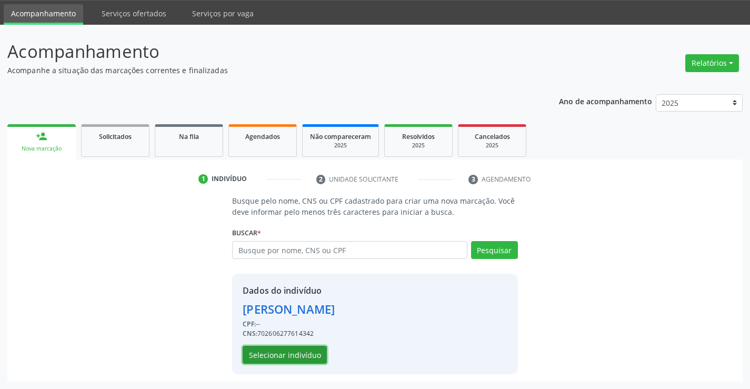
click at [291, 353] on button "Selecionar indivíduo" at bounding box center [285, 355] width 84 height 18
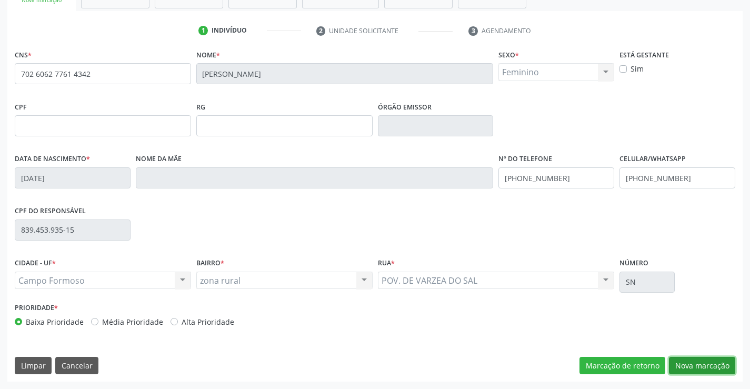
click at [711, 365] on button "Nova marcação" at bounding box center [702, 366] width 66 height 18
click at [0, 0] on button "Próximo" at bounding box center [0, 0] width 0 height 0
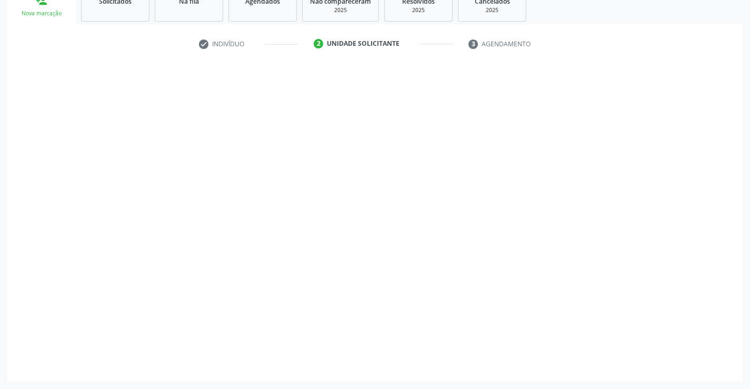
scroll to position [133, 0]
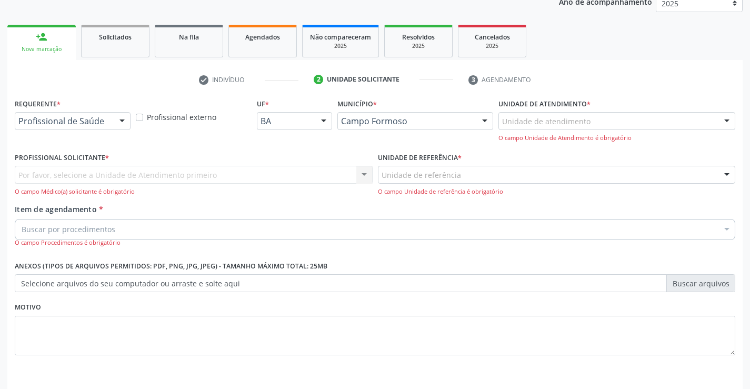
click at [121, 120] on div at bounding box center [122, 122] width 16 height 18
click at [128, 117] on div at bounding box center [122, 122] width 16 height 18
click at [120, 118] on div at bounding box center [122, 122] width 16 height 18
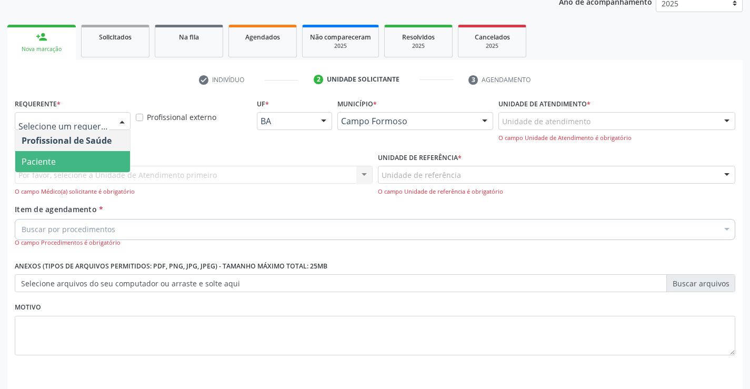
click at [51, 160] on span "Paciente" at bounding box center [39, 162] width 34 height 12
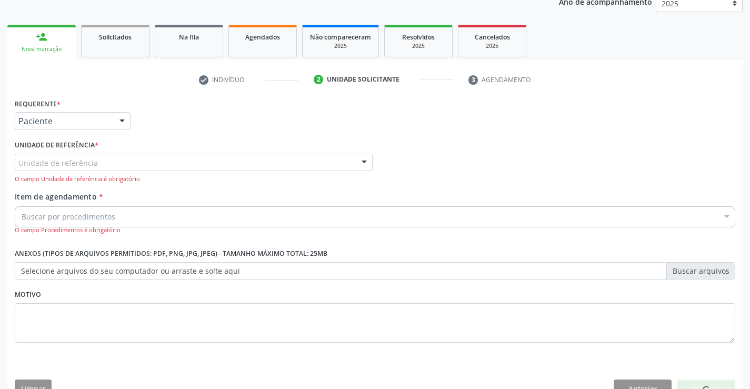
click at [130, 158] on div "Unidade de referência" at bounding box center [194, 163] width 358 height 18
click at [18, 158] on input "text" at bounding box center [18, 167] width 0 height 21
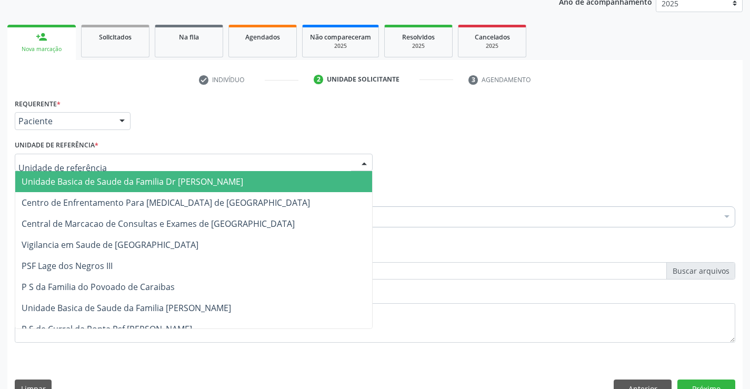
click at [156, 183] on span "Unidade Basica de Saude da Familia Dr [PERSON_NAME]" at bounding box center [133, 182] width 222 height 12
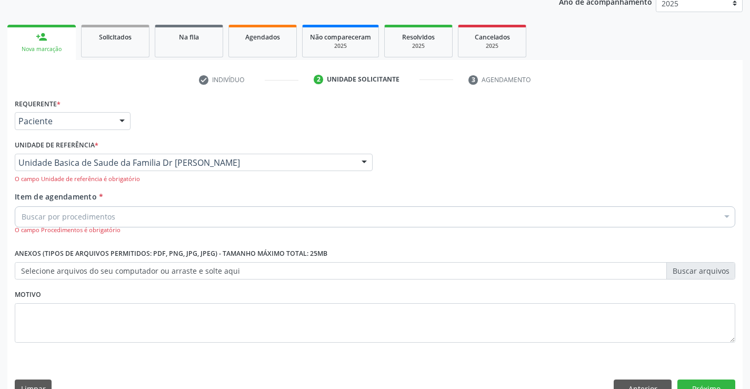
click at [22, 220] on input "Item de agendamento *" at bounding box center [22, 216] width 0 height 21
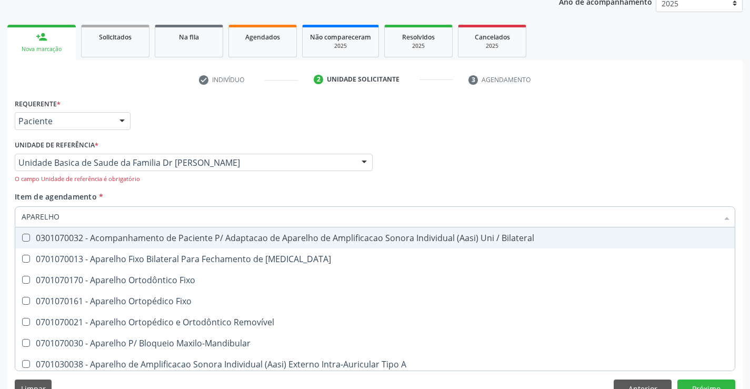
type input "APARELHO U"
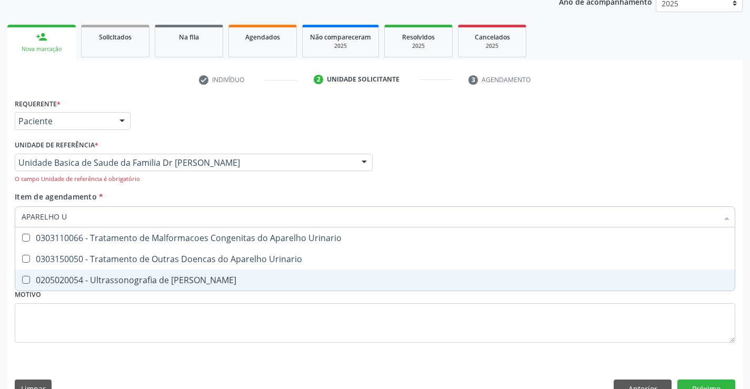
click at [113, 280] on div "0205020054 - Ultrassonografia de Aparelho Urinario" at bounding box center [375, 280] width 707 height 8
checkbox Urinario "true"
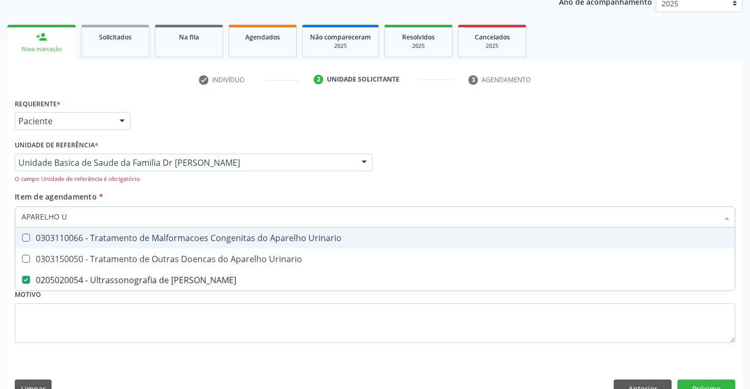
click at [270, 121] on div "Requerente * Paciente Profissional de Saúde Paciente Nenhum resultado encontrad…" at bounding box center [375, 116] width 726 height 41
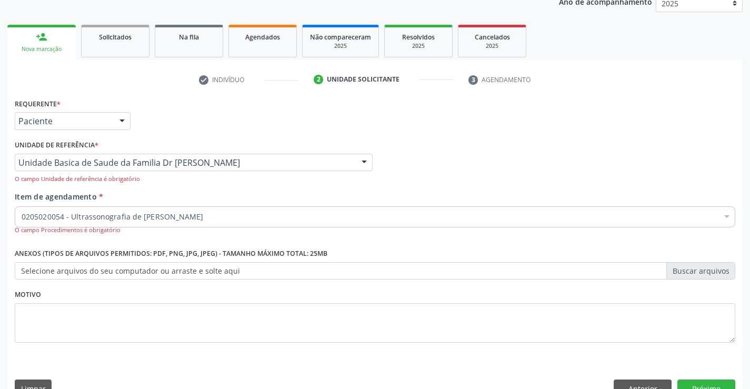
click at [22, 216] on input "Item de agendamento *" at bounding box center [22, 216] width 0 height 21
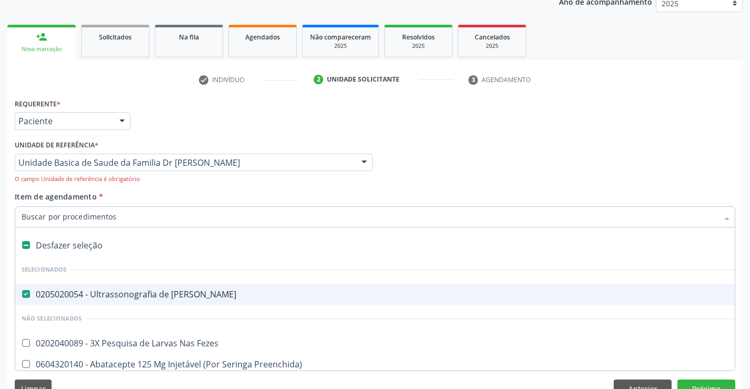
click at [256, 113] on div "Requerente * Paciente Profissional de Saúde Paciente Nenhum resultado encontrad…" at bounding box center [375, 116] width 726 height 41
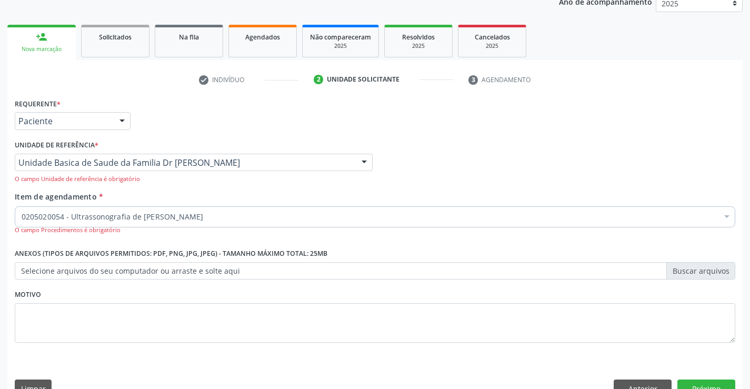
click at [318, 131] on div "Requerente * Paciente Profissional de Saúde Paciente Nenhum resultado encontrad…" at bounding box center [375, 116] width 726 height 41
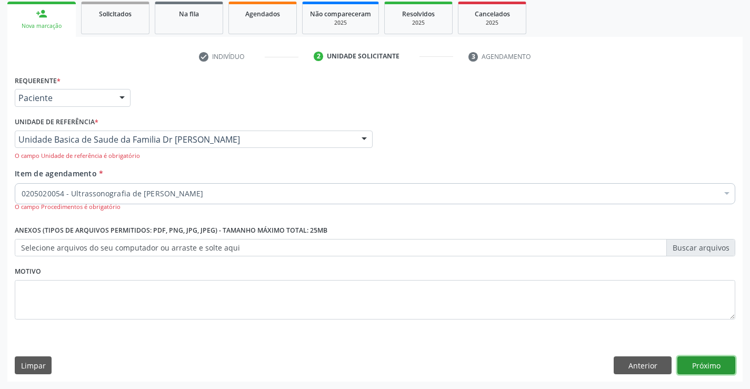
click at [701, 366] on button "Próximo" at bounding box center [707, 366] width 58 height 18
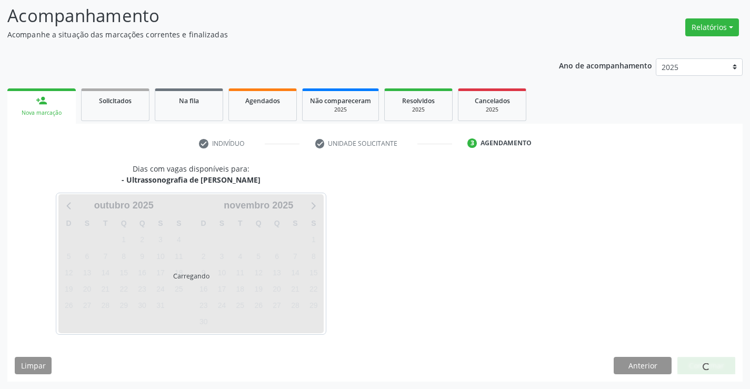
scroll to position [69, 0]
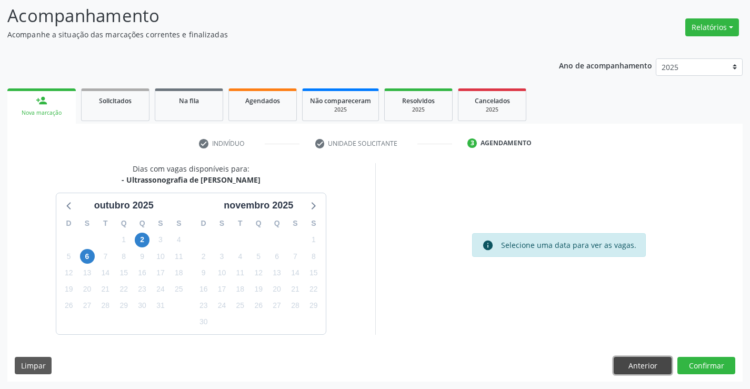
click at [625, 365] on button "Anterior" at bounding box center [643, 366] width 58 height 18
click at [0, 0] on textarea at bounding box center [0, 0] width 0 height 0
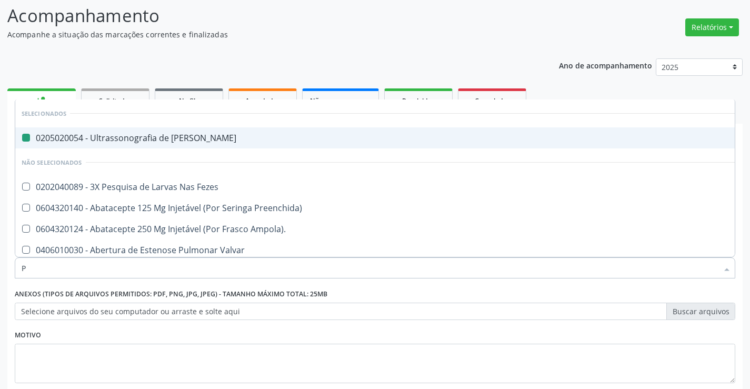
type input "PN"
checkbox Urinario "false"
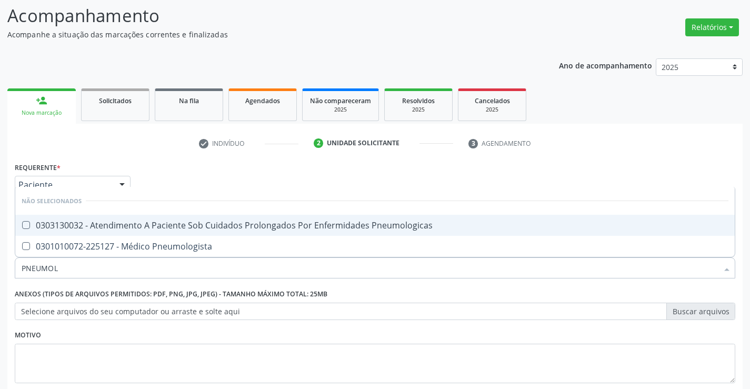
type input "PNEUMOLO"
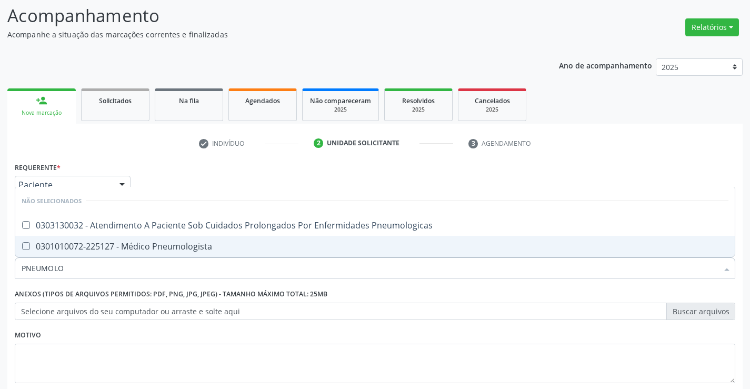
click at [167, 250] on div "0301010072-225127 - Médico Pneumologista" at bounding box center [375, 246] width 707 height 8
click at [167, 244] on div "0301010072-225127 - Médico Pneumologista" at bounding box center [375, 246] width 707 height 8
checkbox Pneumologista "true"
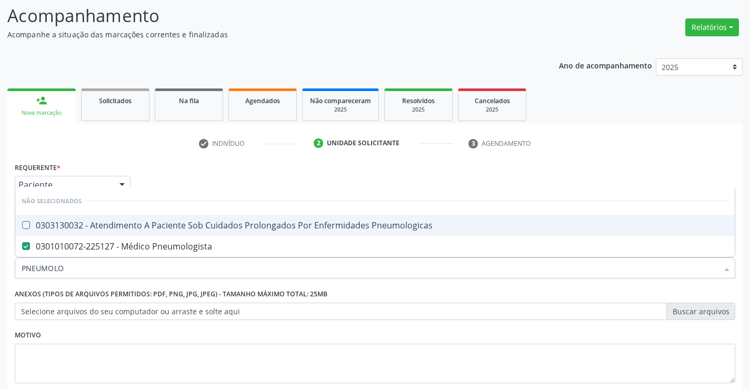
click at [564, 175] on div "Requerente * Paciente Profissional de Saúde Paciente Nenhum resultado encontrad…" at bounding box center [375, 279] width 721 height 239
drag, startPoint x: 564, startPoint y: 175, endPoint x: 558, endPoint y: 176, distance: 5.9
click at [564, 215] on span "0303130032 - Atendimento A Paciente Sob Cuidados Prolongados Por Enfermidades P…" at bounding box center [375, 225] width 720 height 21
checkbox Pneumologicas "false"
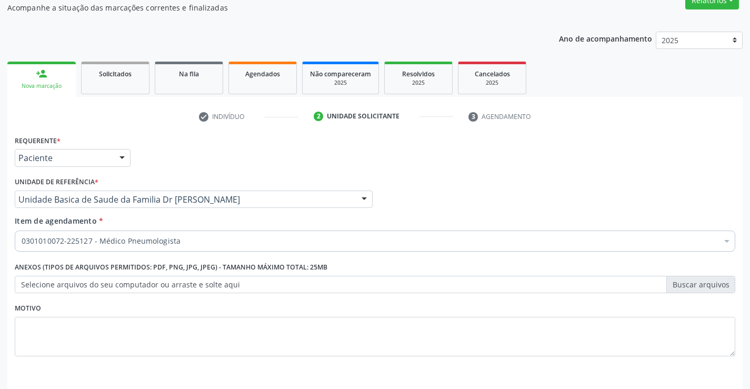
scroll to position [122, 0]
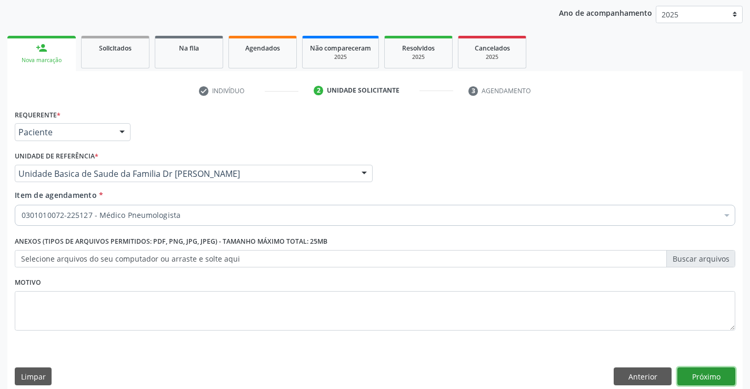
click at [696, 376] on button "Próximo" at bounding box center [707, 377] width 58 height 18
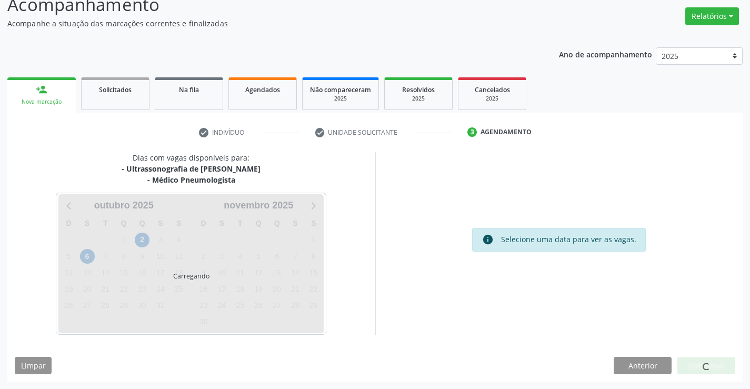
scroll to position [111, 0]
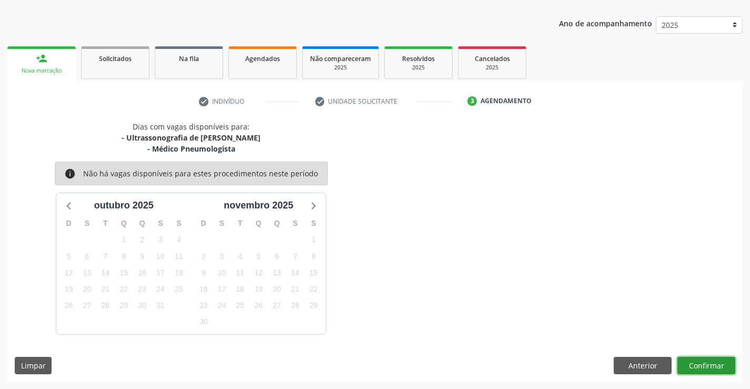
click at [718, 357] on button "Confirmar" at bounding box center [707, 366] width 58 height 18
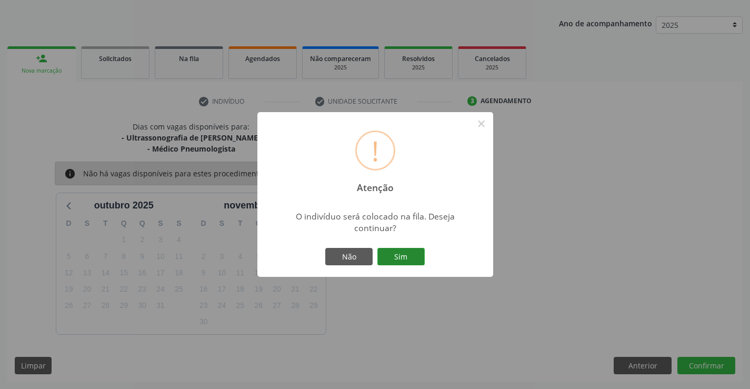
click at [403, 254] on button "Sim" at bounding box center [401, 257] width 47 height 18
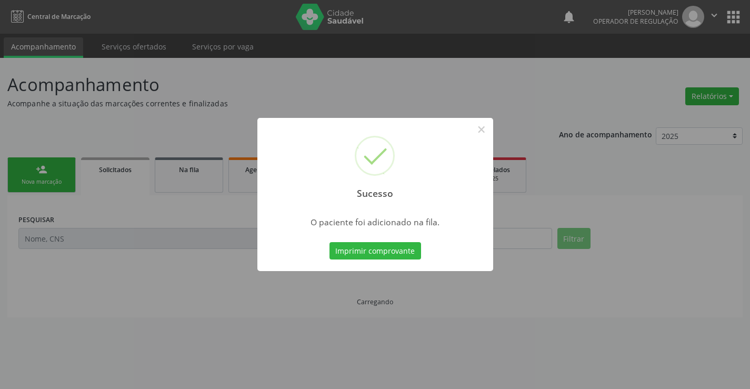
scroll to position [0, 0]
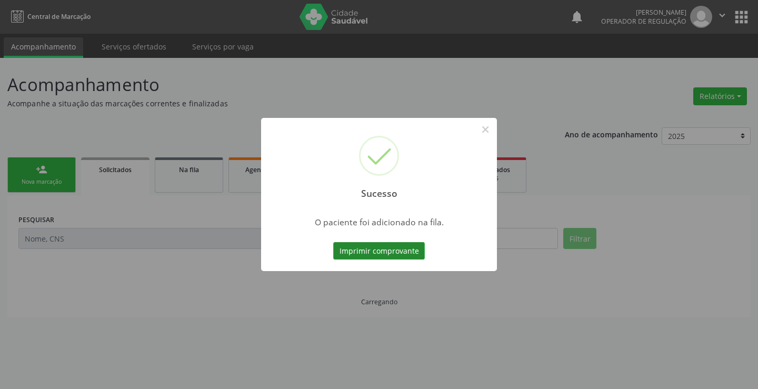
click at [378, 251] on button "Imprimir comprovante" at bounding box center [379, 251] width 92 height 18
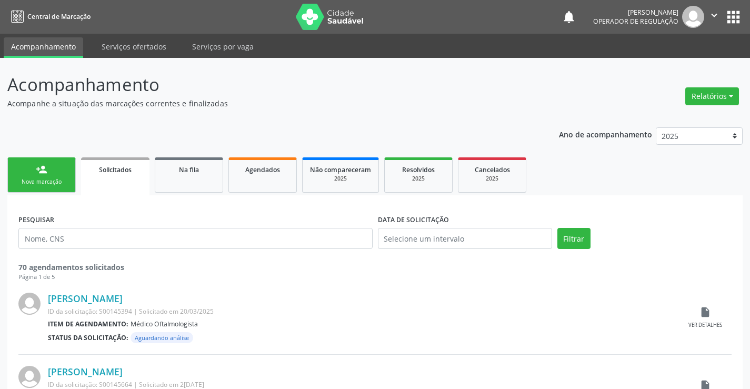
click at [62, 169] on link "person_add Nova marcação" at bounding box center [41, 174] width 68 height 35
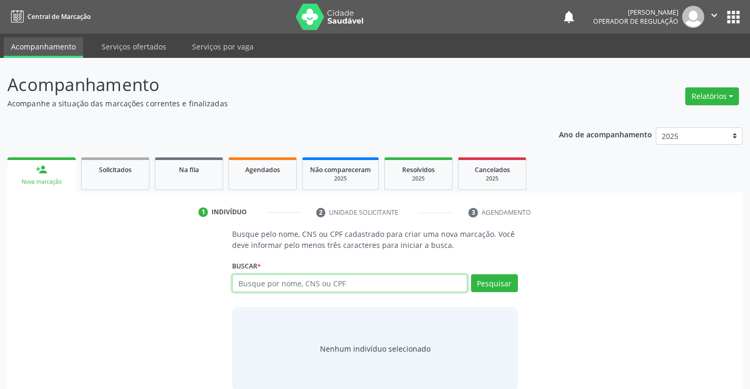
click at [297, 290] on input "text" at bounding box center [349, 283] width 235 height 18
click at [271, 284] on input "text" at bounding box center [349, 283] width 235 height 18
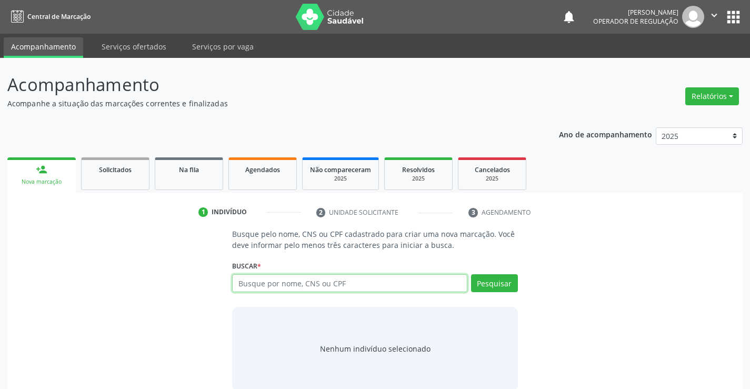
click at [261, 285] on input "text" at bounding box center [349, 283] width 235 height 18
type input "702809194197966"
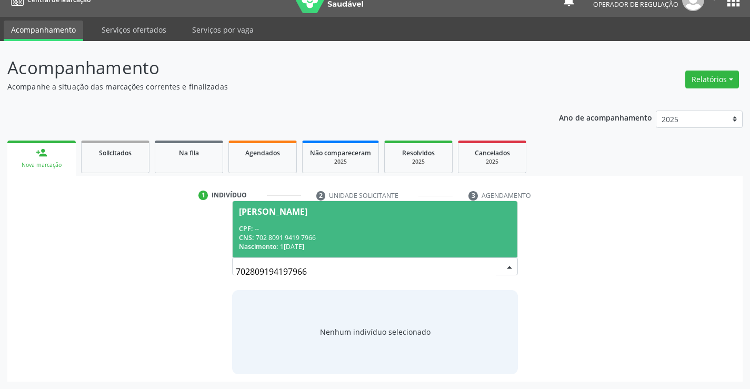
click at [297, 220] on span "Beatriz Josefa de Jesus CPF: -- CNS: 702 8091 9419 7966 Nascimento: 18/03/1950" at bounding box center [375, 229] width 284 height 56
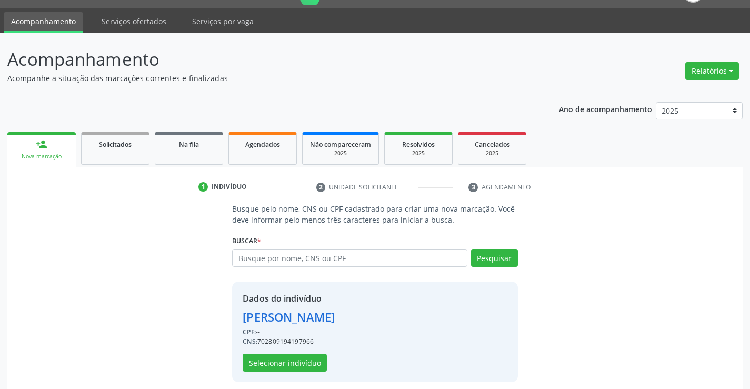
scroll to position [33, 0]
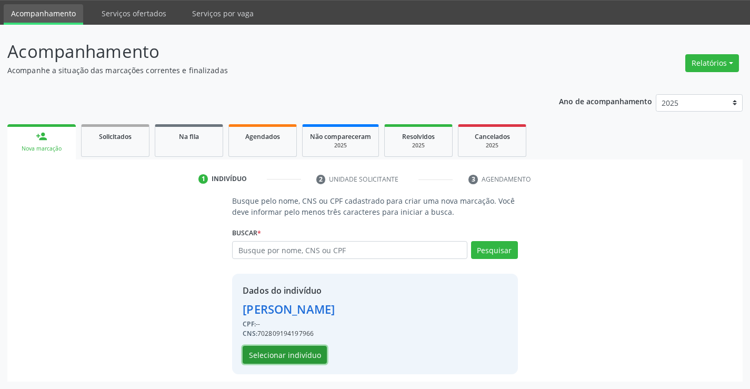
click at [309, 361] on button "Selecionar indivíduo" at bounding box center [285, 355] width 84 height 18
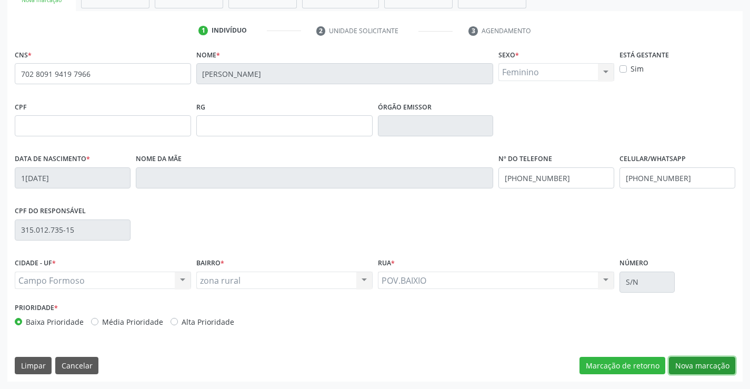
drag, startPoint x: 688, startPoint y: 366, endPoint x: 689, endPoint y: 371, distance: 5.4
click at [689, 371] on button "Nova marcação" at bounding box center [702, 366] width 66 height 18
click at [0, 0] on button "Próximo" at bounding box center [0, 0] width 0 height 0
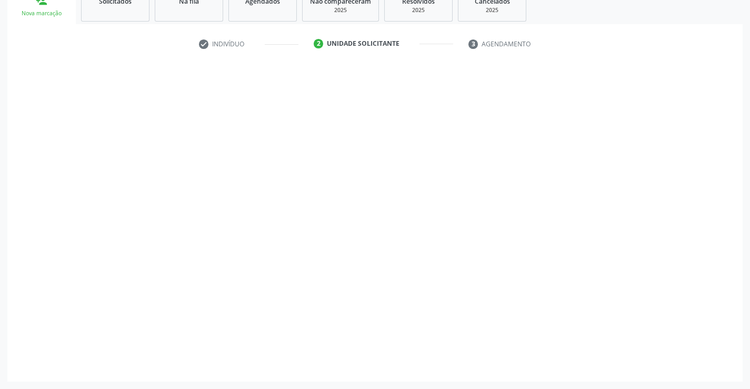
scroll to position [133, 0]
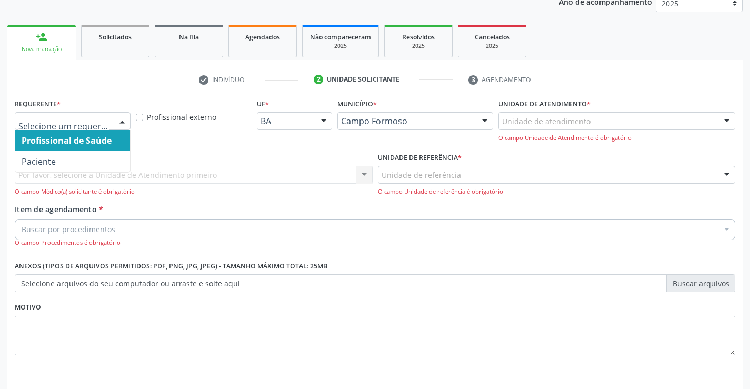
click at [126, 118] on div at bounding box center [122, 122] width 16 height 18
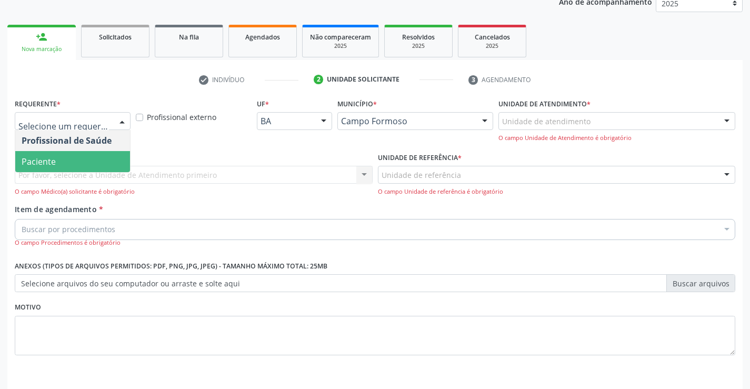
click at [104, 156] on span "Paciente" at bounding box center [72, 161] width 115 height 21
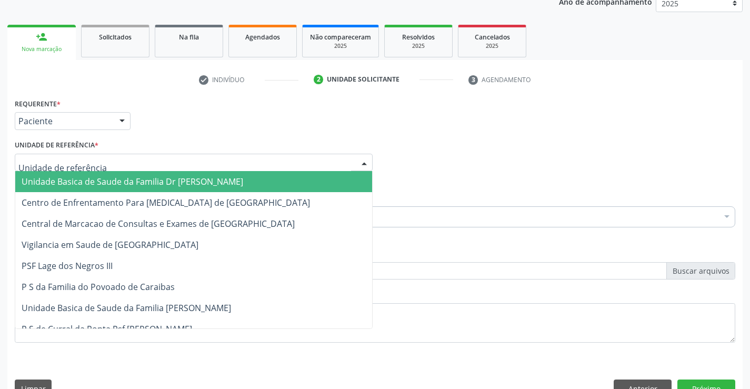
click at [138, 164] on div at bounding box center [194, 163] width 358 height 18
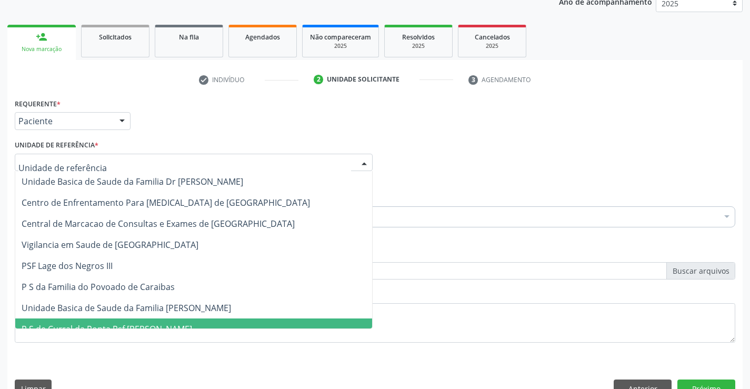
click at [165, 316] on span "Unidade Basica de Saude da Familia [PERSON_NAME]" at bounding box center [193, 308] width 357 height 21
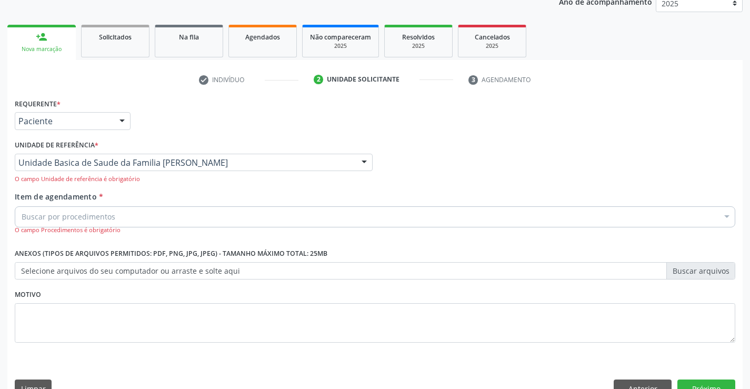
click at [154, 208] on div "Buscar por procedimentos" at bounding box center [375, 216] width 721 height 21
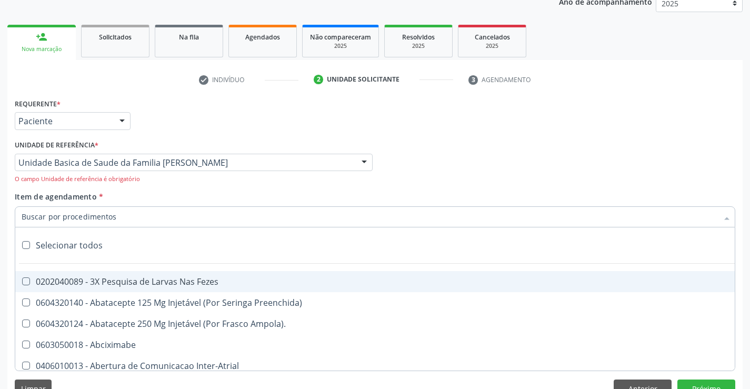
click at [155, 216] on input "Item de agendamento *" at bounding box center [370, 216] width 697 height 21
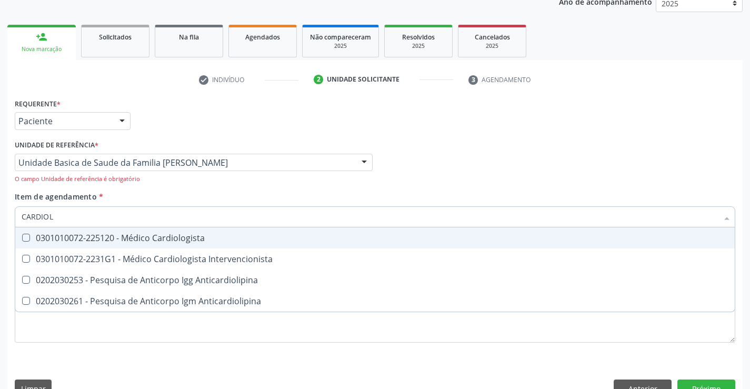
type input "CARDIOLO"
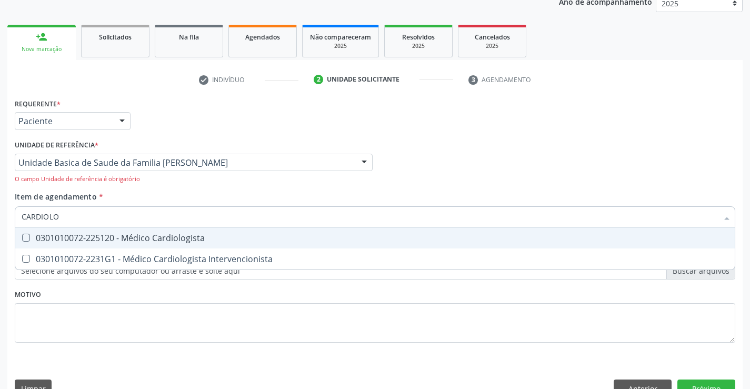
click at [152, 242] on div "0301010072-225120 - Médico Cardiologista" at bounding box center [375, 238] width 707 height 8
checkbox Cardiologista "true"
click at [466, 157] on div "Profissional Solicitante Por favor, selecione a Unidade de Atendimento primeiro…" at bounding box center [375, 164] width 726 height 54
checkbox Intervencionista "true"
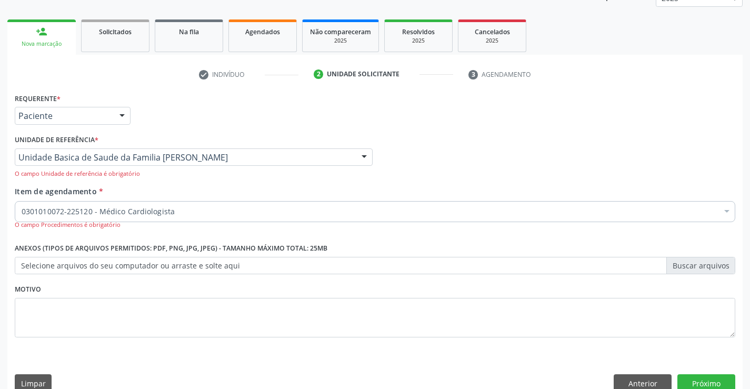
scroll to position [156, 0]
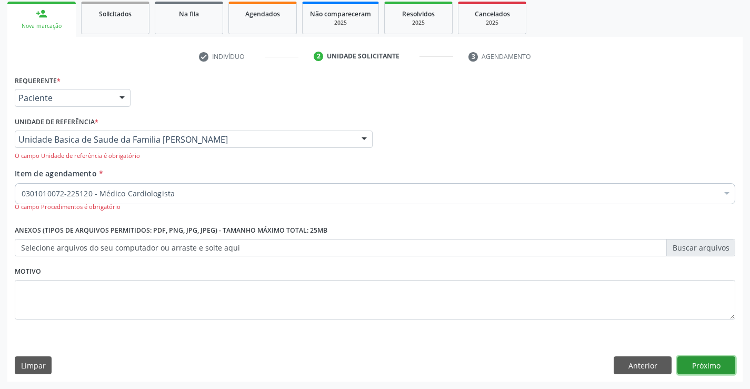
click at [719, 362] on button "Próximo" at bounding box center [707, 366] width 58 height 18
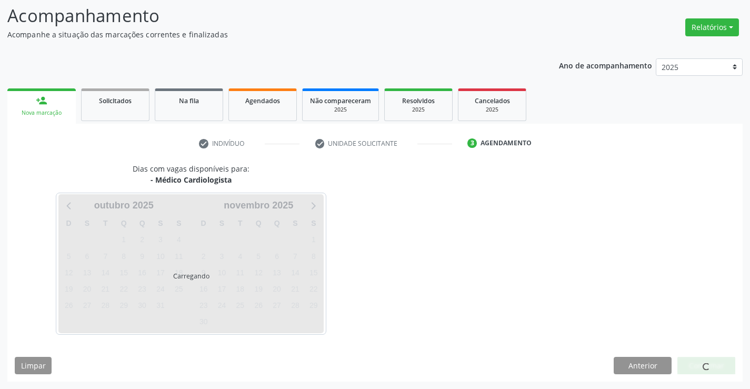
scroll to position [100, 0]
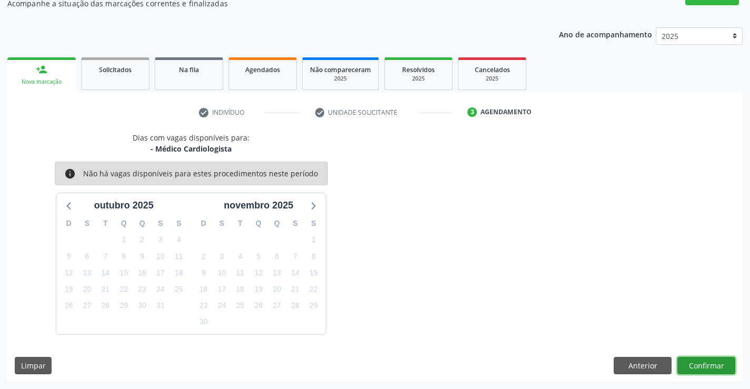
click at [714, 361] on button "Confirmar" at bounding box center [707, 366] width 58 height 18
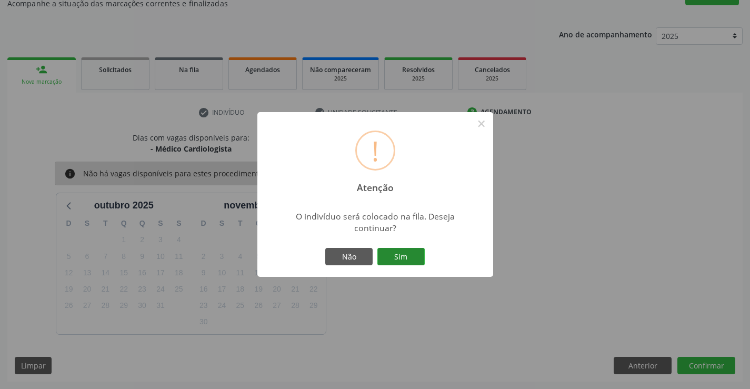
click at [403, 254] on button "Sim" at bounding box center [401, 257] width 47 height 18
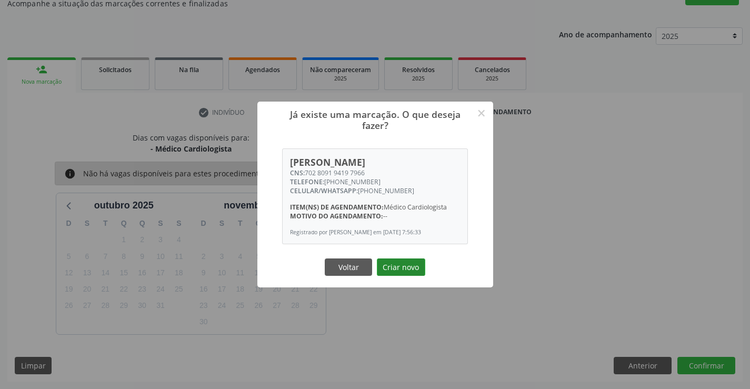
click at [410, 270] on button "Criar novo" at bounding box center [401, 268] width 48 height 18
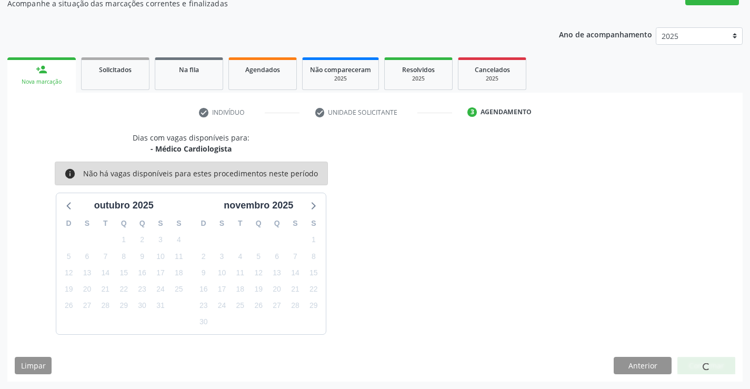
scroll to position [0, 0]
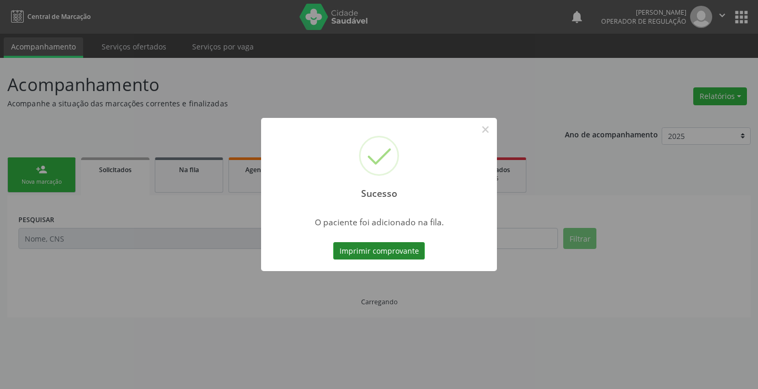
click at [404, 256] on button "Imprimir comprovante" at bounding box center [379, 251] width 92 height 18
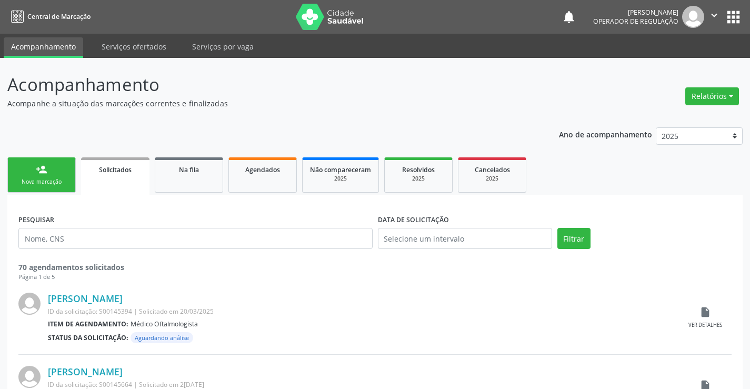
click at [30, 170] on link "person_add Nova marcação" at bounding box center [41, 174] width 68 height 35
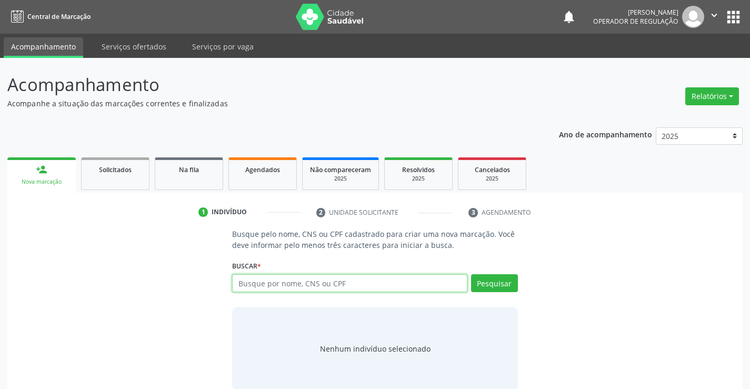
click at [270, 284] on input "text" at bounding box center [349, 283] width 235 height 18
type input "708606117179590"
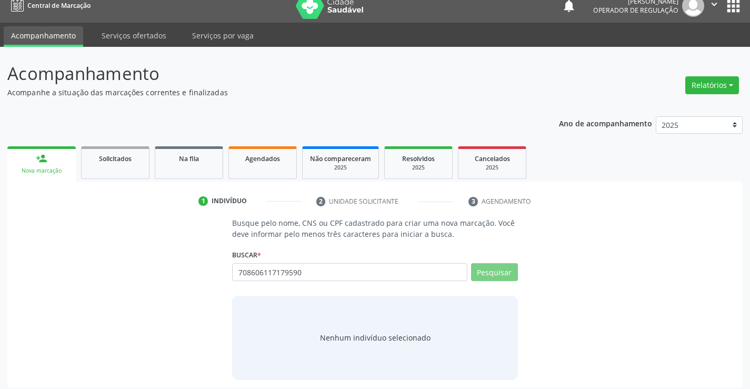
scroll to position [17, 0]
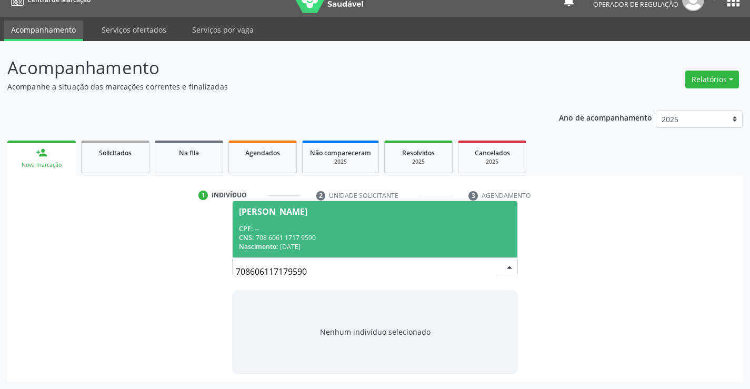
click at [300, 243] on div "Nascimento: 08/09/1979" at bounding box center [375, 246] width 272 height 9
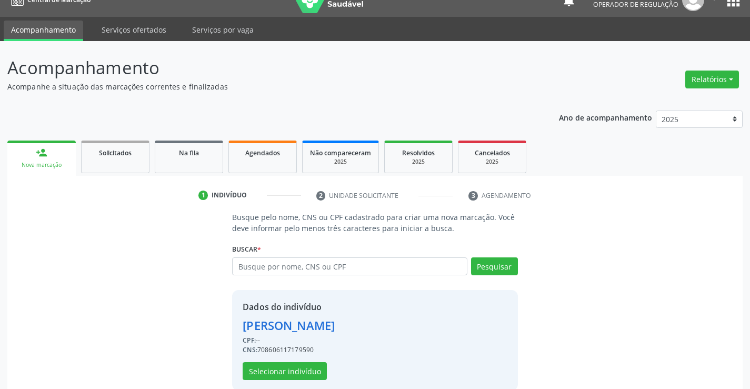
click at [300, 243] on div "Buscar * Maria Jose Silva de Souza Maria Jose Silva de Souza CPF: -- CNS: 708 6…" at bounding box center [374, 261] width 285 height 41
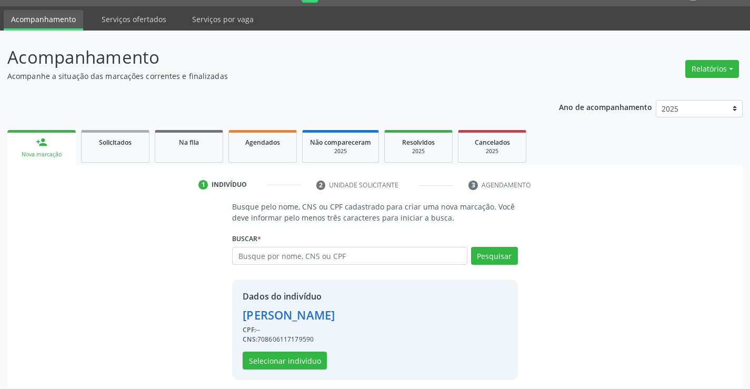
scroll to position [33, 0]
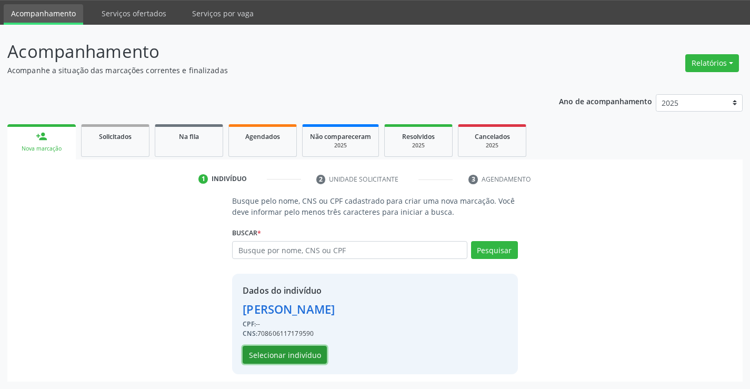
click at [297, 357] on button "Selecionar indivíduo" at bounding box center [285, 355] width 84 height 18
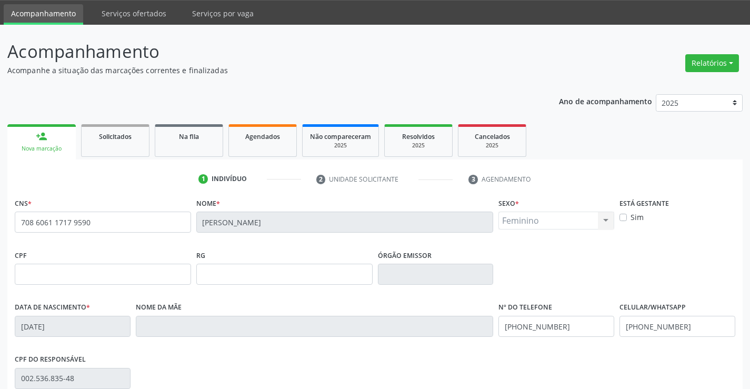
scroll to position [182, 0]
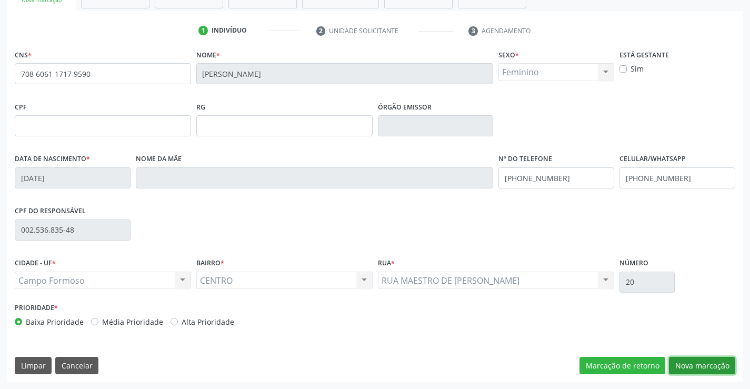
click at [701, 368] on button "Nova marcação" at bounding box center [702, 366] width 66 height 18
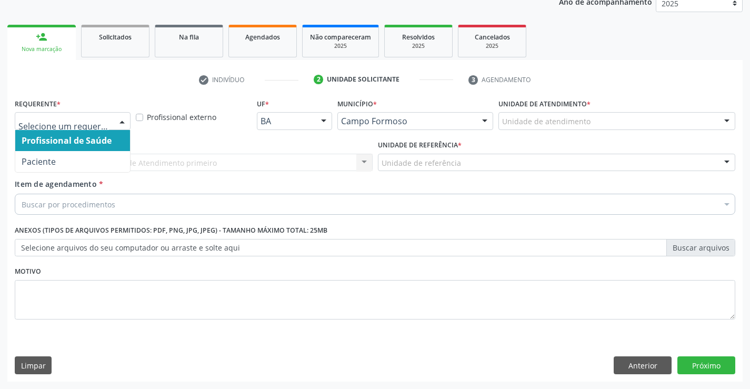
click at [124, 118] on div at bounding box center [122, 122] width 16 height 18
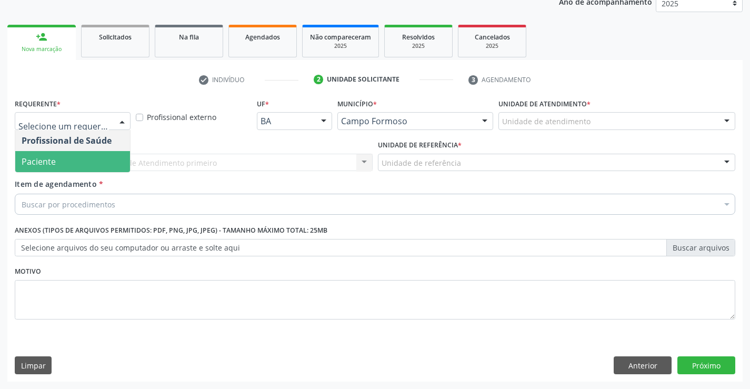
click at [46, 163] on span "Paciente" at bounding box center [39, 162] width 34 height 12
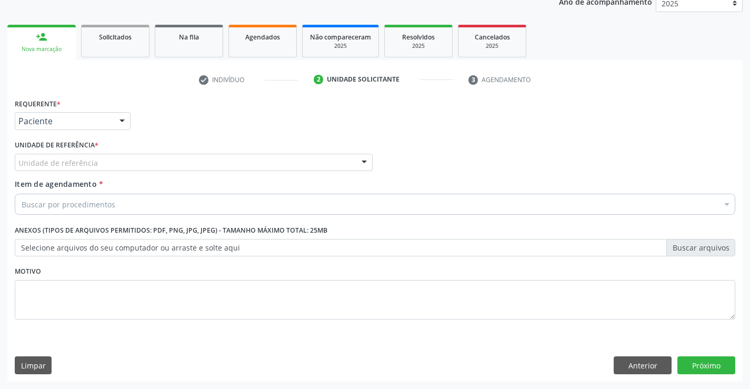
click at [101, 175] on div "Unidade de referência * Unidade de referência Unidade Basica de Saude da Famili…" at bounding box center [193, 157] width 363 height 41
click at [118, 162] on div "Unidade de referência" at bounding box center [194, 163] width 358 height 18
click at [18, 162] on input "text" at bounding box center [18, 167] width 0 height 21
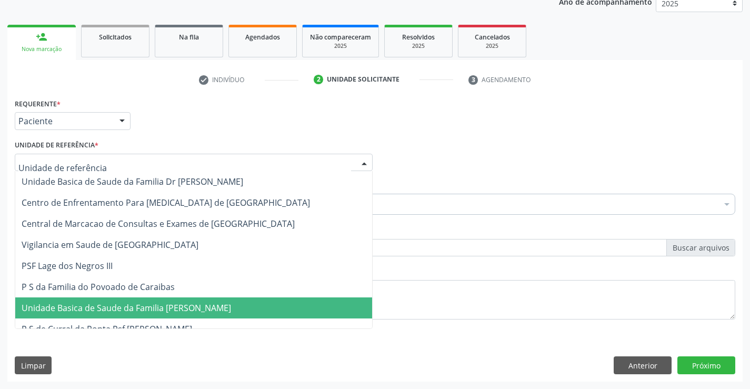
click at [128, 307] on span "Unidade Basica de Saude da Familia [PERSON_NAME]" at bounding box center [127, 308] width 210 height 12
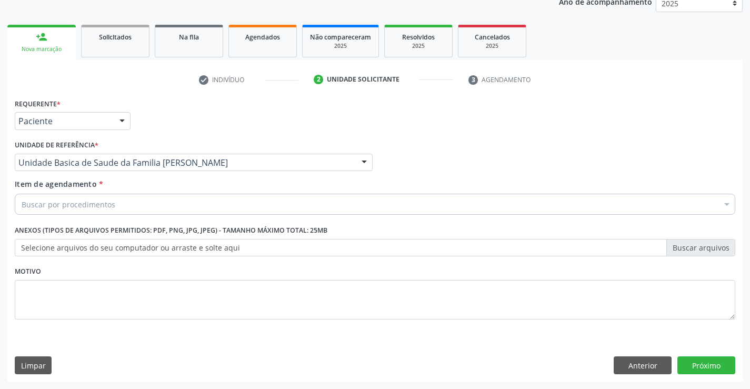
click at [22, 207] on input "Item de agendamento *" at bounding box center [22, 204] width 0 height 21
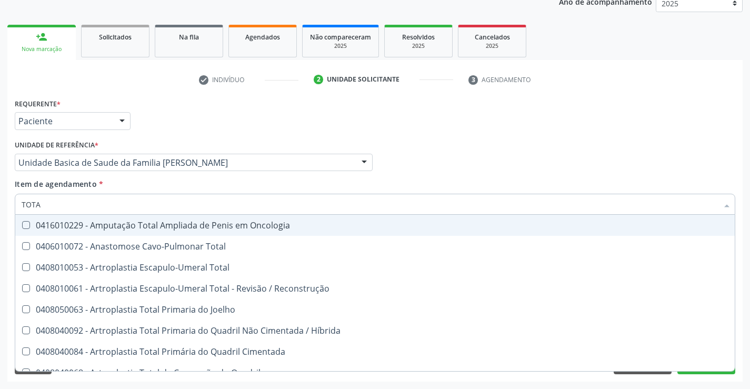
type input "TOTAL"
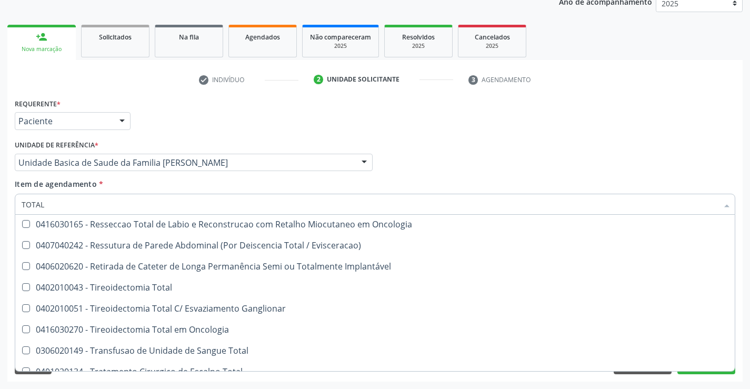
scroll to position [1718, 0]
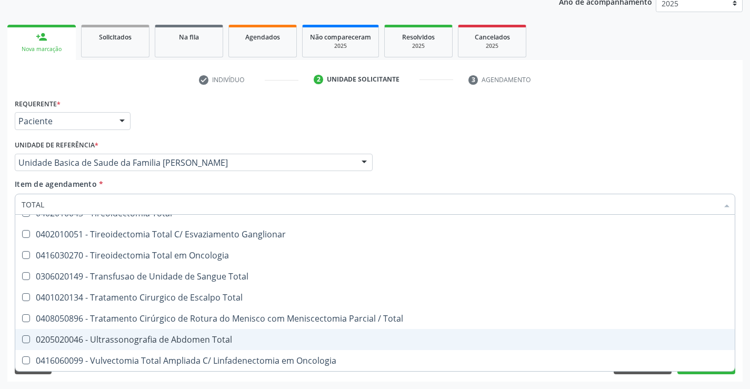
click at [132, 338] on div "0205020046 - Ultrassonografia de Abdomen Total" at bounding box center [375, 339] width 707 height 8
click at [122, 337] on div "0205020046 - Ultrassonografia de Abdomen Total" at bounding box center [375, 339] width 707 height 8
click at [113, 339] on div "0205020046 - Ultrassonografia de Abdomen Total" at bounding box center [375, 339] width 707 height 8
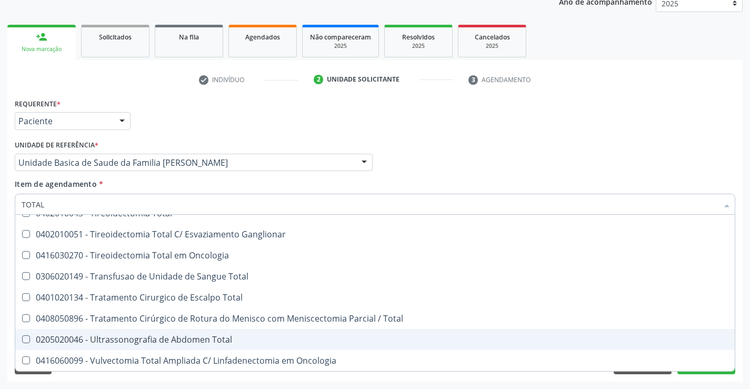
click at [113, 339] on div "0205020046 - Ultrassonografia de Abdomen Total" at bounding box center [375, 339] width 707 height 8
click at [26, 339] on Total at bounding box center [26, 339] width 8 height 8
click at [22, 339] on Total "checkbox" at bounding box center [18, 339] width 7 height 7
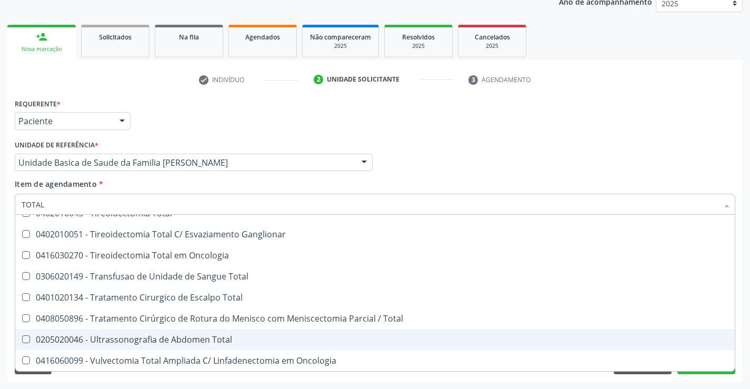
click at [26, 339] on Total at bounding box center [26, 339] width 8 height 8
click at [22, 339] on Total "checkbox" at bounding box center [18, 339] width 7 height 7
click at [26, 339] on Total at bounding box center [26, 339] width 8 height 8
click at [22, 339] on Total "checkbox" at bounding box center [18, 339] width 7 height 7
checkbox Total "true"
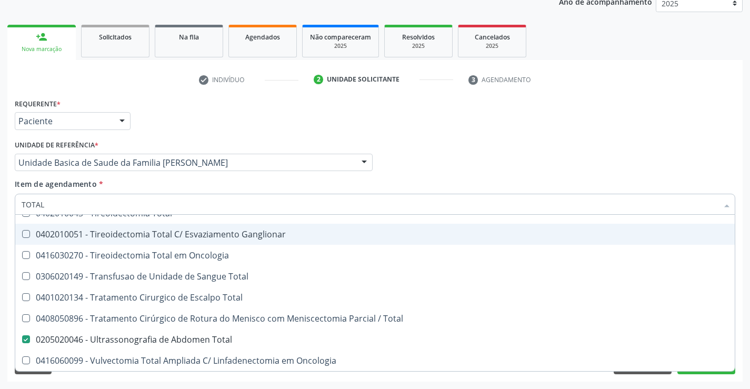
click at [308, 154] on div "Unidade Basica de Saude da Familia [PERSON_NAME]" at bounding box center [194, 163] width 358 height 18
checkbox Total "true"
checkbox Total "false"
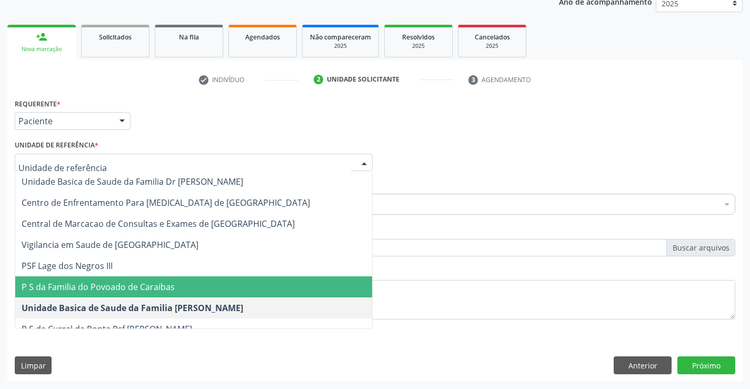
scroll to position [0, 0]
click at [342, 120] on div "Requerente * Paciente Profissional de Saúde Paciente Nenhum resultado encontrad…" at bounding box center [375, 116] width 726 height 41
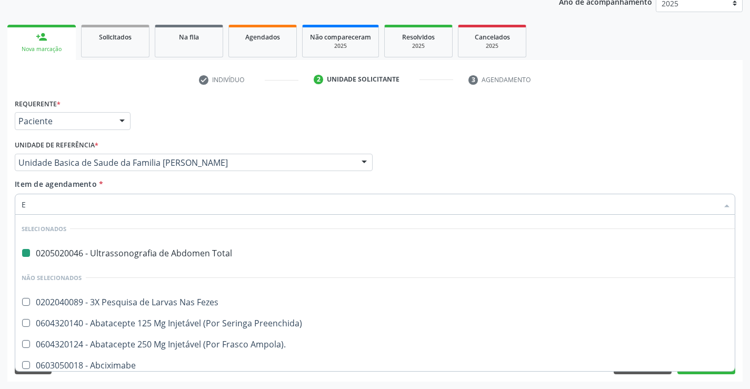
type input "EL"
checkbox Total "false"
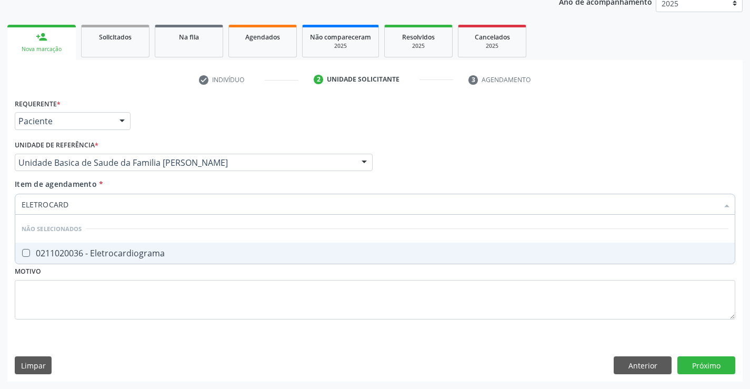
type input "ELETROCARDI"
click at [127, 256] on div "0211020036 - Eletrocardiograma" at bounding box center [375, 253] width 707 height 8
checkbox Eletrocardiograma "true"
click at [209, 117] on div "Requerente * Paciente Profissional de Saúde Paciente Nenhum resultado encontrad…" at bounding box center [375, 116] width 726 height 41
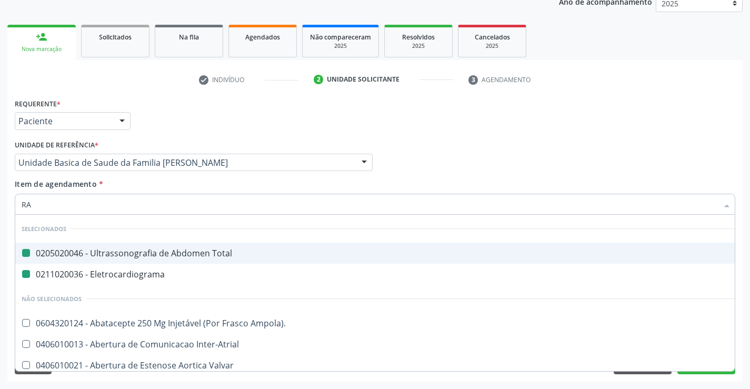
type input "RAD"
checkbox Total "false"
checkbox Eletrocardiograma "false"
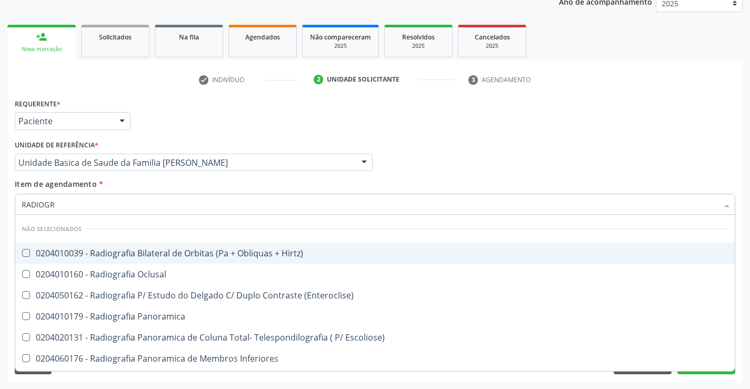
type input "RADIOGRA"
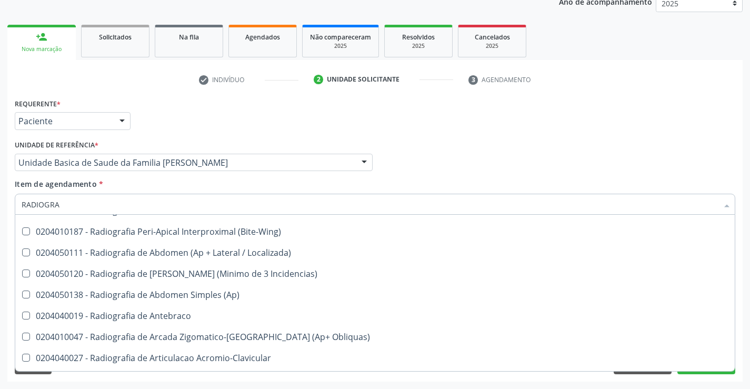
scroll to position [158, 0]
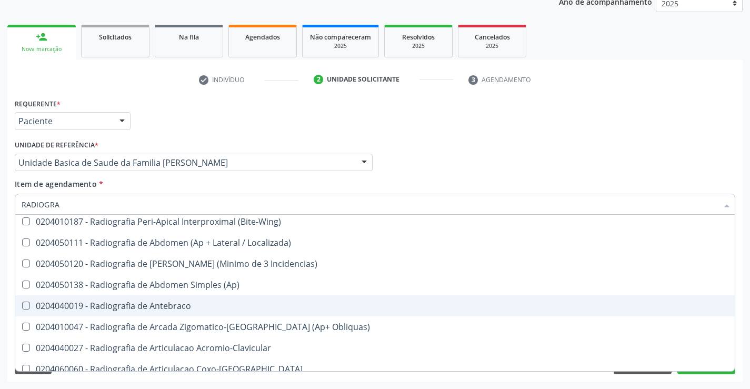
click at [203, 316] on span "0204040019 - Radiografia de Antebraco" at bounding box center [375, 305] width 720 height 21
checkbox Antebraco "true"
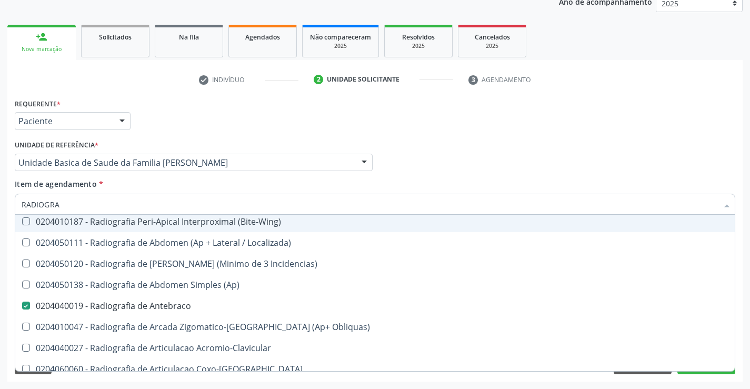
click at [521, 151] on div "Profissional Solicitante Por favor, selecione a Unidade de Atendimento primeiro…" at bounding box center [375, 157] width 726 height 41
checkbox Hirtz\) "true"
checkbox Oclusal "true"
checkbox \(Enteroclise\) "true"
checkbox Antebraco "false"
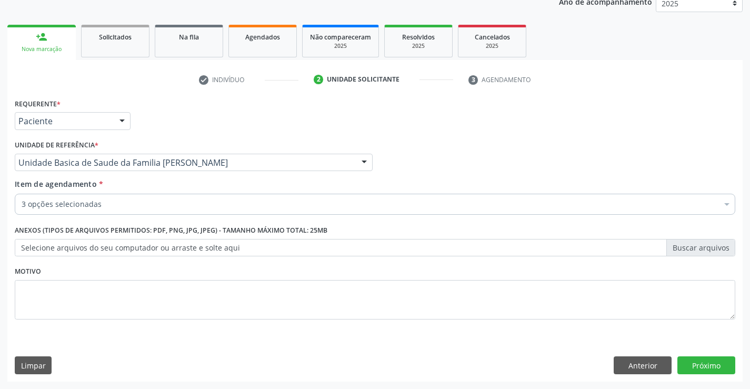
scroll to position [0, 0]
click at [720, 365] on button "Próximo" at bounding box center [707, 366] width 58 height 18
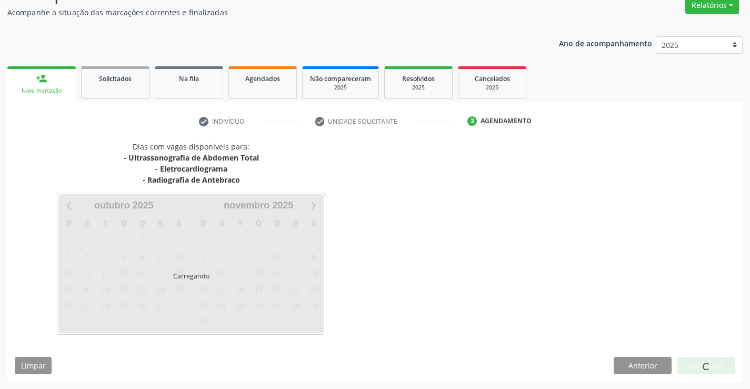
scroll to position [122, 0]
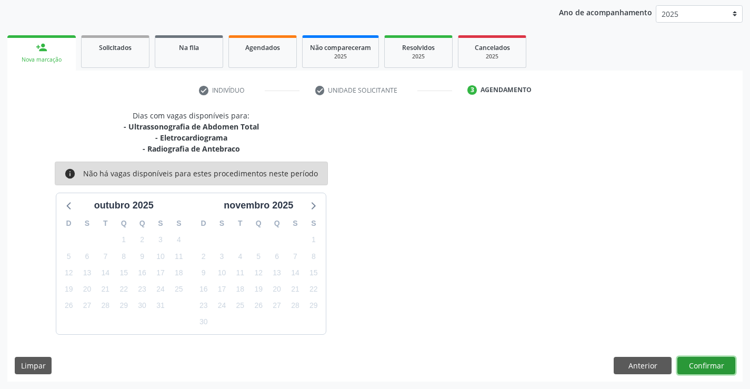
click at [711, 367] on button "Confirmar" at bounding box center [707, 366] width 58 height 18
click at [708, 360] on button "Confirmar" at bounding box center [707, 366] width 58 height 18
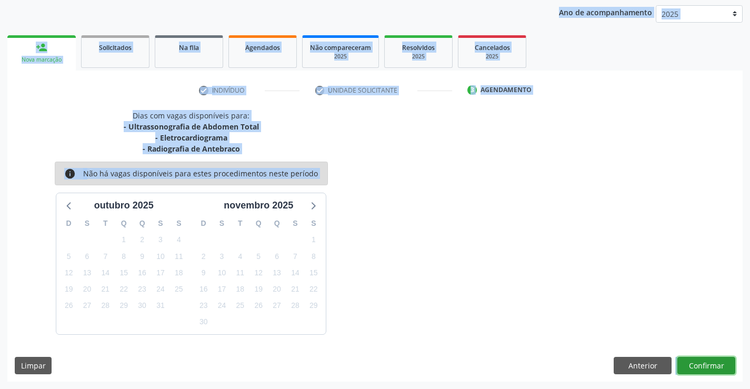
click at [690, 359] on button "Confirmar" at bounding box center [707, 366] width 58 height 18
click at [707, 365] on button "Confirmar" at bounding box center [707, 366] width 58 height 18
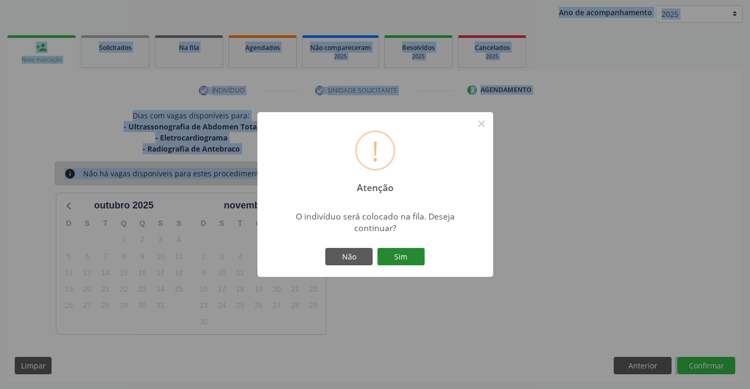
click at [398, 258] on button "Sim" at bounding box center [401, 257] width 47 height 18
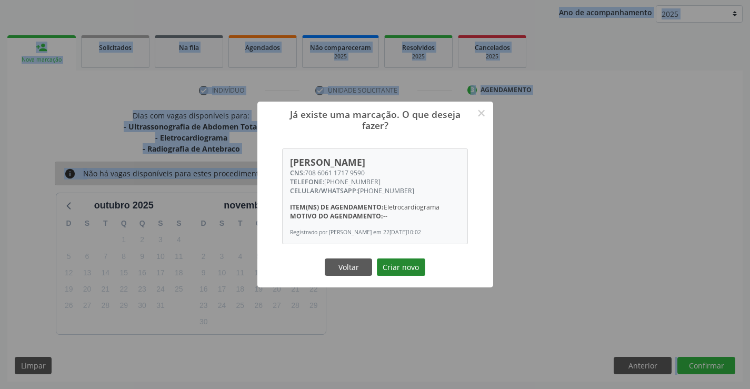
click at [408, 270] on button "Criar novo" at bounding box center [401, 268] width 48 height 18
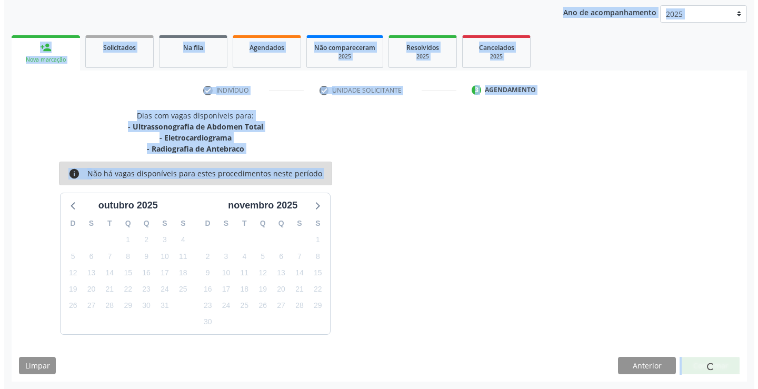
scroll to position [0, 0]
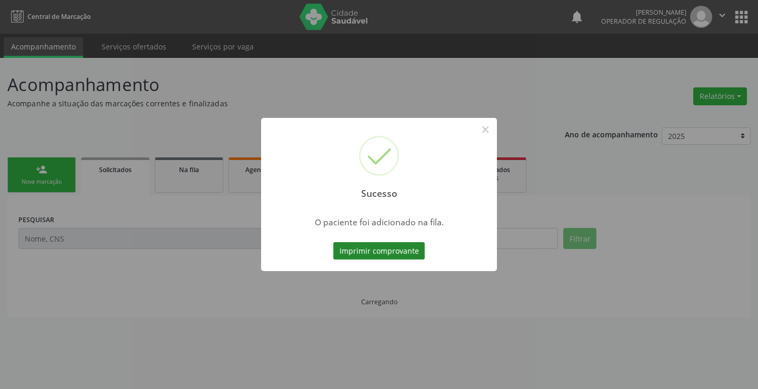
click at [385, 249] on button "Imprimir comprovante" at bounding box center [379, 251] width 92 height 18
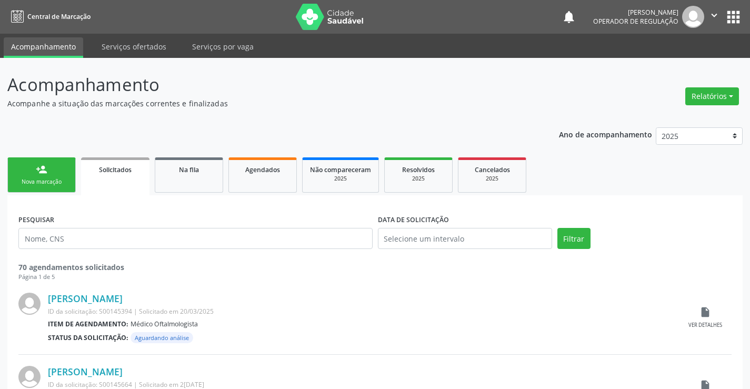
click at [56, 172] on link "person_add Nova marcação" at bounding box center [41, 174] width 68 height 35
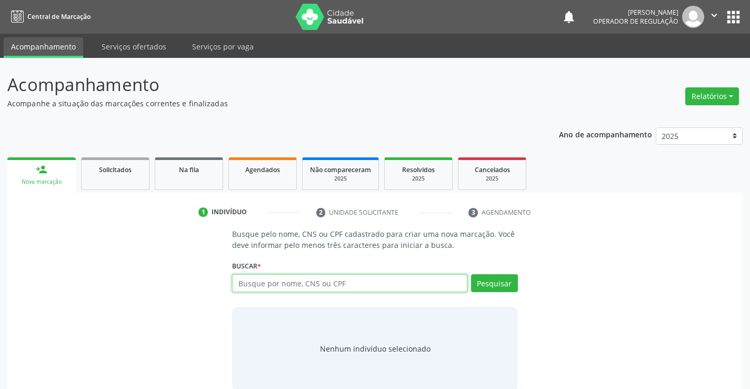
click at [301, 289] on input "text" at bounding box center [349, 283] width 235 height 18
type input "704003897456661"
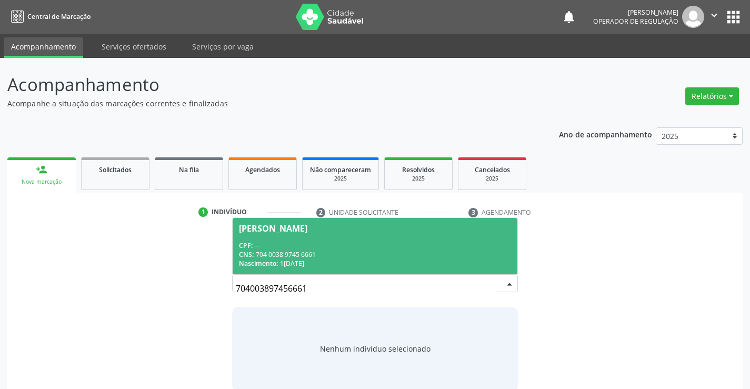
click at [488, 245] on div "CPF: --" at bounding box center [375, 245] width 272 height 9
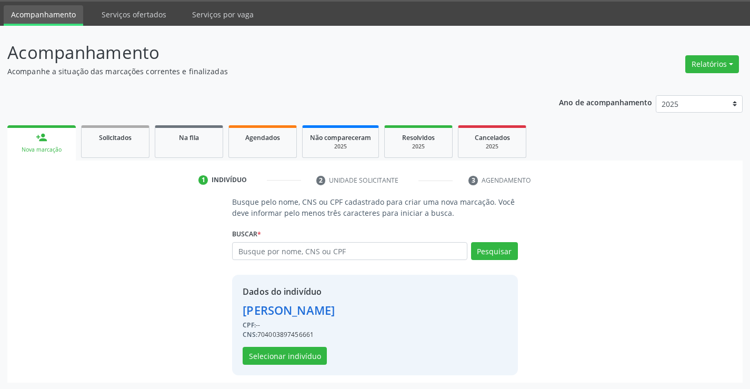
scroll to position [33, 0]
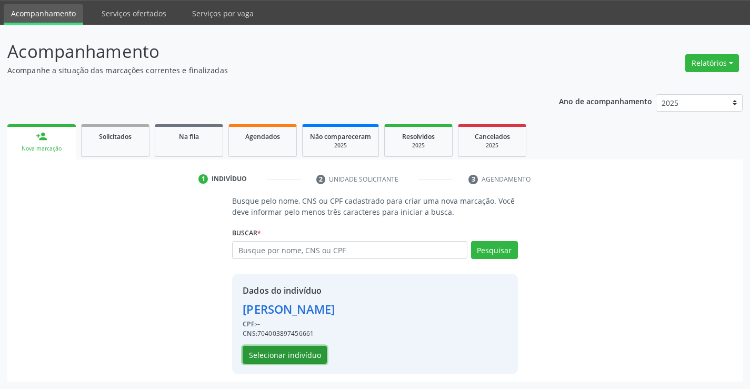
click at [272, 358] on button "Selecionar indivíduo" at bounding box center [285, 355] width 84 height 18
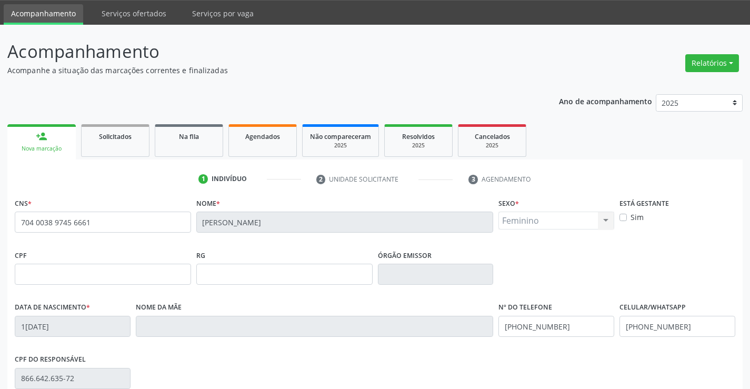
scroll to position [182, 0]
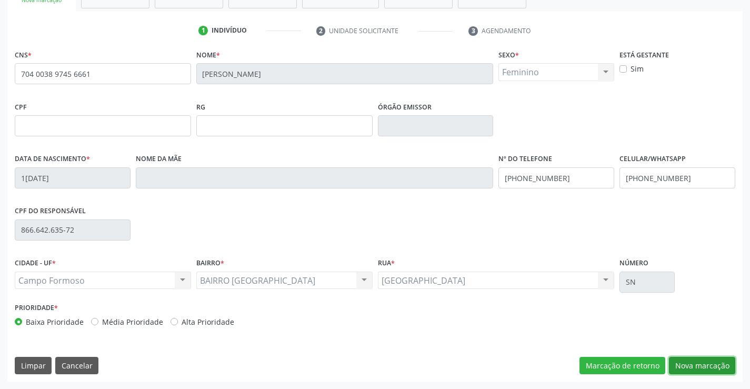
click at [685, 359] on button "Nova marcação" at bounding box center [702, 366] width 66 height 18
click at [0, 0] on button "Próximo" at bounding box center [0, 0] width 0 height 0
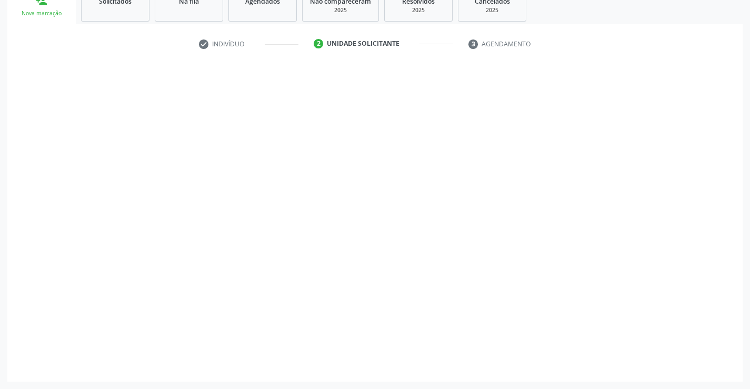
scroll to position [133, 0]
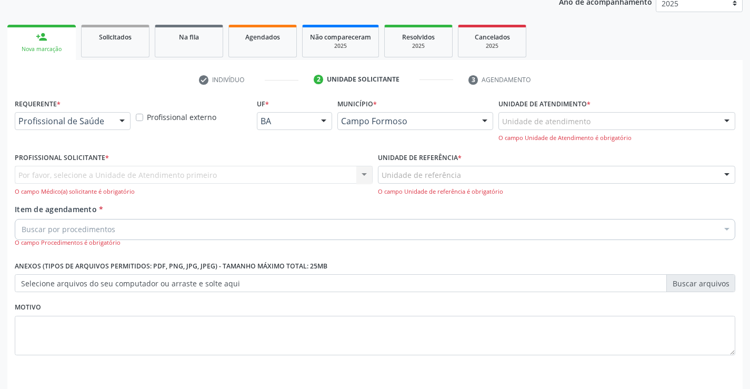
click at [124, 121] on div at bounding box center [122, 122] width 16 height 18
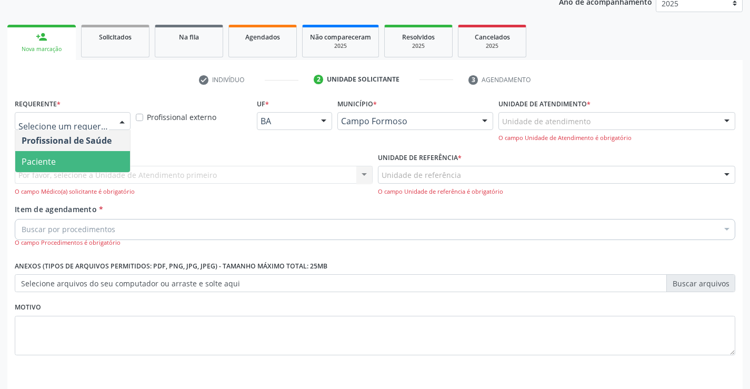
click at [65, 153] on span "Paciente" at bounding box center [72, 161] width 115 height 21
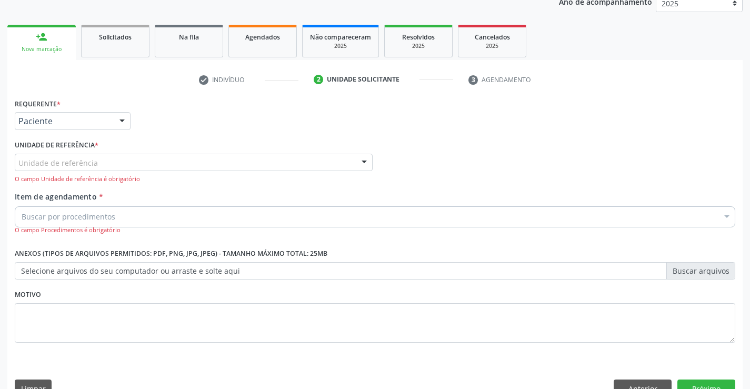
click at [142, 166] on div "Unidade de referência" at bounding box center [194, 163] width 358 height 18
click at [18, 166] on input "text" at bounding box center [18, 167] width 0 height 21
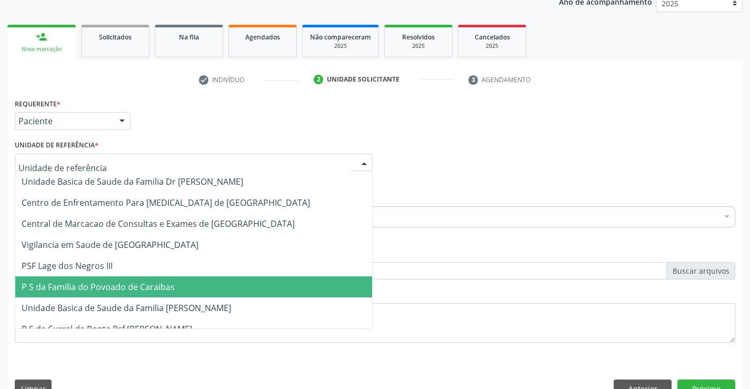
click at [116, 283] on span "P S da Familia do Povoado de Caraibas" at bounding box center [98, 287] width 153 height 12
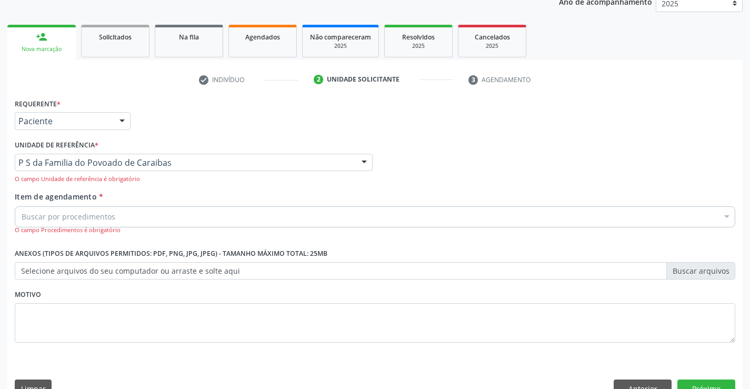
click at [121, 216] on div "Buscar por procedimentos" at bounding box center [375, 216] width 721 height 21
click at [22, 216] on input "Item de agendamento *" at bounding box center [22, 216] width 0 height 21
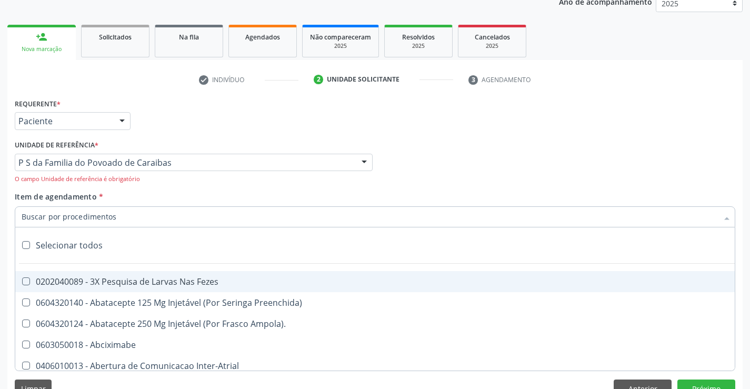
click at [121, 216] on input "Item de agendamento *" at bounding box center [370, 216] width 697 height 21
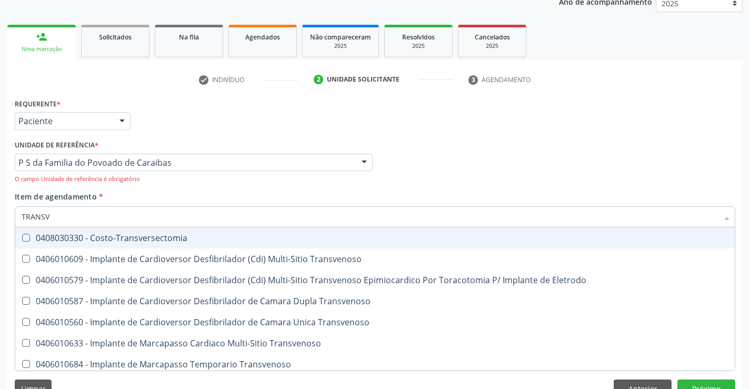
type input "TRANSVA"
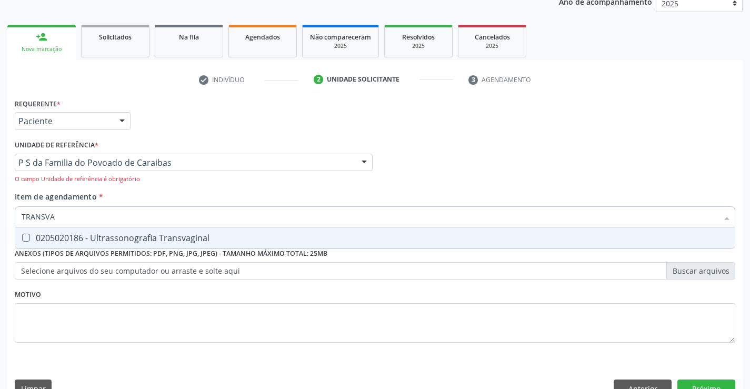
click at [120, 234] on div "0205020186 - Ultrassonografia Transvaginal" at bounding box center [375, 238] width 707 height 8
click at [190, 238] on div "0205020186 - Ultrassonografia Transvaginal" at bounding box center [375, 238] width 707 height 8
checkbox Transvaginal "true"
click at [714, 383] on button "Próximo" at bounding box center [707, 389] width 58 height 18
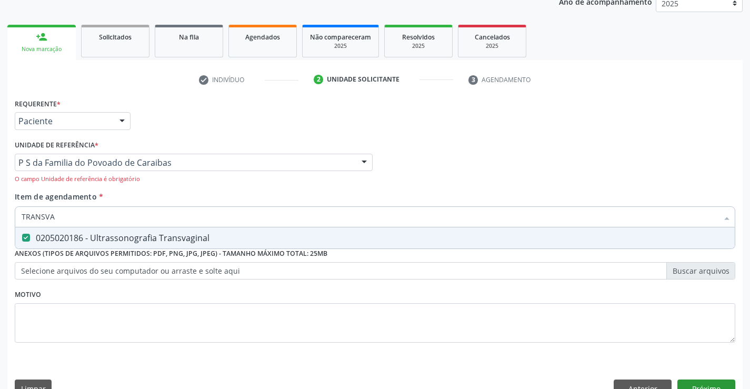
click at [714, 383] on div "Acompanhamento Acompanhe a situação das marcações correntes e finalizadas Relat…" at bounding box center [375, 168] width 750 height 487
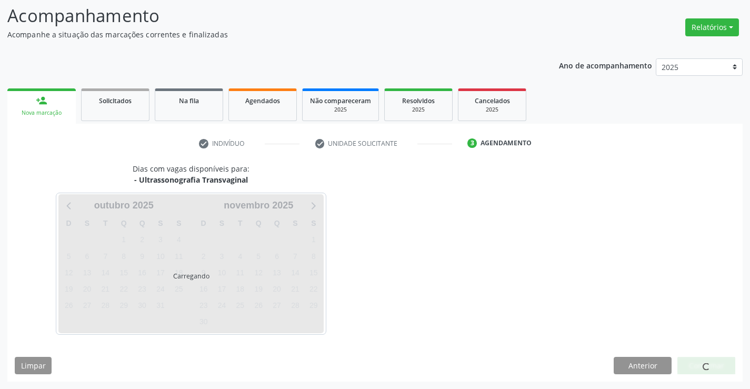
scroll to position [69, 0]
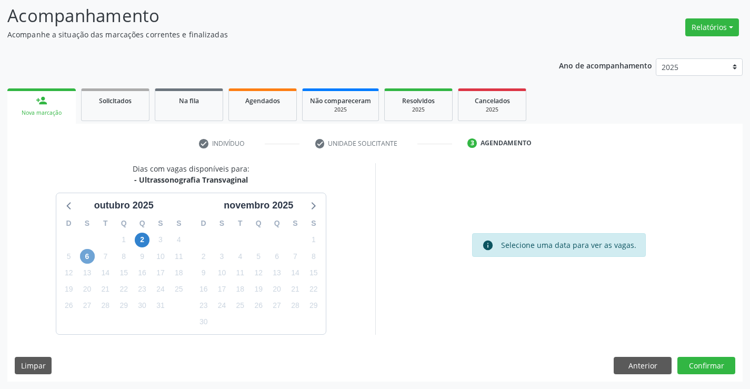
click at [88, 256] on span "6" at bounding box center [87, 256] width 15 height 15
click at [91, 255] on span "6" at bounding box center [87, 256] width 15 height 15
click at [85, 257] on span "6" at bounding box center [87, 256] width 15 height 15
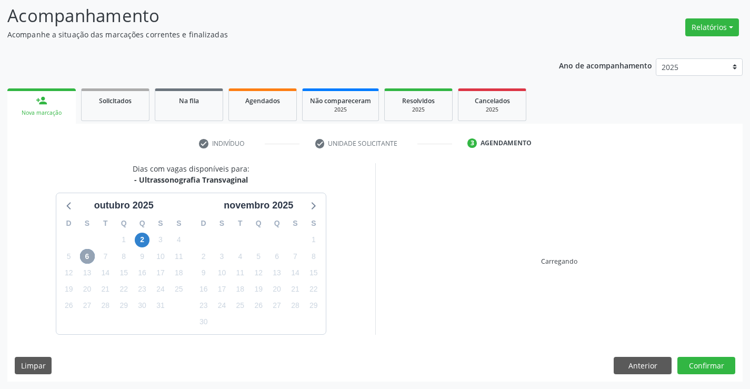
click at [85, 257] on span "6" at bounding box center [87, 256] width 15 height 15
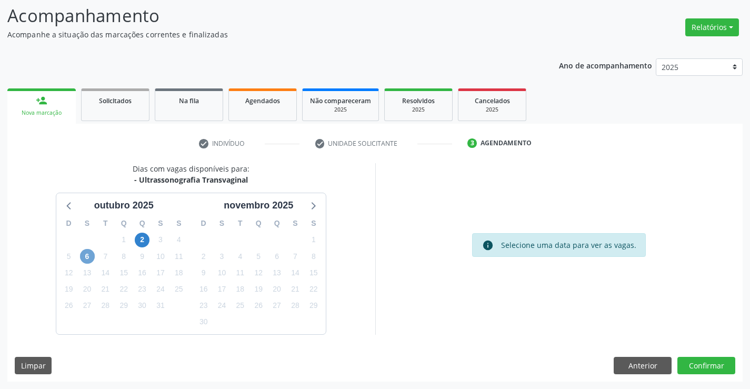
click at [85, 257] on span "6" at bounding box center [87, 256] width 15 height 15
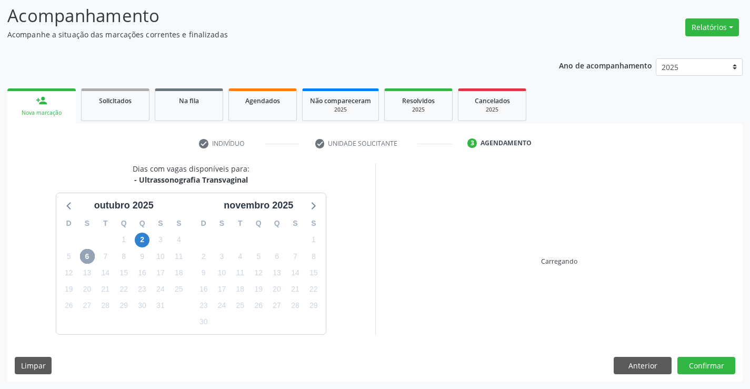
click at [85, 257] on span "6" at bounding box center [87, 256] width 15 height 15
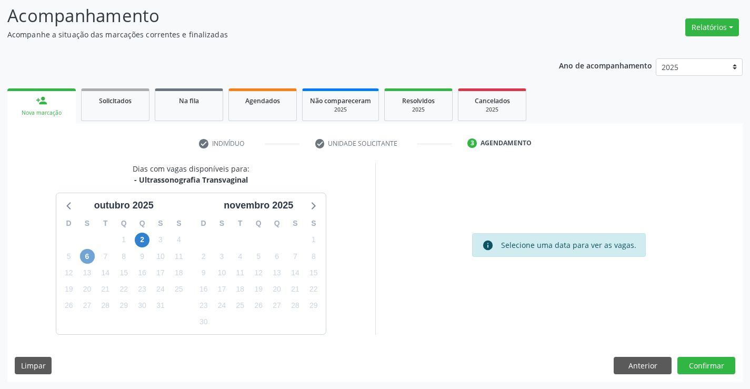
click at [87, 257] on span "6" at bounding box center [87, 256] width 15 height 15
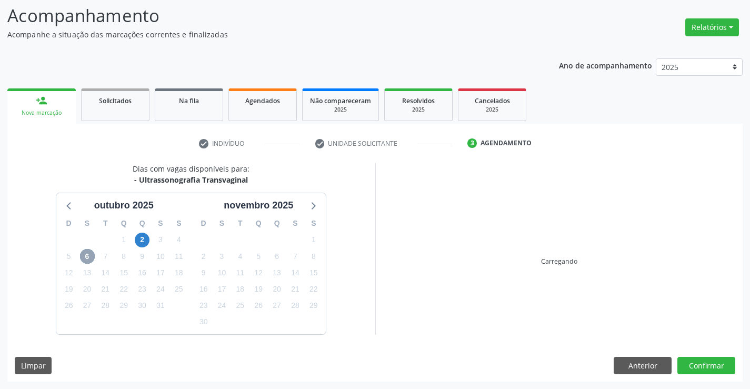
click at [87, 257] on span "6" at bounding box center [87, 256] width 15 height 15
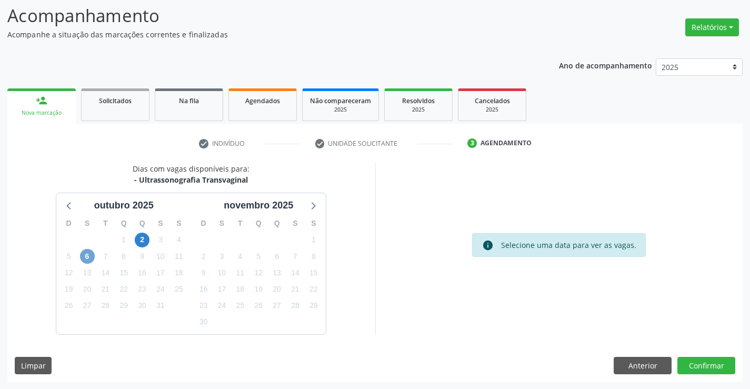
click at [87, 257] on span "6" at bounding box center [87, 256] width 15 height 15
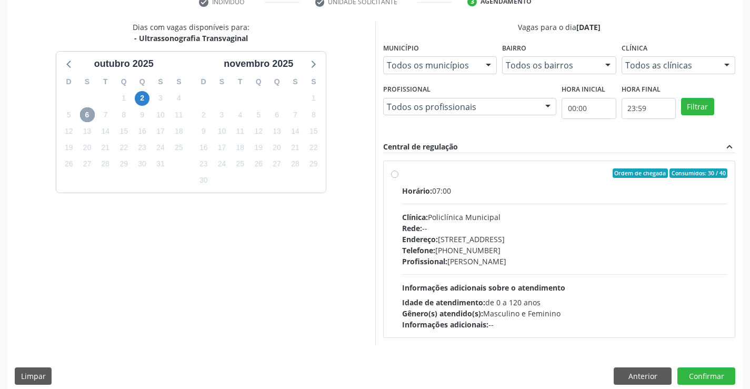
scroll to position [221, 0]
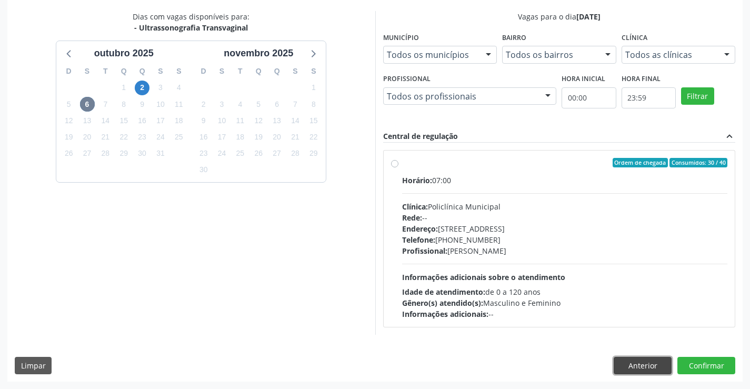
click at [633, 366] on button "Anterior" at bounding box center [643, 366] width 58 height 18
click at [0, 0] on button "Anterior" at bounding box center [0, 0] width 0 height 0
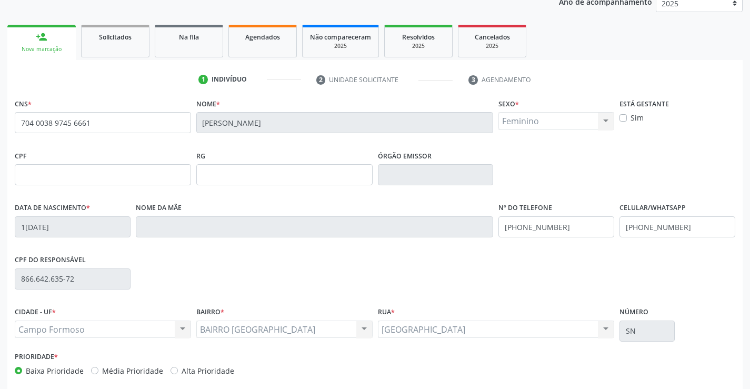
scroll to position [182, 0]
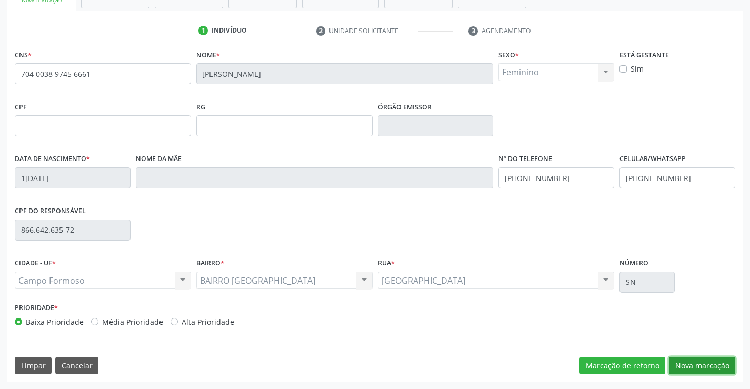
click at [703, 361] on button "Nova marcação" at bounding box center [702, 366] width 66 height 18
click at [0, 0] on button "Próximo" at bounding box center [0, 0] width 0 height 0
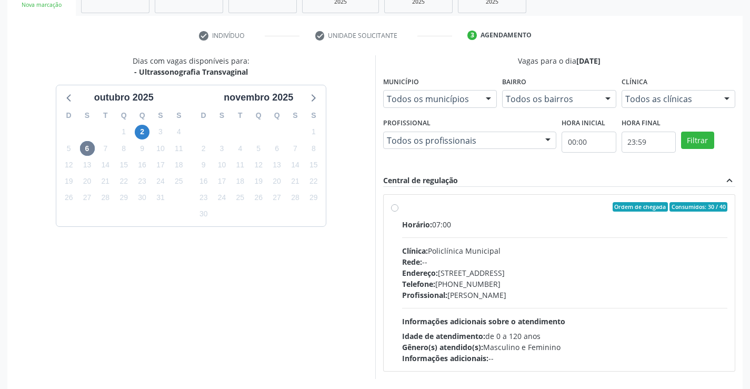
scroll to position [221, 0]
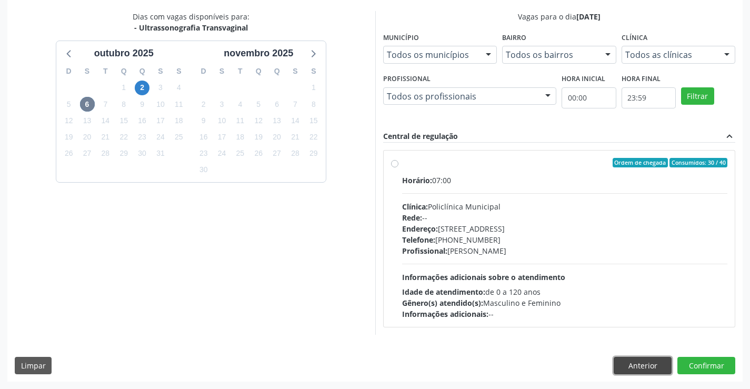
click at [649, 363] on button "Anterior" at bounding box center [643, 366] width 58 height 18
click at [0, 0] on button "Anterior" at bounding box center [0, 0] width 0 height 0
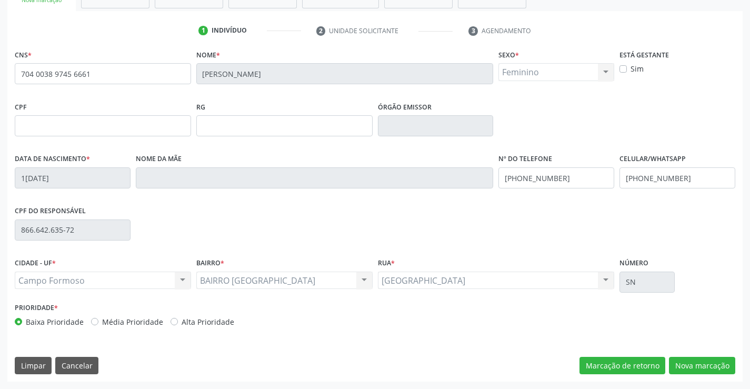
scroll to position [133, 0]
click at [711, 372] on button "Nova marcação" at bounding box center [702, 366] width 66 height 18
click at [0, 0] on button "Próximo" at bounding box center [0, 0] width 0 height 0
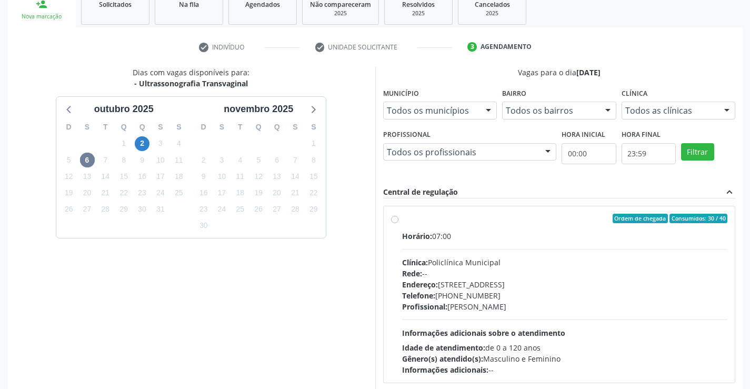
scroll to position [221, 0]
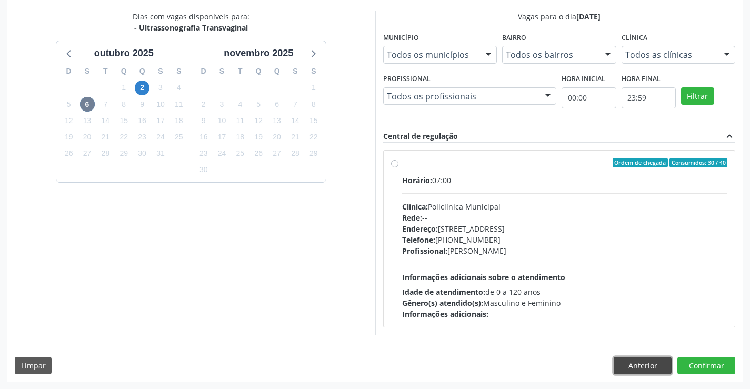
click at [629, 359] on button "Anterior" at bounding box center [643, 366] width 58 height 18
click at [0, 0] on button "Anterior" at bounding box center [0, 0] width 0 height 0
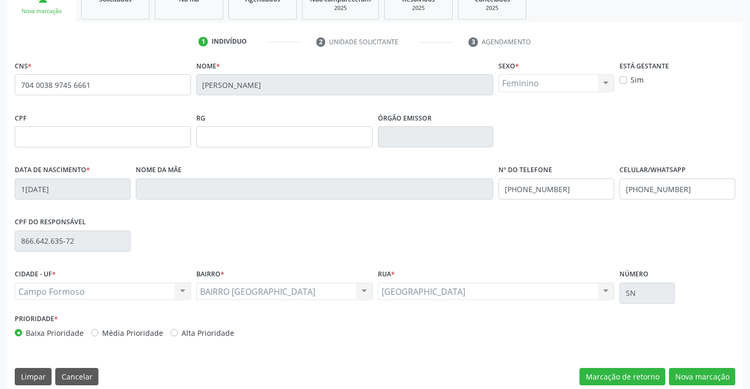
scroll to position [182, 0]
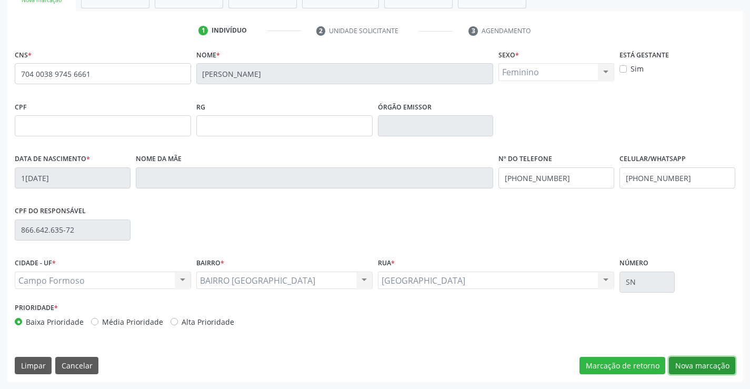
click at [695, 368] on button "Nova marcação" at bounding box center [702, 366] width 66 height 18
click at [0, 0] on button "Próximo" at bounding box center [0, 0] width 0 height 0
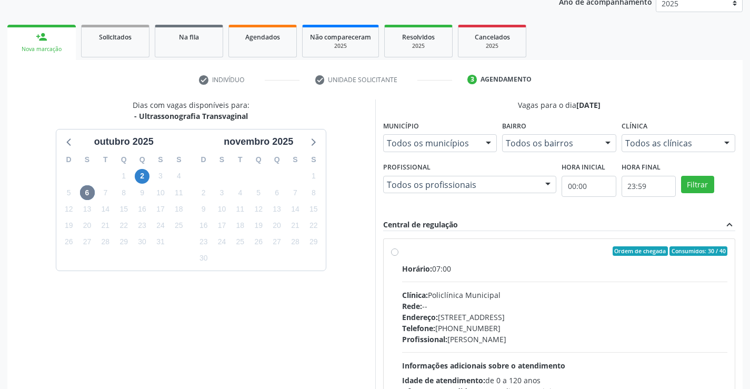
click at [42, 43] on link "person_add Nova marcação" at bounding box center [41, 42] width 68 height 35
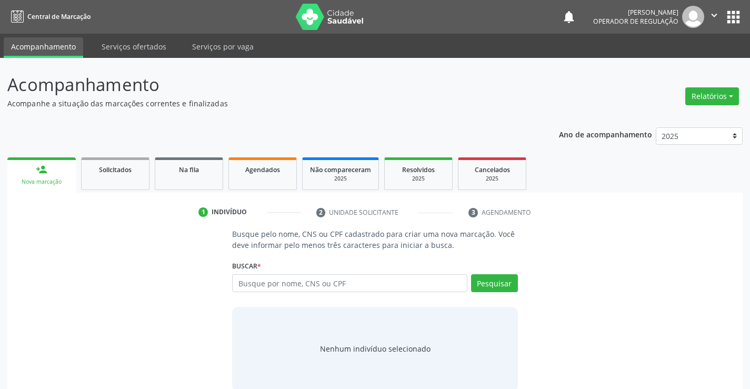
click at [282, 291] on input "text" at bounding box center [349, 283] width 235 height 18
type input "704003897456661"
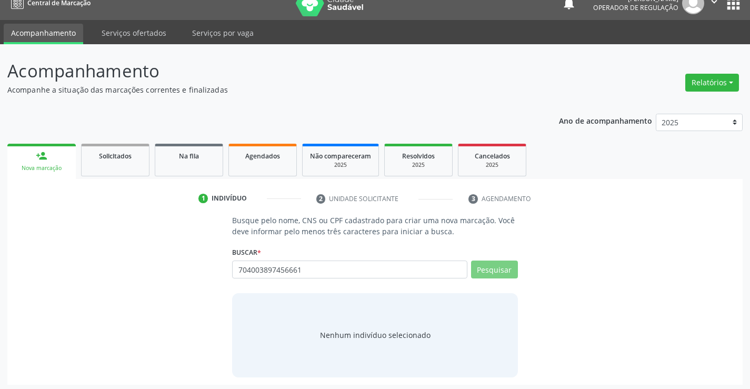
scroll to position [17, 0]
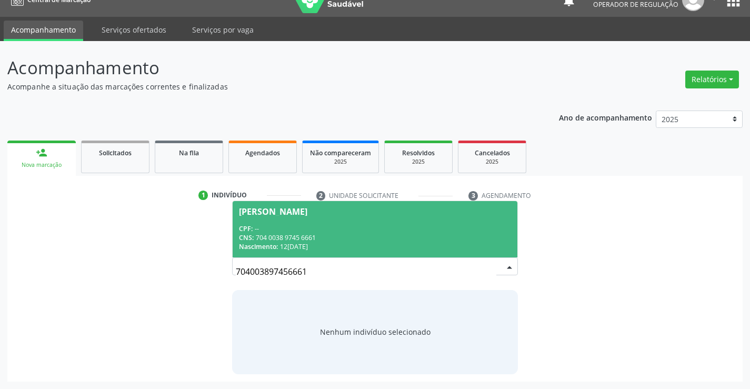
click at [357, 230] on div "CPF: --" at bounding box center [375, 228] width 272 height 9
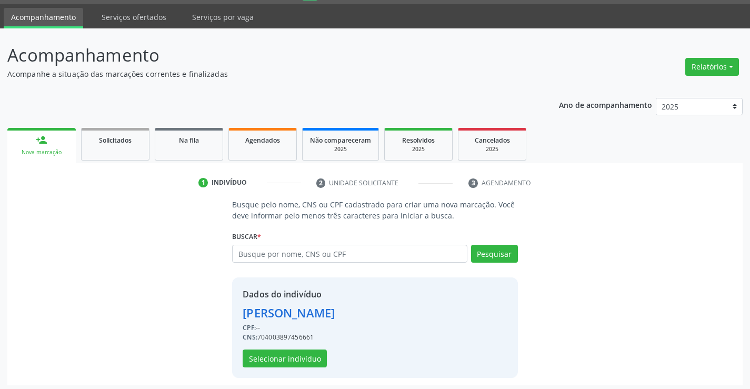
scroll to position [33, 0]
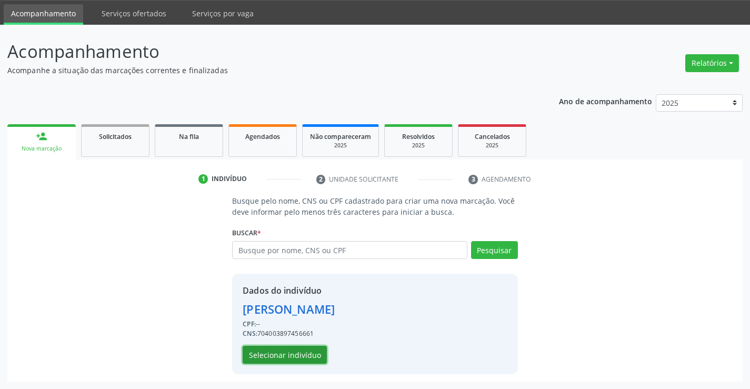
click at [297, 353] on button "Selecionar indivíduo" at bounding box center [285, 355] width 84 height 18
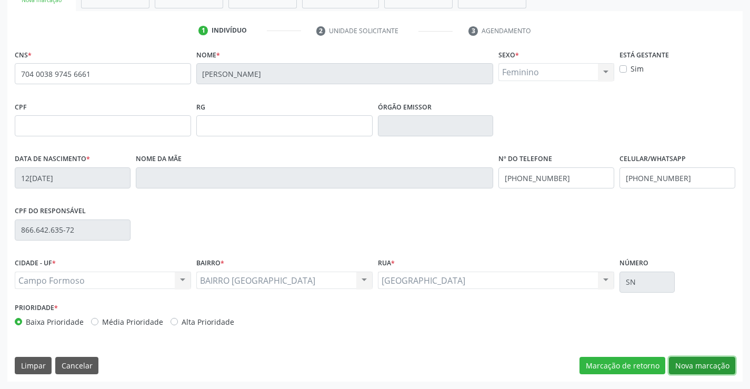
click at [688, 366] on button "Nova marcação" at bounding box center [702, 366] width 66 height 18
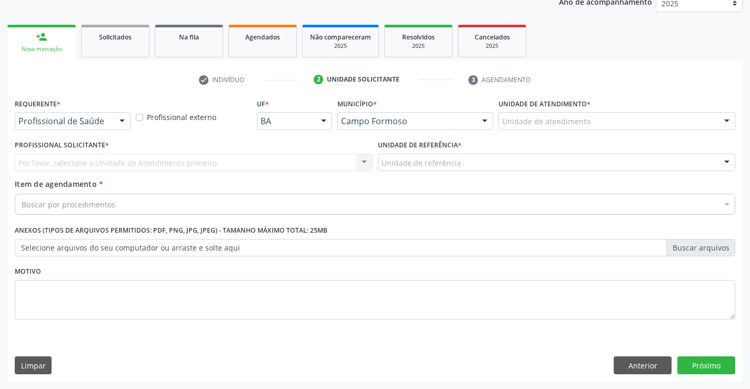
scroll to position [133, 0]
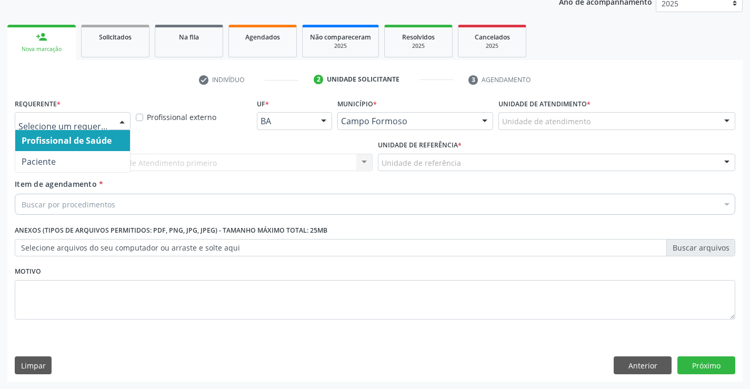
click at [125, 116] on div at bounding box center [122, 122] width 16 height 18
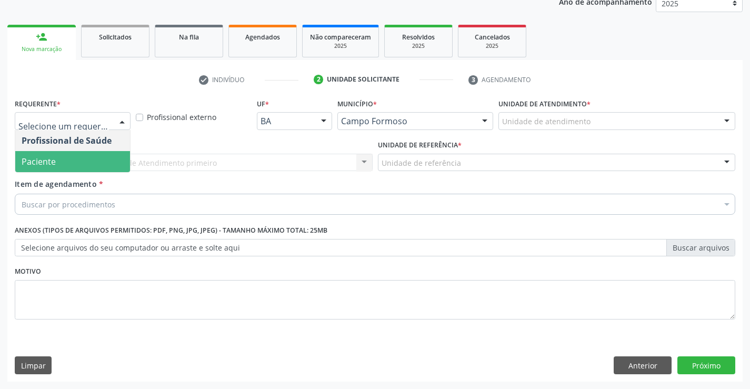
click at [48, 160] on span "Paciente" at bounding box center [39, 162] width 34 height 12
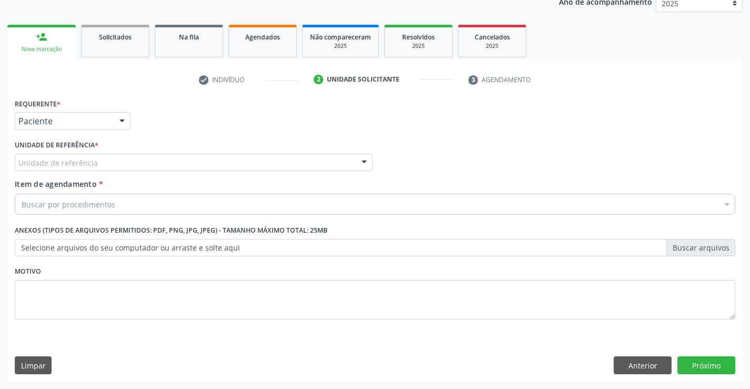
click at [139, 160] on div "Unidade de referência" at bounding box center [194, 163] width 358 height 18
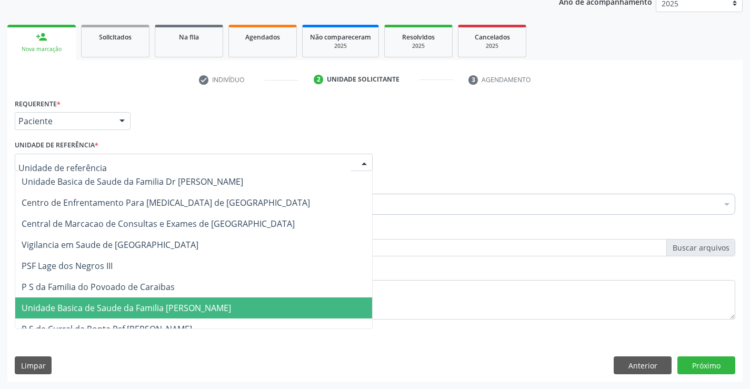
click at [150, 311] on span "Unidade Basica de Saude da Familia [PERSON_NAME]" at bounding box center [127, 308] width 210 height 12
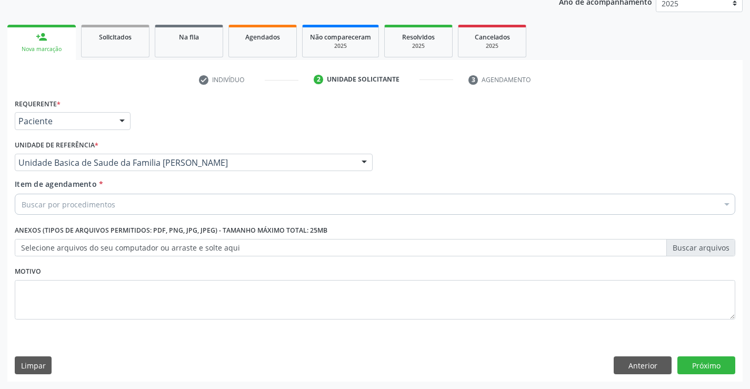
click at [121, 211] on div "Buscar por procedimentos" at bounding box center [375, 204] width 721 height 21
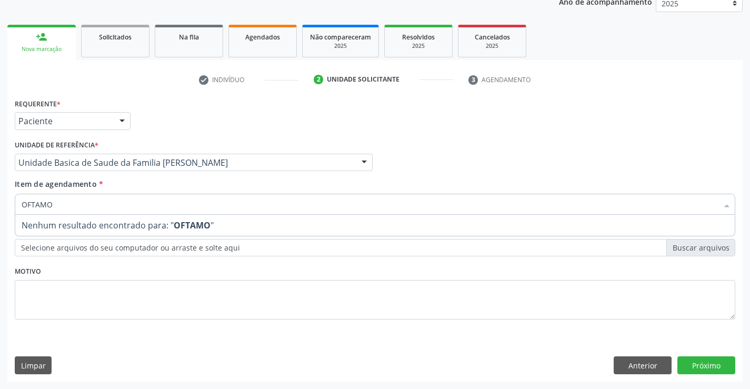
drag, startPoint x: 71, startPoint y: 202, endPoint x: 0, endPoint y: 210, distance: 71.0
click at [0, 210] on div "Acompanhamento Acompanhe a situação das marcações correntes e finalizadas Relat…" at bounding box center [375, 157] width 750 height 464
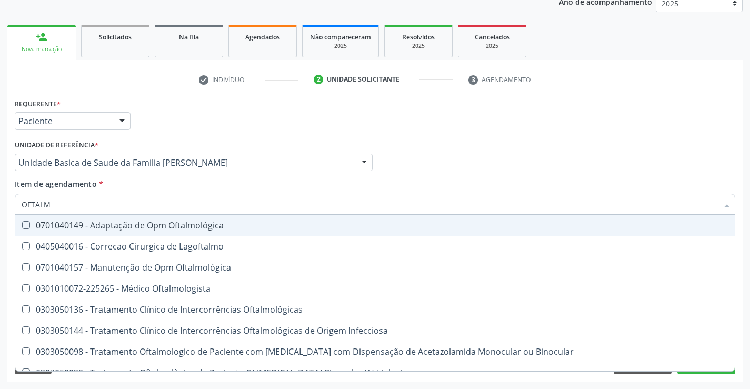
type input "OFTALMO"
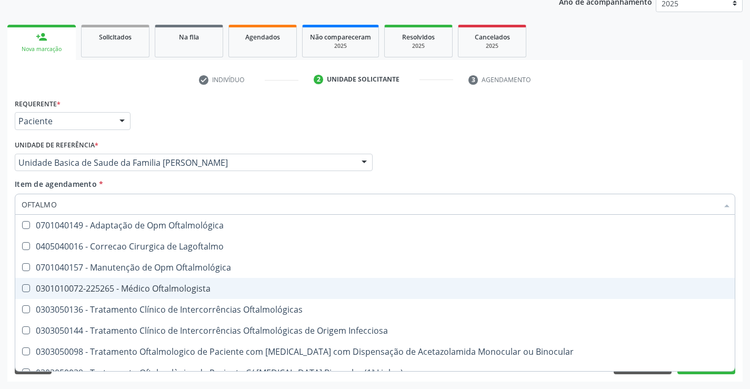
click at [103, 284] on div "0301010072-225265 - Médico Oftalmologista" at bounding box center [375, 288] width 707 height 8
checkbox Oftalmologista "true"
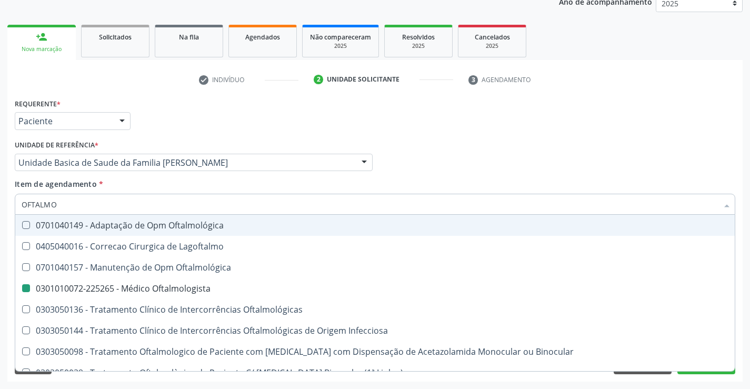
click at [453, 153] on div "Profissional Solicitante Por favor, selecione a Unidade de Atendimento primeiro…" at bounding box center [375, 157] width 726 height 41
checkbox Lagoftalmo "true"
checkbox Oftalmologista "false"
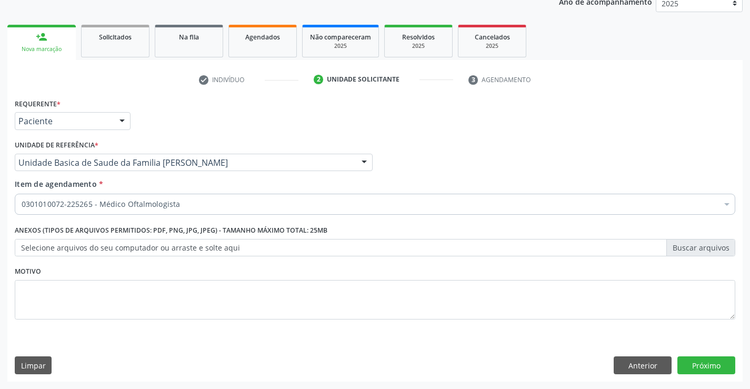
click at [689, 356] on div "Requerente * Paciente Profissional de Saúde Paciente Nenhum resultado encontrad…" at bounding box center [375, 239] width 736 height 286
click at [689, 358] on button "Próximo" at bounding box center [707, 366] width 58 height 18
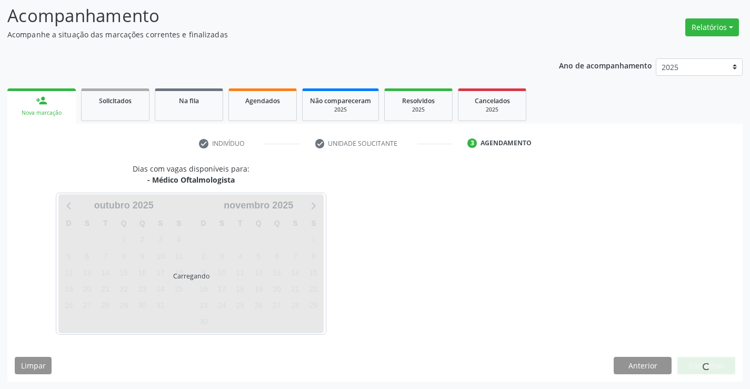
scroll to position [100, 0]
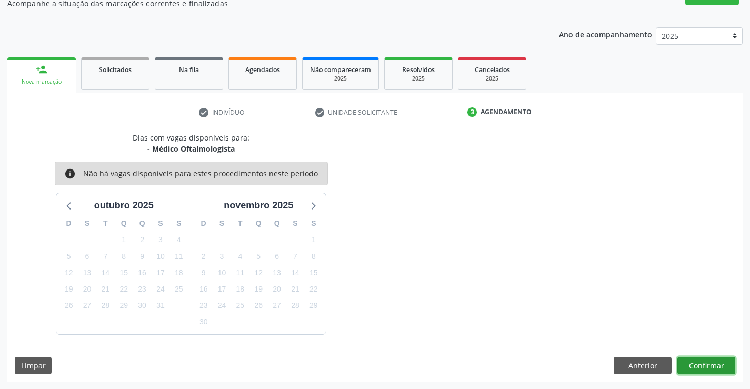
click at [712, 364] on button "Confirmar" at bounding box center [707, 366] width 58 height 18
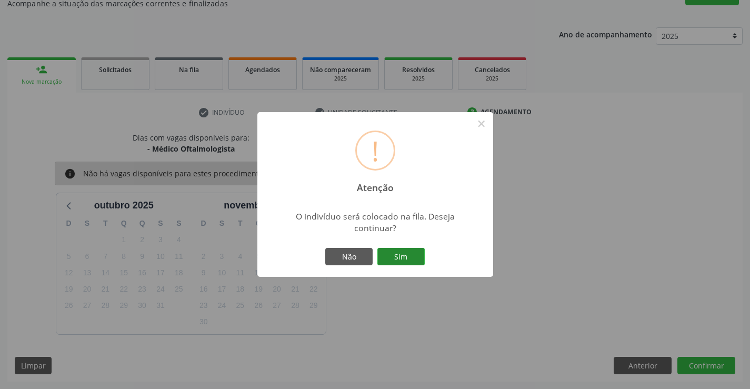
click at [410, 250] on button "Sim" at bounding box center [401, 257] width 47 height 18
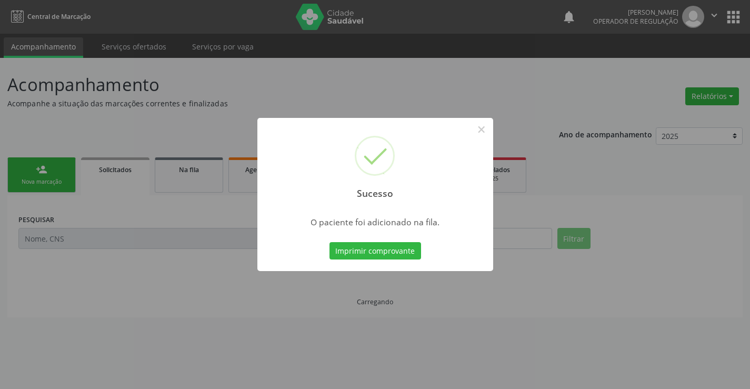
scroll to position [0, 0]
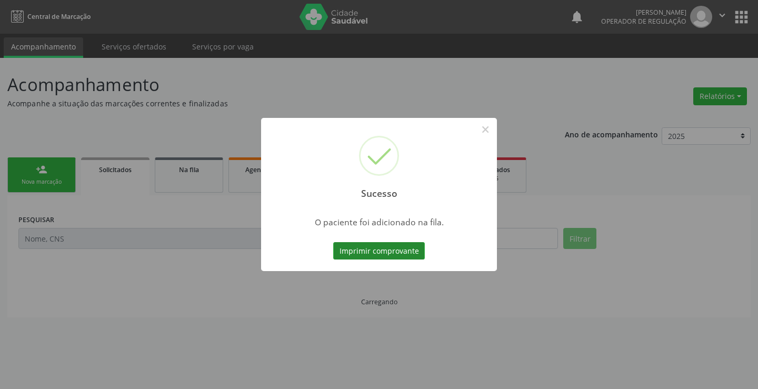
click at [399, 250] on button "Imprimir comprovante" at bounding box center [379, 251] width 92 height 18
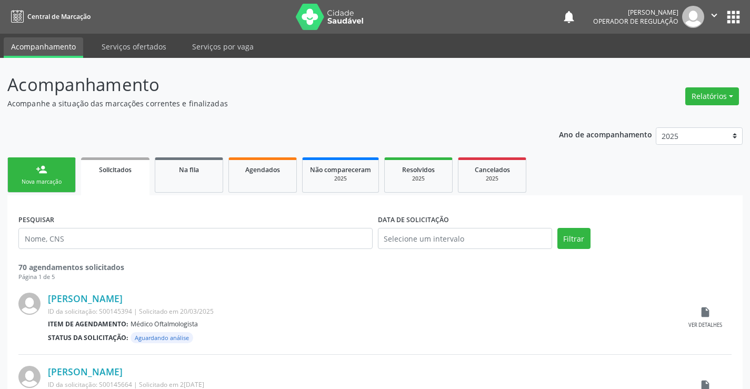
click at [47, 169] on link "person_add Nova marcação" at bounding box center [41, 174] width 68 height 35
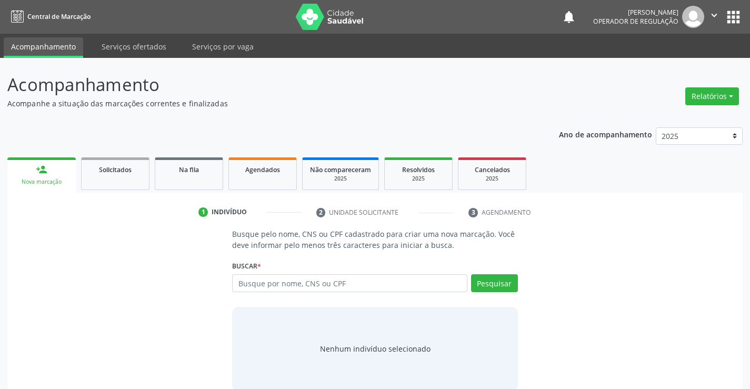
click at [370, 295] on div "Busque por nome, CNS ou CPF Nenhum resultado encontrado para: " " Digite nome, …" at bounding box center [374, 286] width 285 height 25
click at [367, 280] on input "text" at bounding box center [349, 283] width 235 height 18
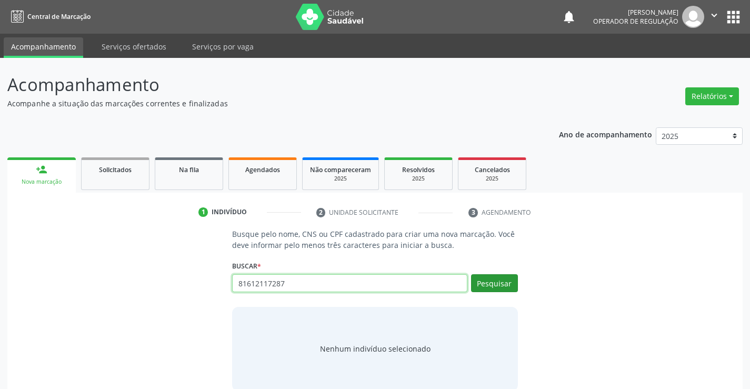
type input "81612117287"
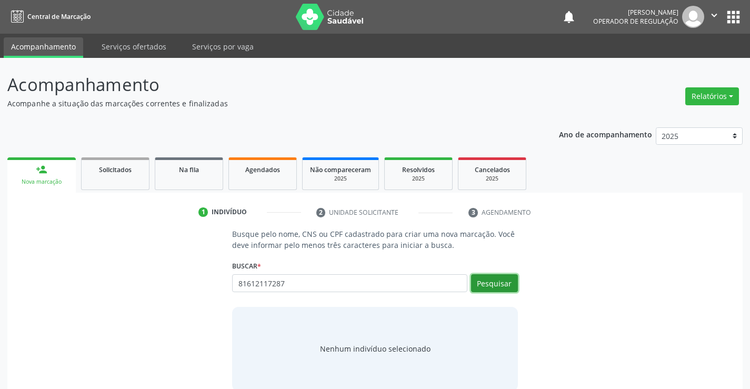
click at [494, 281] on button "Pesquisar" at bounding box center [494, 283] width 47 height 18
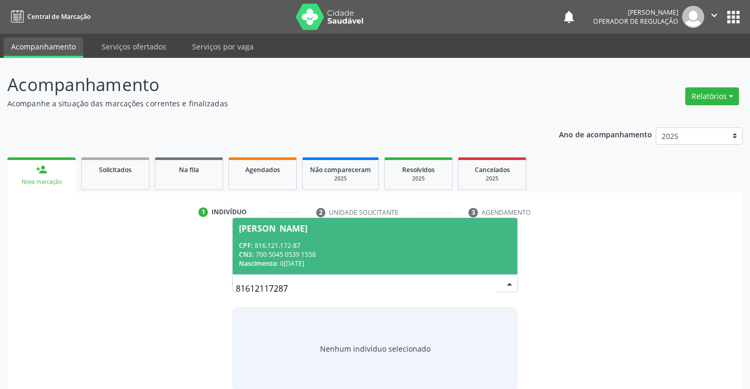
click at [274, 239] on span "[PERSON_NAME] CPF: 816.121.172-87 CNS: 700 5045 0539 1558 Nascimento: [DATE]" at bounding box center [375, 246] width 284 height 56
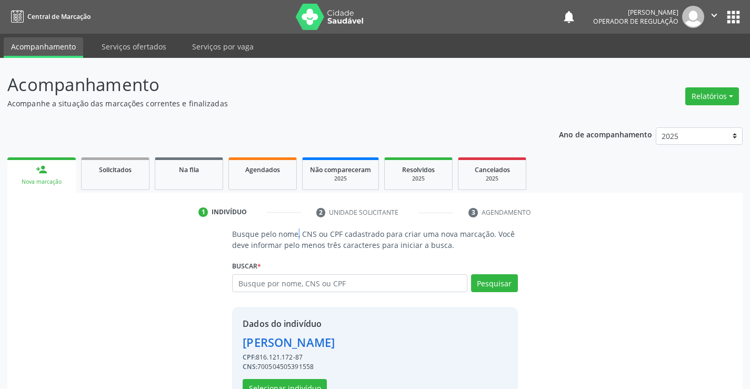
click at [274, 239] on p "Busque pelo nome, CNS ou CPF cadastrado para criar uma nova marcação. Você deve…" at bounding box center [374, 240] width 285 height 22
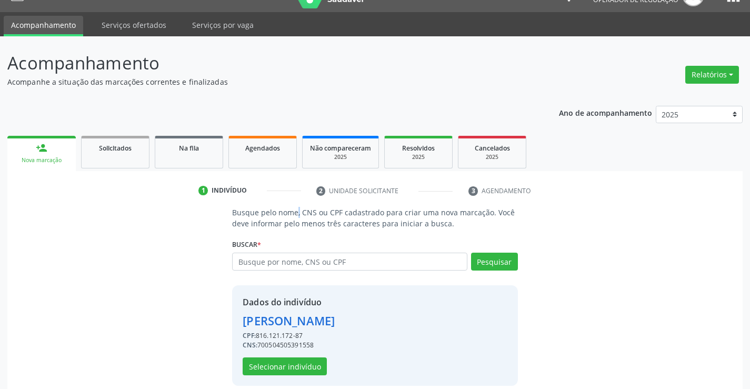
scroll to position [33, 0]
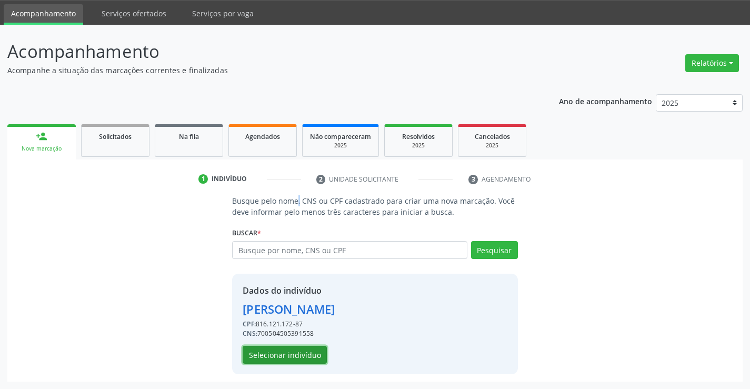
click at [279, 353] on button "Selecionar indivíduo" at bounding box center [285, 355] width 84 height 18
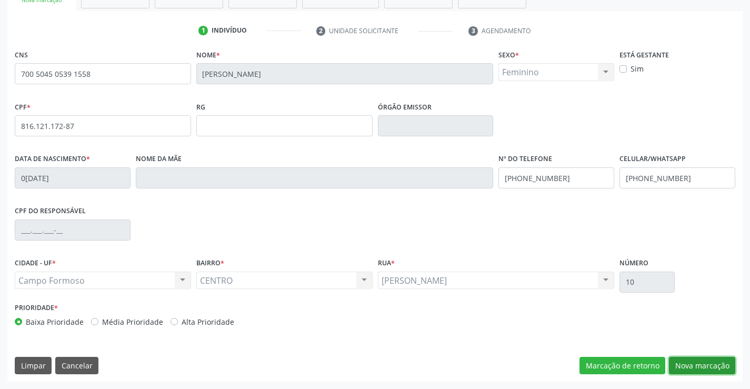
click at [687, 361] on button "Nova marcação" at bounding box center [702, 366] width 66 height 18
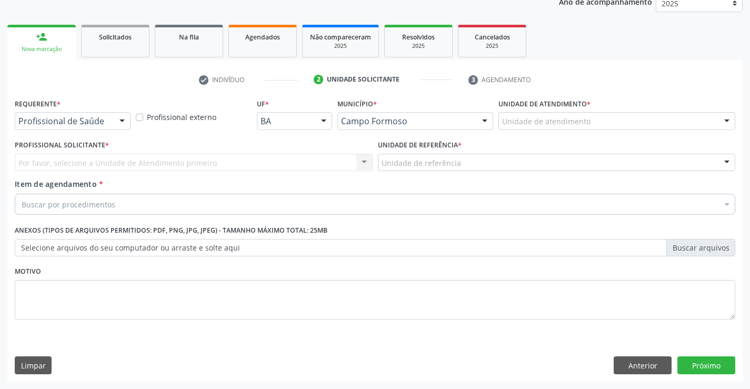
scroll to position [133, 0]
click at [123, 117] on div at bounding box center [122, 122] width 16 height 18
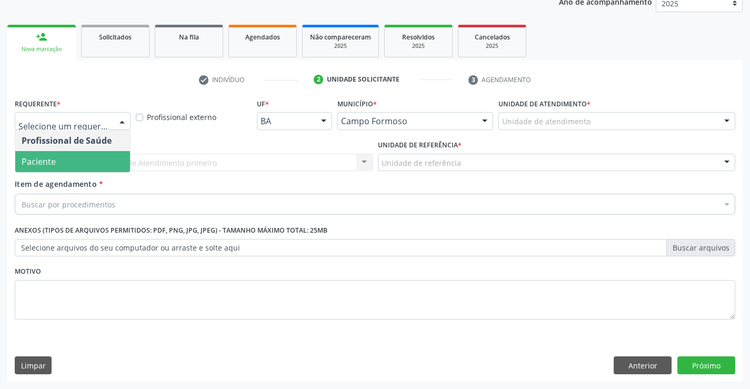
click at [49, 159] on span "Paciente" at bounding box center [39, 162] width 34 height 12
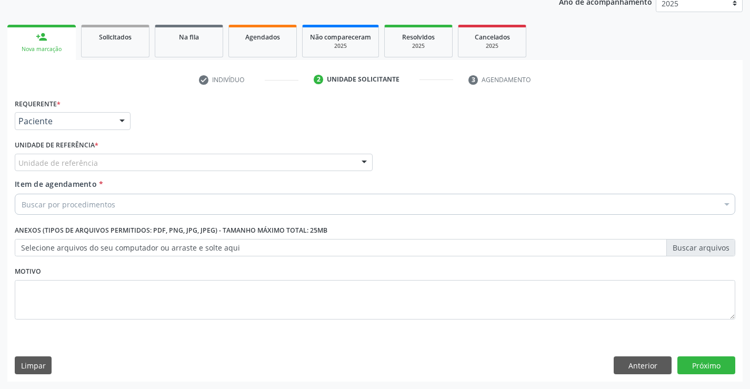
click at [117, 165] on div "Unidade de referência" at bounding box center [194, 163] width 358 height 18
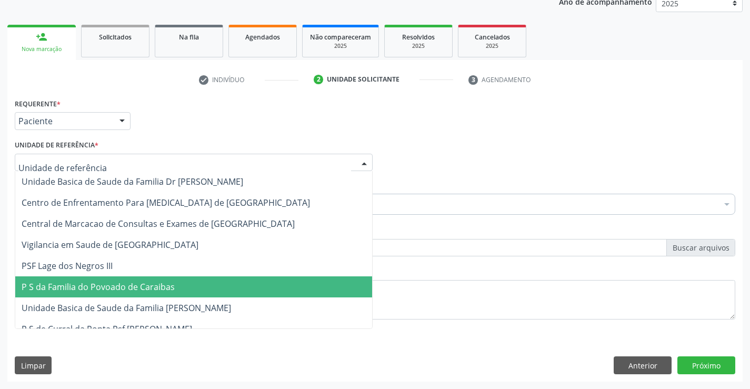
click at [146, 291] on span "P S da Familia do Povoado de Caraibas" at bounding box center [98, 287] width 153 height 12
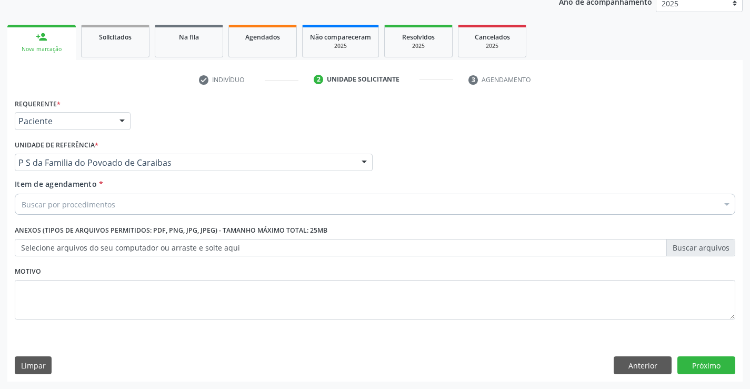
click at [22, 210] on input "Item de agendamento *" at bounding box center [22, 204] width 0 height 21
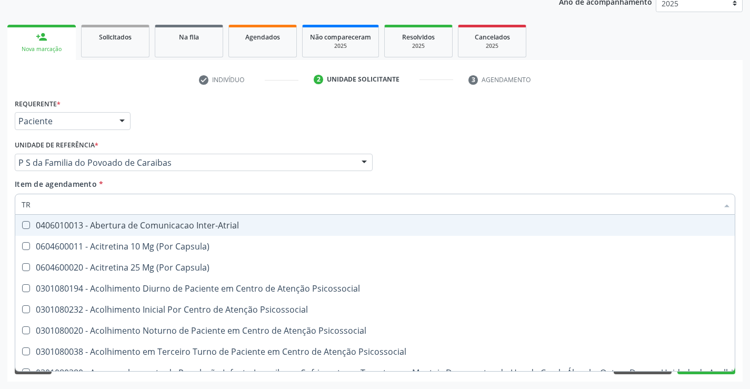
type input "T"
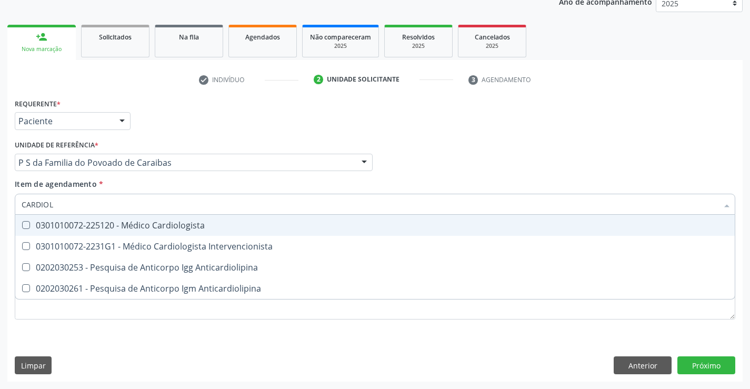
type input "CARDIOLO"
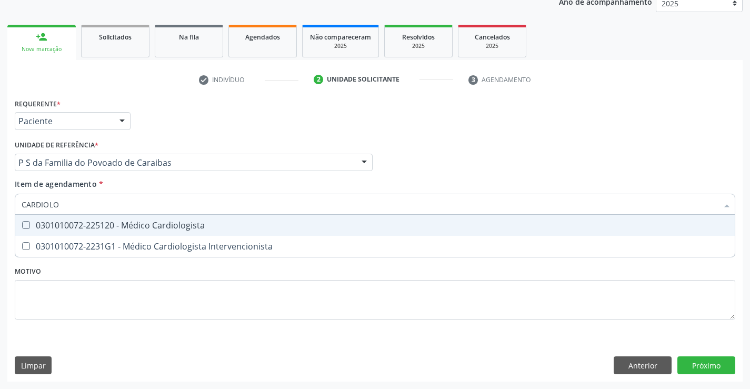
click at [96, 222] on div "0301010072-225120 - Médico Cardiologista" at bounding box center [375, 225] width 707 height 8
click at [186, 225] on div "0301010072-225120 - Médico Cardiologista" at bounding box center [375, 225] width 707 height 8
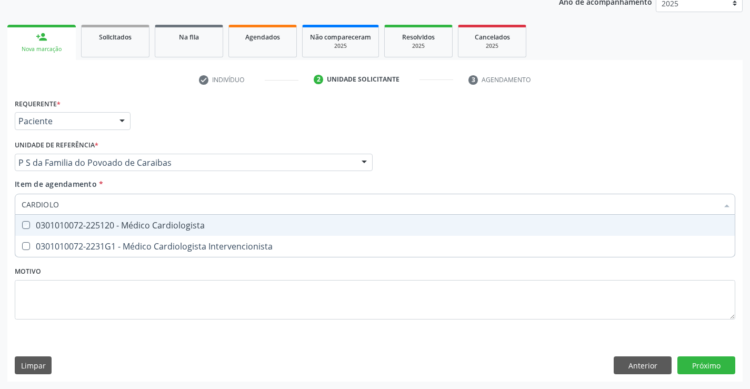
checkbox Cardiologista "true"
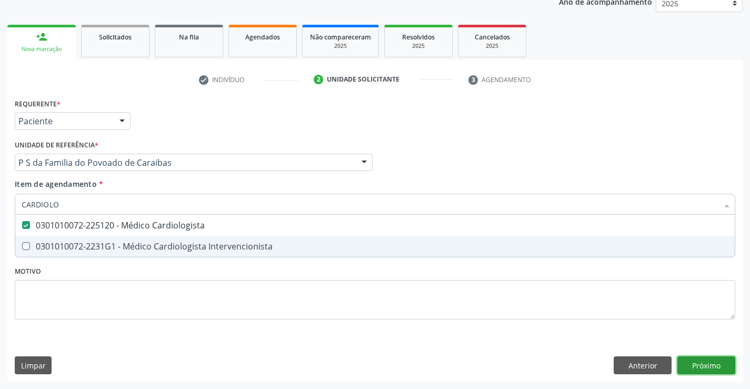
click at [719, 363] on div "Requerente * Paciente Profissional de Saúde Paciente Nenhum resultado encontrad…" at bounding box center [375, 239] width 736 height 286
checkbox Intervencionista "true"
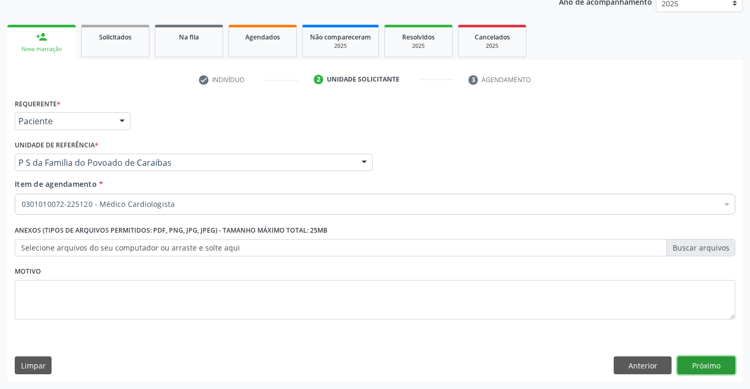
click at [719, 363] on button "Próximo" at bounding box center [707, 366] width 58 height 18
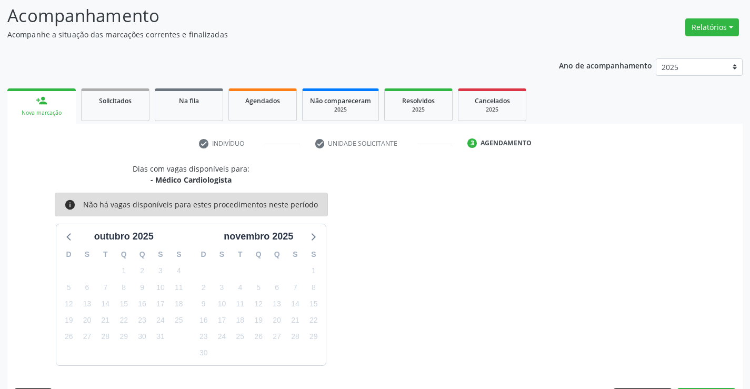
scroll to position [100, 0]
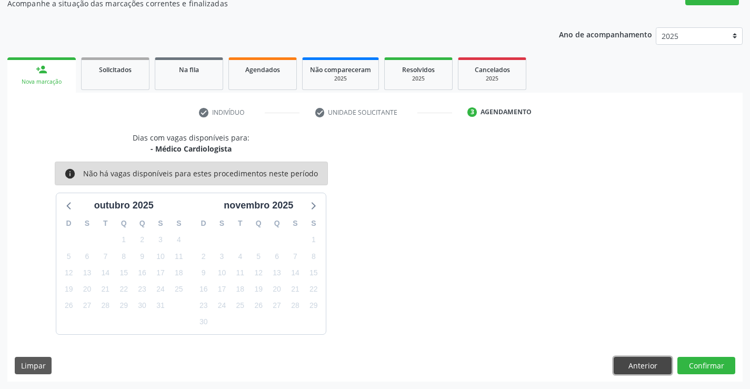
click at [635, 363] on button "Anterior" at bounding box center [643, 366] width 58 height 18
click at [0, 0] on div "Motivo" at bounding box center [0, 0] width 0 height 0
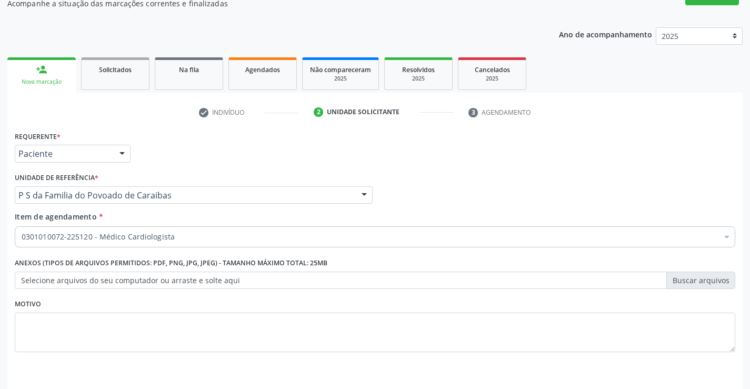
scroll to position [133, 0]
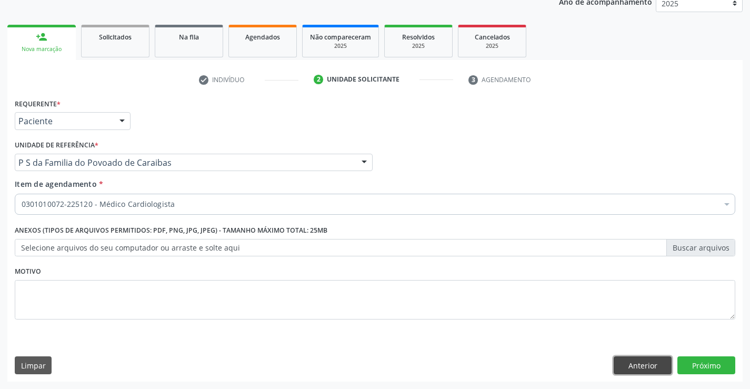
click at [627, 362] on button "Anterior" at bounding box center [643, 366] width 58 height 18
click at [0, 0] on div "Prioridade * Baixa Prioridade Média Prioridade Alta Prioridade" at bounding box center [0, 0] width 0 height 0
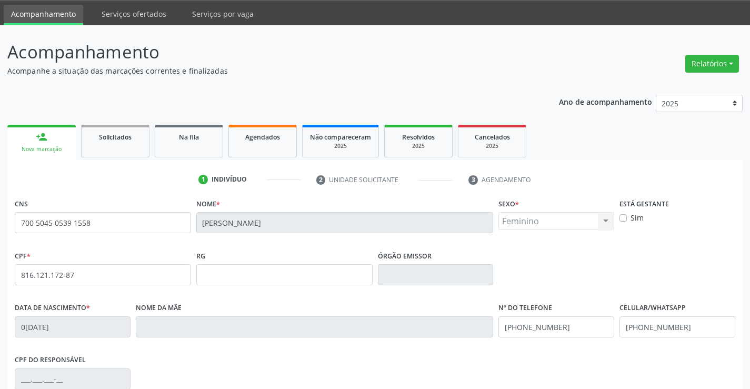
scroll to position [0, 0]
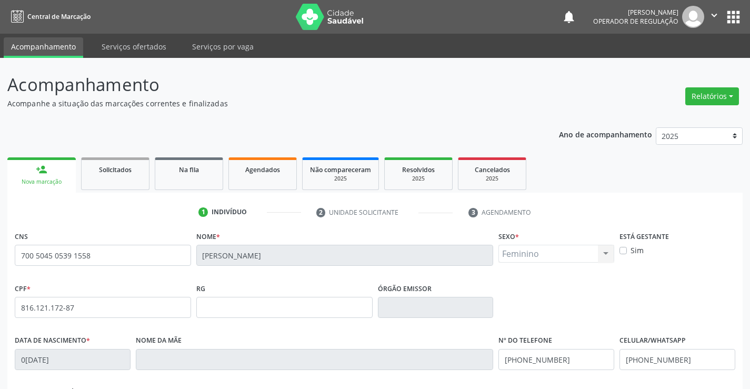
click at [716, 12] on icon "" at bounding box center [715, 15] width 12 height 12
click at [662, 67] on link "Sair" at bounding box center [687, 64] width 73 height 15
click at [662, 67] on div "Acompanhamento Acompanhe a situação das marcações correntes e finalizadas Relat…" at bounding box center [375, 314] width 750 height 513
